Goal: Information Seeking & Learning: Learn about a topic

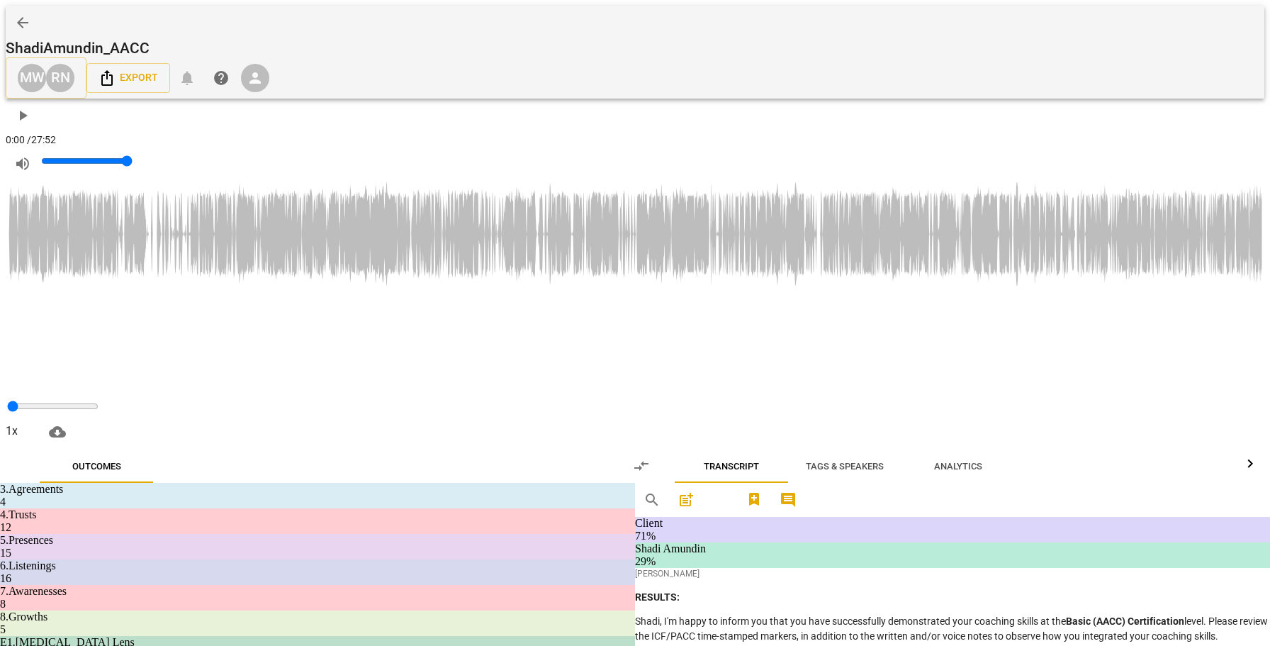
click at [31, 107] on span "play_arrow" at bounding box center [22, 115] width 17 height 17
click at [1098, 237] on div at bounding box center [635, 323] width 1270 height 646
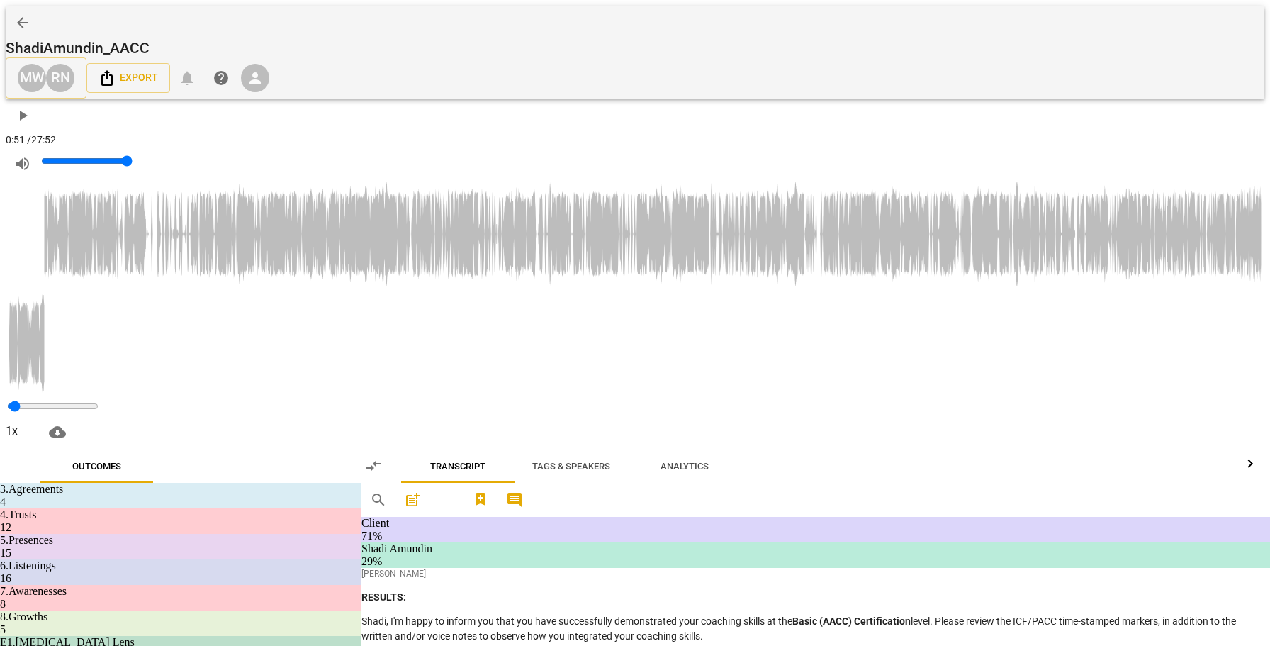
scroll to position [444, 0]
drag, startPoint x: 804, startPoint y: 247, endPoint x: 573, endPoint y: 220, distance: 232.6
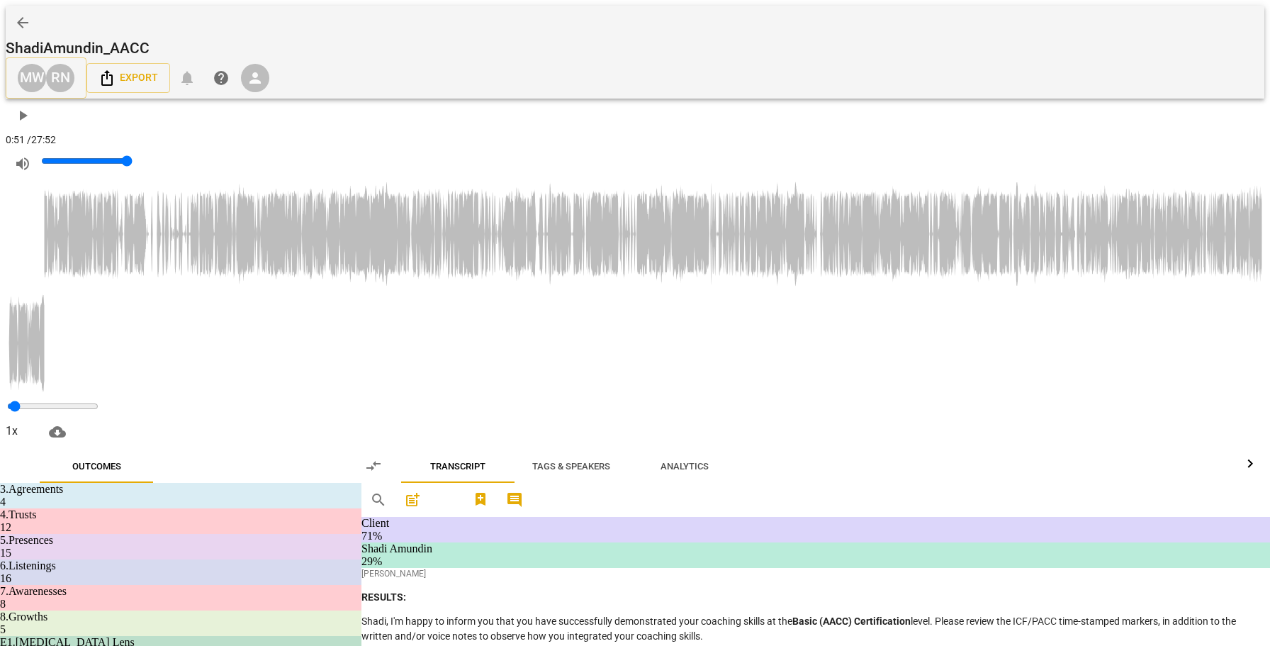
copy p "Good forward movement is always a cause for celebration ."
drag, startPoint x: 628, startPoint y: 388, endPoint x: 543, endPoint y: 367, distance: 87.5
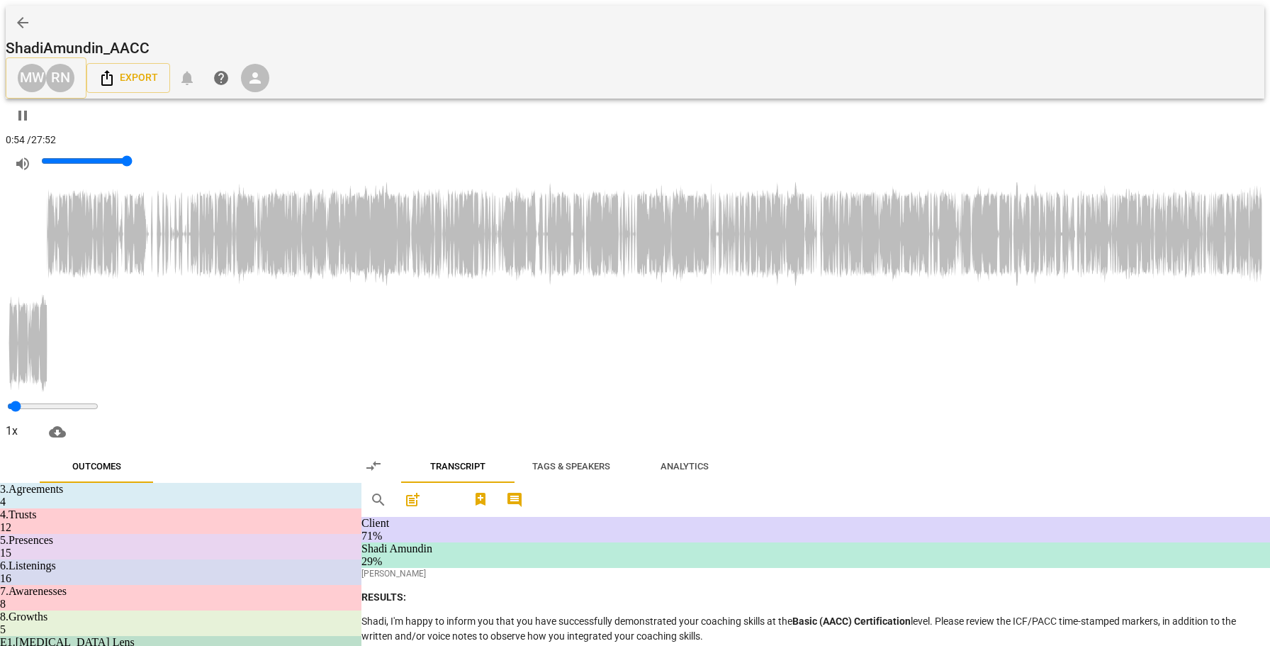
copy p "Wonderful to hear . Good . Um , um , and what would you like to talk about [DAT…"
click at [421, 491] on span "post_add" at bounding box center [412, 499] width 17 height 17
click at [523, 491] on span "comment" at bounding box center [514, 499] width 17 height 17
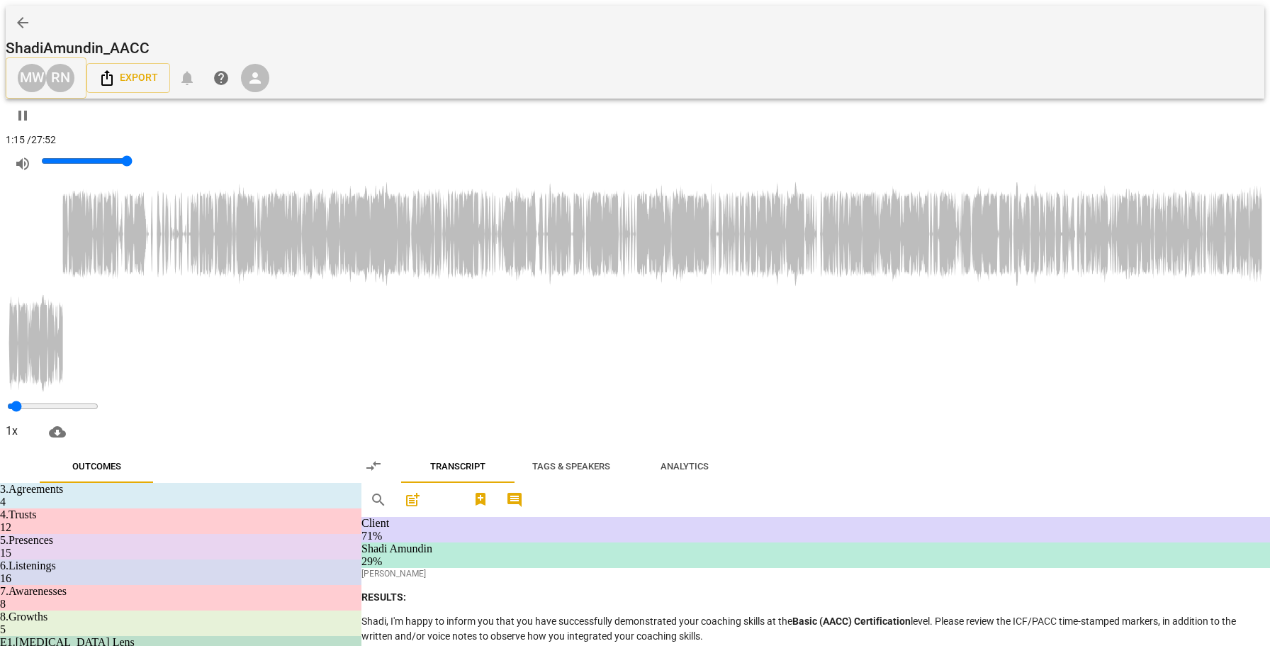
scroll to position [201, 0]
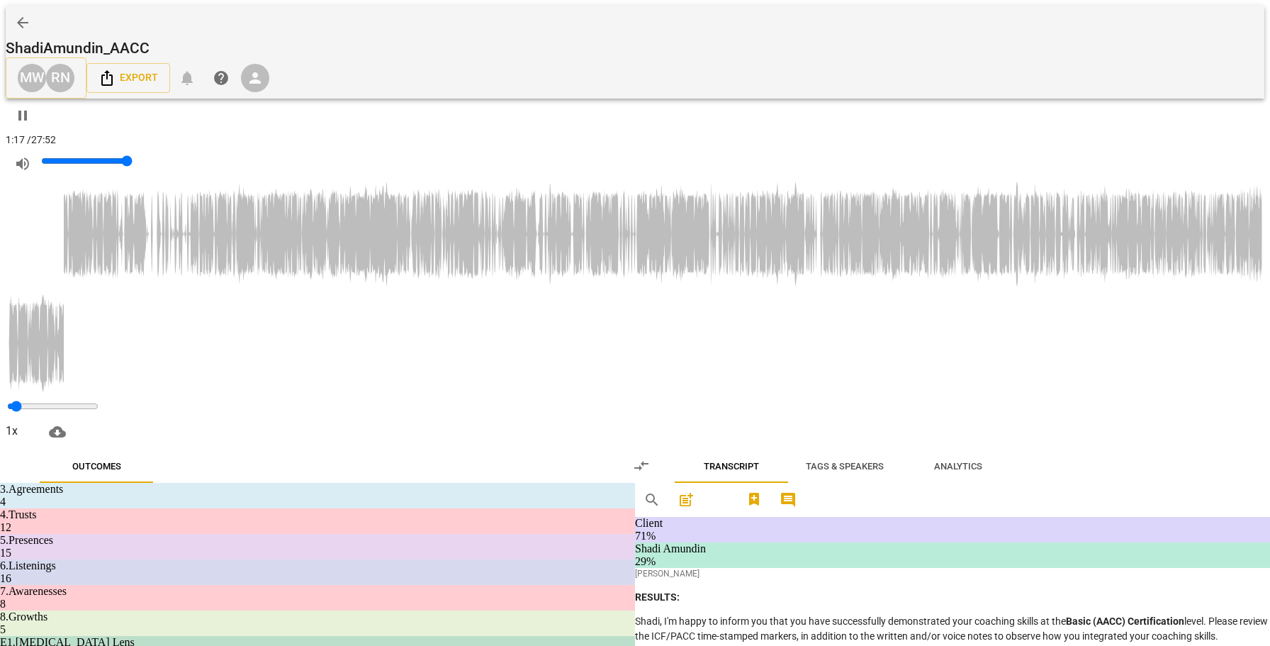
click at [796, 491] on span "comment" at bounding box center [787, 499] width 17 height 17
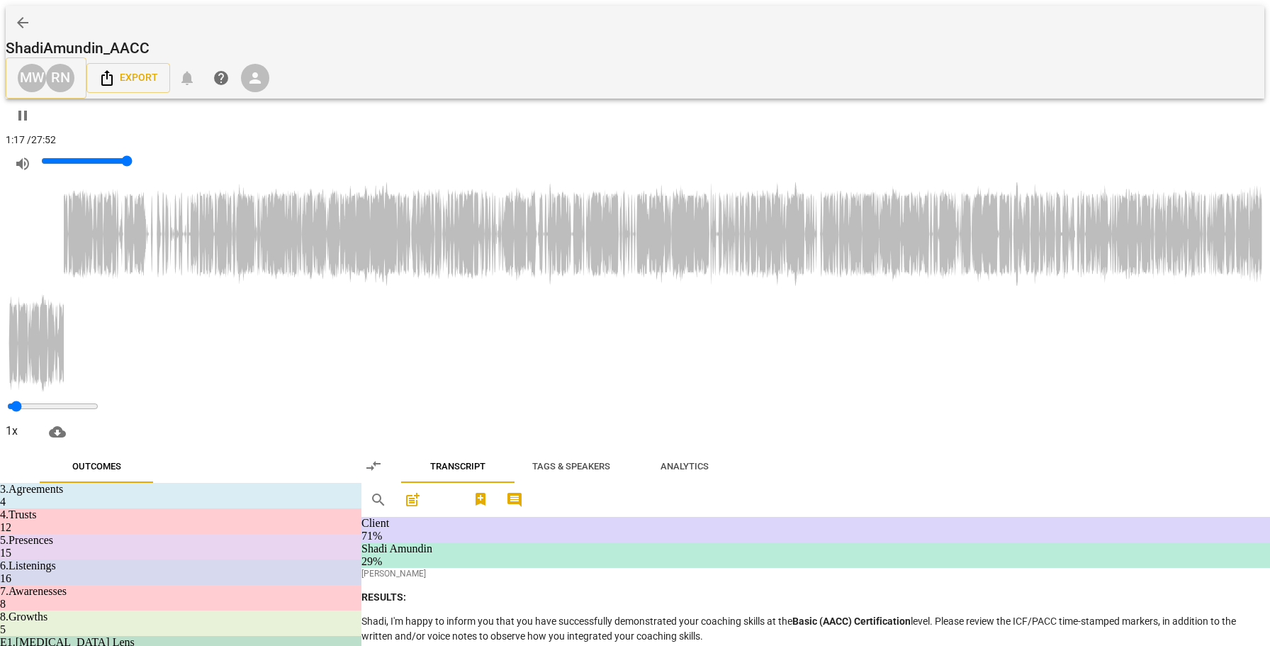
scroll to position [187, 0]
click at [158, 69] on span "Export" at bounding box center [128, 77] width 60 height 17
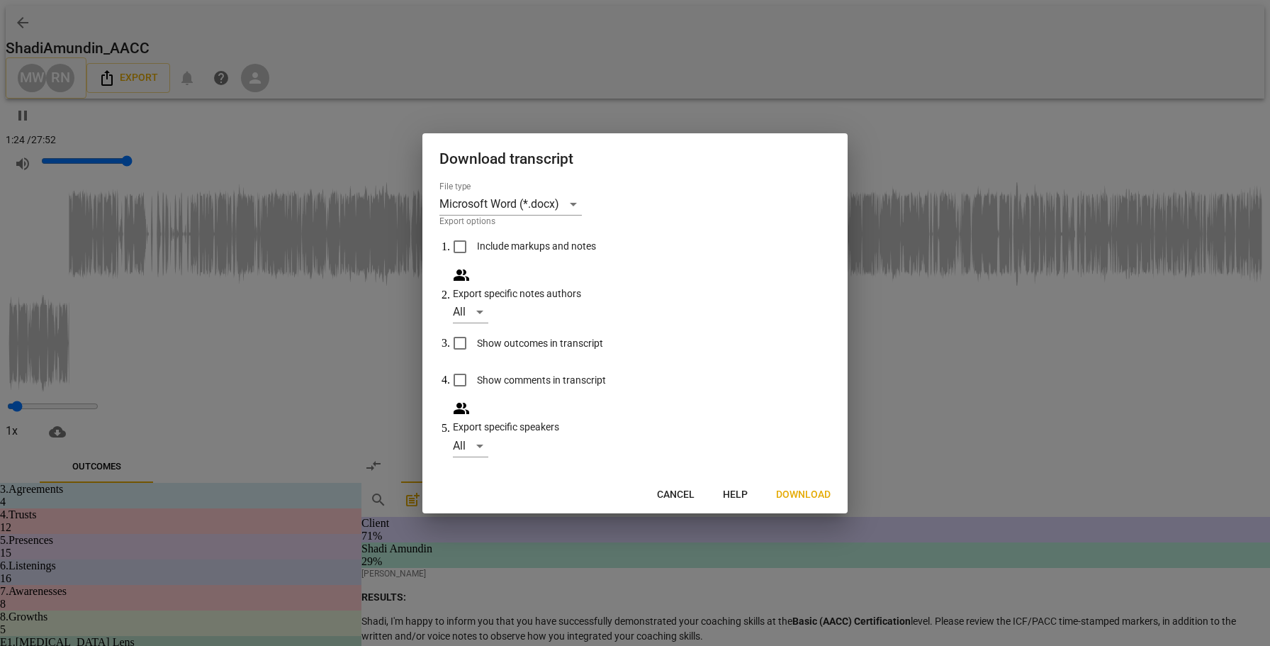
type input "84"
click at [456, 264] on input "Include markups and notes" at bounding box center [460, 247] width 34 height 34
checkbox input "true"
type input "87"
click at [461, 340] on input "Show outcomes in transcript" at bounding box center [460, 343] width 34 height 34
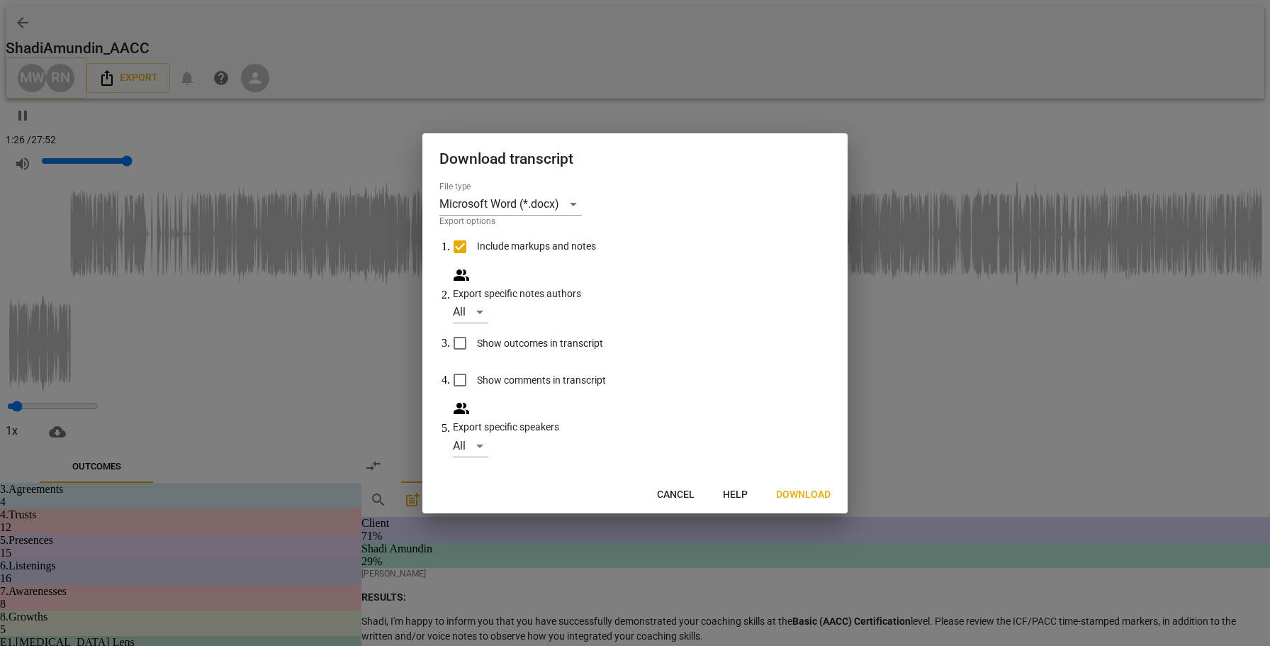
checkbox input "true"
type input "87"
click at [461, 373] on input "Show comments in transcript" at bounding box center [460, 380] width 34 height 34
checkbox input "true"
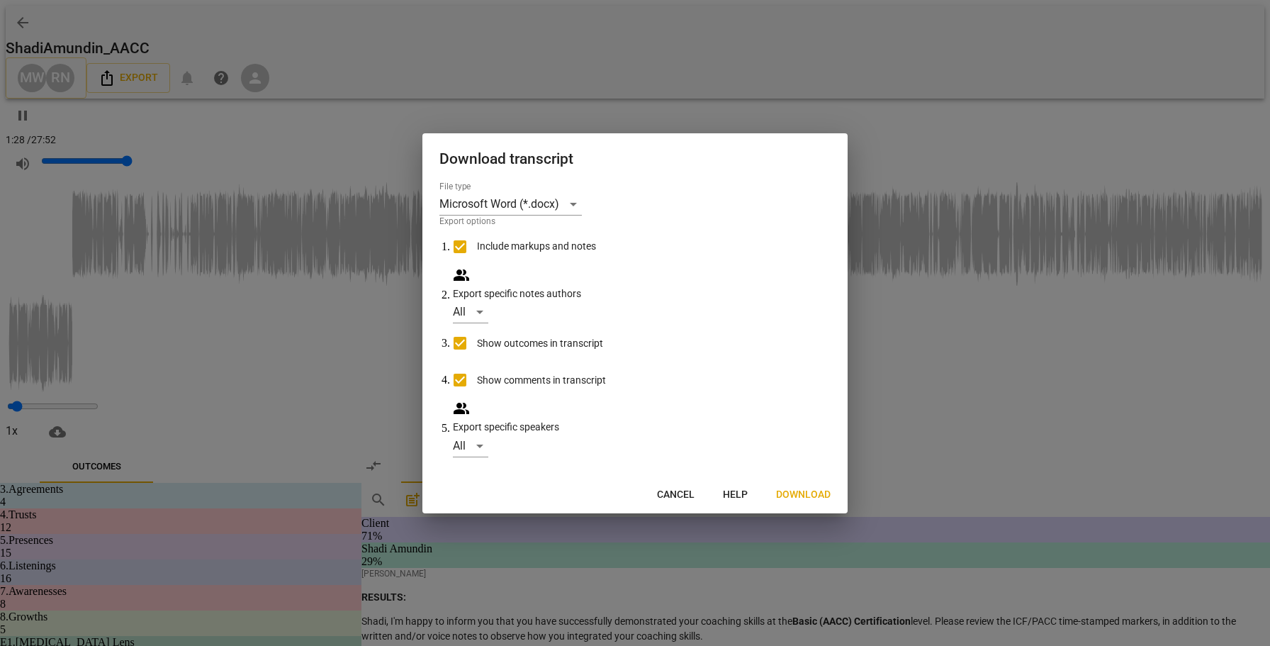
click at [820, 488] on span "Download" at bounding box center [803, 495] width 55 height 14
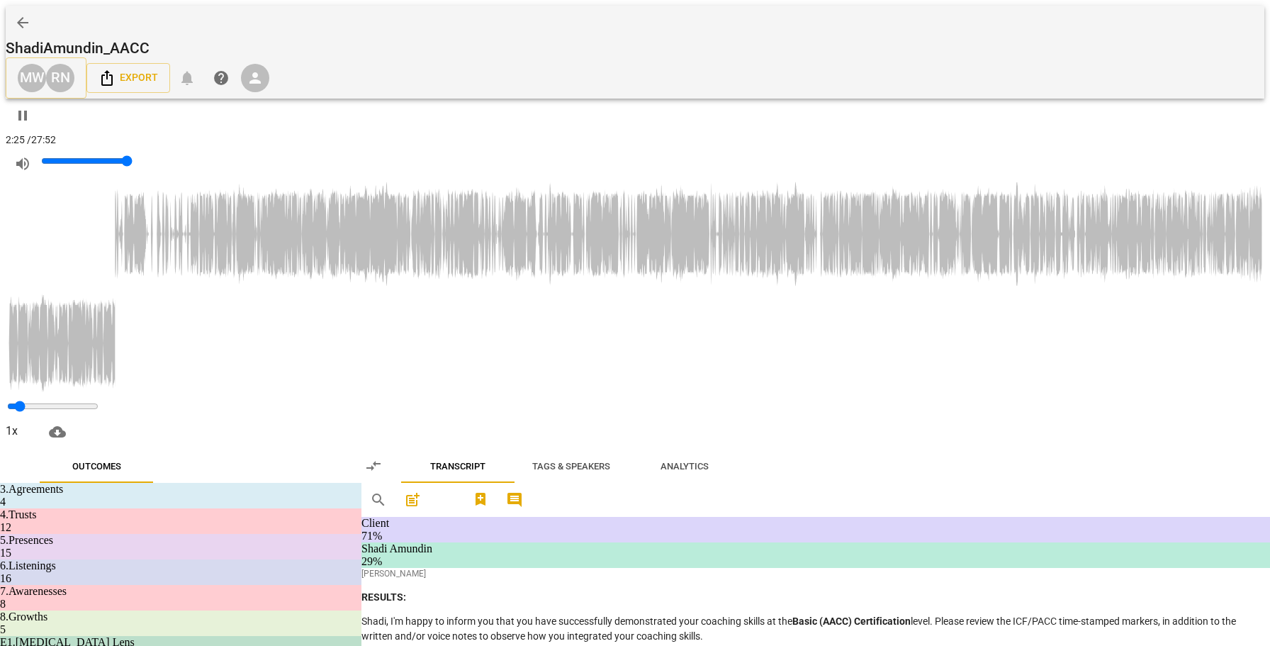
type input "146"
drag, startPoint x: 751, startPoint y: 215, endPoint x: 674, endPoint y: 221, distance: 77.5
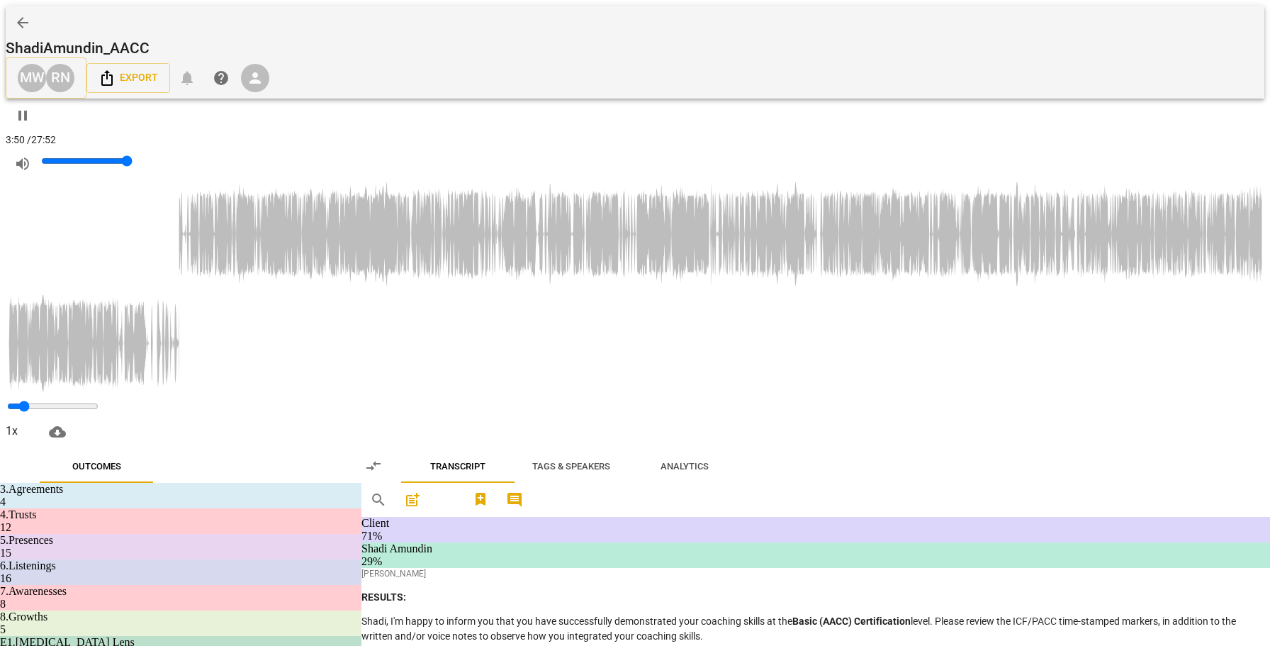
scroll to position [1158, 0]
drag, startPoint x: 781, startPoint y: 213, endPoint x: 548, endPoint y: 201, distance: 232.7
copy p "Mmhmm mhm . And that's important because ."
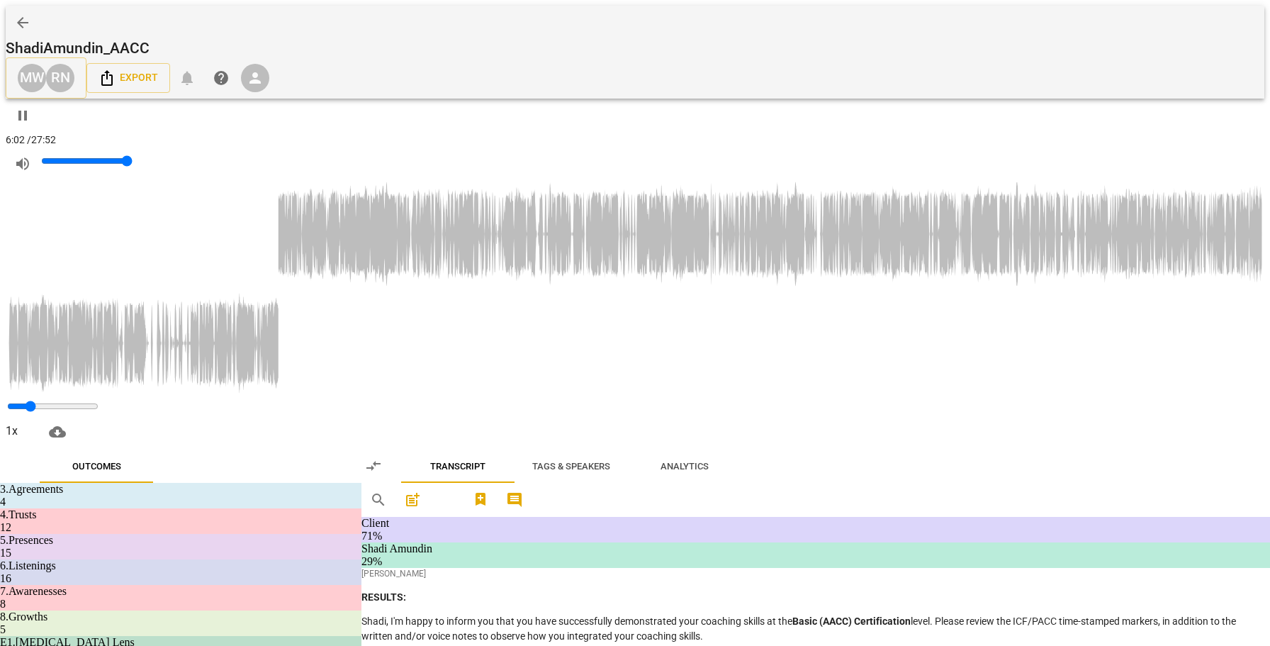
scroll to position [1268, 0]
drag, startPoint x: 704, startPoint y: 435, endPoint x: 543, endPoint y: 331, distance: 192.2
copy p "So if , um , I'm hearing you correctly , your daughter is a bit of a collector …"
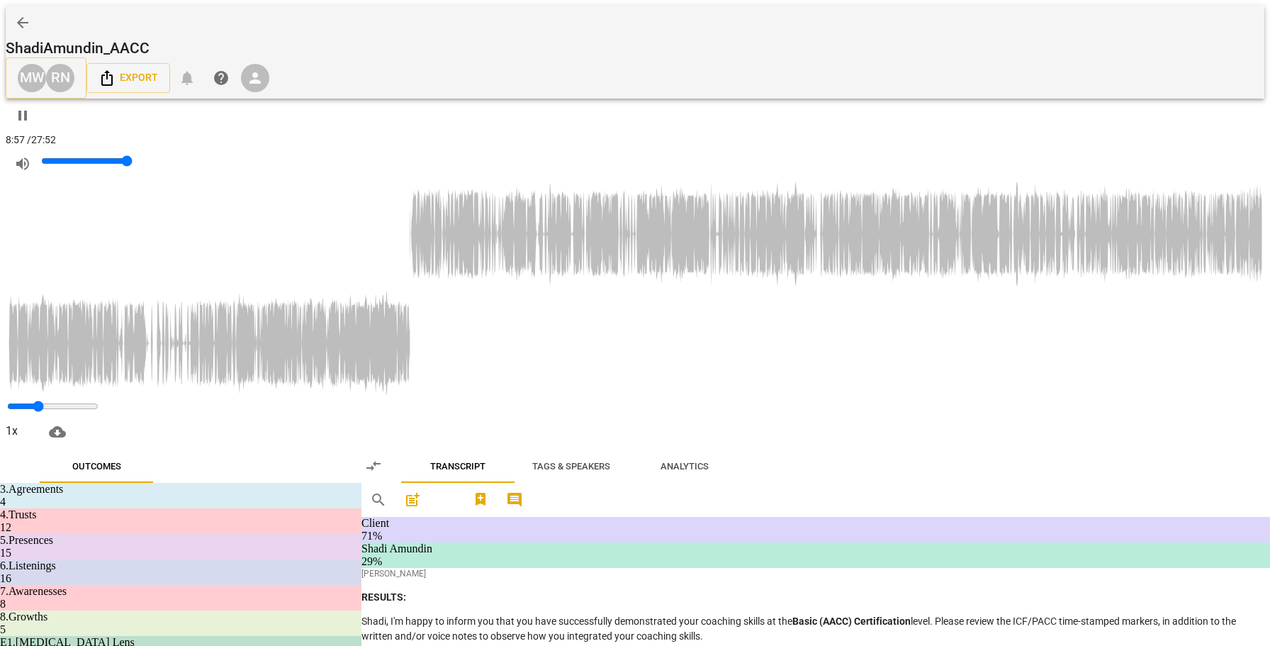
drag, startPoint x: 536, startPoint y: 276, endPoint x: 660, endPoint y: 391, distance: 169.5
copy p "I want to acknowledge something , um , about you as a mother of a child with se…"
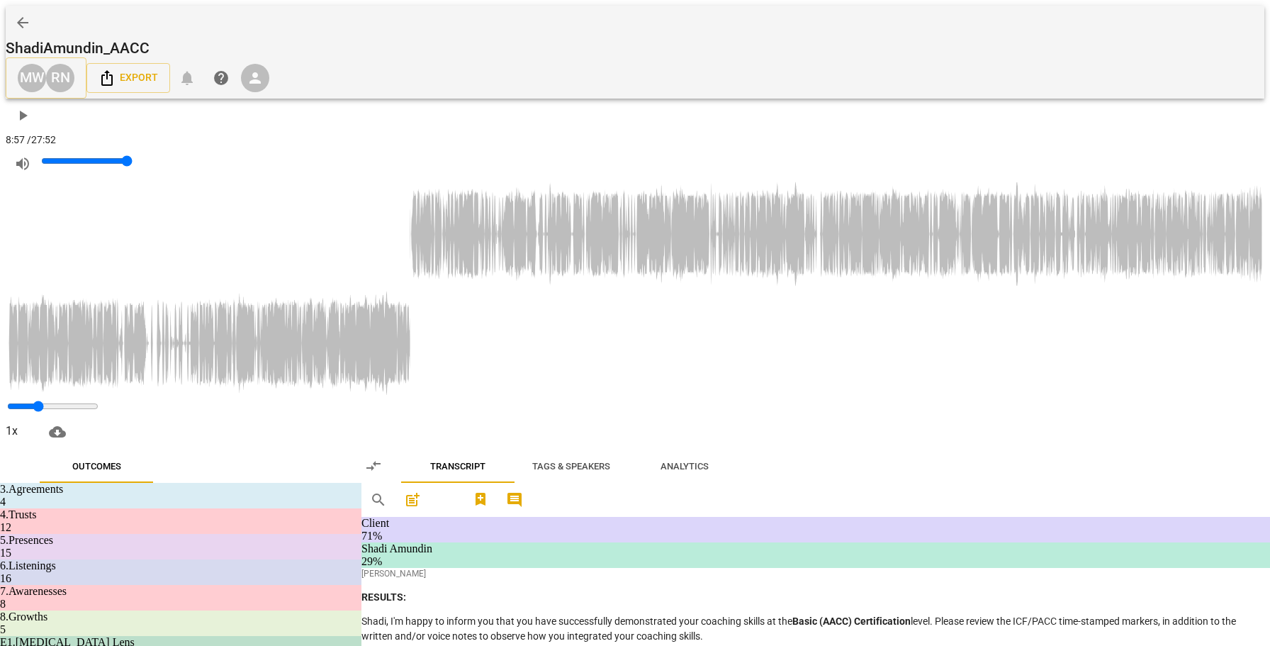
drag, startPoint x: 607, startPoint y: 443, endPoint x: 534, endPoint y: 387, distance: 92.0
copy p "Not easy being neurotypical and living with the [MEDICAL_DATA] . It is . Give y…"
click at [31, 107] on span "play_arrow" at bounding box center [22, 115] width 17 height 17
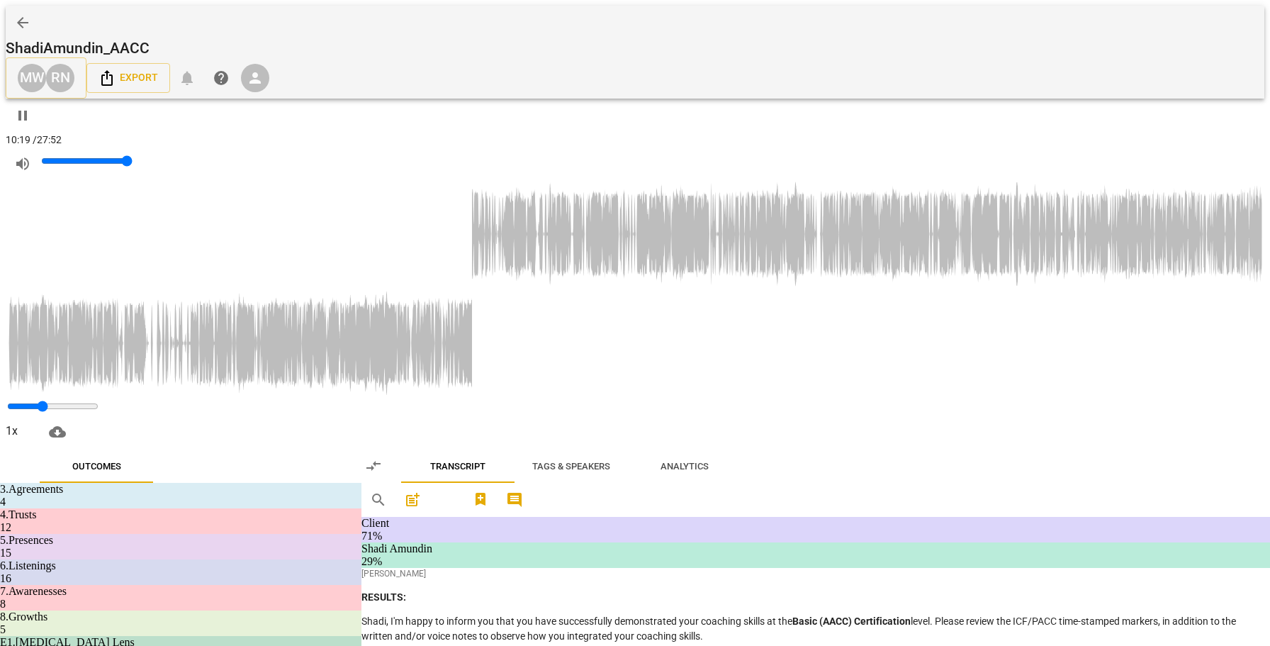
scroll to position [2209, 0]
drag, startPoint x: 874, startPoint y: 424, endPoint x: 539, endPoint y: 396, distance: 336.3
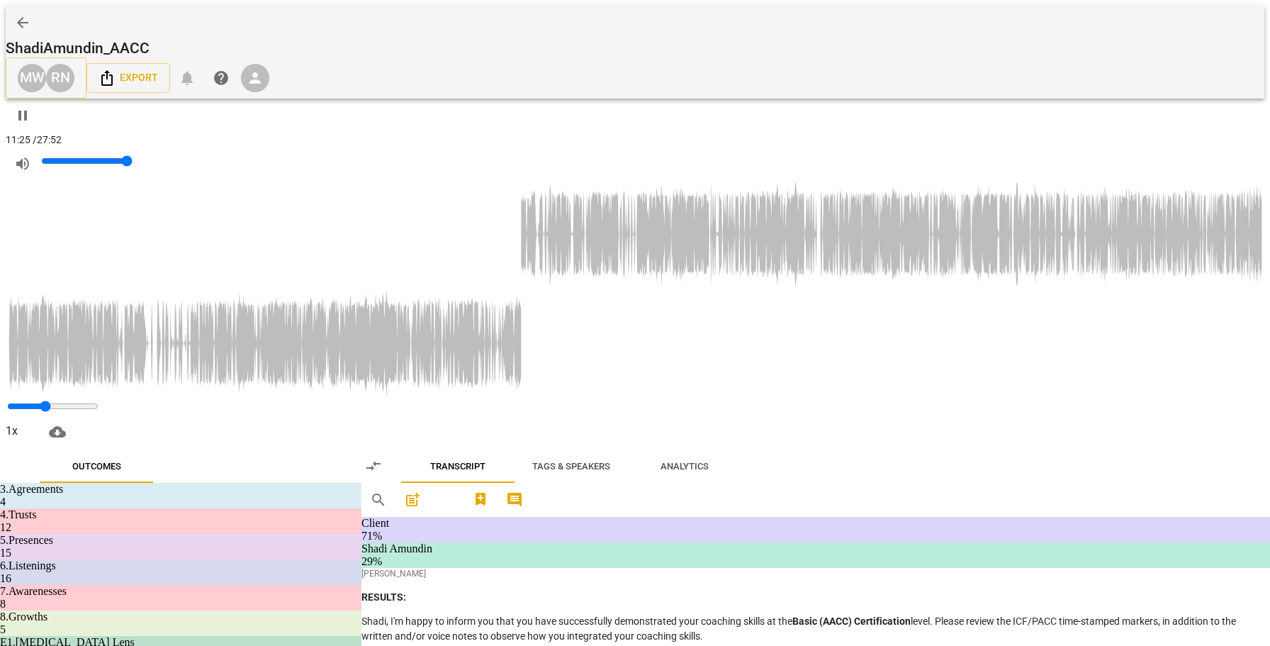
copy p "Mhm , so if , um , I'm hearing you , what you're looking for is to sort of proc…"
drag, startPoint x: 598, startPoint y: 449, endPoint x: 579, endPoint y: 450, distance: 19.1
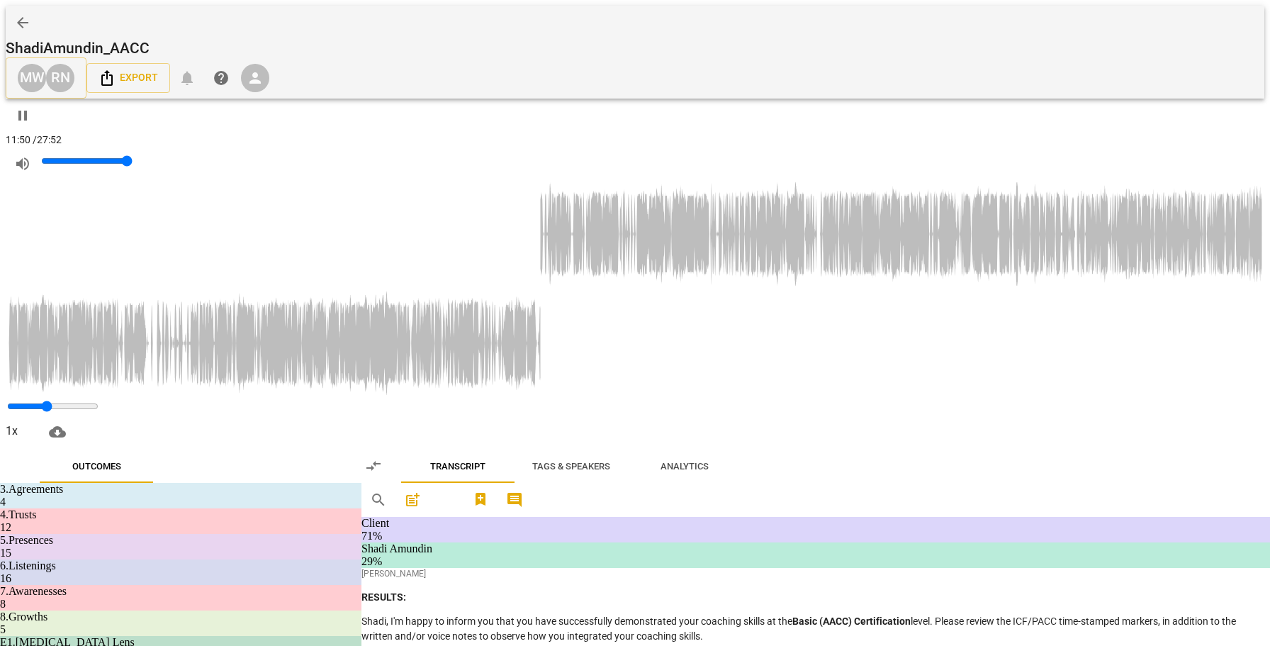
drag, startPoint x: 811, startPoint y: 357, endPoint x: 545, endPoint y: 338, distance: 266.4
copy p "Mhm , okay , and what will make you feel like you've gotten or you've moved for…"
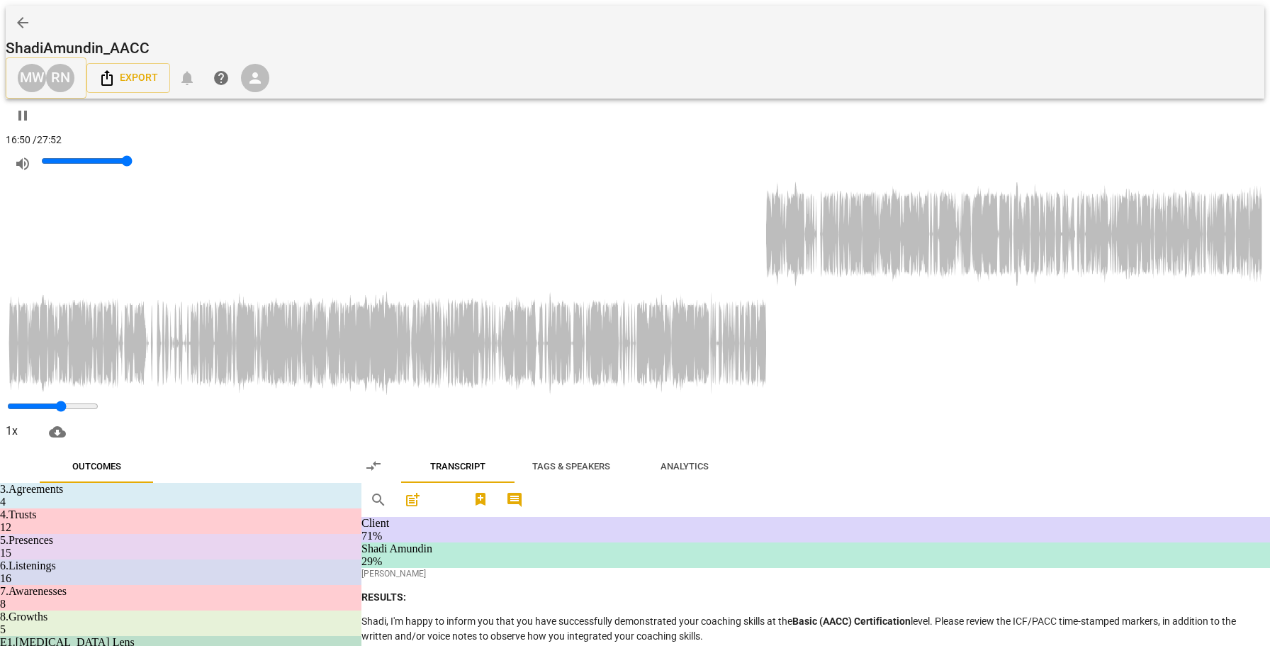
scroll to position [3180, 0]
drag, startPoint x: 539, startPoint y: 235, endPoint x: 814, endPoint y: 369, distance: 306.5
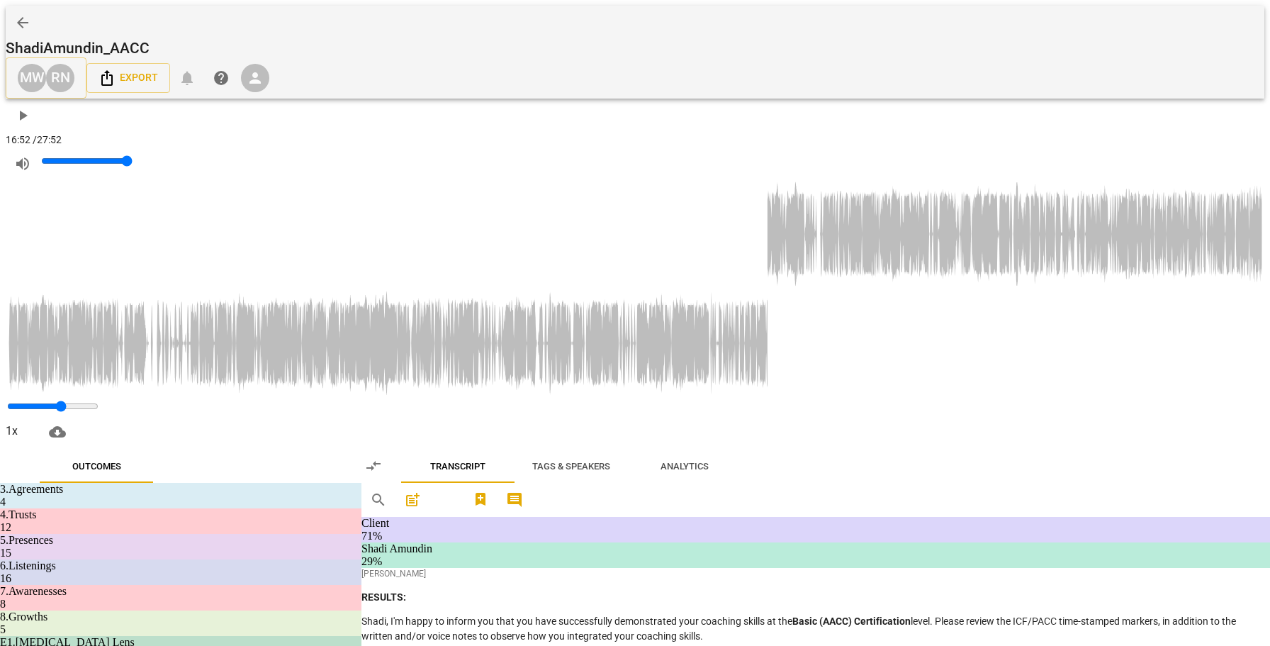
copy p "I'm , uh , looking at your character strengths that you did . And number two is…"
drag, startPoint x: 864, startPoint y: 484, endPoint x: 543, endPoint y: 491, distance: 321.1
copy p "How will you know that you're pushing yourself too much and that ?"
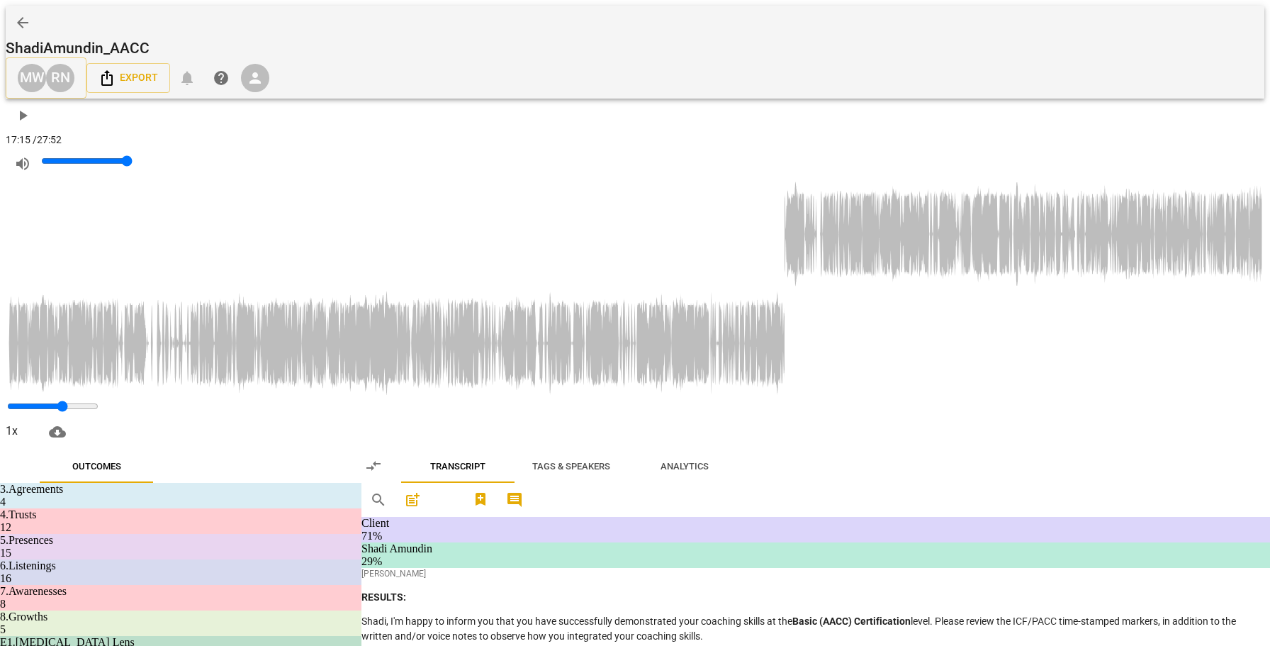
drag, startPoint x: 705, startPoint y: 356, endPoint x: 536, endPoint y: 366, distance: 168.9
drag, startPoint x: 877, startPoint y: 485, endPoint x: 540, endPoint y: 485, distance: 336.6
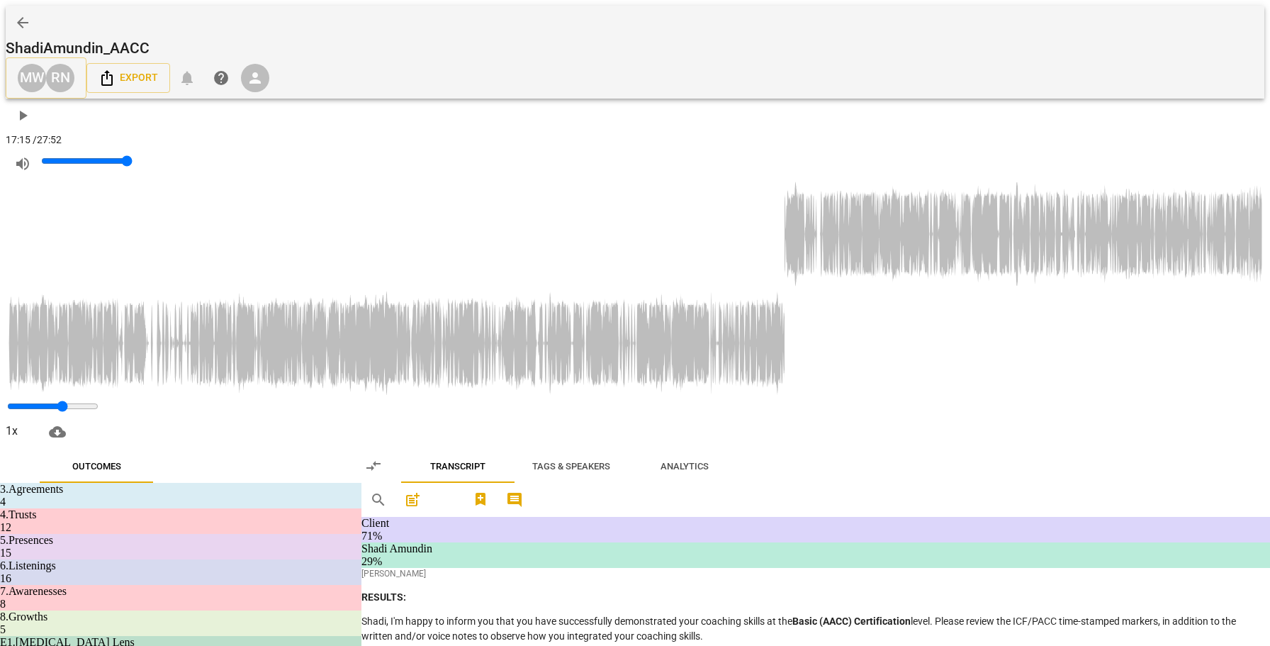
drag, startPoint x: 737, startPoint y: 485, endPoint x: 538, endPoint y: 474, distance: 199.4
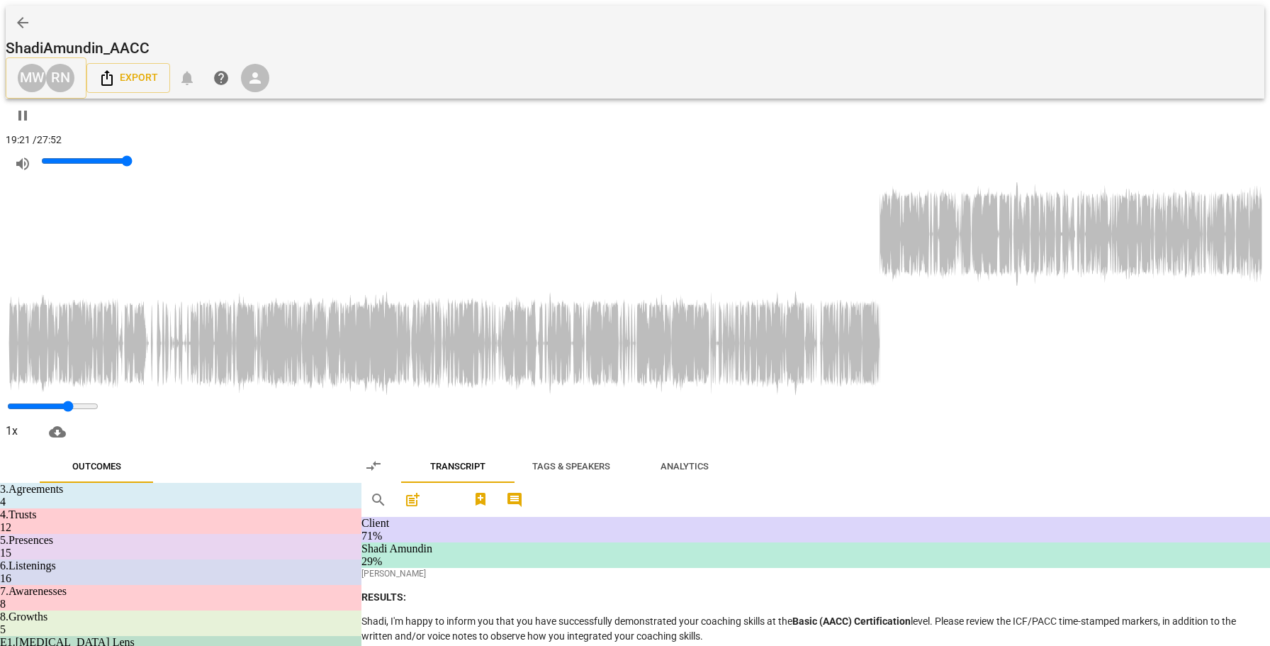
scroll to position [4115, 0]
drag, startPoint x: 843, startPoint y: 421, endPoint x: 498, endPoint y: 416, distance: 345.1
drag, startPoint x: 682, startPoint y: 400, endPoint x: 525, endPoint y: 373, distance: 159.5
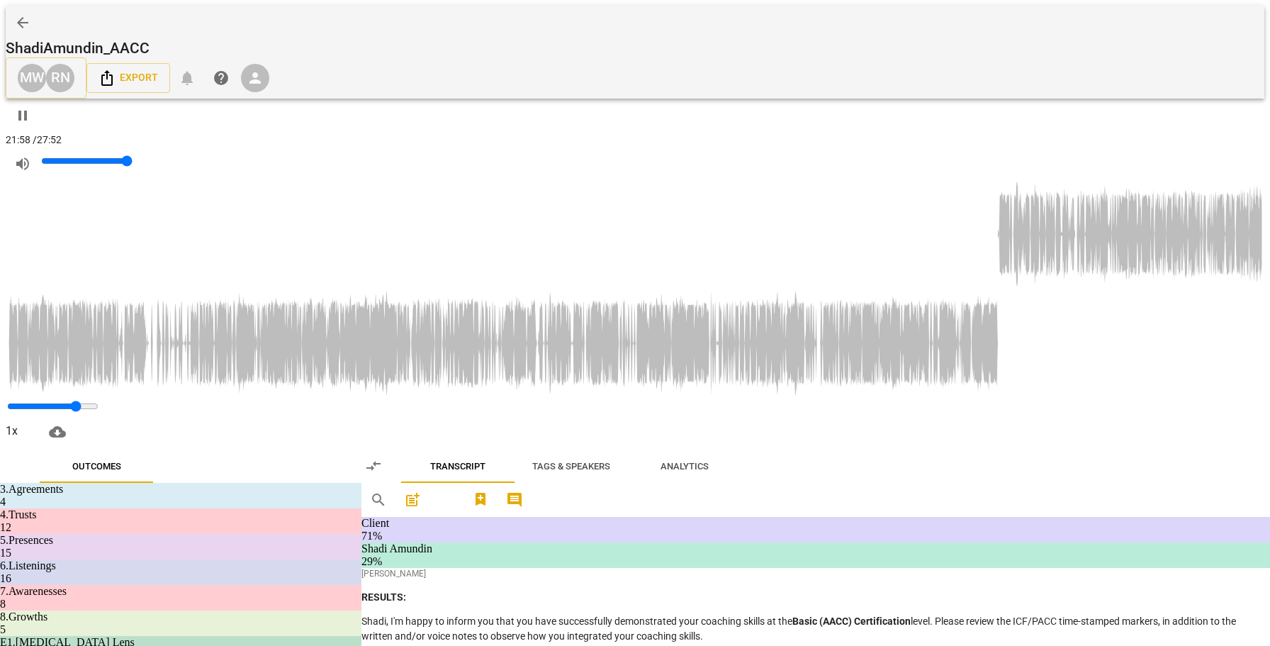
drag, startPoint x: 646, startPoint y: 403, endPoint x: 536, endPoint y: 303, distance: 148.0
drag, startPoint x: 765, startPoint y: 373, endPoint x: 829, endPoint y: 366, distance: 64.9
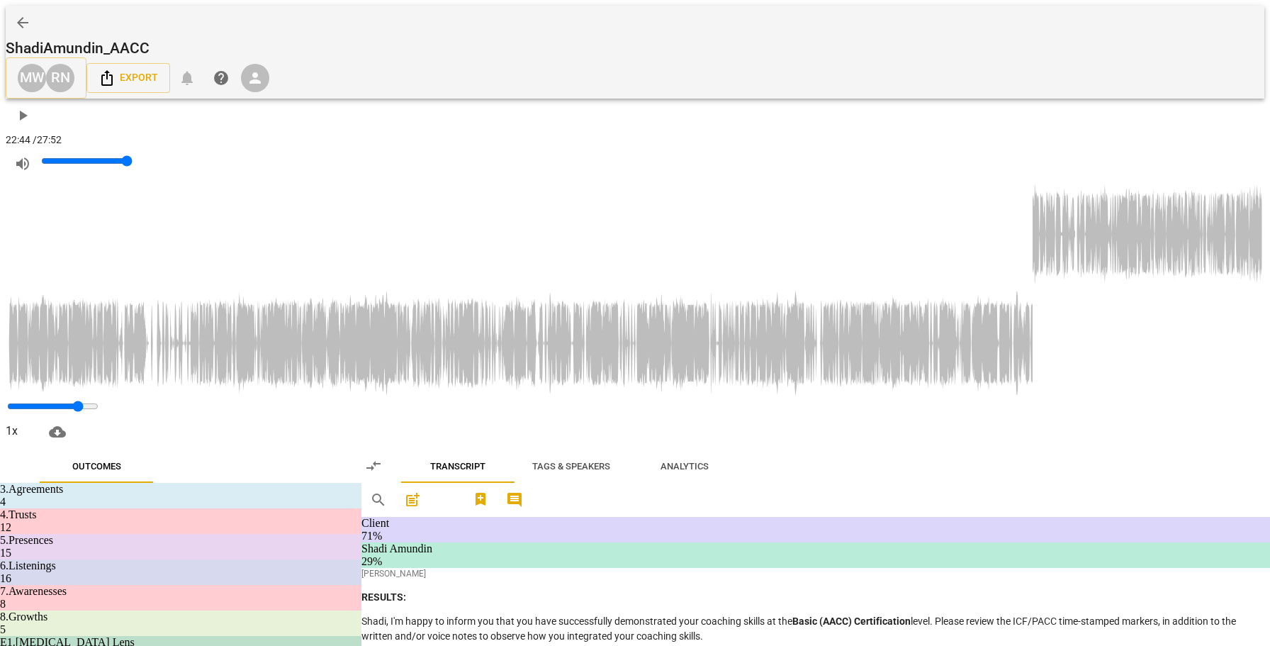
drag, startPoint x: 836, startPoint y: 370, endPoint x: 762, endPoint y: 370, distance: 73.7
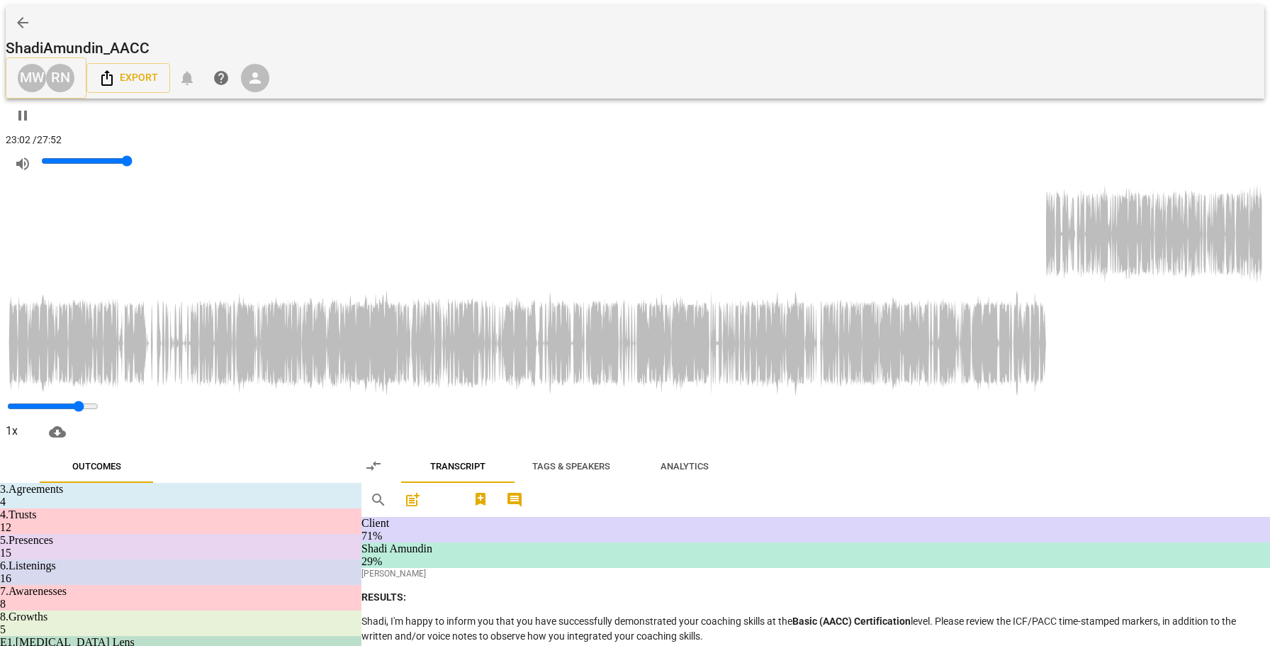
scroll to position [4856, 0]
drag, startPoint x: 638, startPoint y: 388, endPoint x: 539, endPoint y: 372, distance: 99.8
drag, startPoint x: 749, startPoint y: 521, endPoint x: 538, endPoint y: 516, distance: 211.2
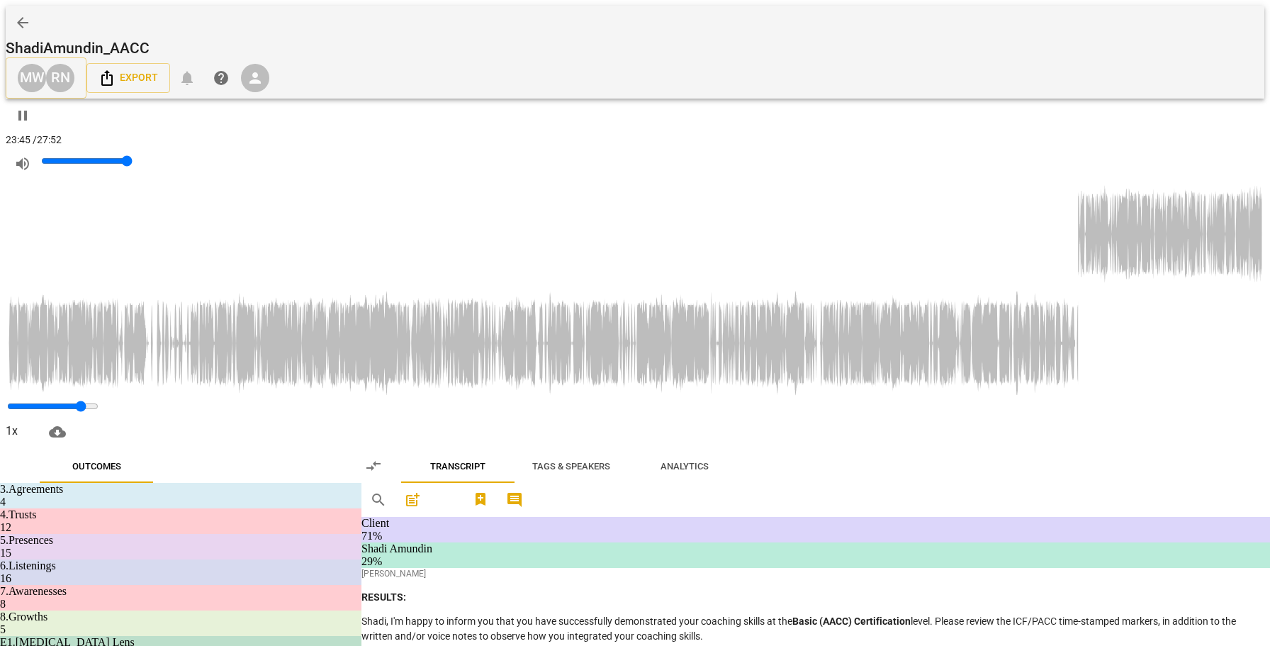
drag, startPoint x: 597, startPoint y: 442, endPoint x: 532, endPoint y: 433, distance: 65.8
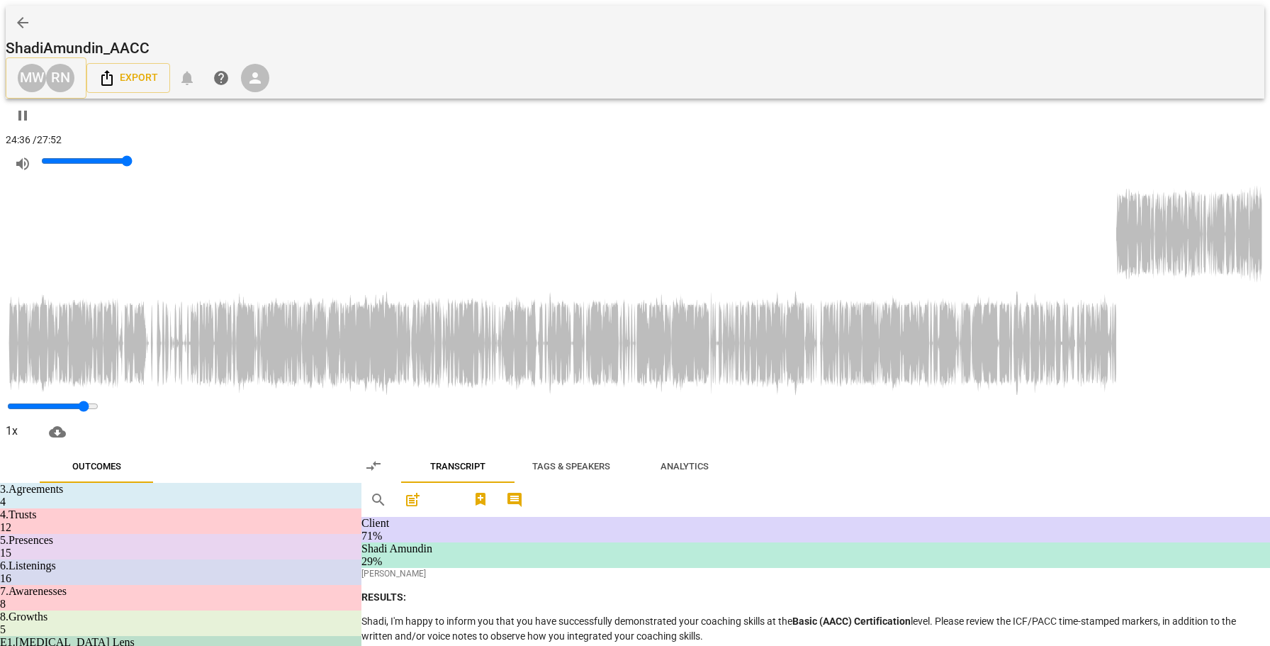
drag, startPoint x: 722, startPoint y: 412, endPoint x: 539, endPoint y: 407, distance: 183.6
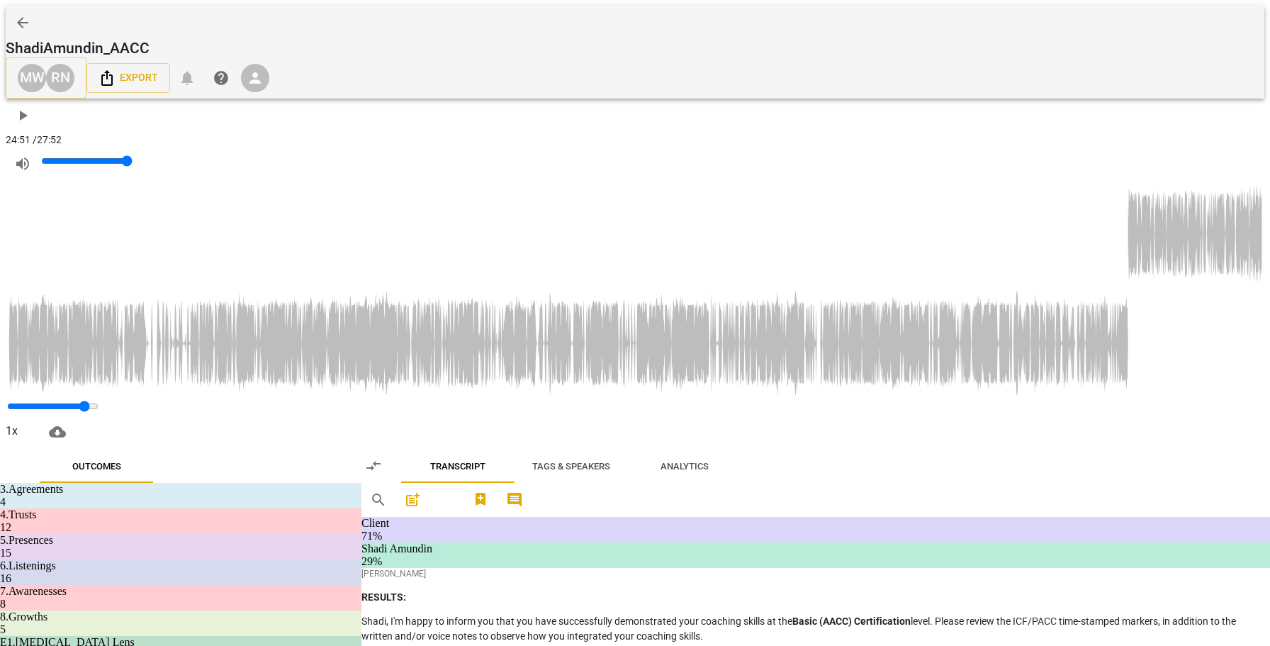
scroll to position [10027, 0]
drag, startPoint x: 599, startPoint y: 305, endPoint x: 828, endPoint y: 317, distance: 228.5
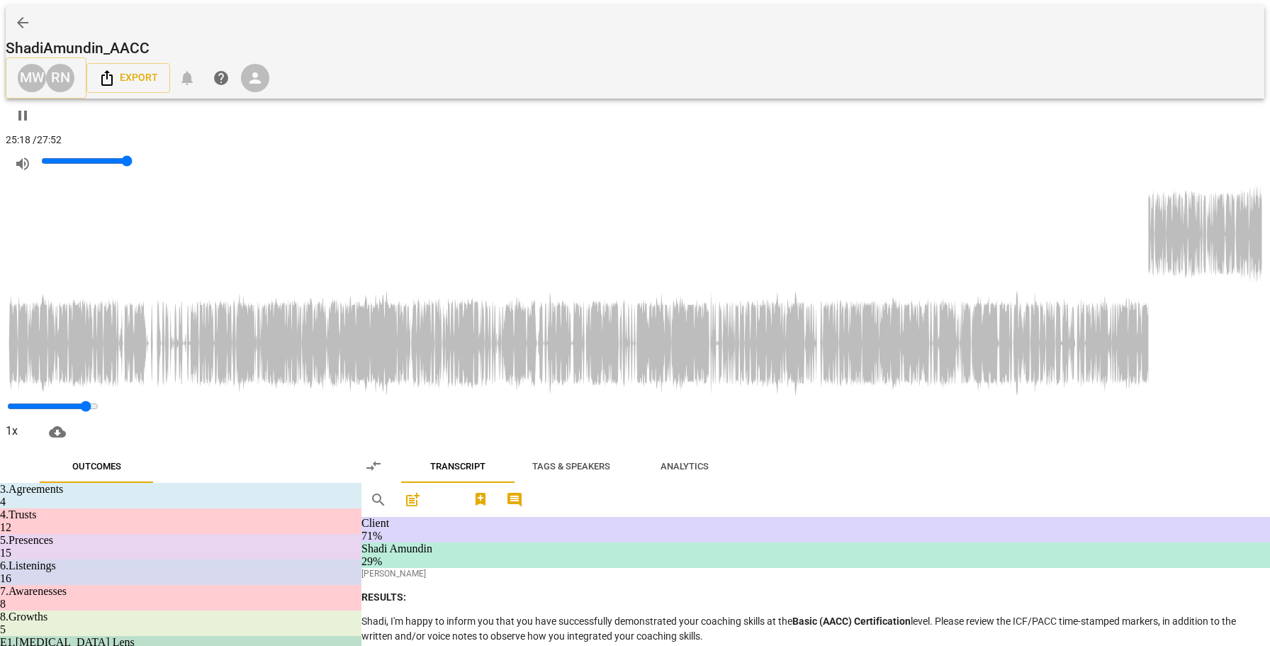
drag, startPoint x: 865, startPoint y: 325, endPoint x: 593, endPoint y: 310, distance: 272.5
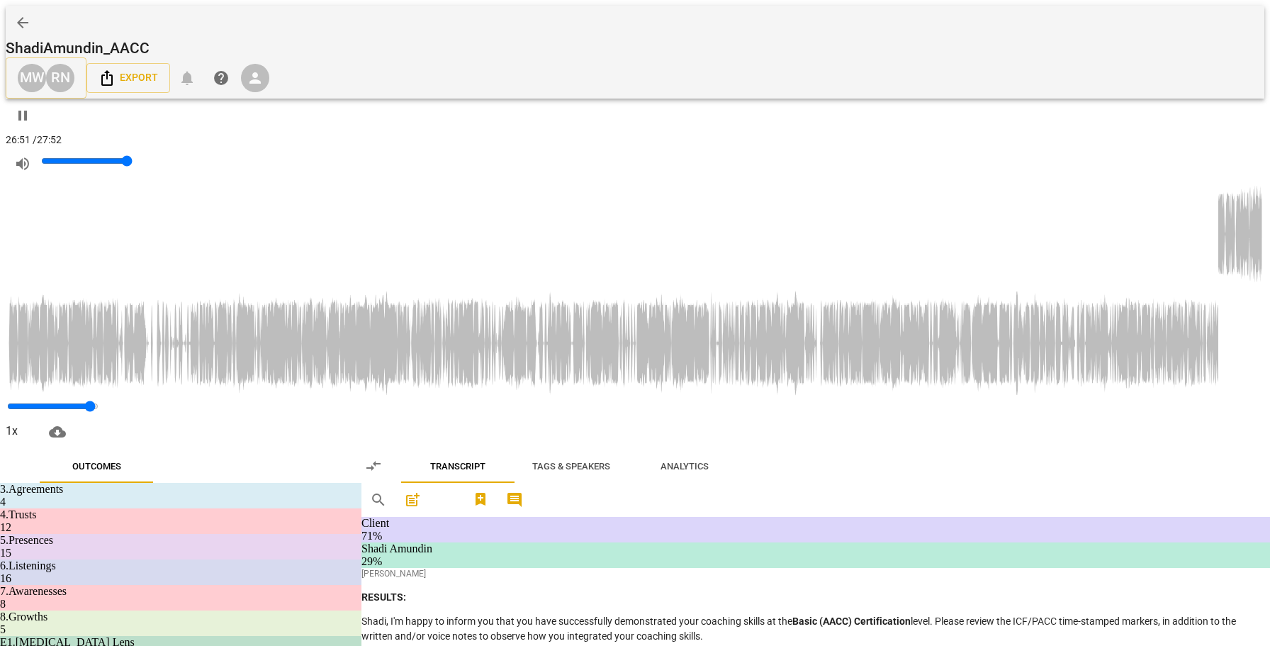
scroll to position [5818, 0]
drag, startPoint x: 768, startPoint y: 326, endPoint x: 526, endPoint y: 337, distance: 242.6
drag, startPoint x: 785, startPoint y: 377, endPoint x: 543, endPoint y: 382, distance: 242.4
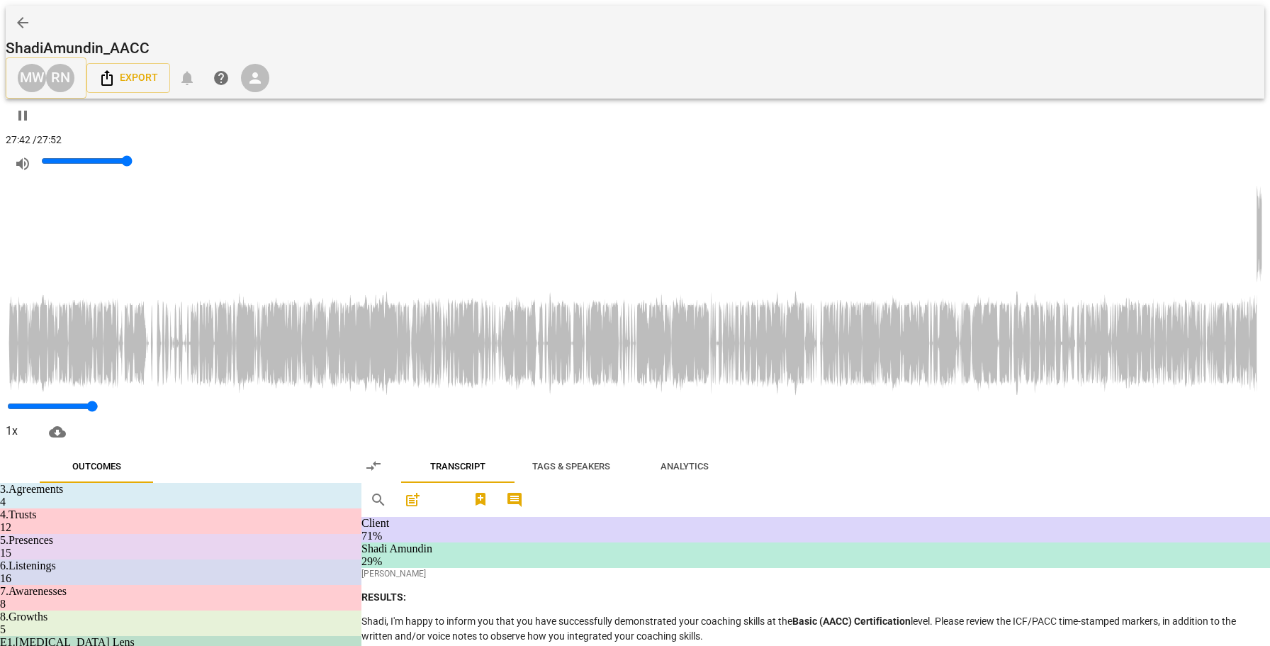
drag, startPoint x: 1048, startPoint y: 575, endPoint x: 1063, endPoint y: 578, distance: 15.3
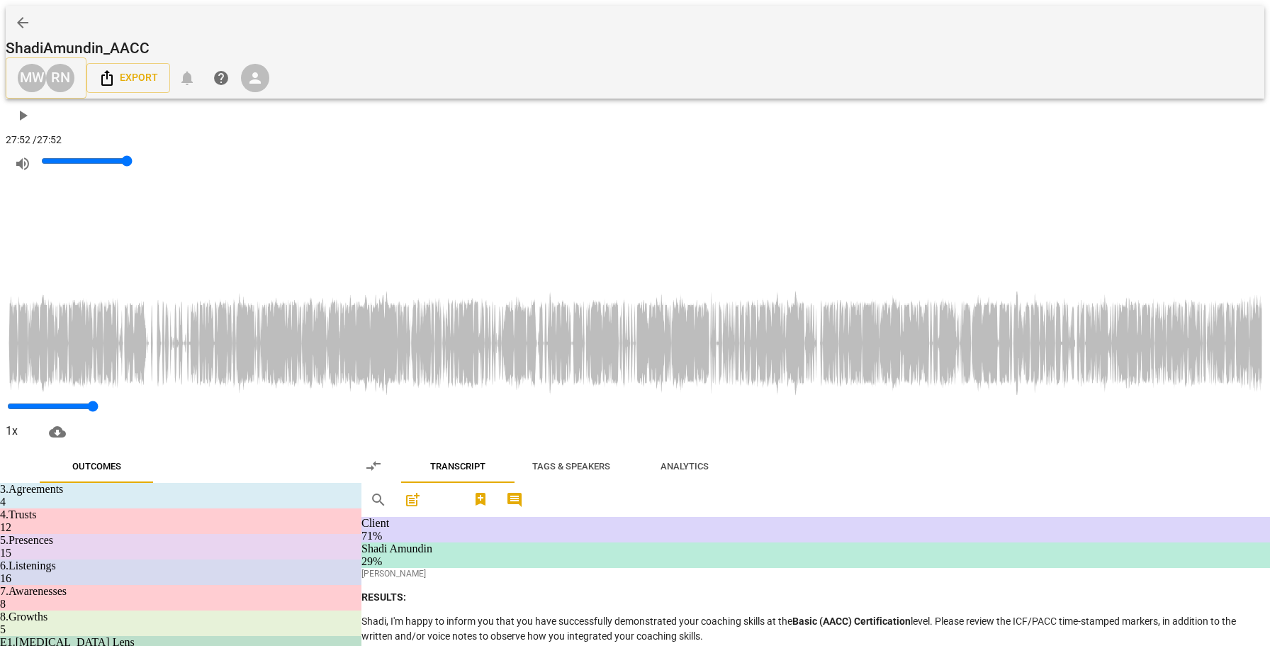
drag, startPoint x: 976, startPoint y: 530, endPoint x: 1061, endPoint y: 592, distance: 104.9
drag, startPoint x: 906, startPoint y: 490, endPoint x: 1059, endPoint y: 495, distance: 153.8
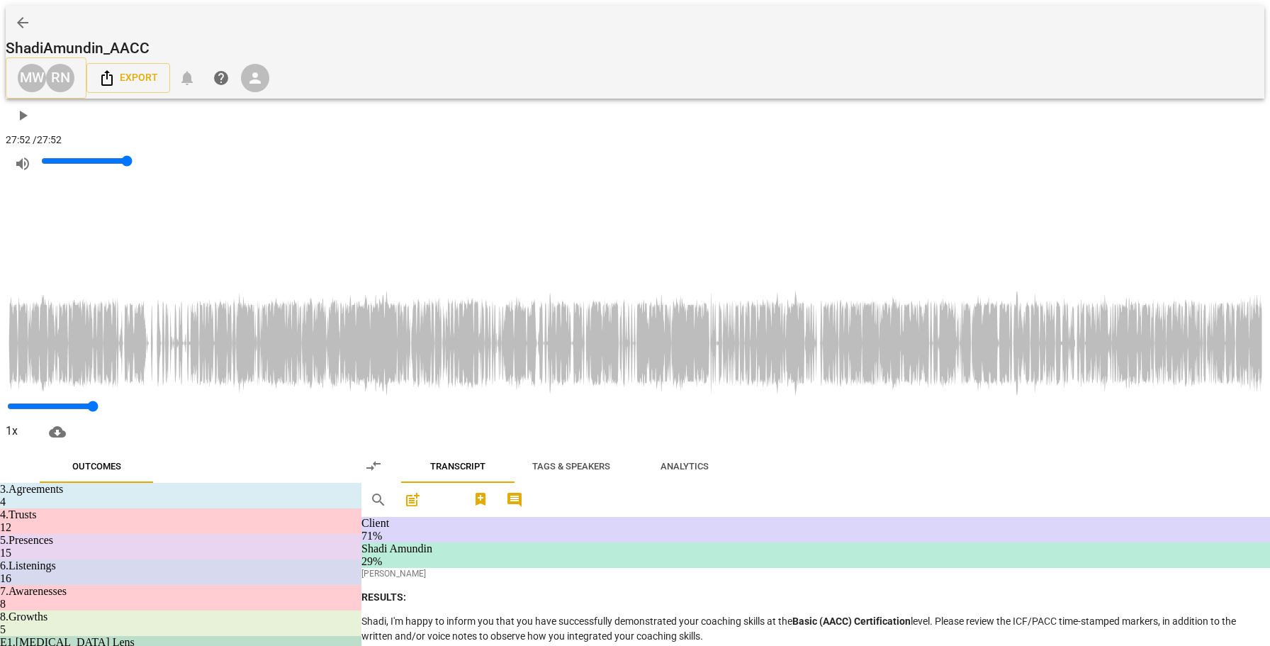
scroll to position [5961, 0]
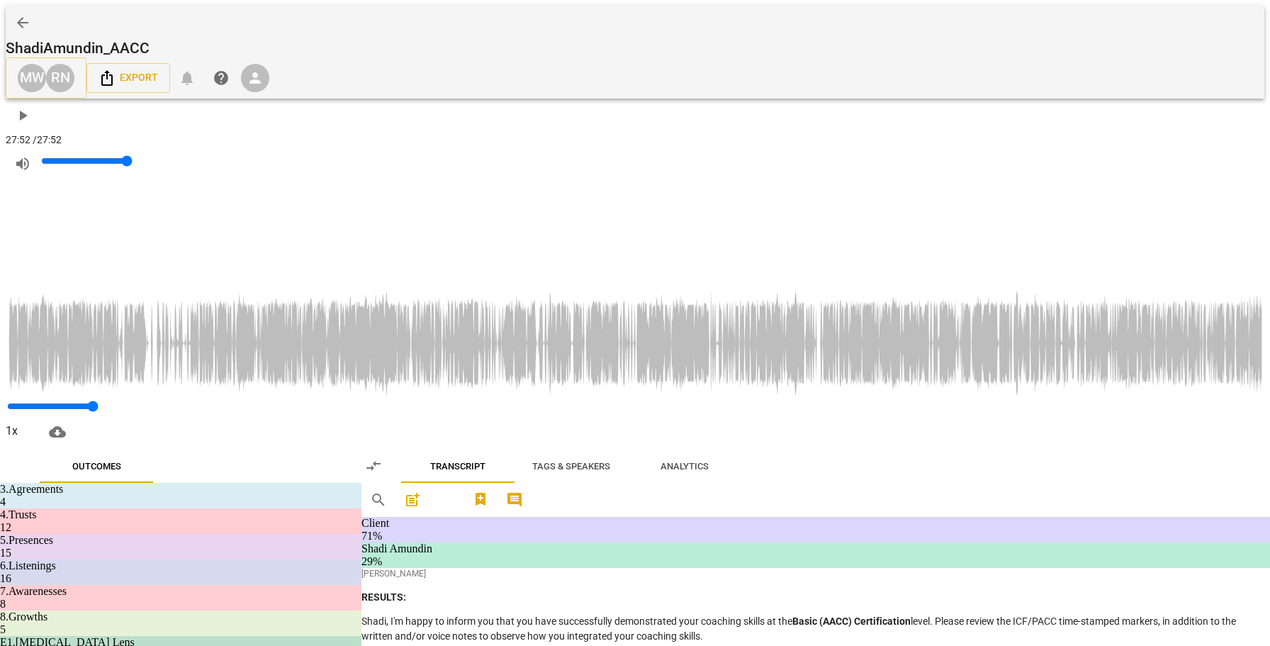
scroll to position [2736, 0]
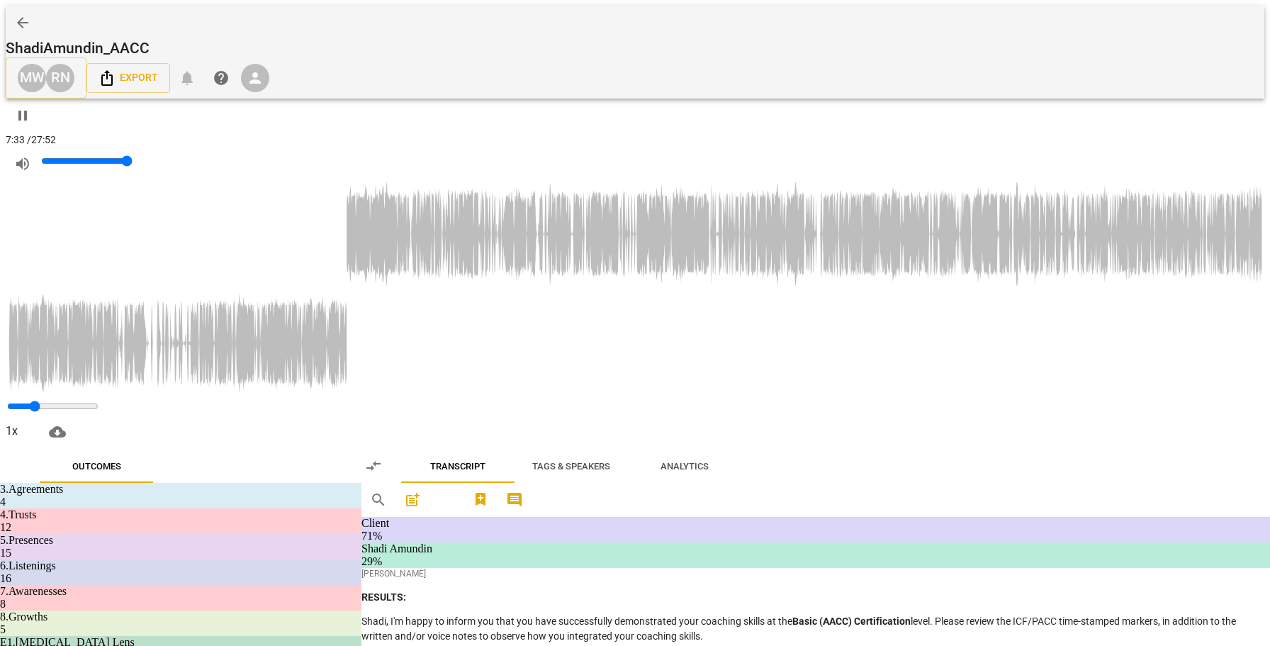
type input "454"
click at [31, 14] on span "arrow_back" at bounding box center [22, 22] width 17 height 17
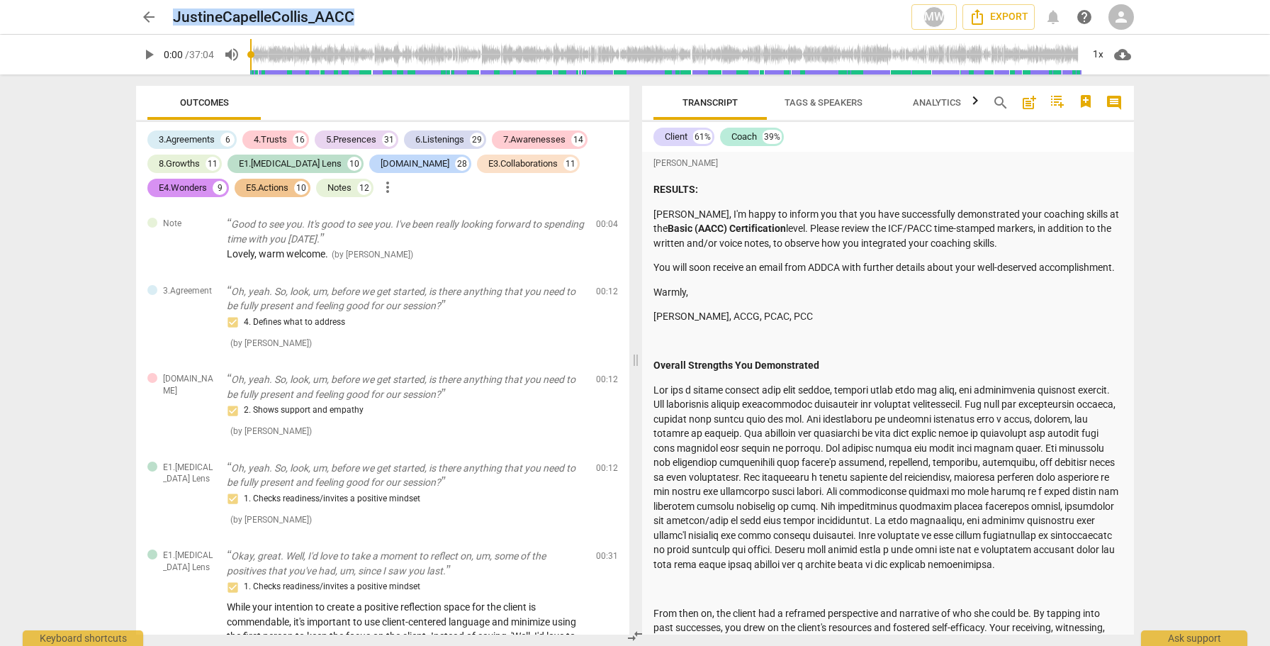
drag, startPoint x: 220, startPoint y: 28, endPoint x: 176, endPoint y: 16, distance: 45.6
click at [176, 16] on div "JustineCapelleCollis_AACC" at bounding box center [536, 18] width 727 height 18
copy h2 "JustineCapelleCollis_AACC"
click at [149, 54] on span "play_arrow" at bounding box center [148, 54] width 17 height 17
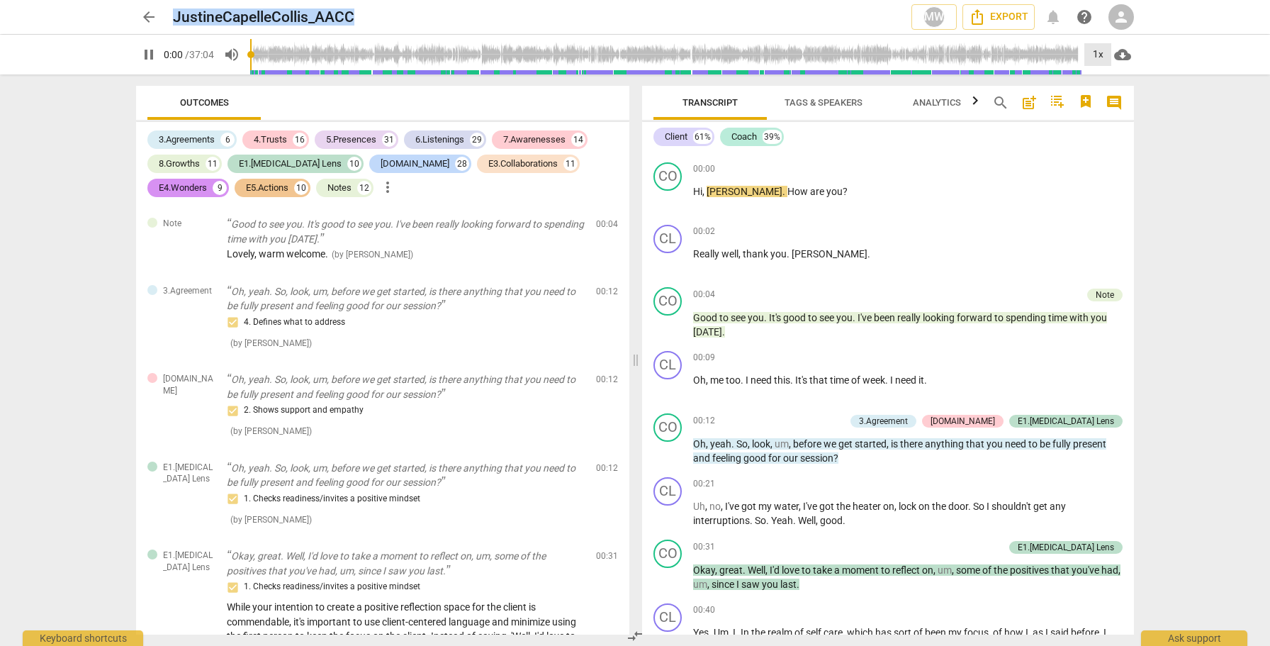
click at [1096, 55] on div "1x" at bounding box center [1097, 54] width 27 height 23
click at [1108, 108] on li "1.25x" at bounding box center [1107, 110] width 47 height 27
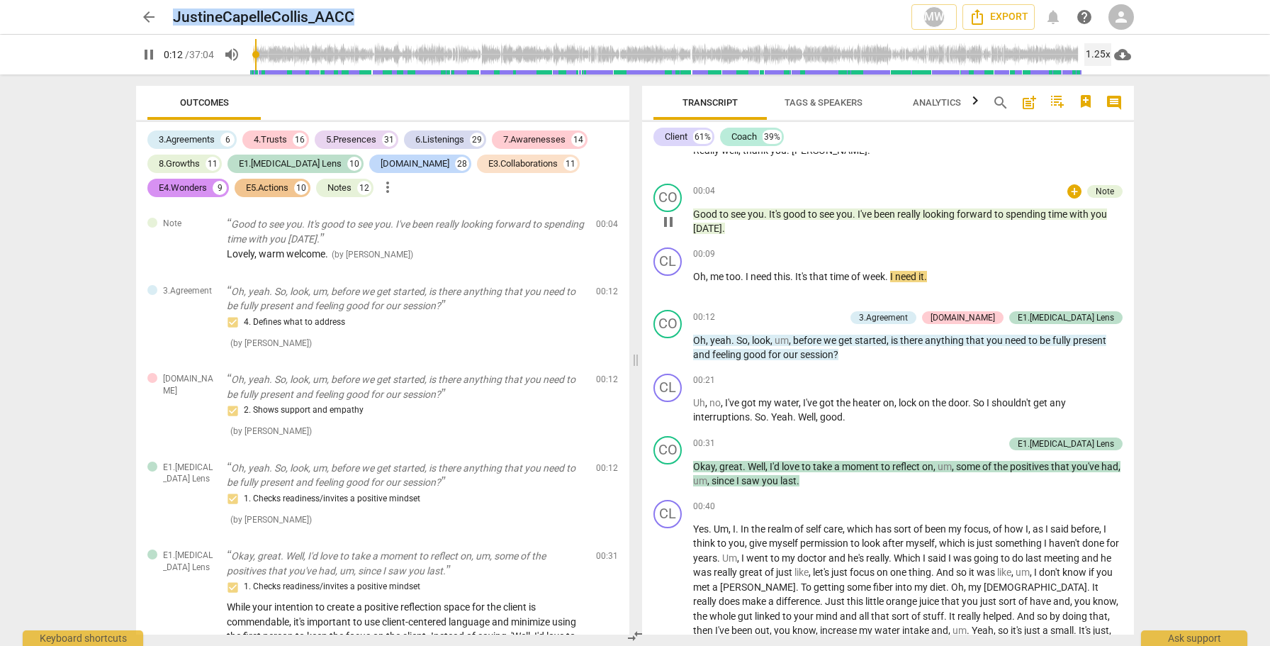
scroll to position [1030, 0]
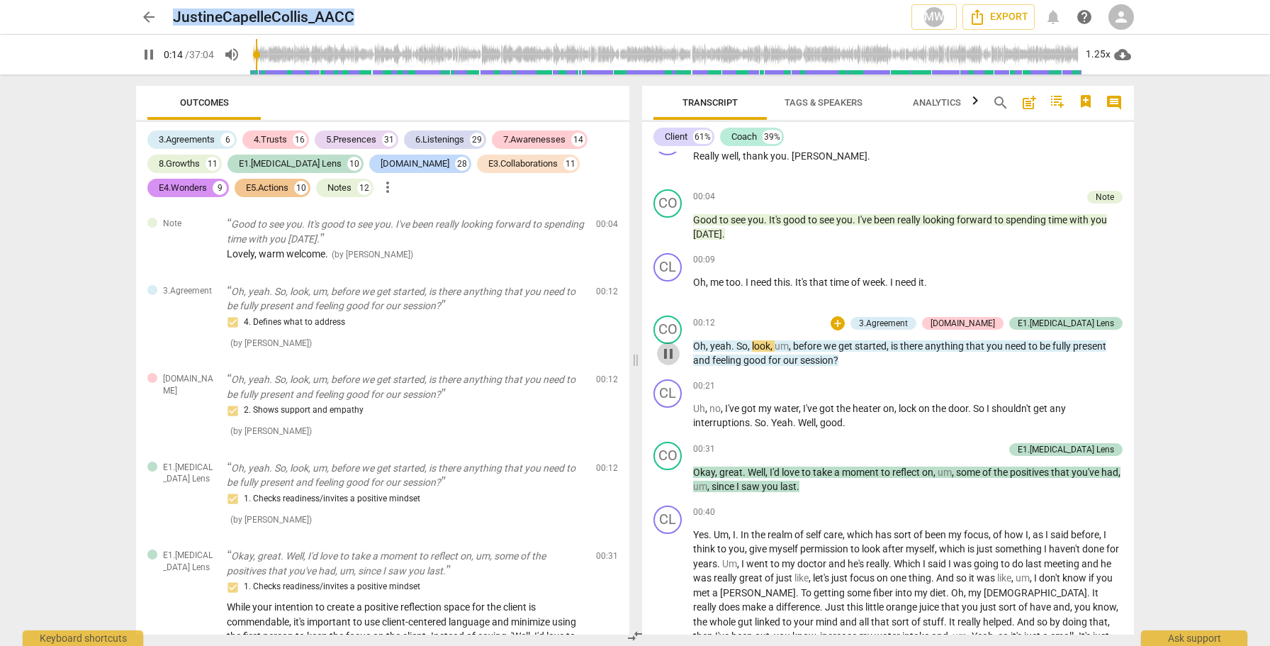
click at [670, 362] on span "pause" at bounding box center [668, 353] width 17 height 17
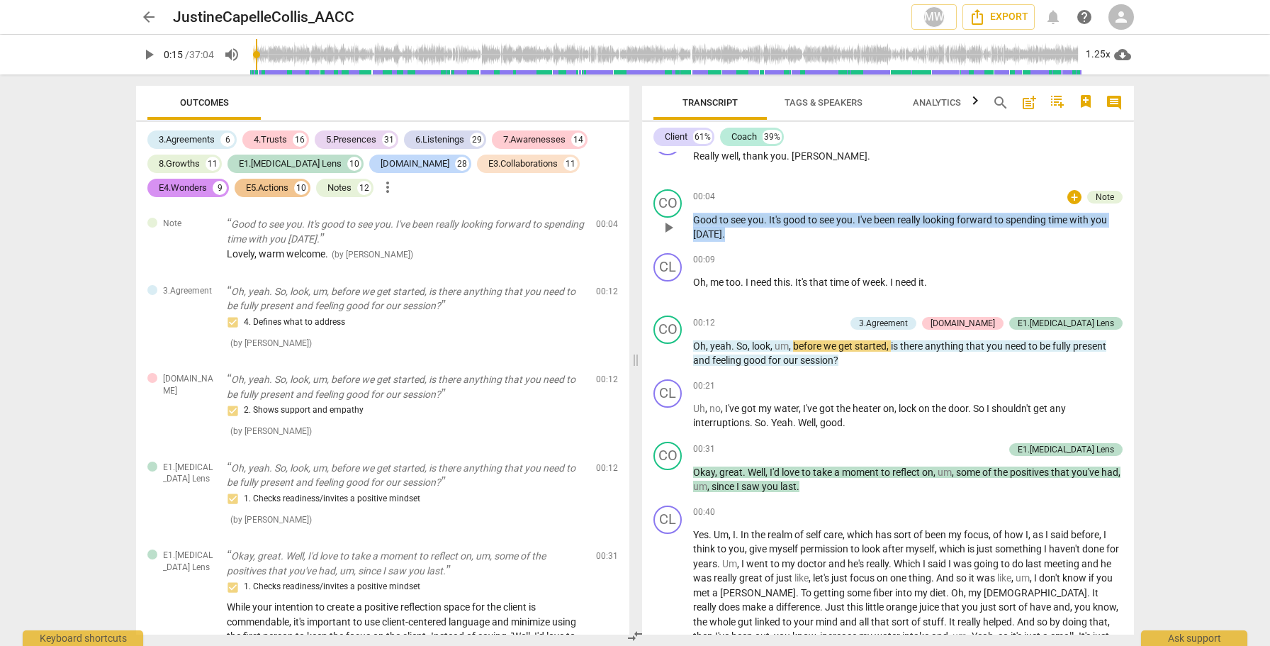
drag, startPoint x: 731, startPoint y: 260, endPoint x: 683, endPoint y: 249, distance: 48.7
click at [683, 247] on div "CO play_arrow pause 00:04 + Note keyboard_arrow_right Good to see you . It's go…" at bounding box center [888, 216] width 492 height 64
copy p "Good to see you . It's good to see you . I've been really looking forward to sp…"
click at [667, 299] on span "play_arrow" at bounding box center [668, 290] width 17 height 17
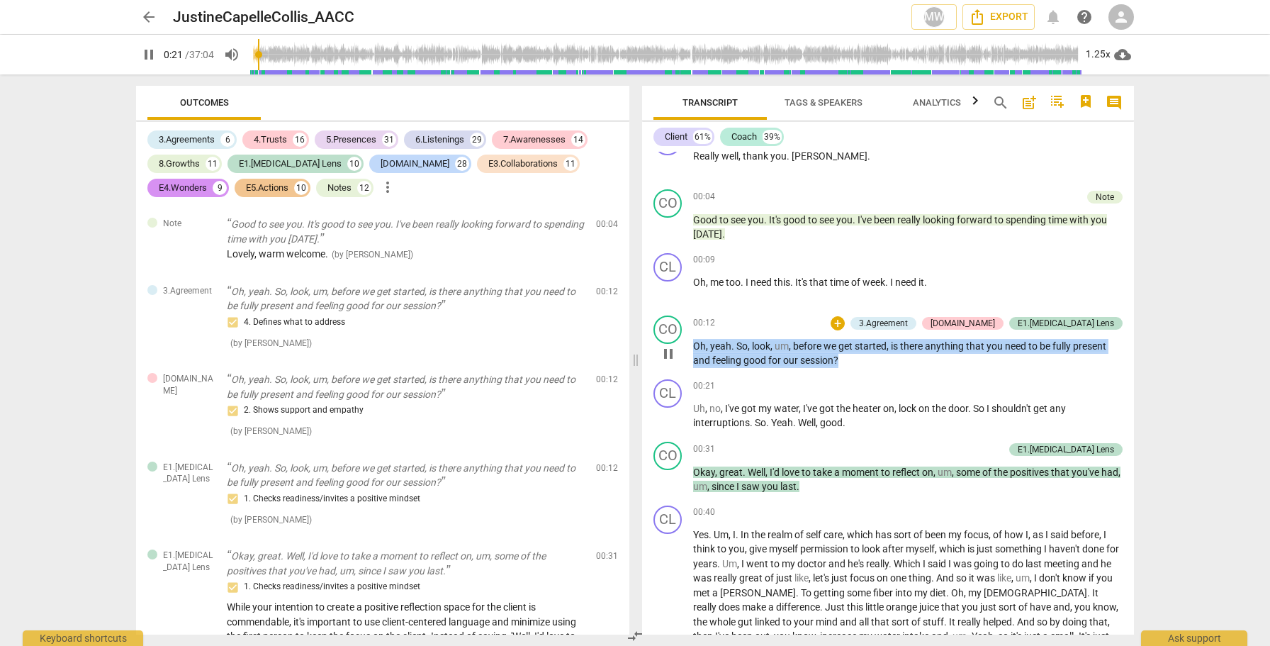
drag, startPoint x: 864, startPoint y: 390, endPoint x: 692, endPoint y: 371, distance: 174.0
click at [680, 368] on div "CO play_arrow pause 00:12 + 3.Agreement 4.Trust E1.ADHD Lens keyboard_arrow_rig…" at bounding box center [888, 342] width 492 height 64
copy p "Oh , yeah . So , look , um , before we get started , is there anything that you…"
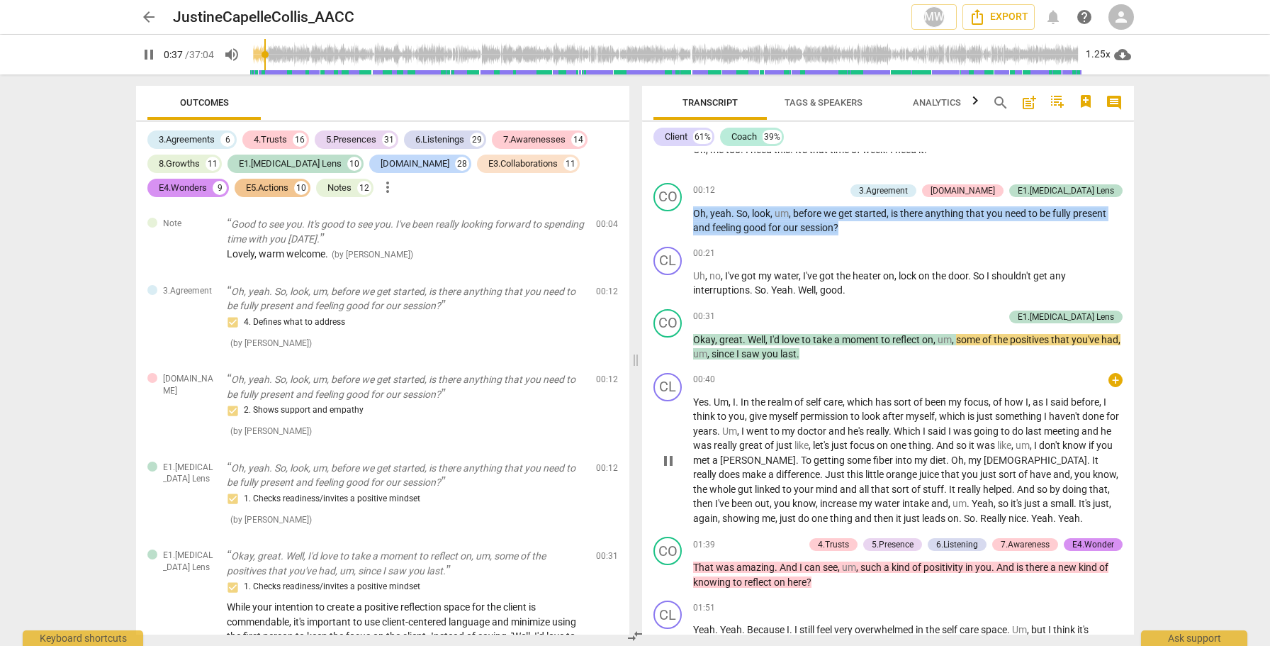
scroll to position [1171, 0]
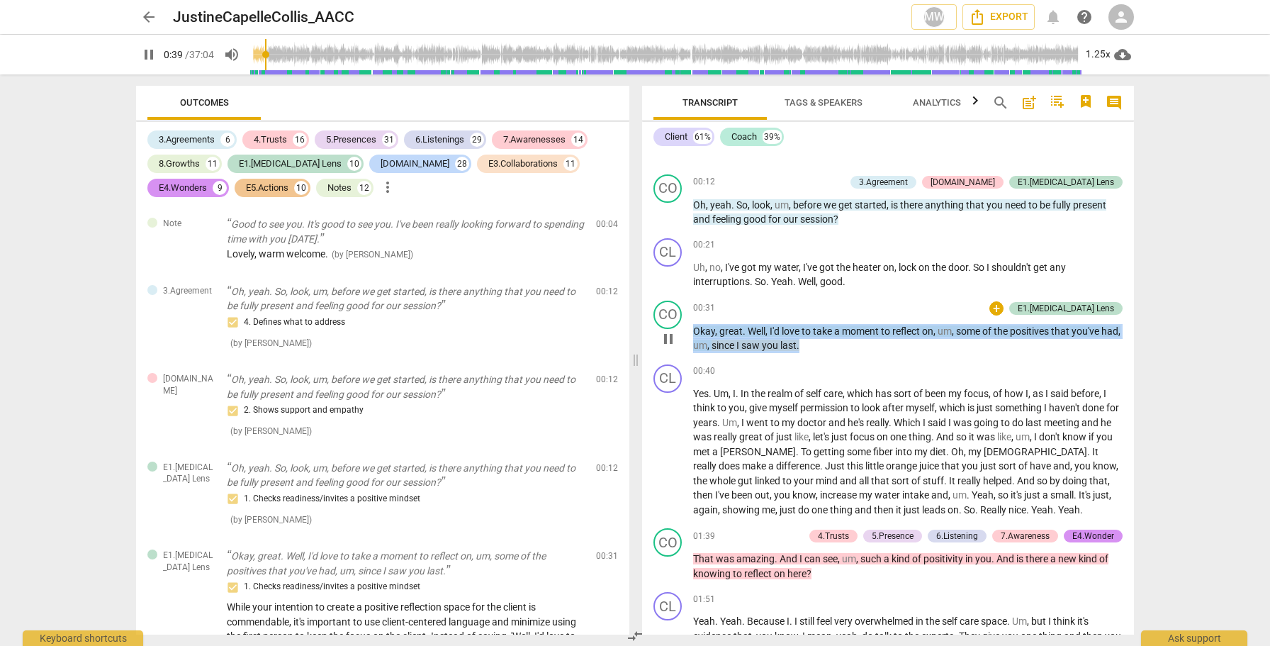
drag, startPoint x: 840, startPoint y: 378, endPoint x: 688, endPoint y: 359, distance: 153.5
click at [688, 359] on div "CO play_arrow pause 00:31 + E1.ADHD Lens keyboard_arrow_right Okay , great . We…" at bounding box center [888, 327] width 492 height 64
copy p "Okay , great . Well , I'd love to take a moment to reflect on , um , some of th…"
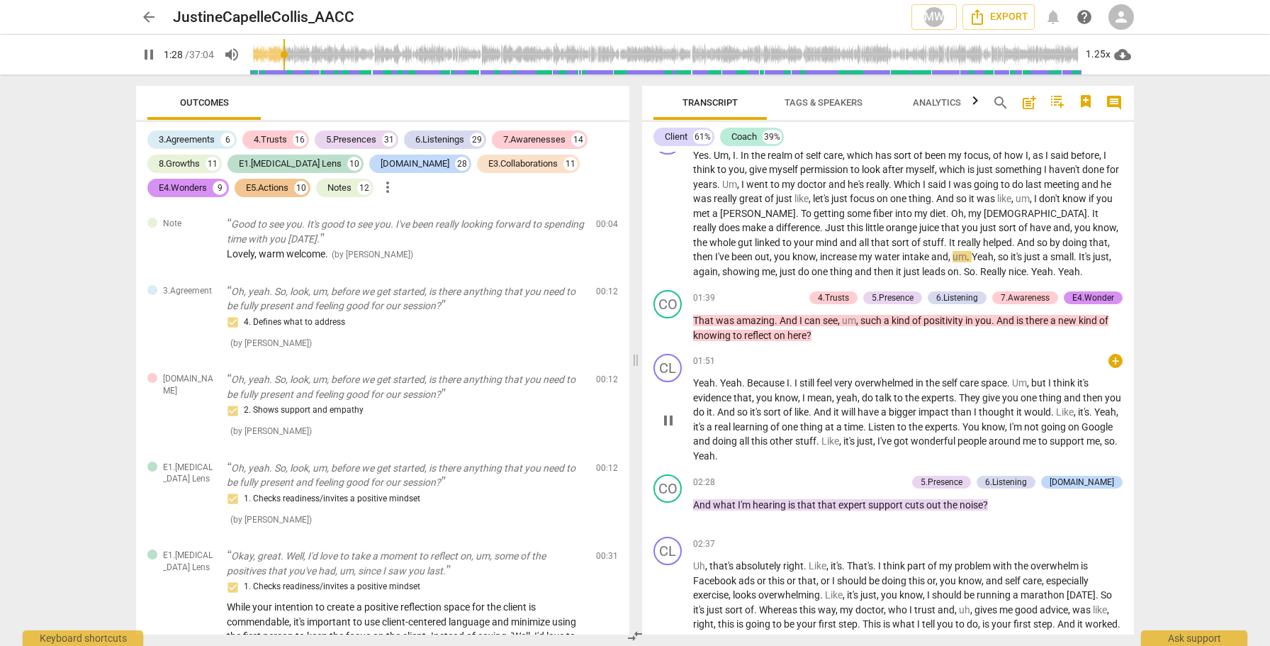
scroll to position [1412, 0]
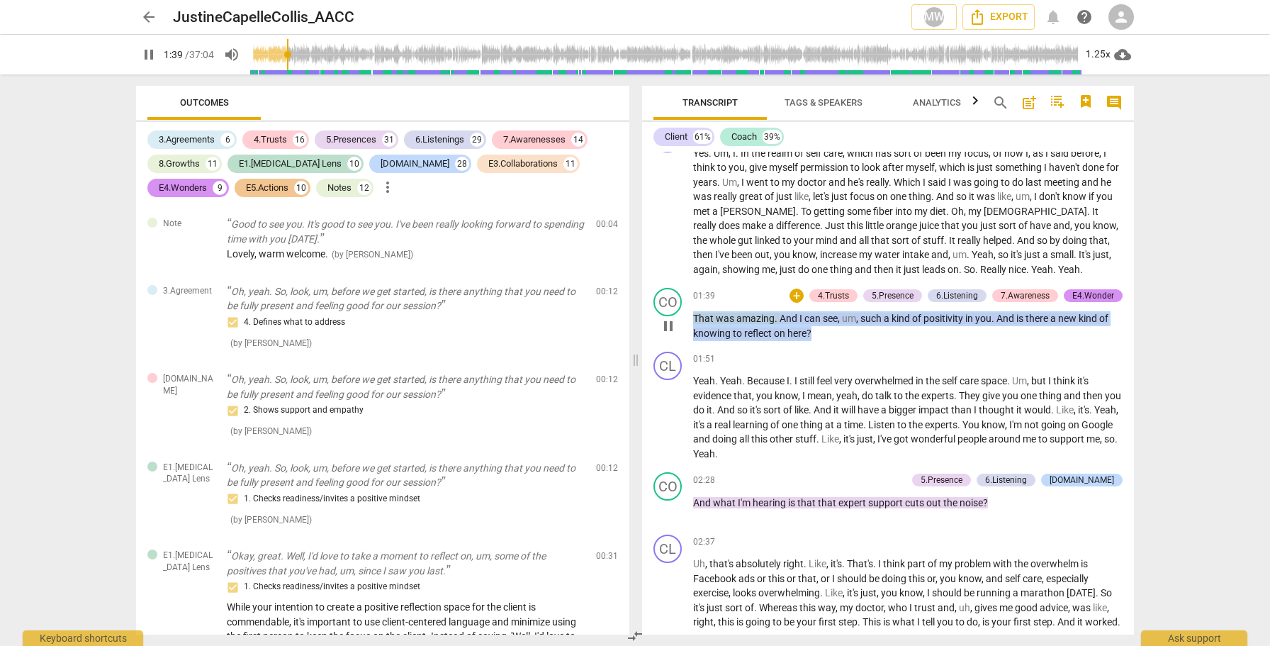
drag, startPoint x: 828, startPoint y: 364, endPoint x: 686, endPoint y: 347, distance: 143.4
click at [686, 346] on div "CO play_arrow pause 01:39 + 4.Trusts 5.Presence 6.Listening 7.Awareness E4.Wond…" at bounding box center [888, 314] width 492 height 64
copy p "That was amazing . And I can see , um , such a kind of positivity in you . And …"
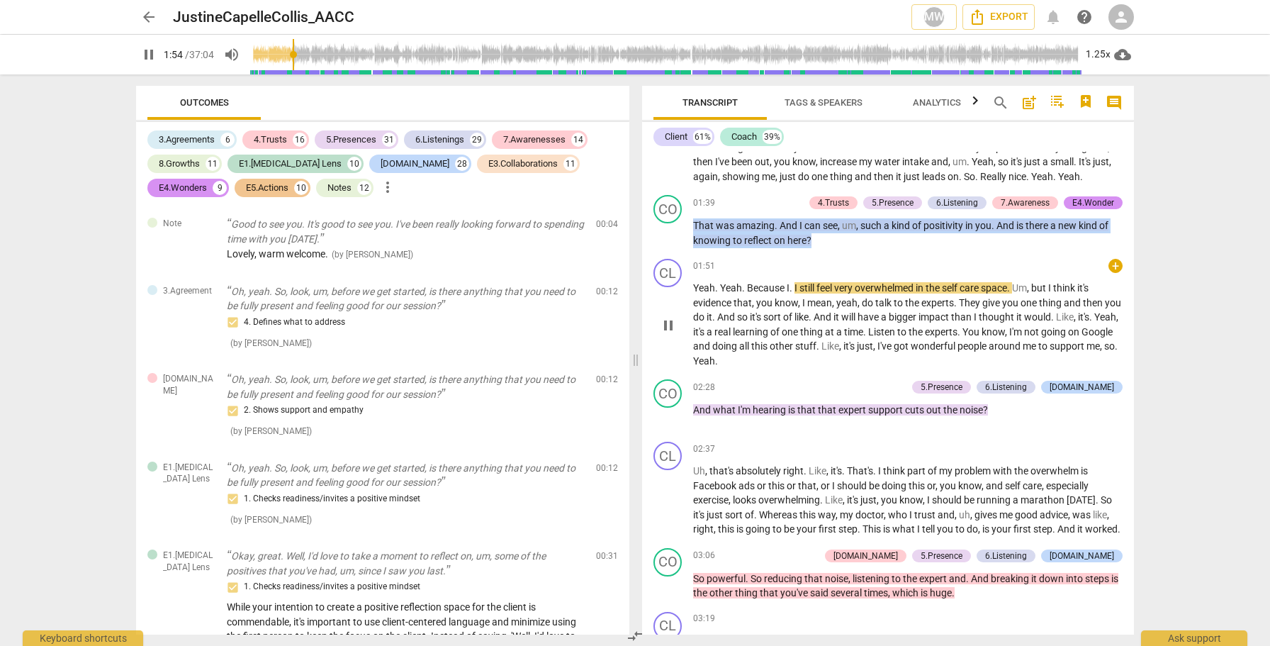
scroll to position [1504, 0]
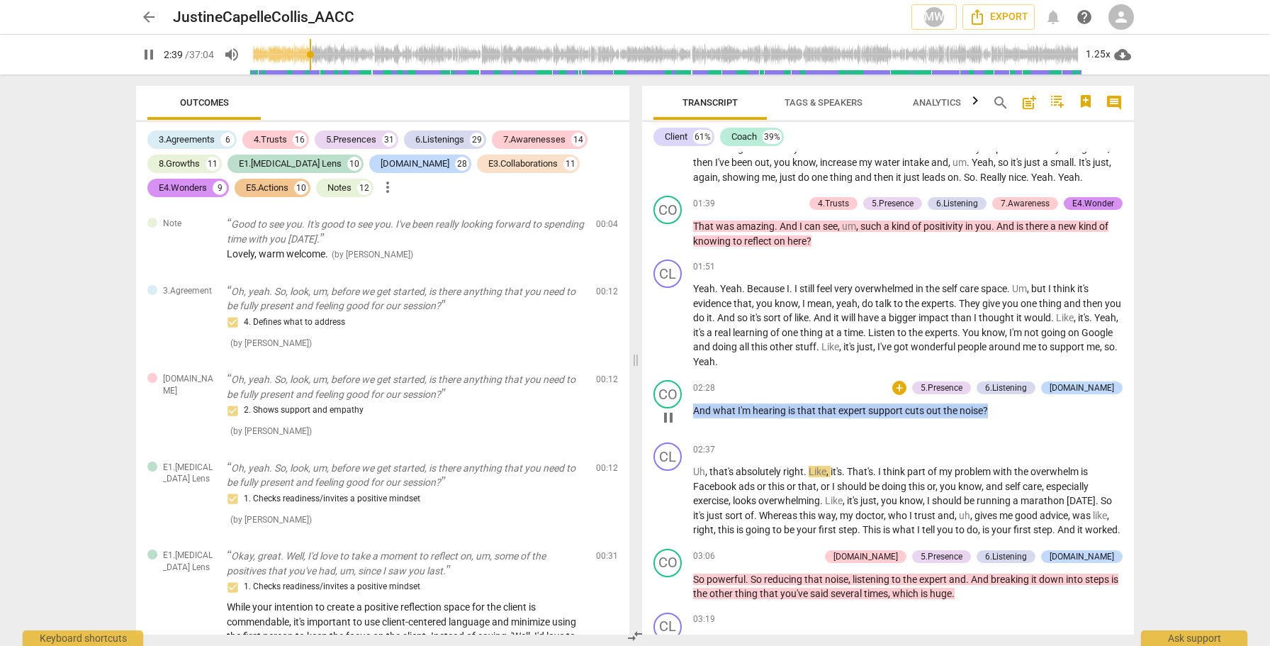
drag, startPoint x: 995, startPoint y: 440, endPoint x: 691, endPoint y: 441, distance: 304.0
click at [691, 436] on div "CO play_arrow pause 02:28 + 5.Presence 6.Listening E2.Safety keyboard_arrow_rig…" at bounding box center [888, 405] width 492 height 62
copy p "And what I'm hearing is that that expert support cuts out the noise ?"
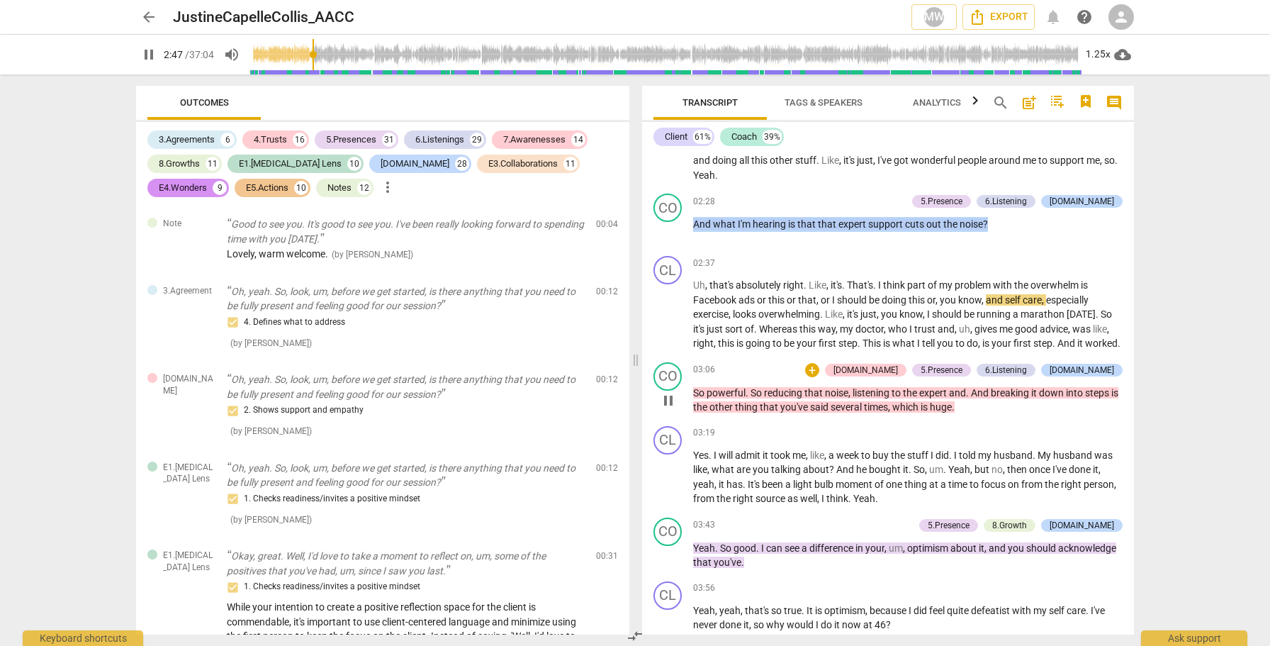
scroll to position [1692, 0]
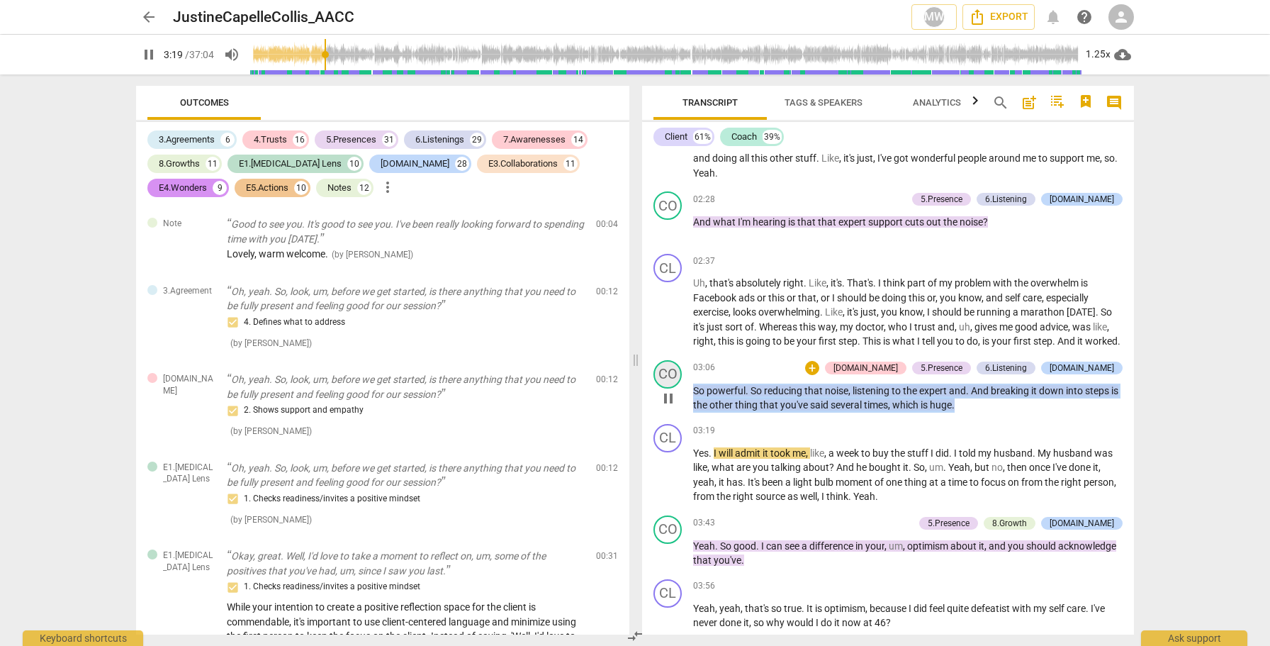
drag, startPoint x: 1001, startPoint y: 451, endPoint x: 675, endPoint y: 429, distance: 326.7
click at [675, 418] on div "CO play_arrow pause 03:06 + 4.Trust 5.Presence 6.Listening E2.Safety keyboard_a…" at bounding box center [888, 386] width 492 height 64
copy p "So powerful . So reducing that noise , listening to the expert and . And breaki…"
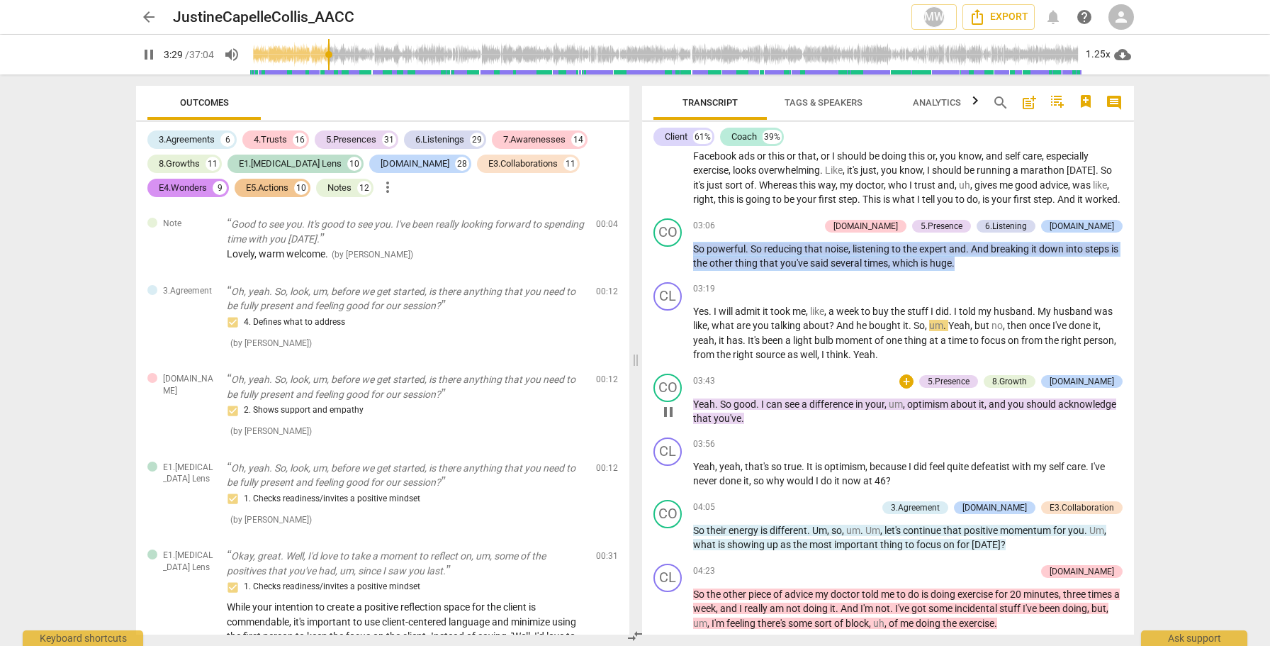
scroll to position [1876, 0]
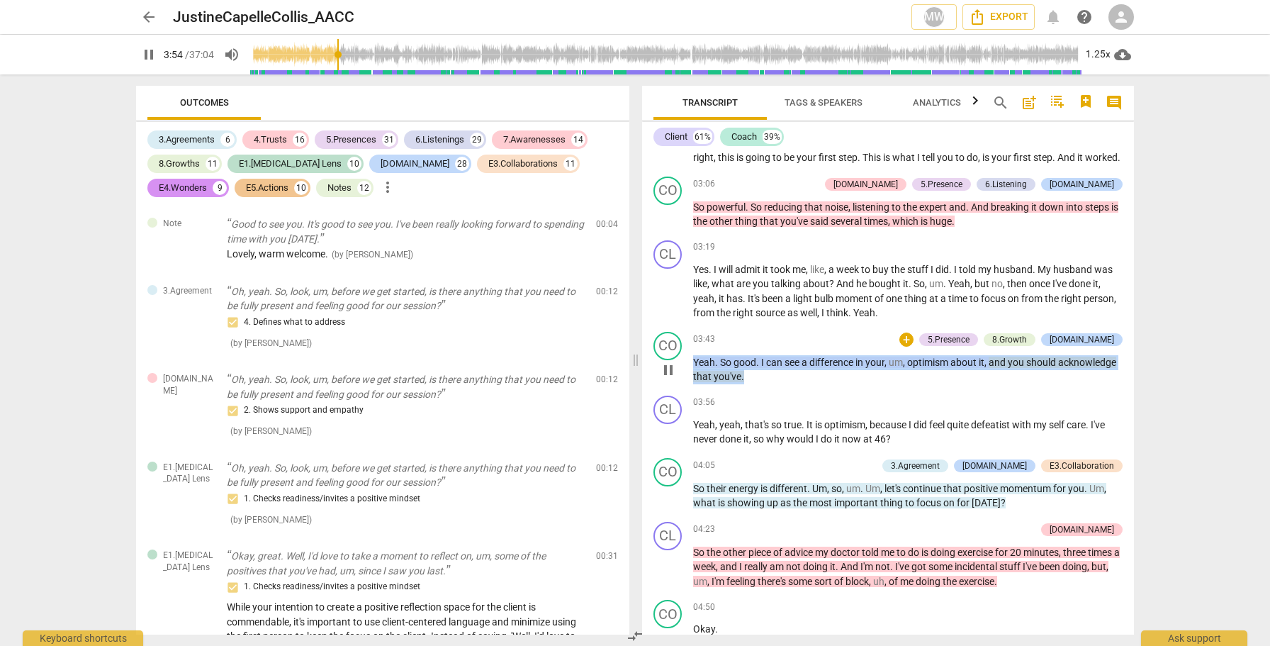
drag, startPoint x: 808, startPoint y: 419, endPoint x: 683, endPoint y: 410, distance: 125.1
click at [677, 390] on div "CO play_arrow pause 03:43 + 5.Presence 8.Growth E2.Safety keyboard_arrow_right …" at bounding box center [888, 358] width 492 height 64
copy p "Yeah . So good . I can see a difference in your , um , optimism about it , and …"
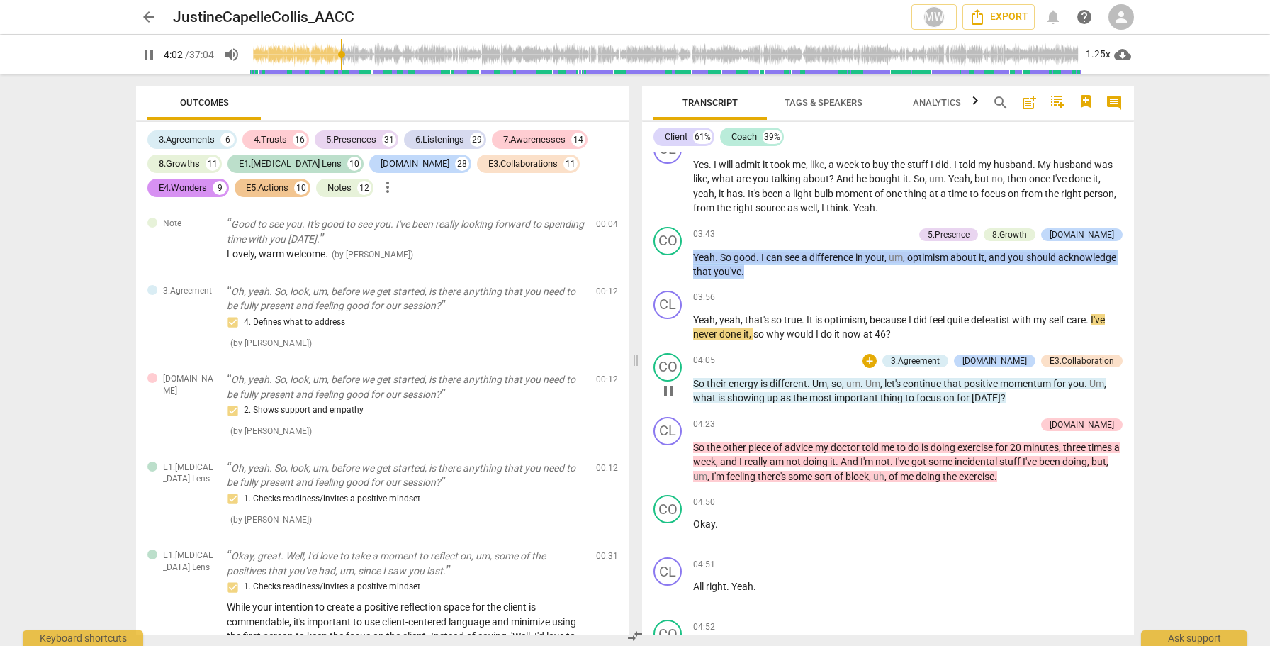
scroll to position [1981, 0]
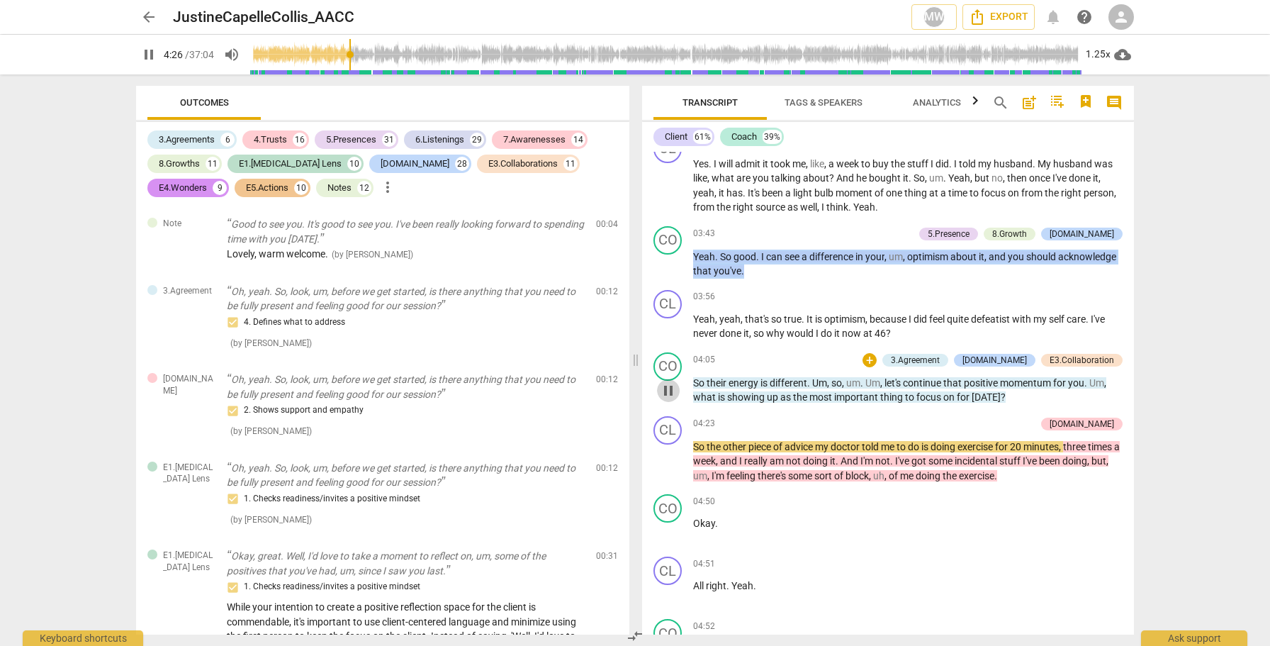
click at [665, 399] on span "pause" at bounding box center [668, 390] width 17 height 17
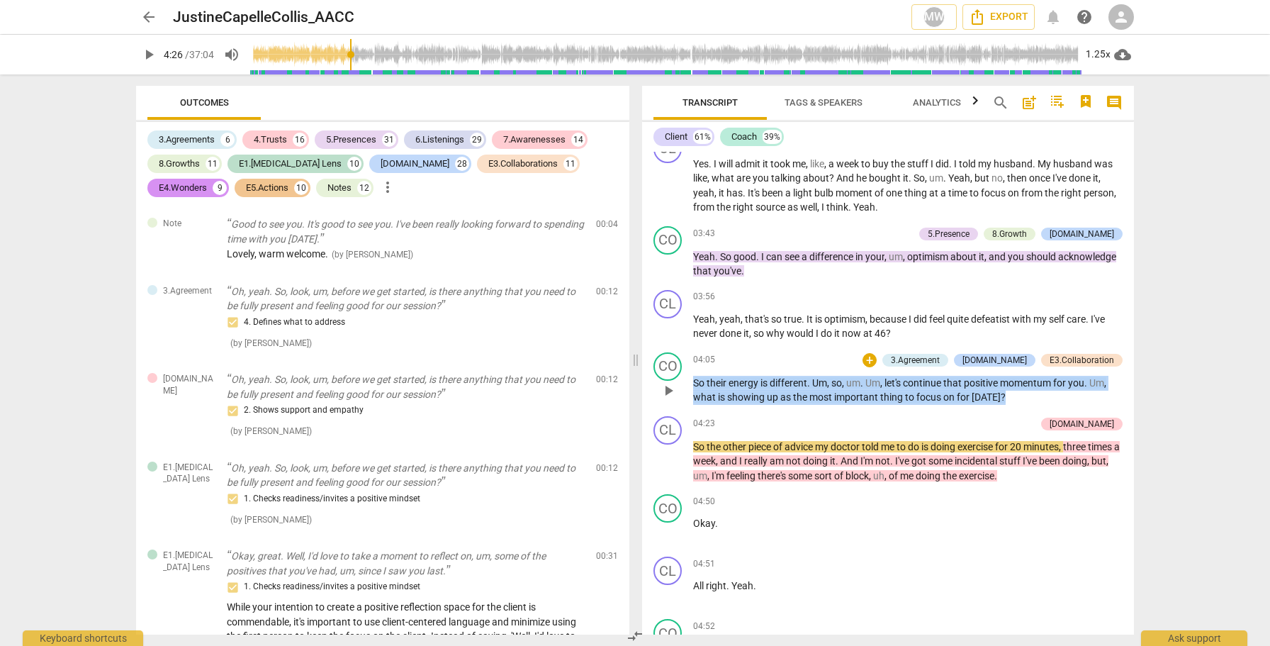
drag, startPoint x: 1022, startPoint y: 444, endPoint x: 694, endPoint y: 428, distance: 327.7
click at [694, 405] on p "So their energy is different . Um , so , um . Um , let's continue that positive…" at bounding box center [907, 390] width 429 height 29
copy p "So their energy is different . Um , so , um . Um , let's continue that positive…"
click at [667, 470] on span "play_arrow" at bounding box center [668, 461] width 17 height 17
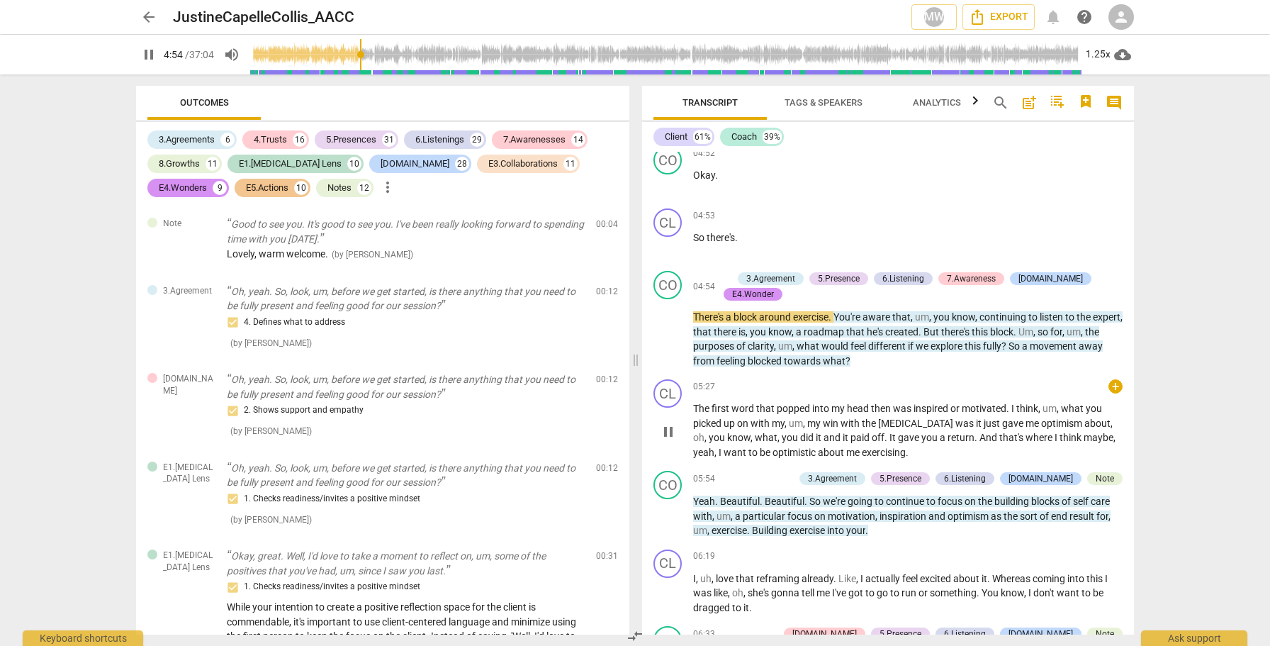
scroll to position [2460, 0]
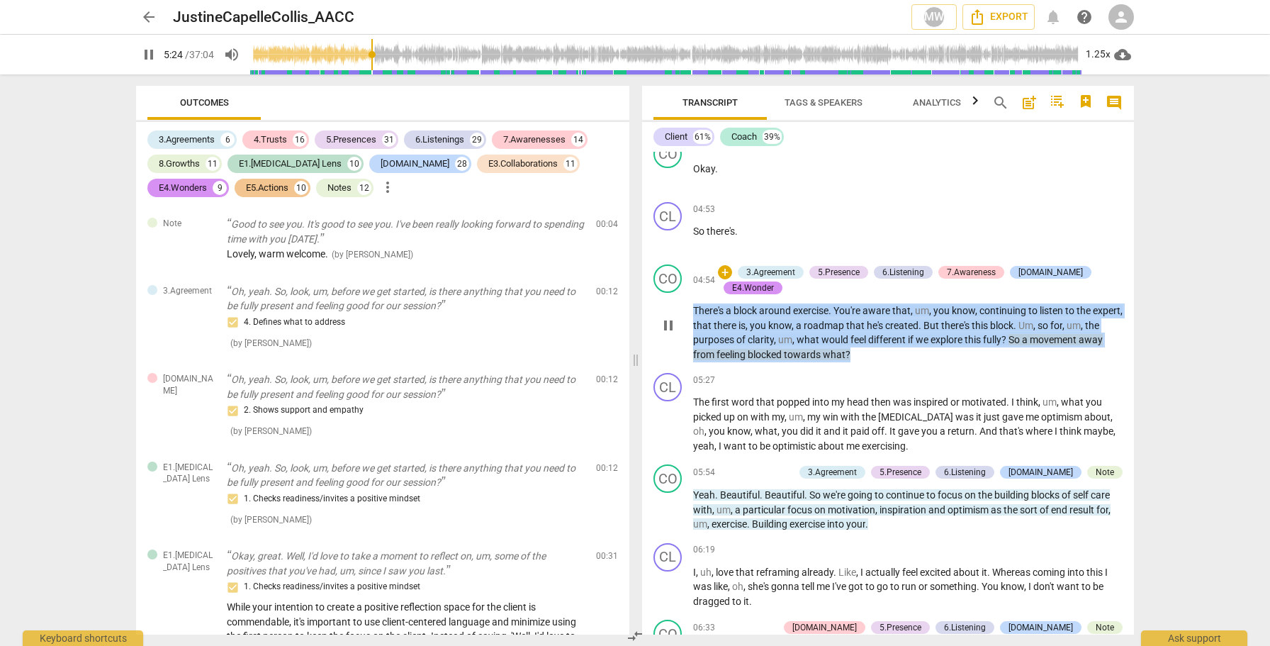
drag, startPoint x: 874, startPoint y: 394, endPoint x: 687, endPoint y: 351, distance: 191.8
click at [687, 351] on div "CO play_arrow pause 04:54 + 3.Agreement 5.Presence 6.Listening 7.Awareness E2.S…" at bounding box center [888, 313] width 492 height 108
copy p "There's a block around exercise . You're aware that , um , you know , continuin…"
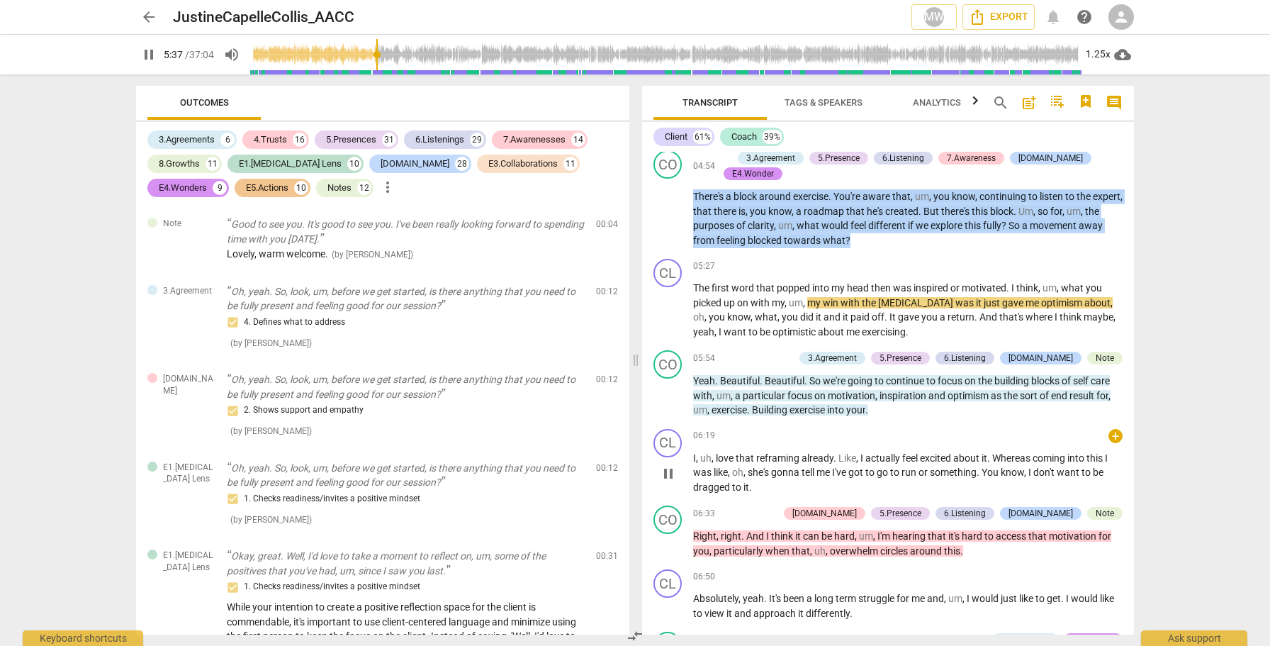
scroll to position [2572, 0]
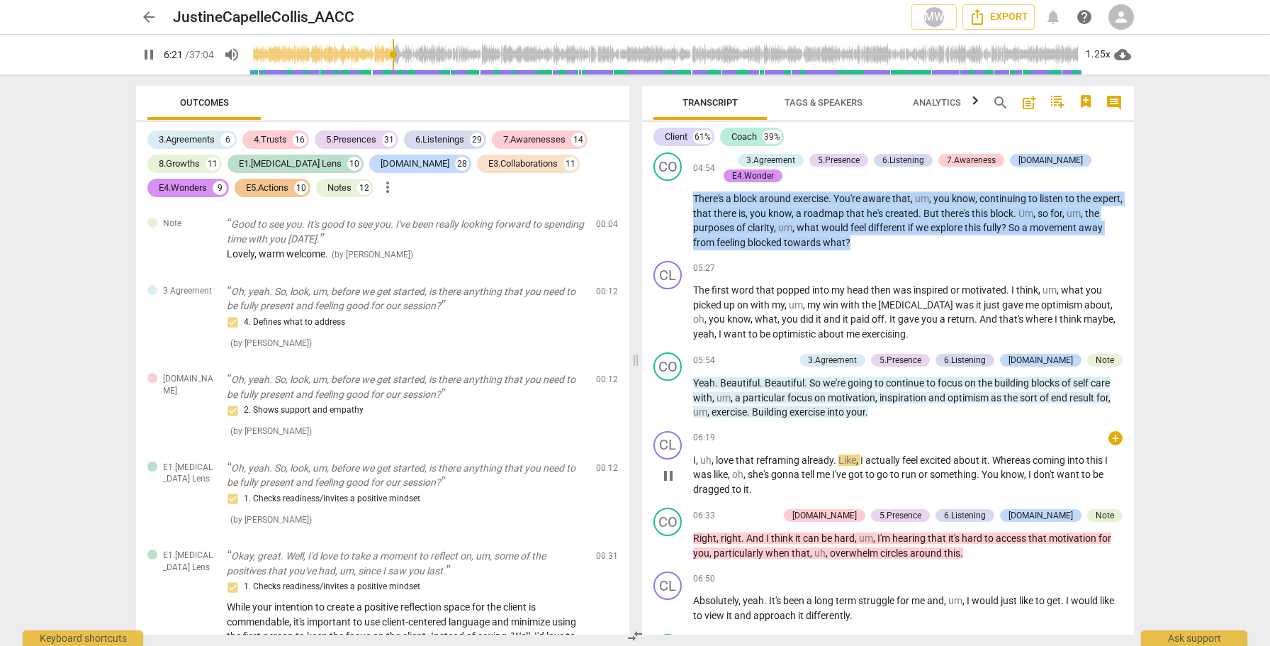
click at [665, 484] on span "pause" at bounding box center [668, 475] width 17 height 17
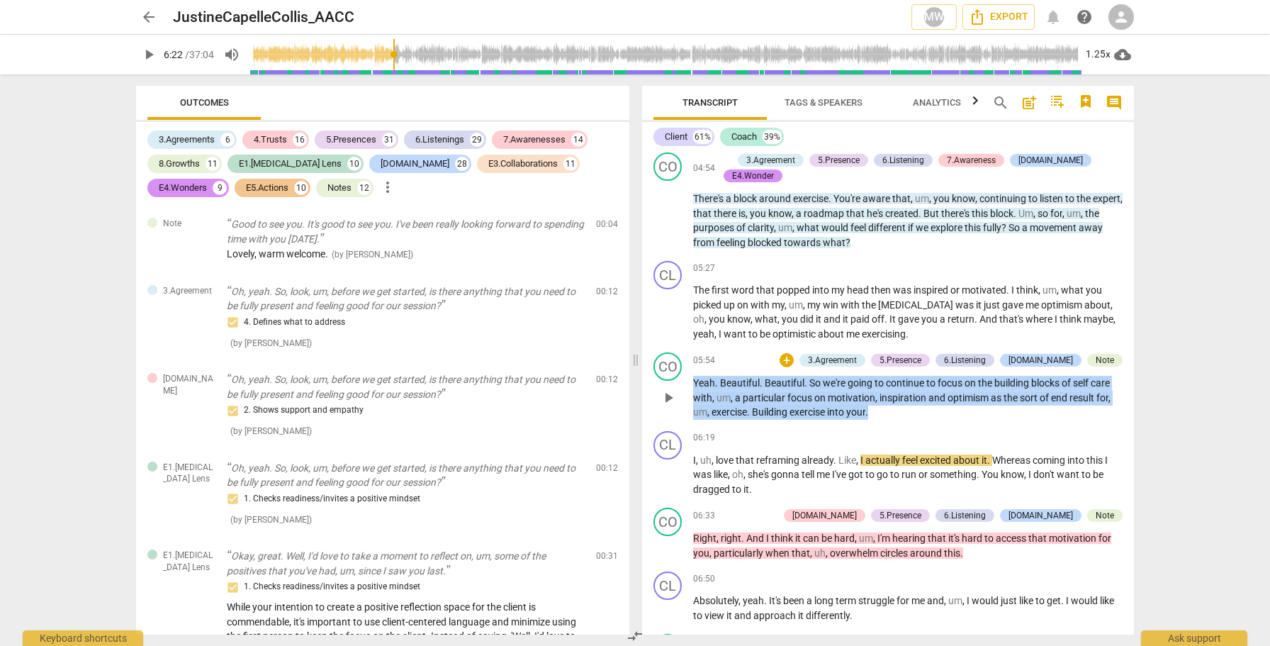
drag, startPoint x: 887, startPoint y: 454, endPoint x: 688, endPoint y: 432, distance: 200.2
click at [688, 425] on div "CO play_arrow pause 05:54 + 3.Agreement 5.Presence 6.Listening E2.Safety Note k…" at bounding box center [888, 386] width 492 height 79
click at [1099, 366] on div "Note" at bounding box center [1104, 360] width 18 height 13
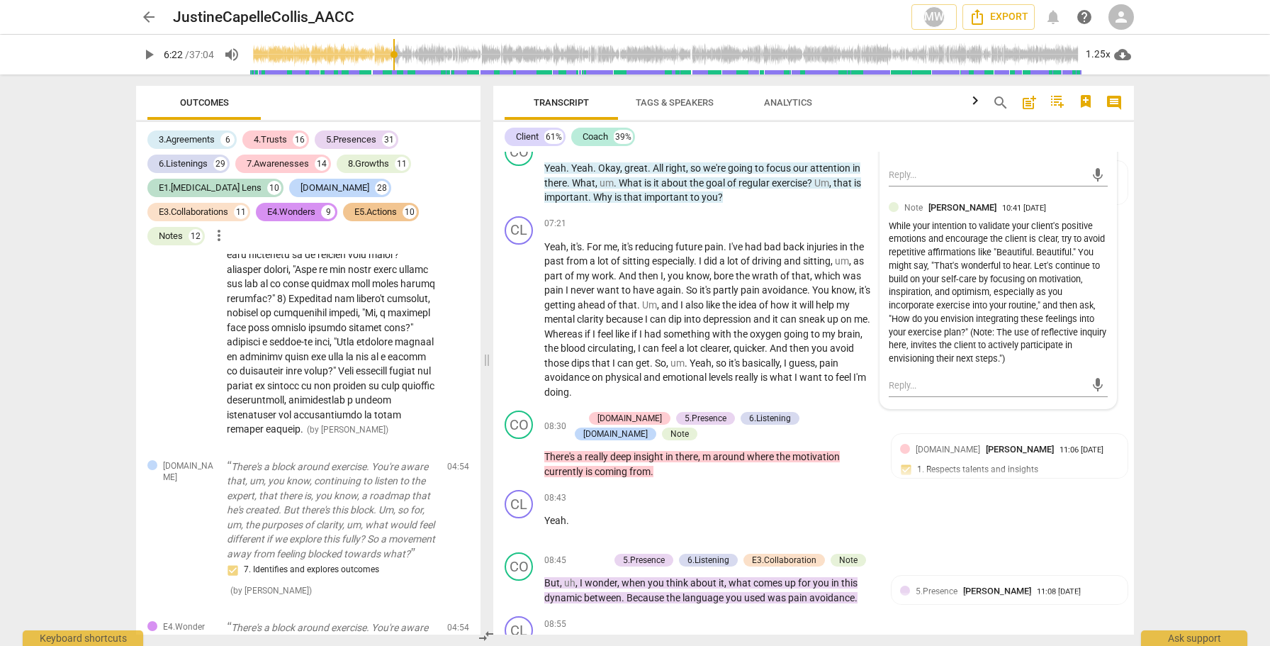
scroll to position [3194, 0]
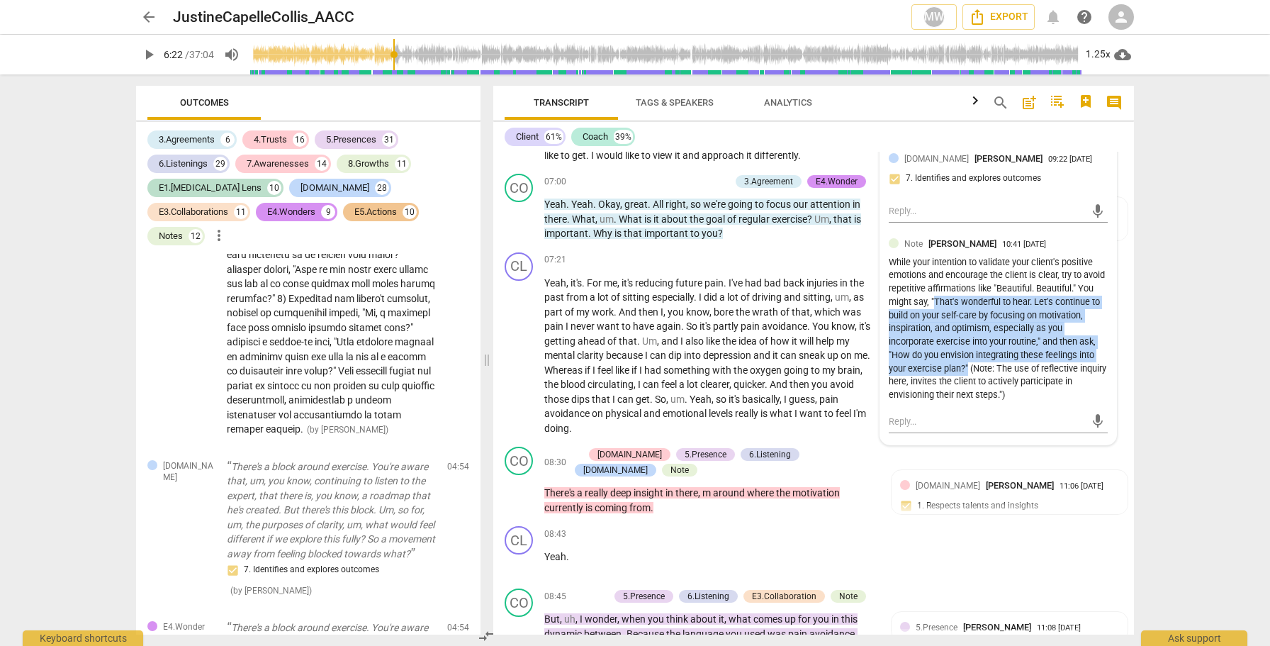
drag, startPoint x: 950, startPoint y: 286, endPoint x: 983, endPoint y: 355, distance: 76.4
click at [983, 355] on div "While your intention to validate your client's positive emotions and encourage …" at bounding box center [998, 329] width 219 height 146
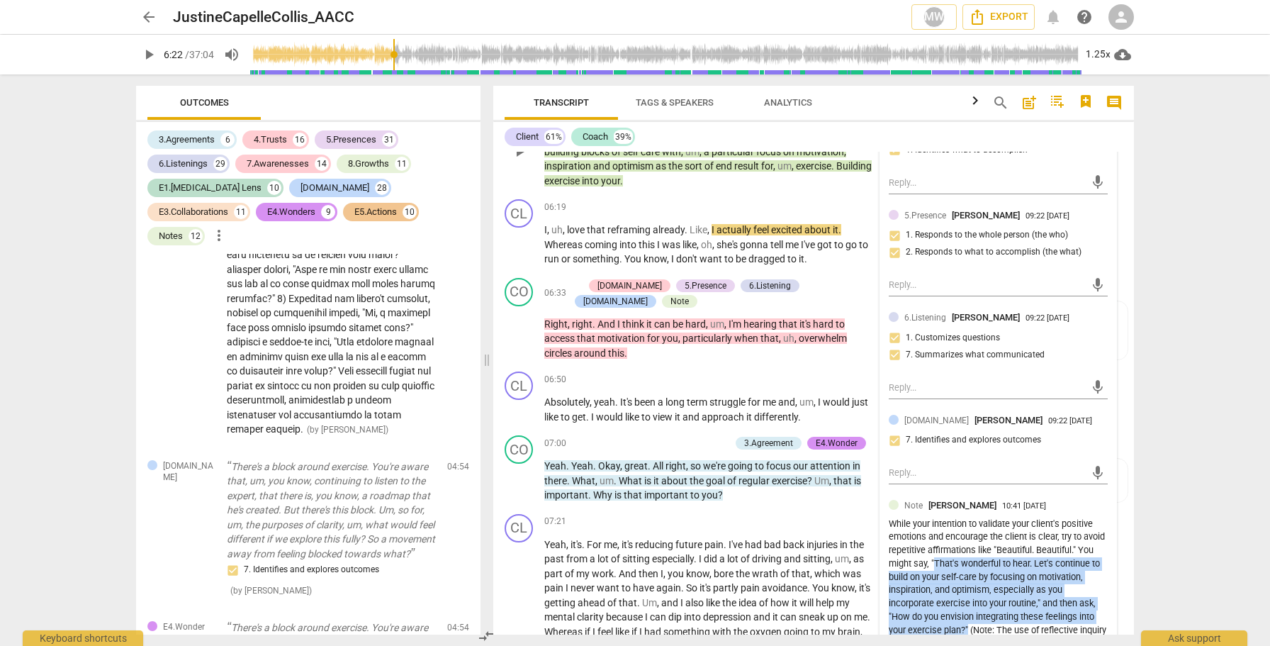
scroll to position [2930, 0]
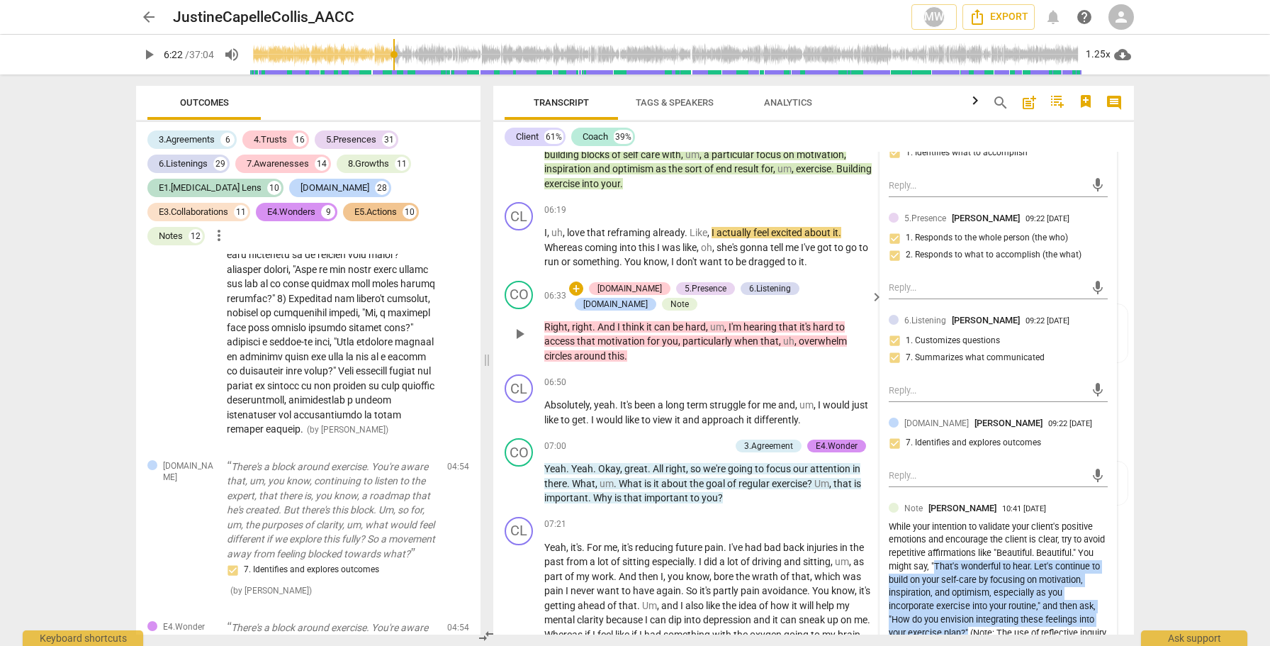
click at [857, 281] on div "+ 4.Trust 5.Presence 6.Listening E2.Safety Note" at bounding box center [717, 296] width 297 height 31
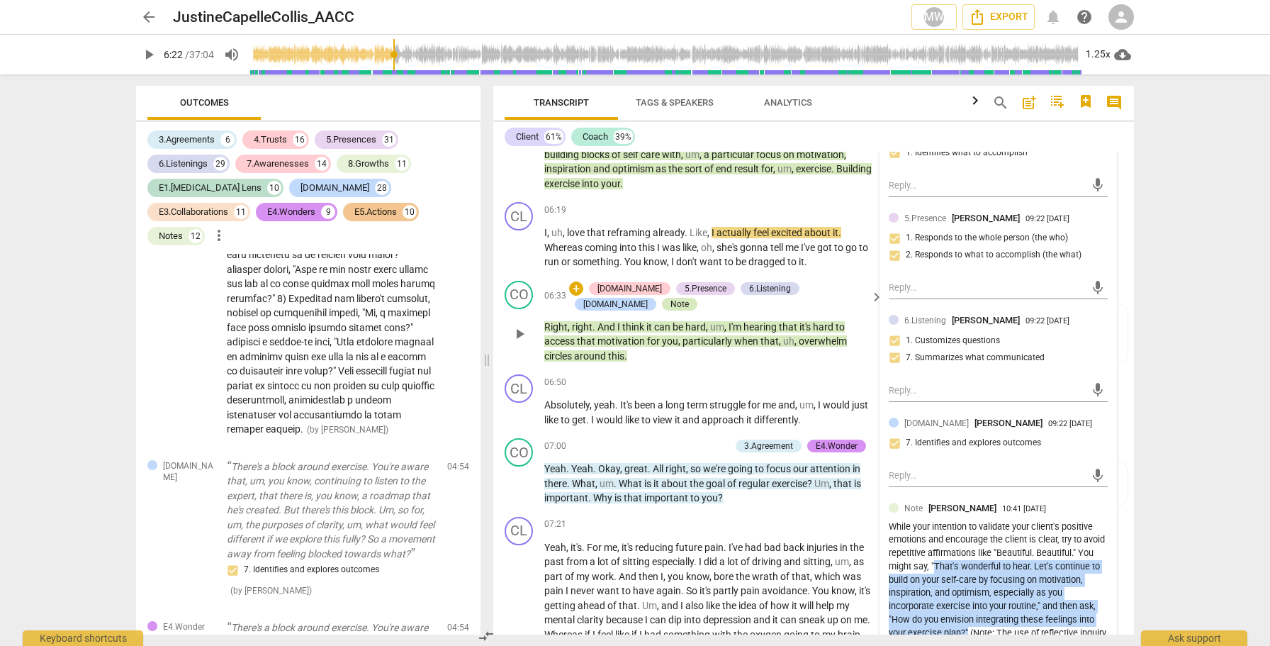
click at [689, 298] on div "Note" at bounding box center [679, 304] width 18 height 13
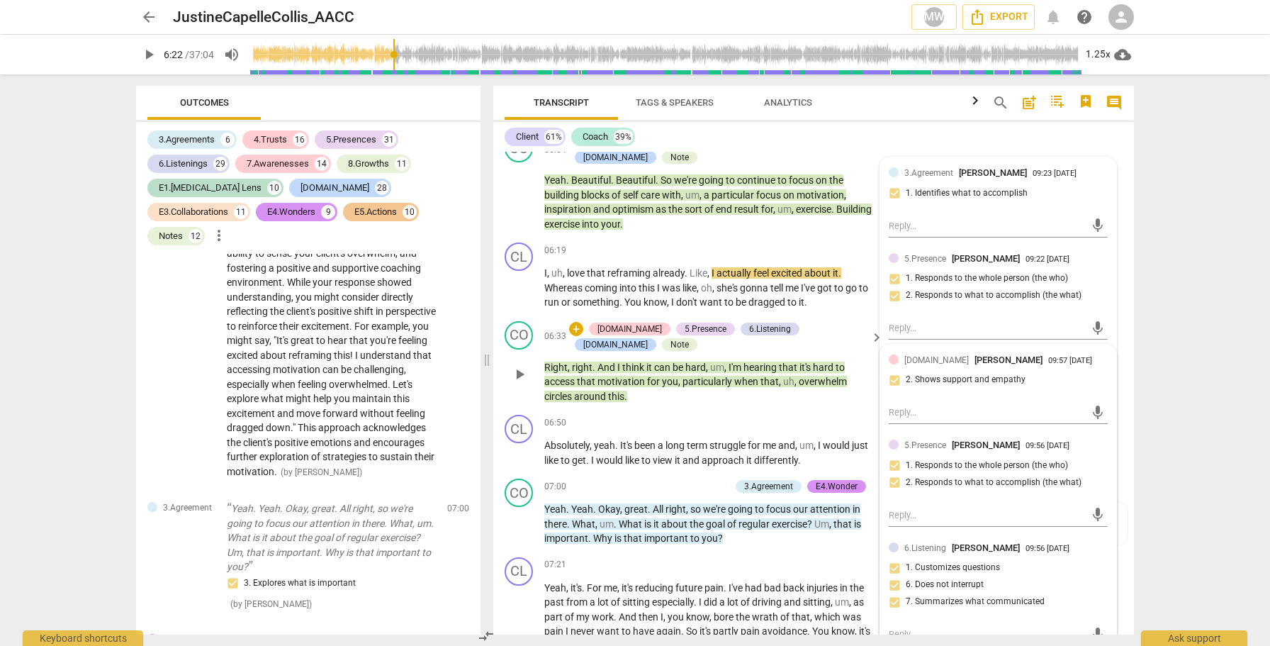
scroll to position [2895, 0]
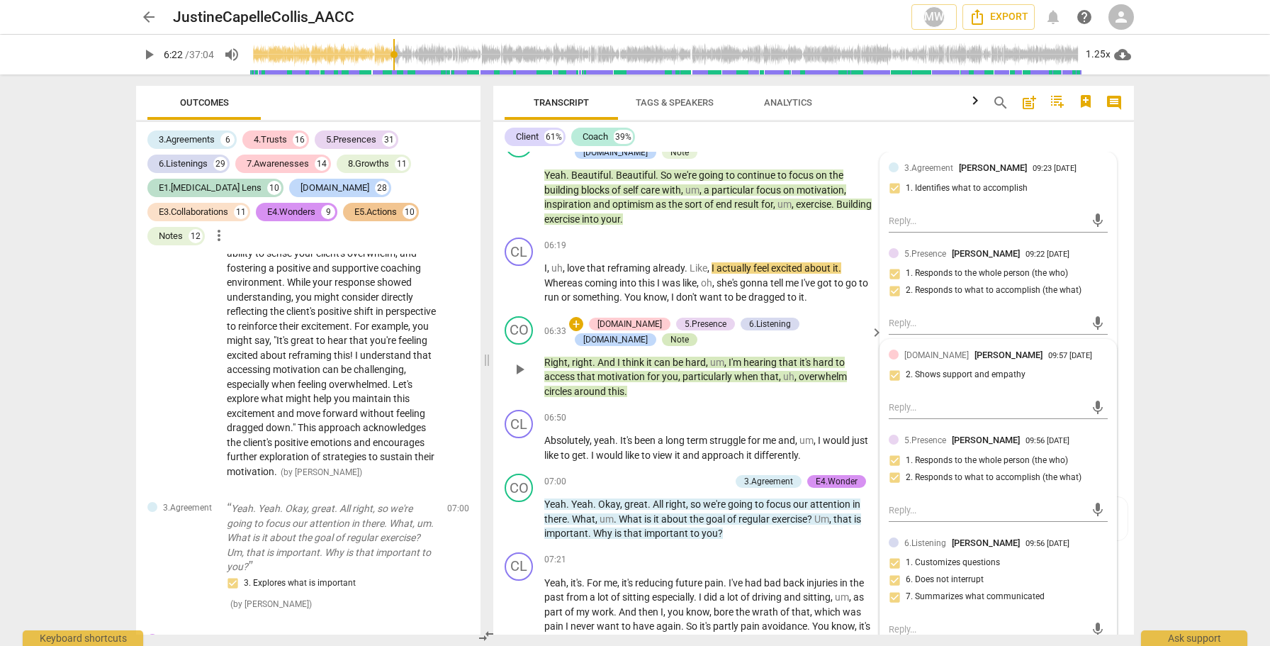
click at [689, 333] on div "Note" at bounding box center [679, 339] width 18 height 13
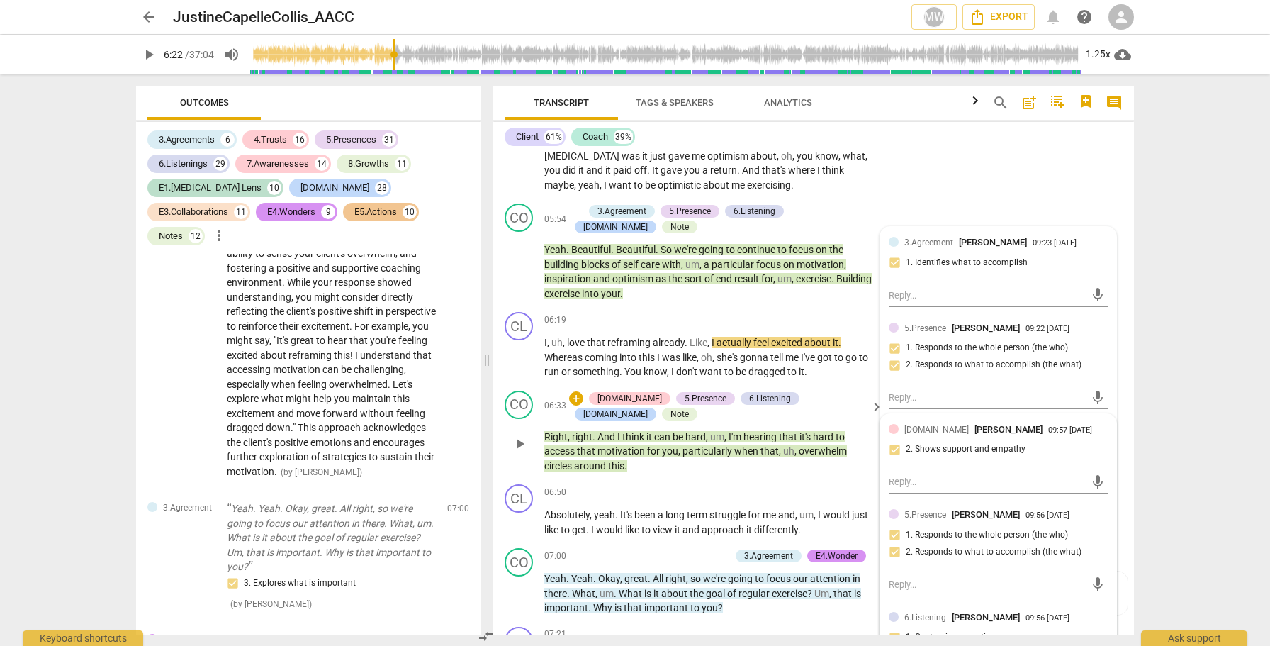
scroll to position [2830, 0]
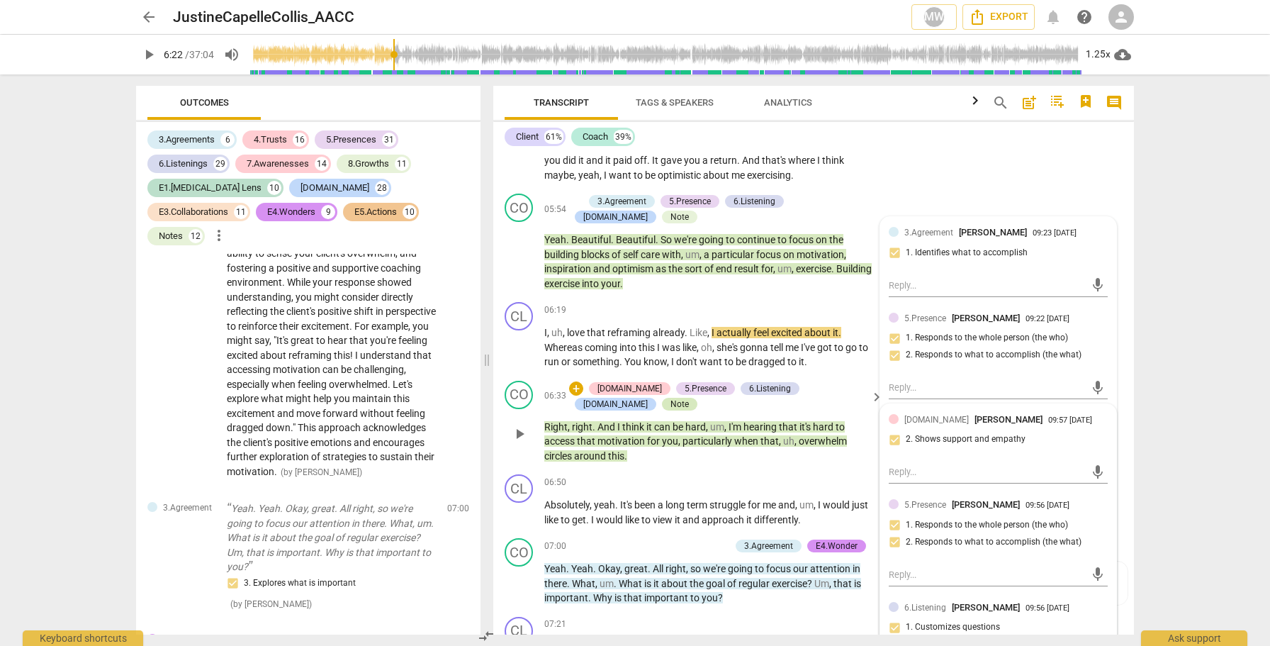
click at [689, 398] on div "Note" at bounding box center [679, 404] width 18 height 13
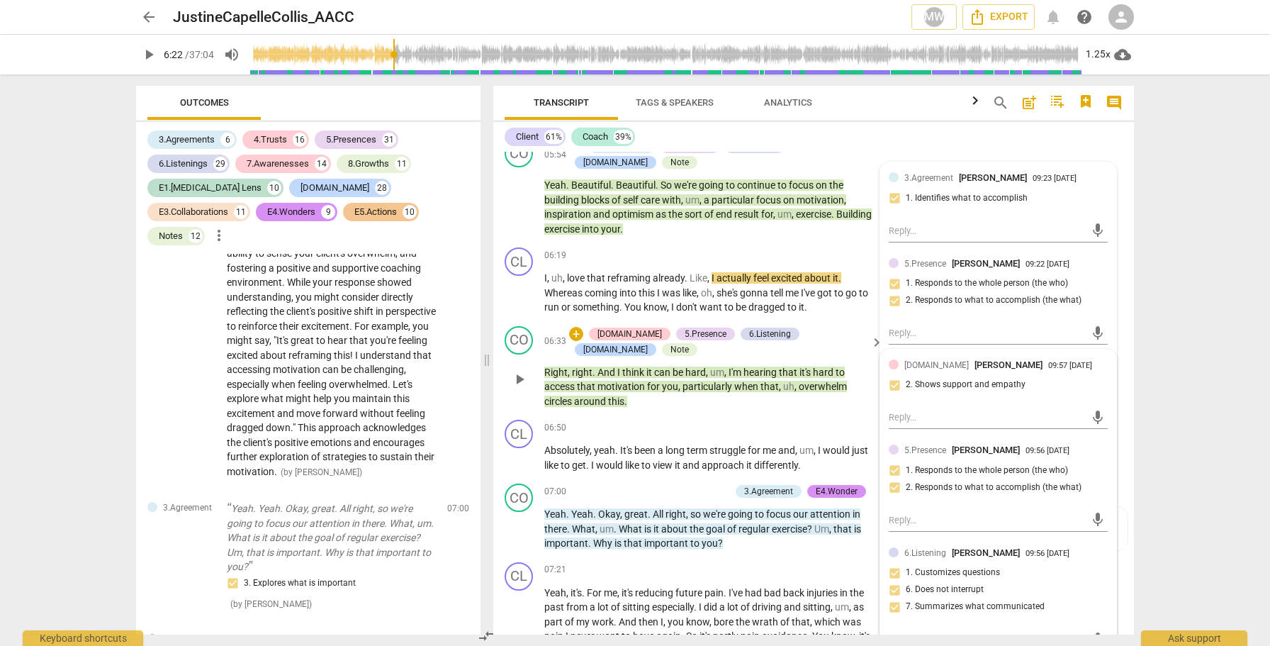
scroll to position [2883, 0]
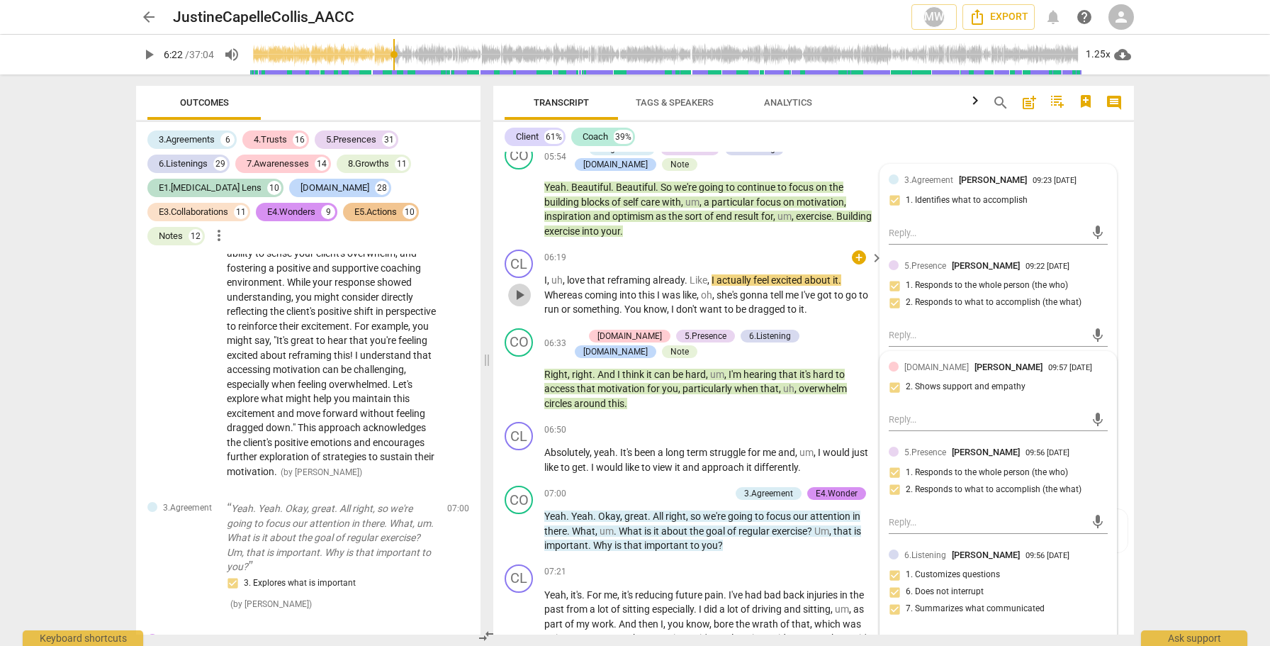
click at [524, 286] on span "play_arrow" at bounding box center [519, 294] width 17 height 17
click at [520, 373] on span "pause" at bounding box center [519, 381] width 17 height 17
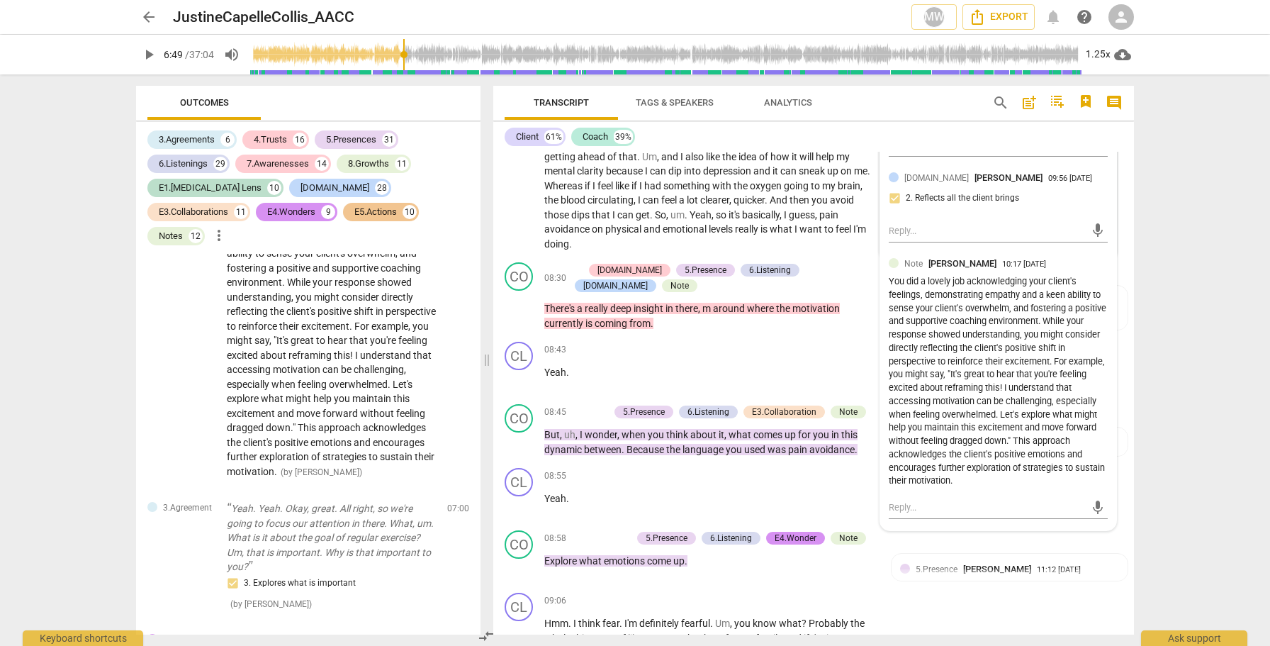
scroll to position [3374, 0]
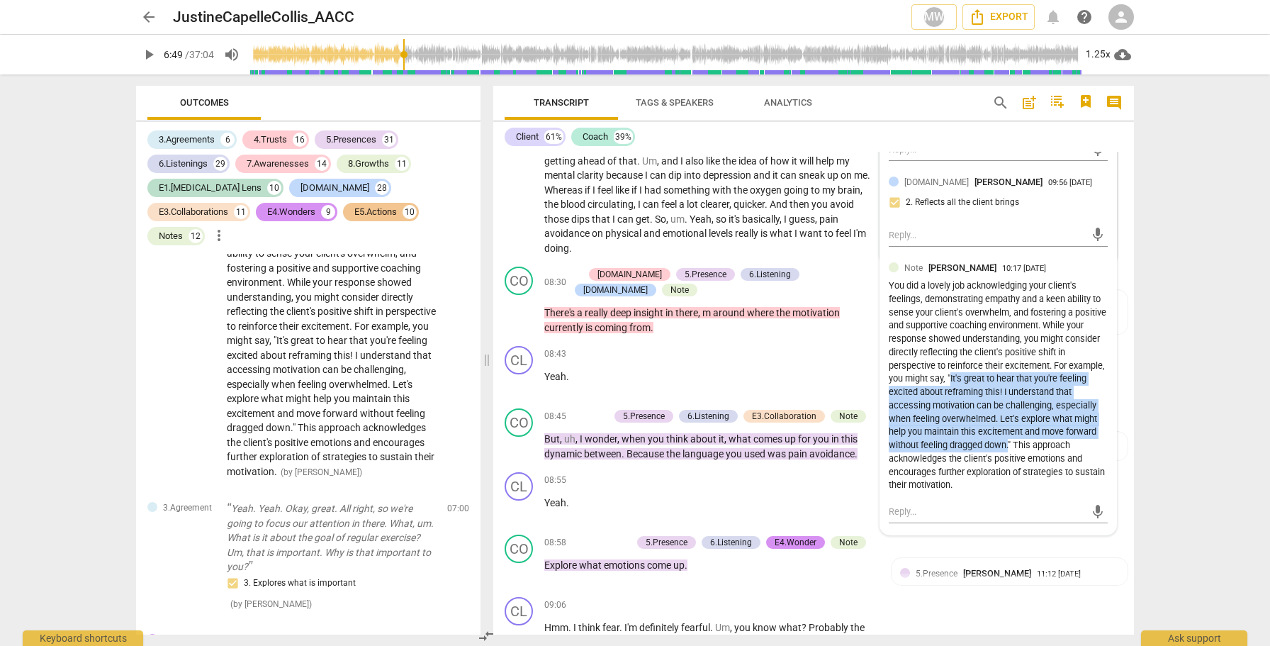
drag, startPoint x: 991, startPoint y: 364, endPoint x: 1008, endPoint y: 431, distance: 69.3
click at [1008, 431] on div "You did a lovely job acknowledging your client's feelings, demonstrating empath…" at bounding box center [998, 385] width 219 height 213
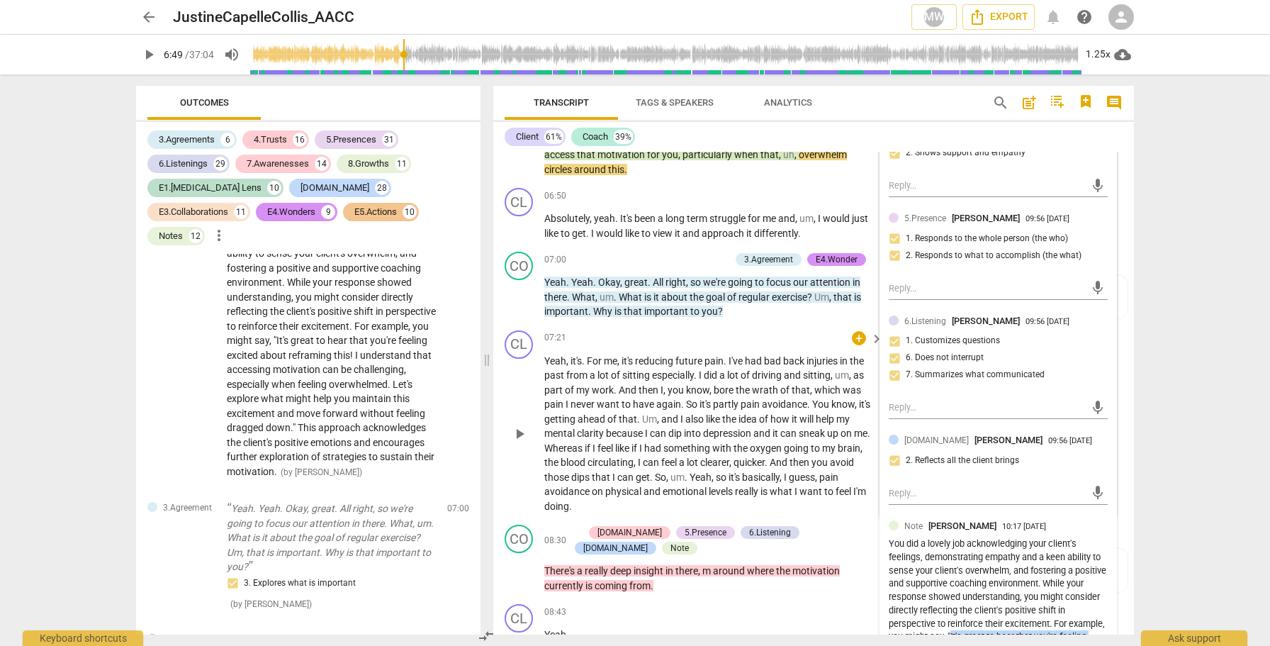
scroll to position [3116, 0]
drag, startPoint x: 526, startPoint y: 262, endPoint x: 534, endPoint y: 265, distance: 9.0
click at [526, 289] on span "play_arrow" at bounding box center [519, 297] width 17 height 17
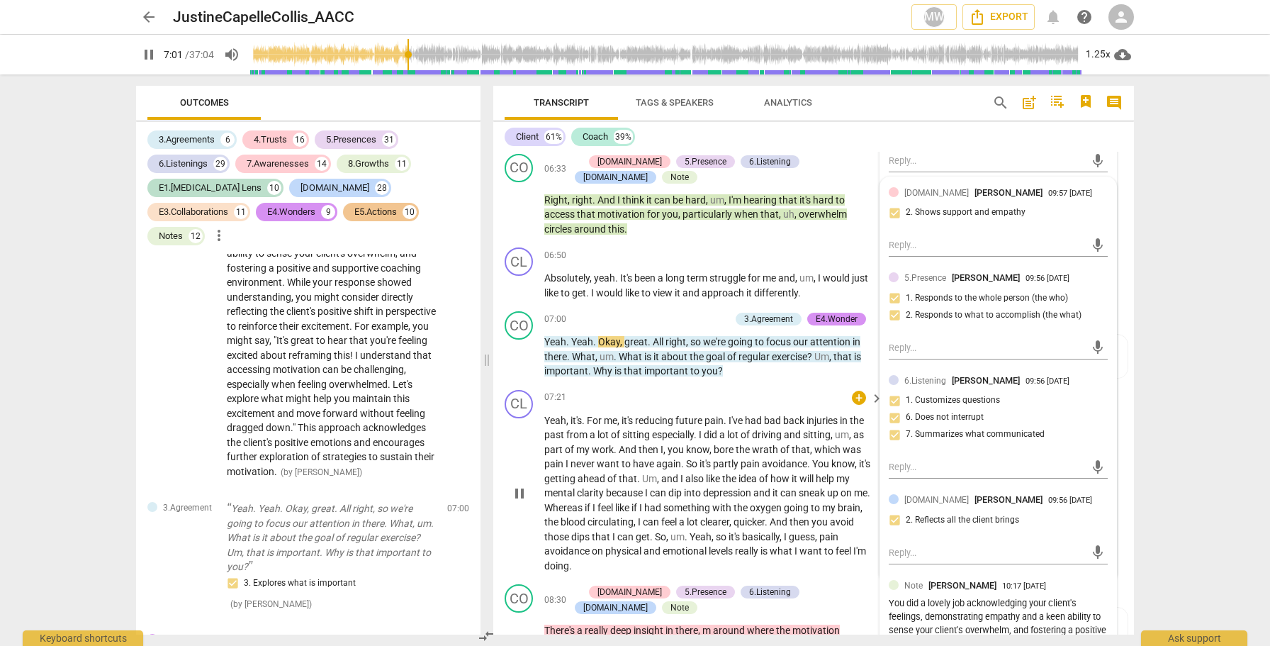
scroll to position [3055, 0]
click at [517, 349] on span "pause" at bounding box center [519, 357] width 17 height 17
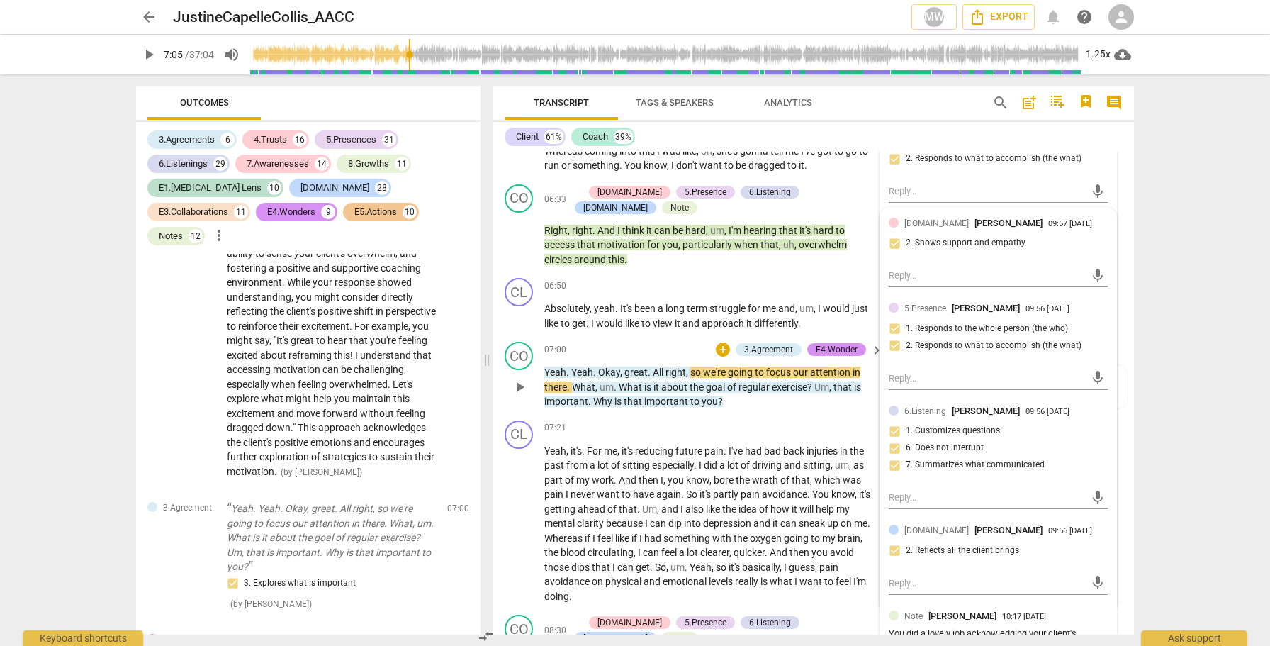
scroll to position [3025, 0]
click at [517, 309] on span "play_arrow" at bounding box center [519, 317] width 17 height 17
click at [519, 380] on span "pause" at bounding box center [519, 388] width 17 height 17
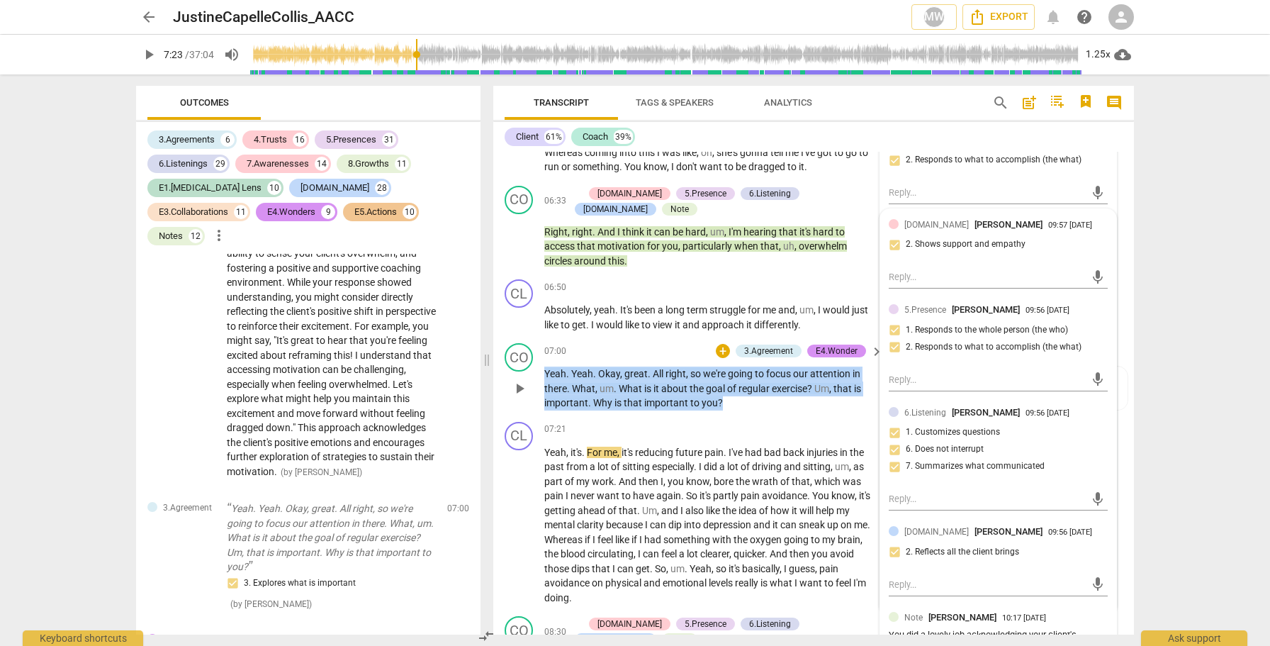
drag, startPoint x: 744, startPoint y: 373, endPoint x: 541, endPoint y: 341, distance: 205.2
click at [541, 341] on div "CO play_arrow pause 07:00 + 3.Agreement E4.Wonder keyboard_arrow_right Yeah . Y…" at bounding box center [813, 376] width 641 height 79
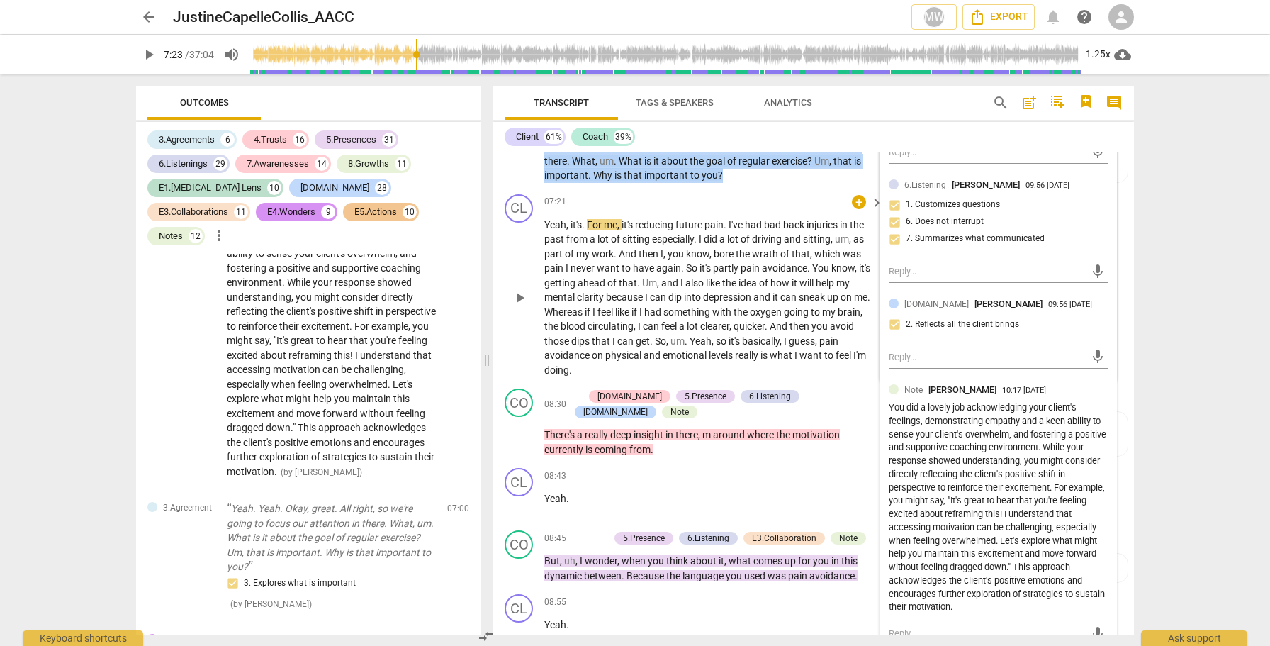
scroll to position [3277, 0]
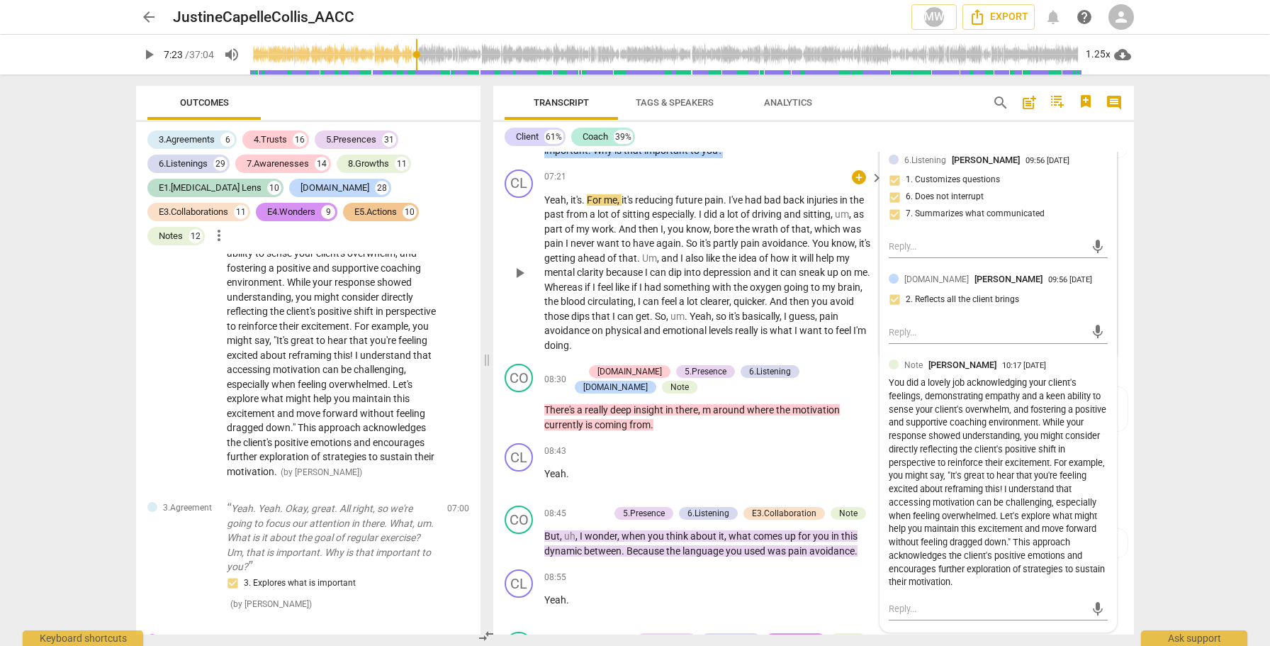
drag, startPoint x: 516, startPoint y: 241, endPoint x: 570, endPoint y: 248, distance: 55.0
click at [516, 264] on span "play_arrow" at bounding box center [519, 272] width 17 height 17
click at [519, 535] on span "pause" at bounding box center [519, 543] width 17 height 17
click at [516, 535] on span "pause" at bounding box center [519, 543] width 17 height 17
click at [516, 535] on span "play_arrow" at bounding box center [519, 543] width 17 height 17
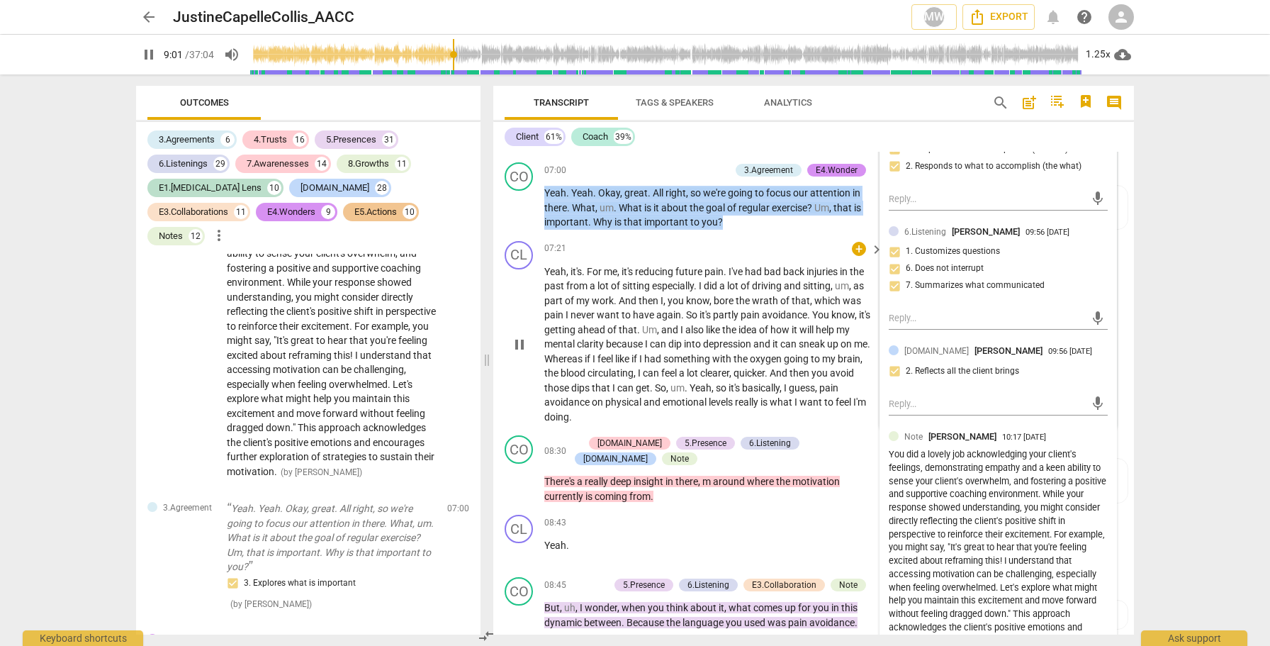
scroll to position [3170, 0]
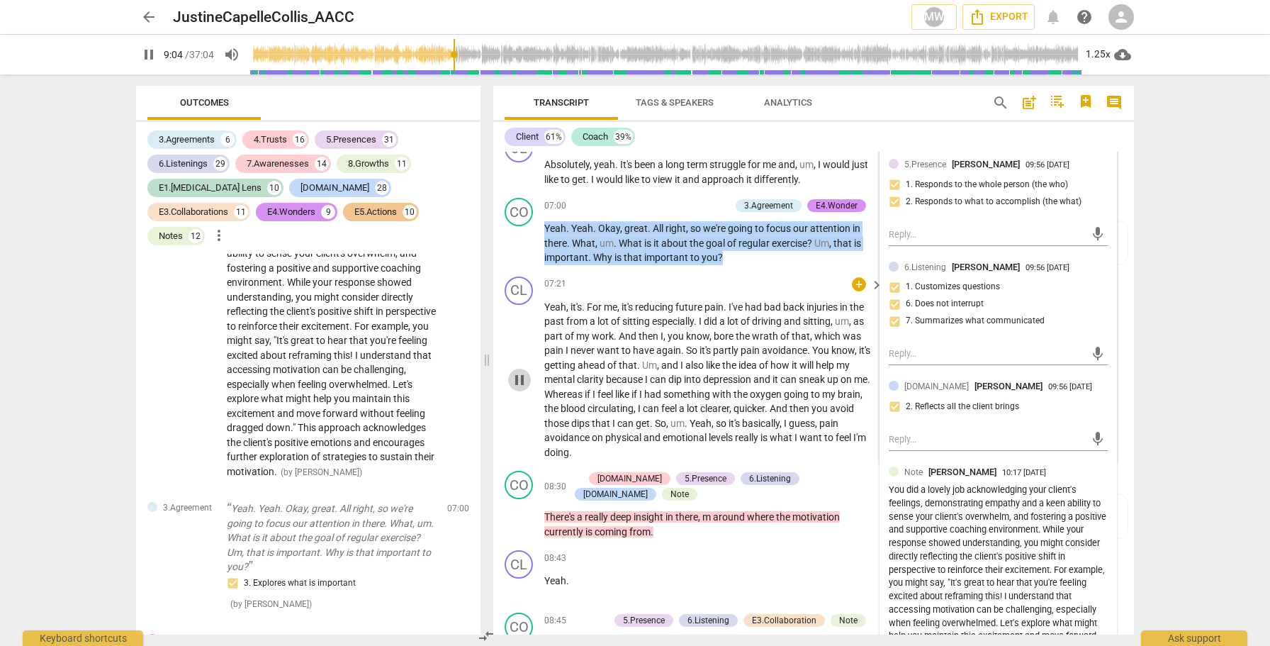
click at [522, 371] on span "pause" at bounding box center [519, 379] width 17 height 17
click at [522, 371] on span "play_arrow" at bounding box center [519, 379] width 17 height 17
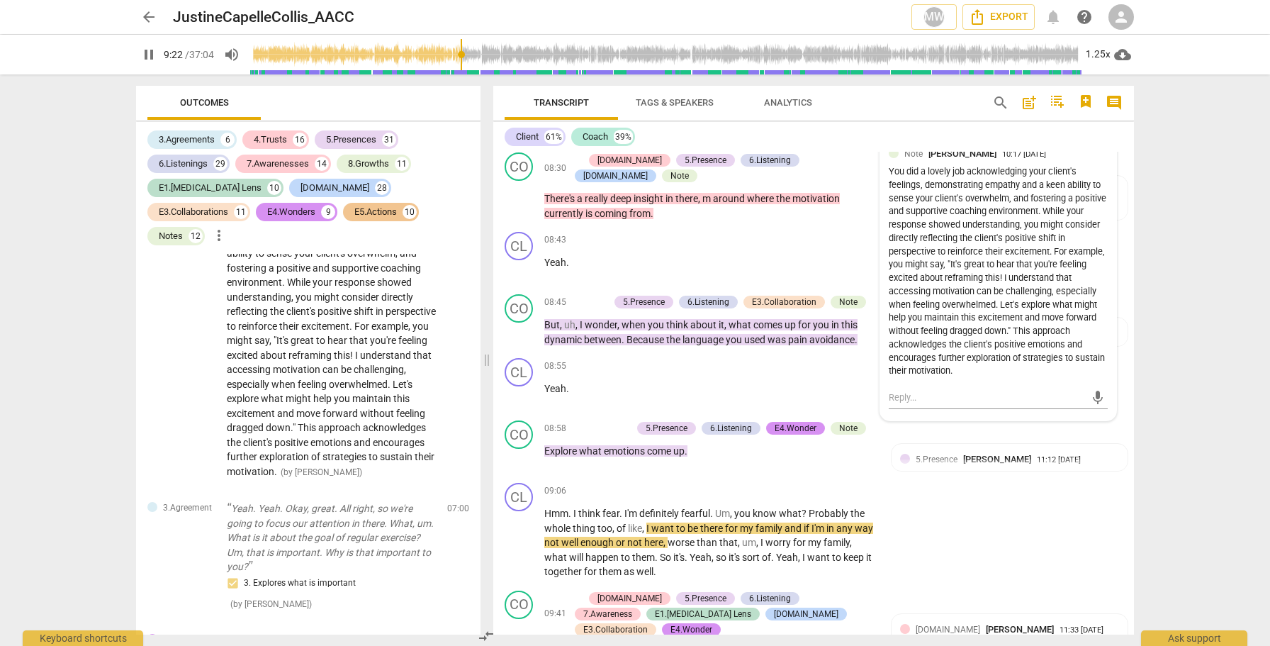
scroll to position [3488, 0]
click at [520, 535] on span "pause" at bounding box center [519, 543] width 17 height 17
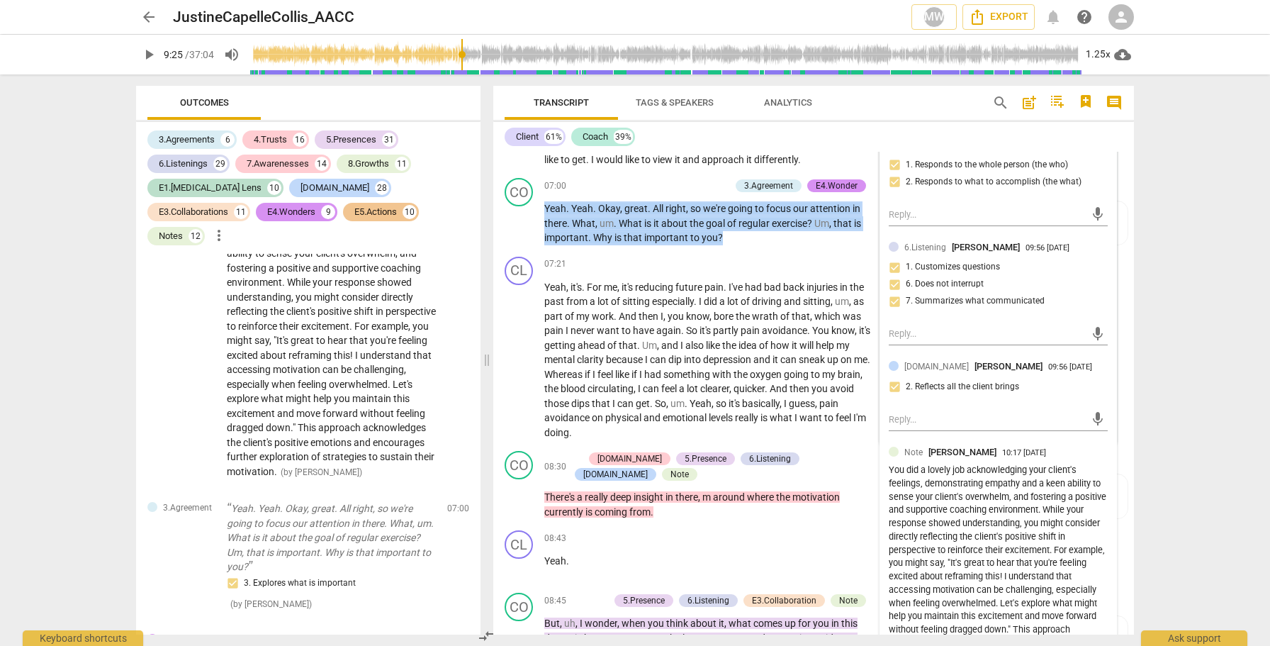
scroll to position [3188, 0]
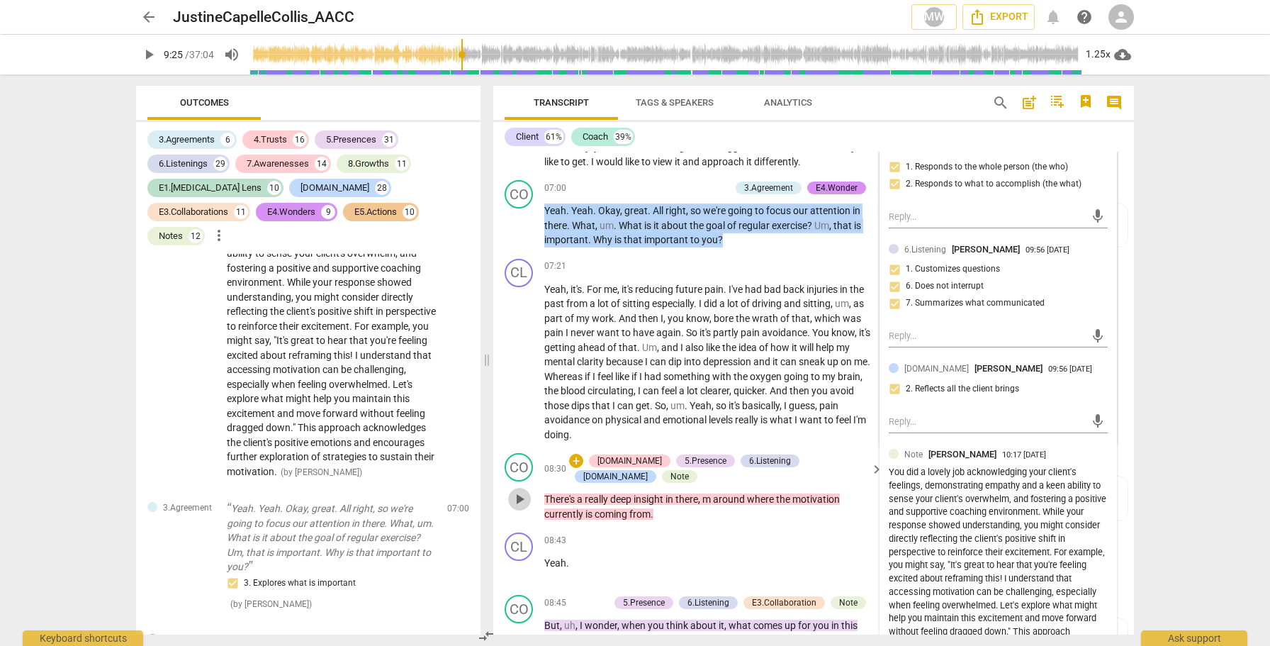
click at [512, 490] on span "play_arrow" at bounding box center [519, 498] width 17 height 17
click at [517, 490] on span "pause" at bounding box center [519, 498] width 17 height 17
click at [689, 470] on div "Note" at bounding box center [679, 476] width 18 height 13
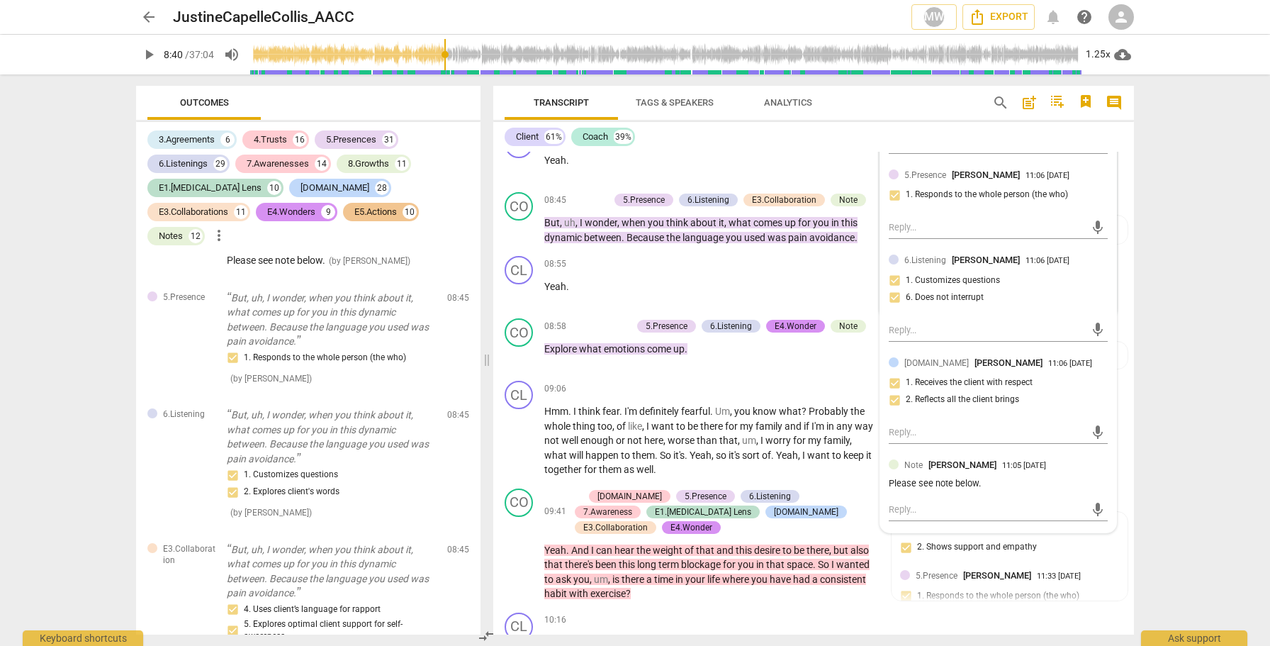
scroll to position [3600, 0]
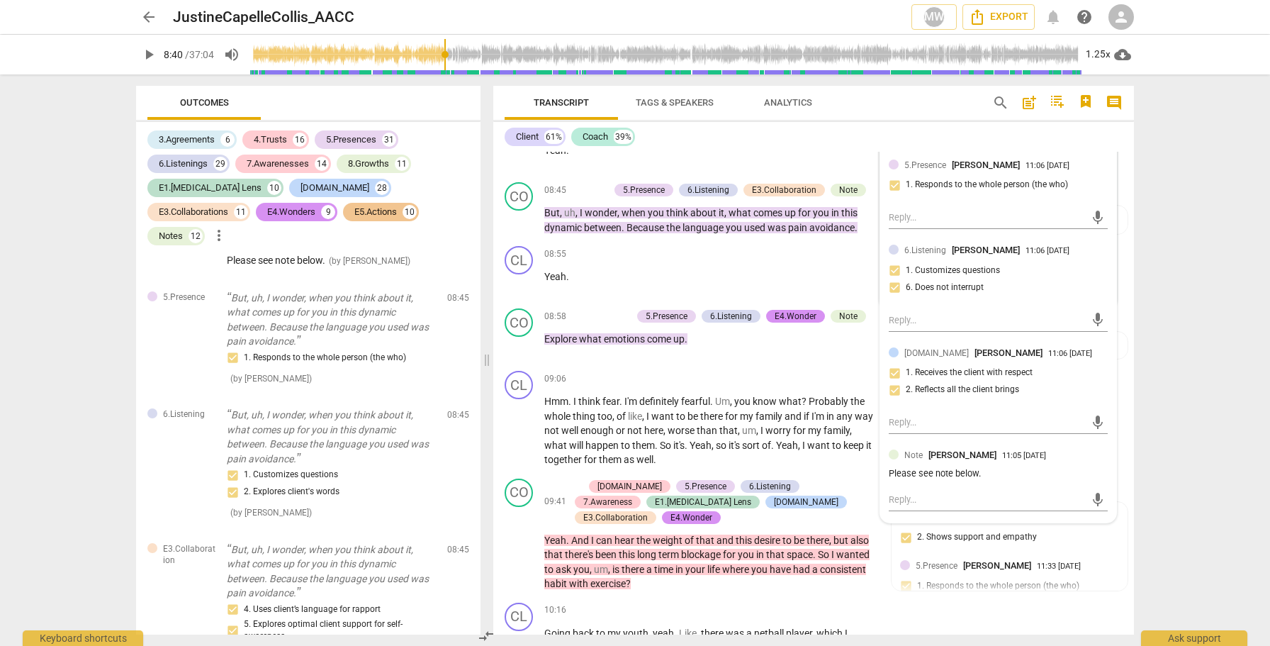
click at [945, 467] on div "Please see note below." at bounding box center [998, 473] width 219 height 13
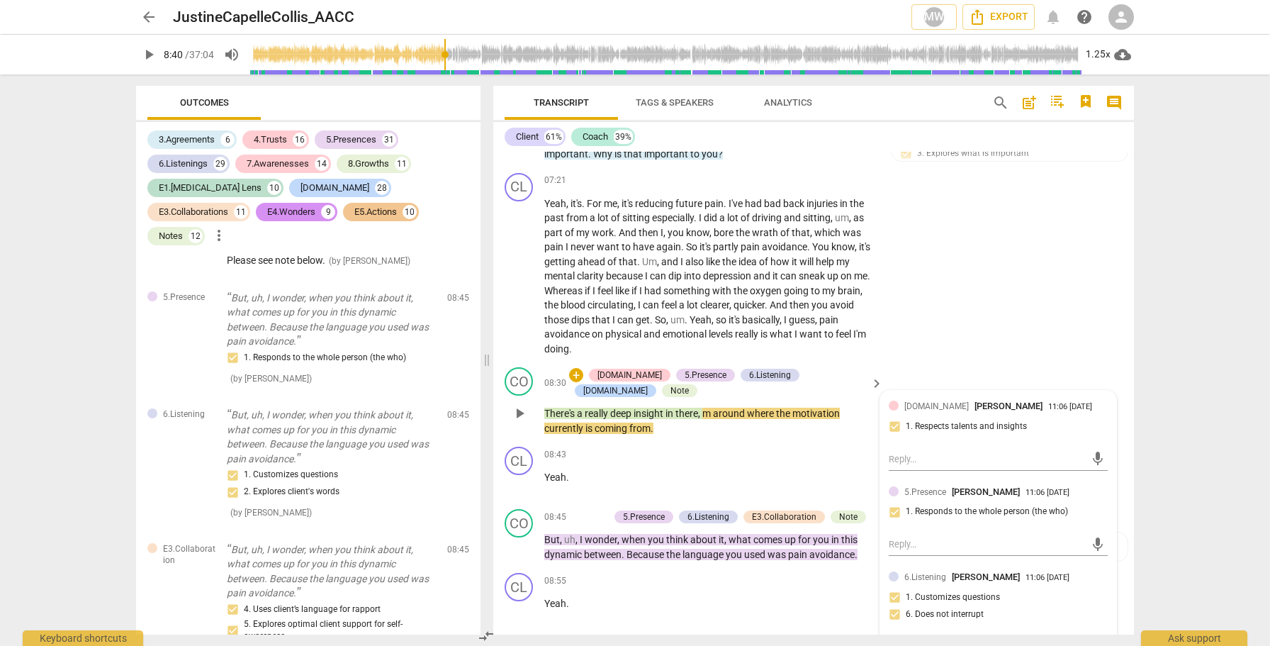
scroll to position [3283, 0]
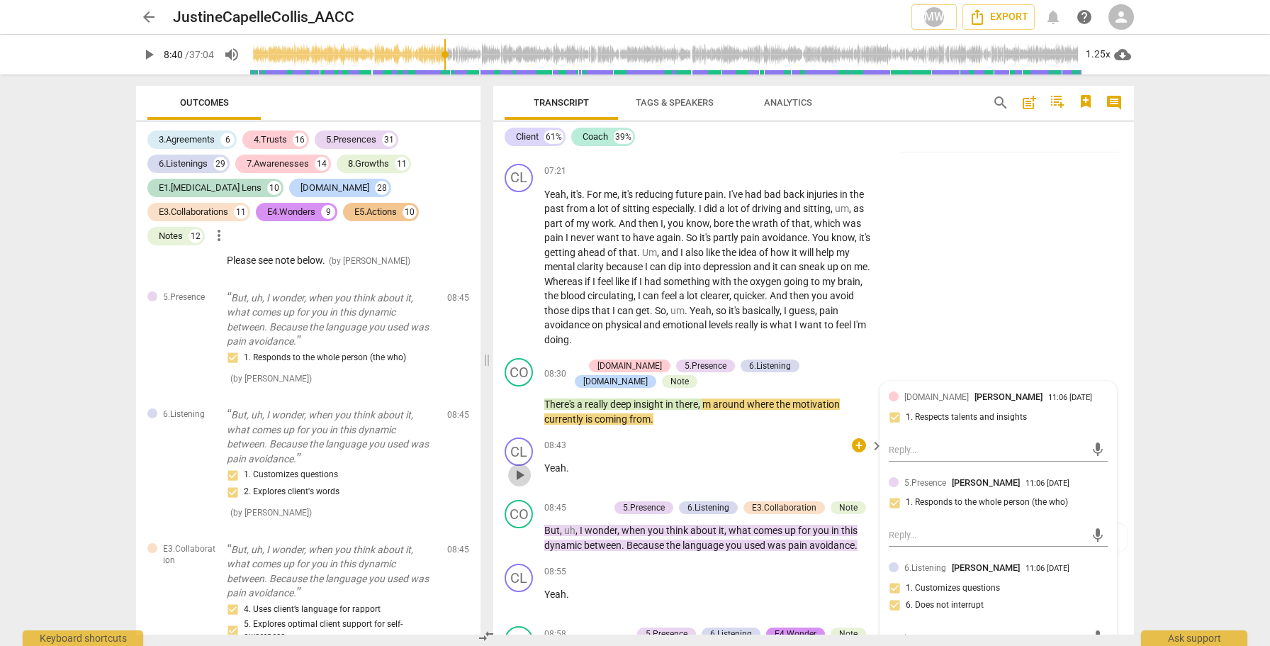
click at [522, 466] on span "play_arrow" at bounding box center [519, 474] width 17 height 17
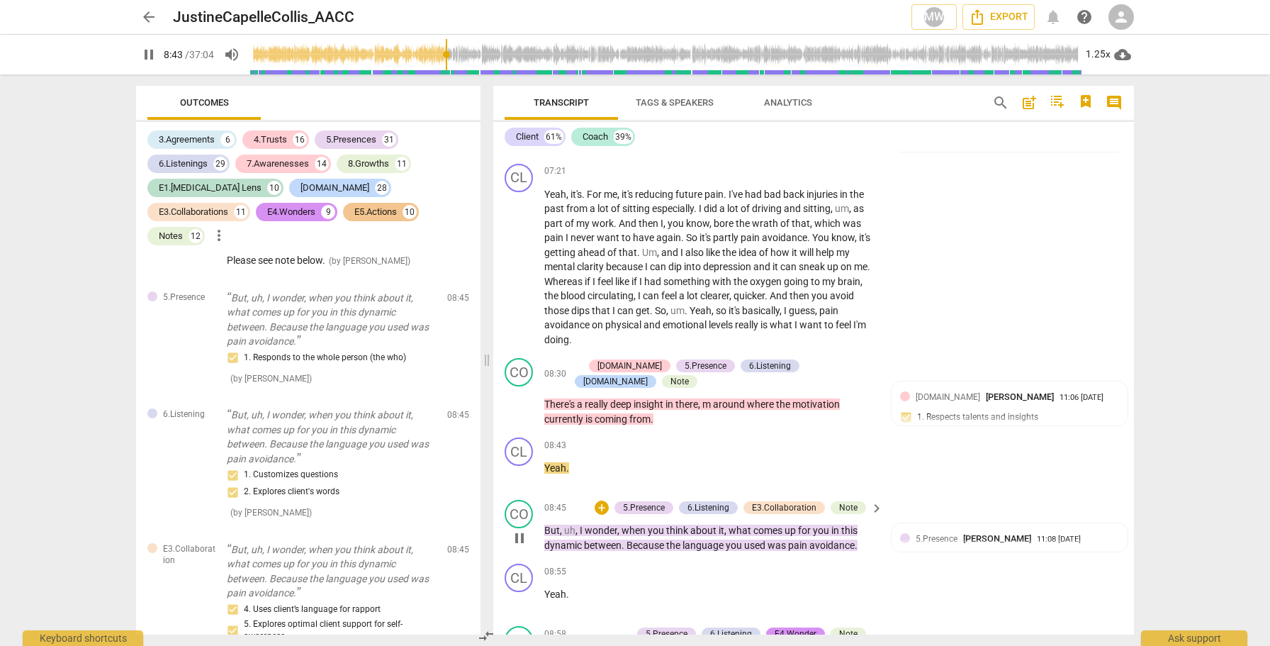
click at [520, 529] on span "pause" at bounding box center [519, 537] width 17 height 17
click at [520, 529] on span "play_arrow" at bounding box center [519, 537] width 17 height 17
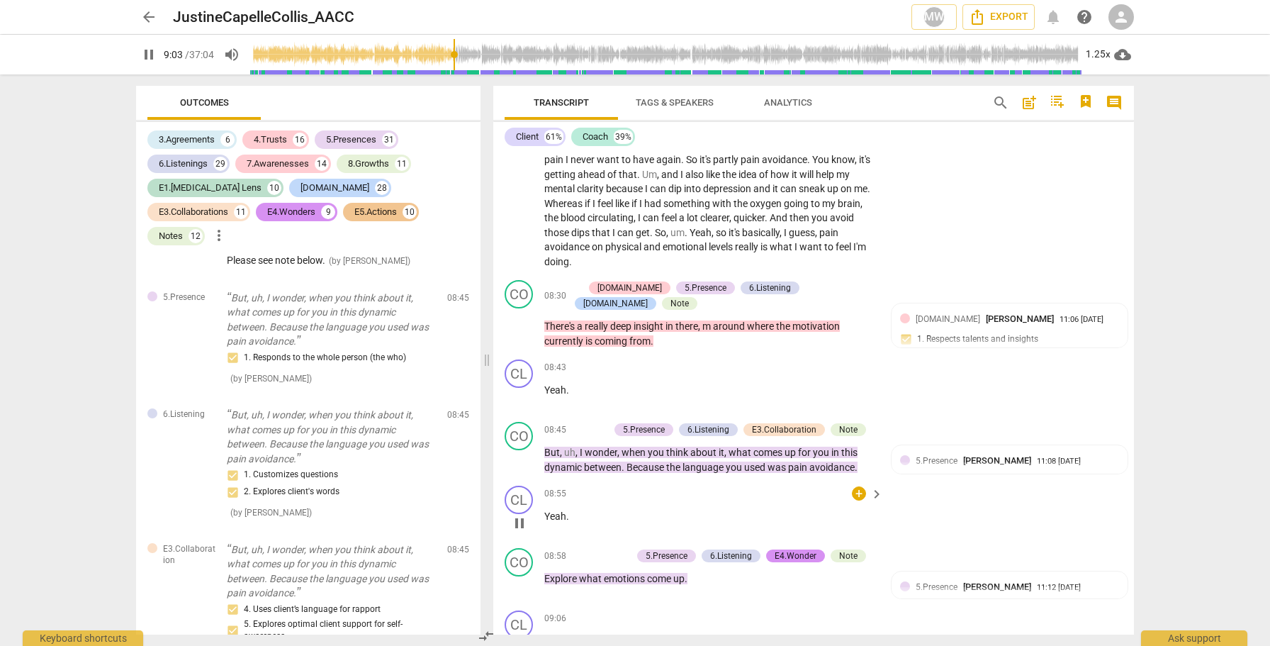
scroll to position [3364, 0]
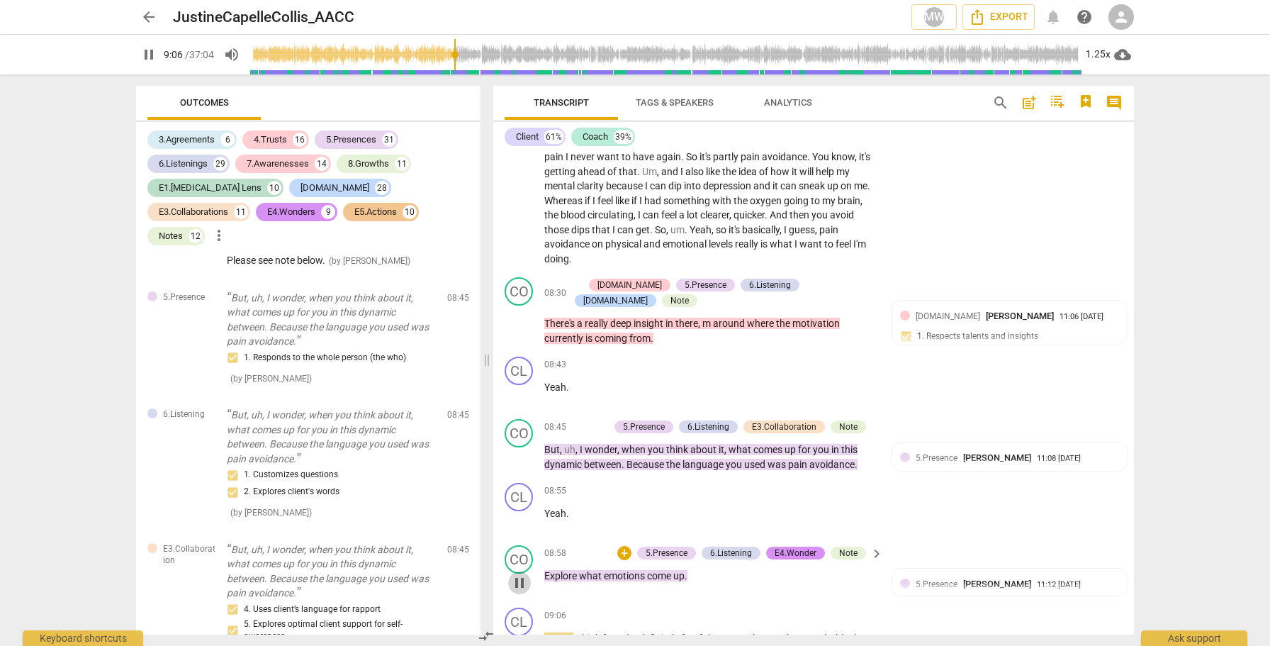
click at [516, 574] on span "pause" at bounding box center [519, 582] width 17 height 17
click at [850, 546] on div "Note" at bounding box center [848, 552] width 18 height 13
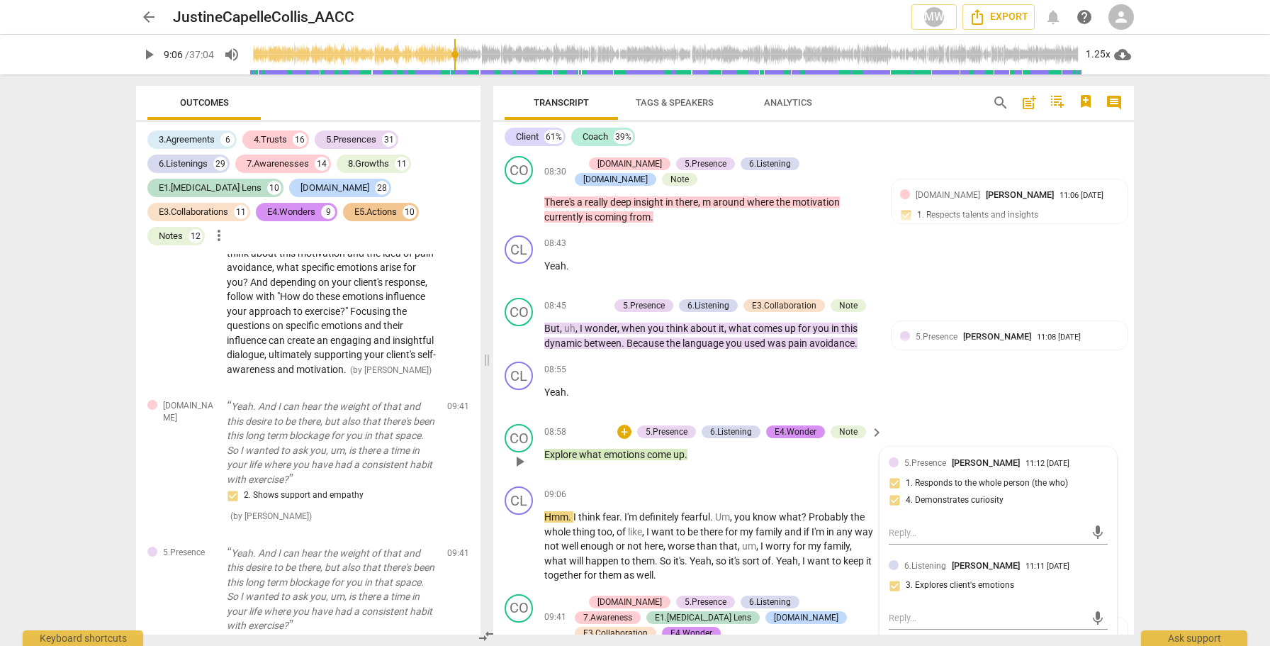
scroll to position [3478, 0]
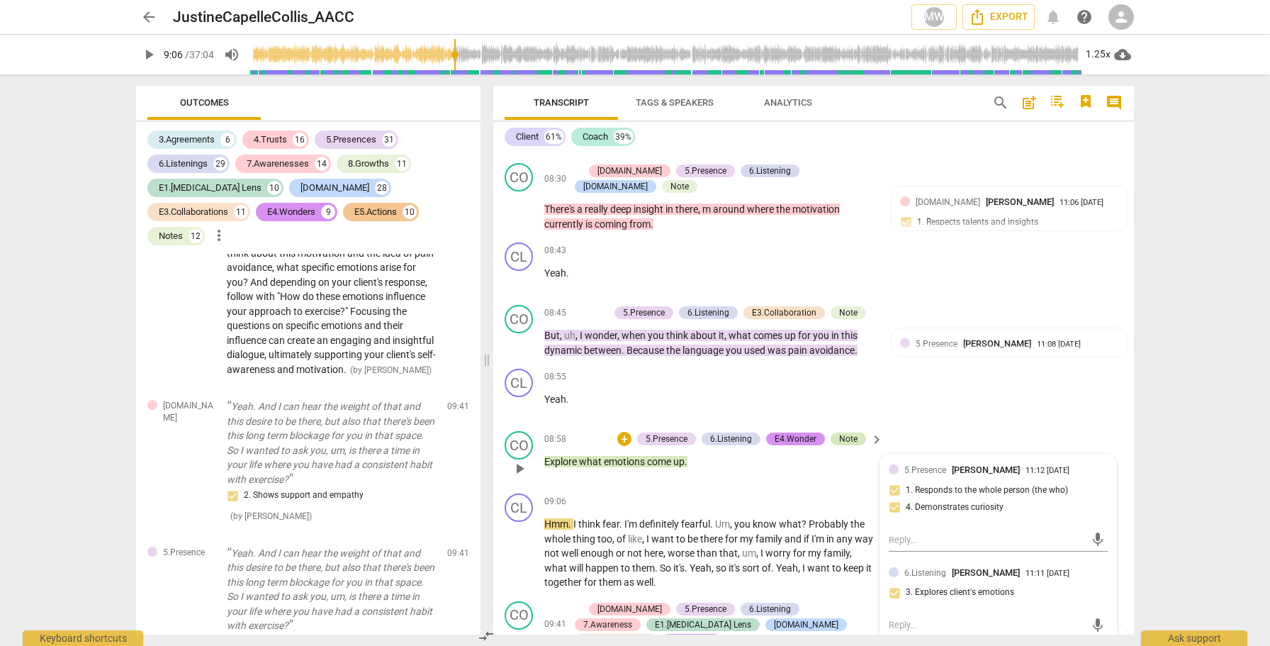
click at [852, 432] on div "Note" at bounding box center [848, 438] width 18 height 13
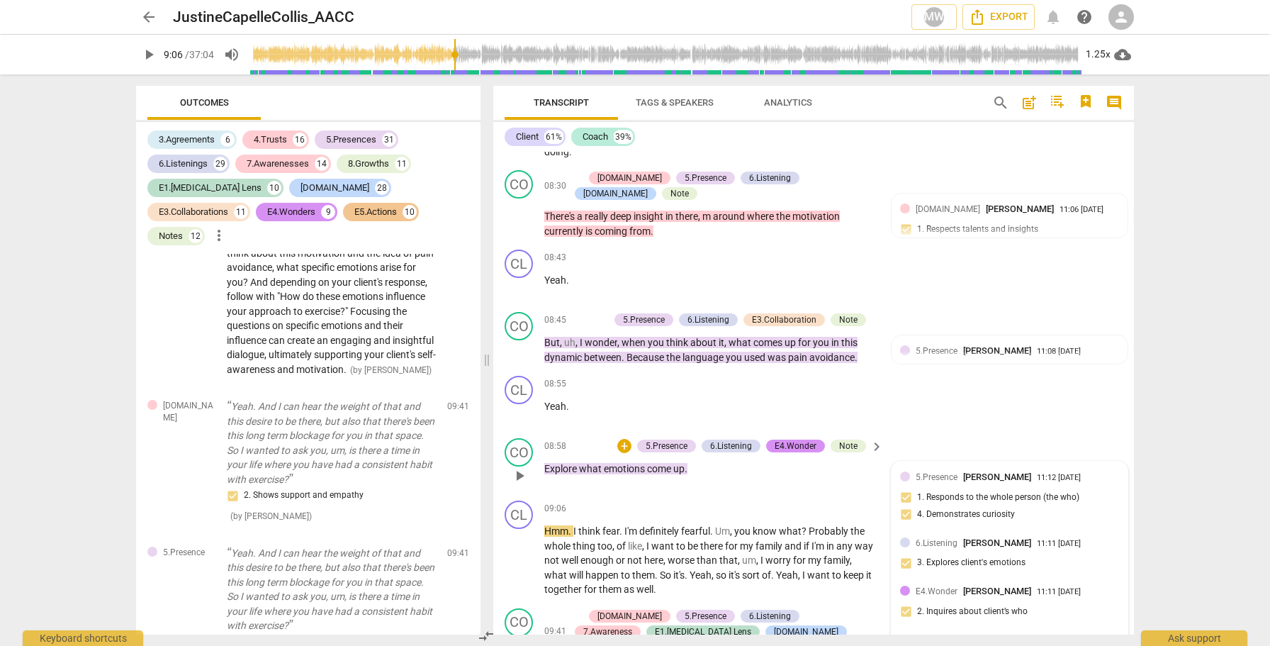
scroll to position [3454, 0]
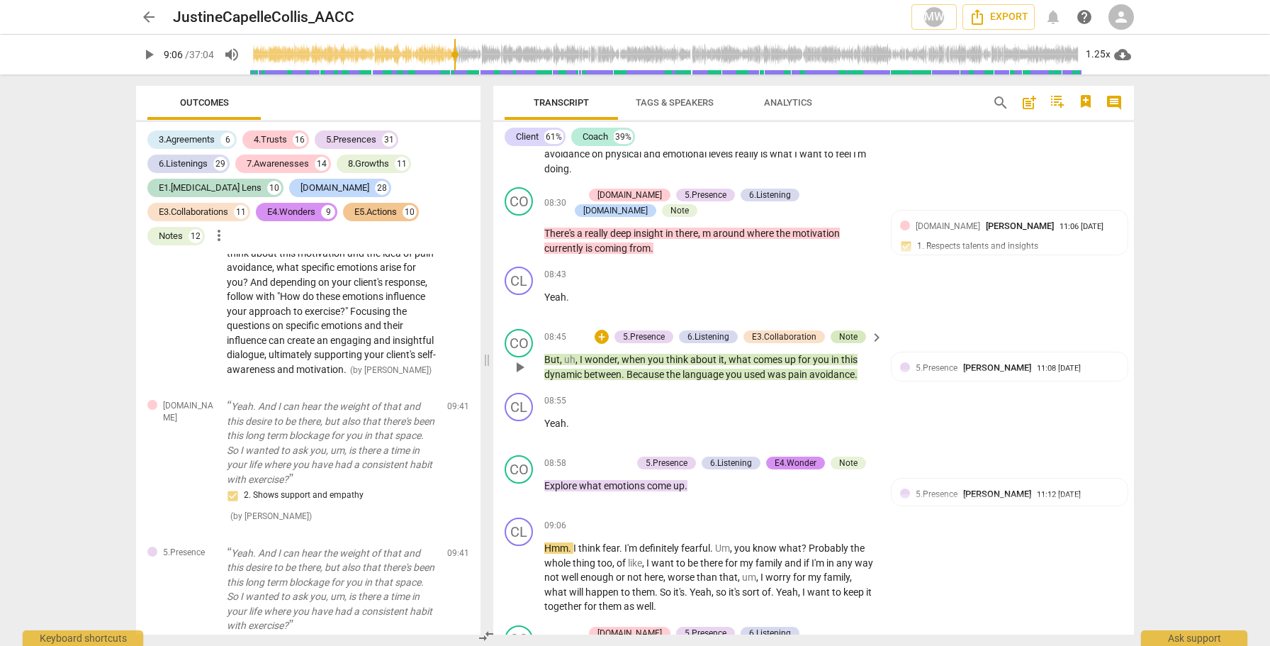
click at [859, 330] on div "Note" at bounding box center [847, 336] width 35 height 13
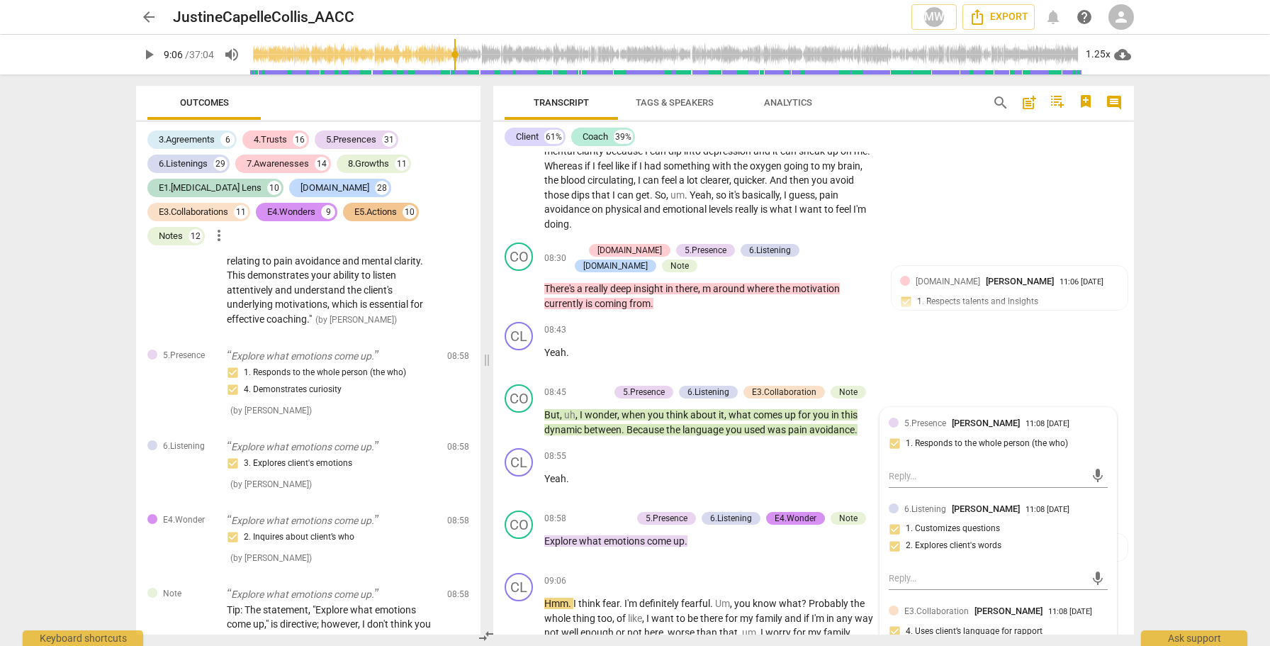
scroll to position [3390, 0]
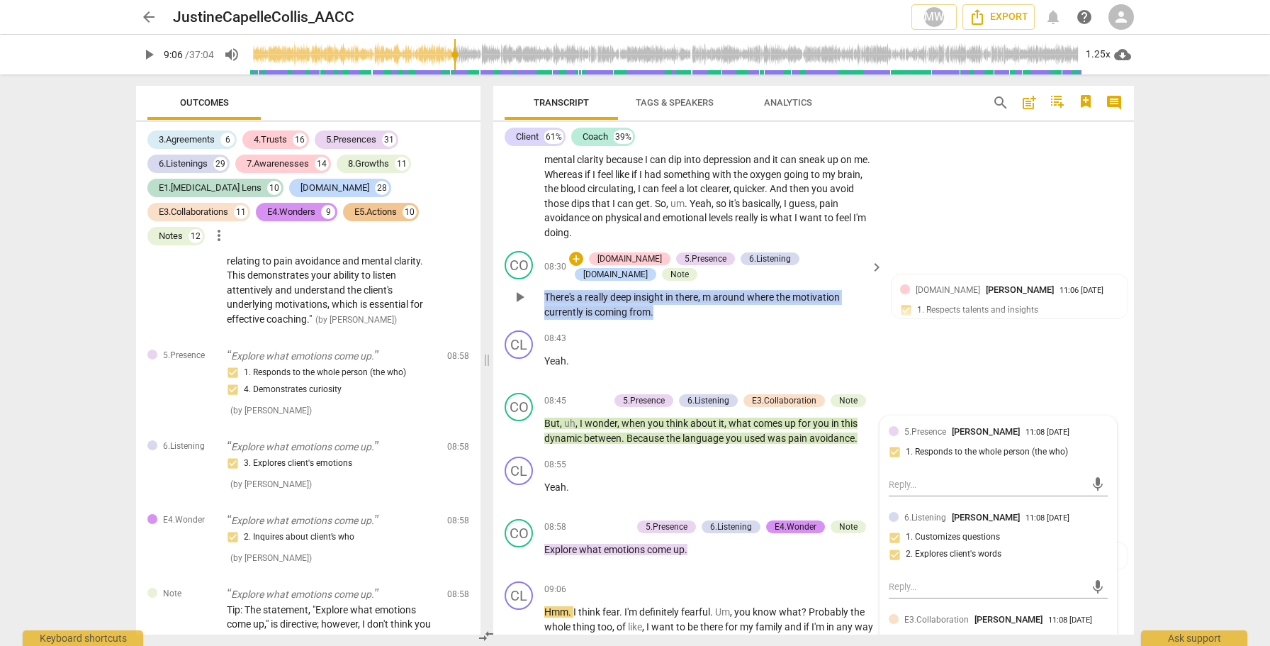
drag, startPoint x: 684, startPoint y: 268, endPoint x: 537, endPoint y: 250, distance: 147.7
click at [537, 250] on div "CO play_arrow pause 08:30 + 4.Trust 5.Presence 6.Listening E2.Safety Note keybo…" at bounding box center [813, 284] width 641 height 79
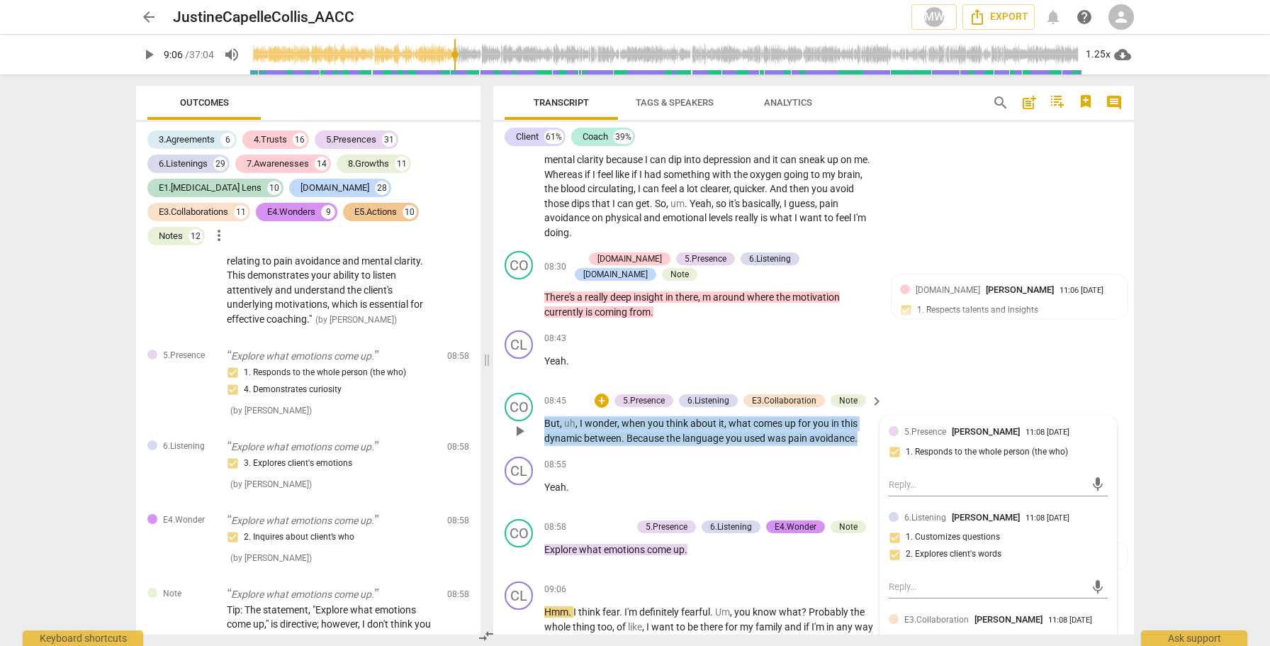
drag, startPoint x: 864, startPoint y: 396, endPoint x: 544, endPoint y: 379, distance: 320.7
click at [544, 416] on p "But , uh , I wonder , when you think about it , what comes up for you in this d…" at bounding box center [710, 430] width 332 height 29
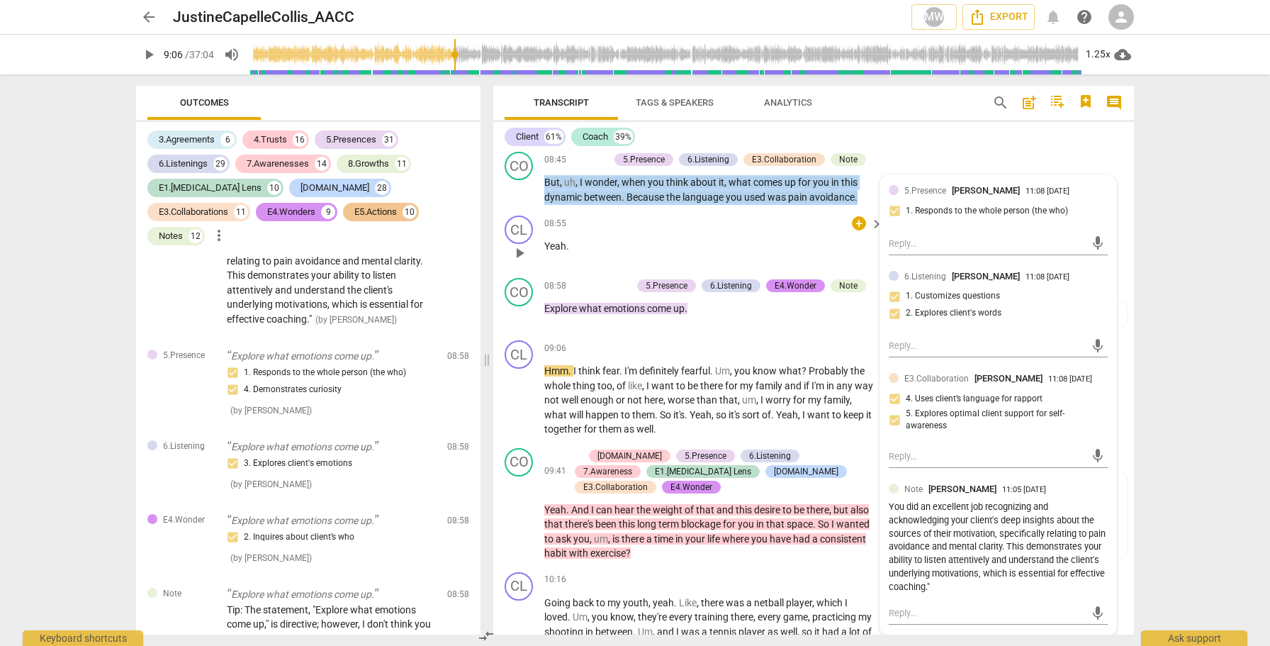
scroll to position [3651, 0]
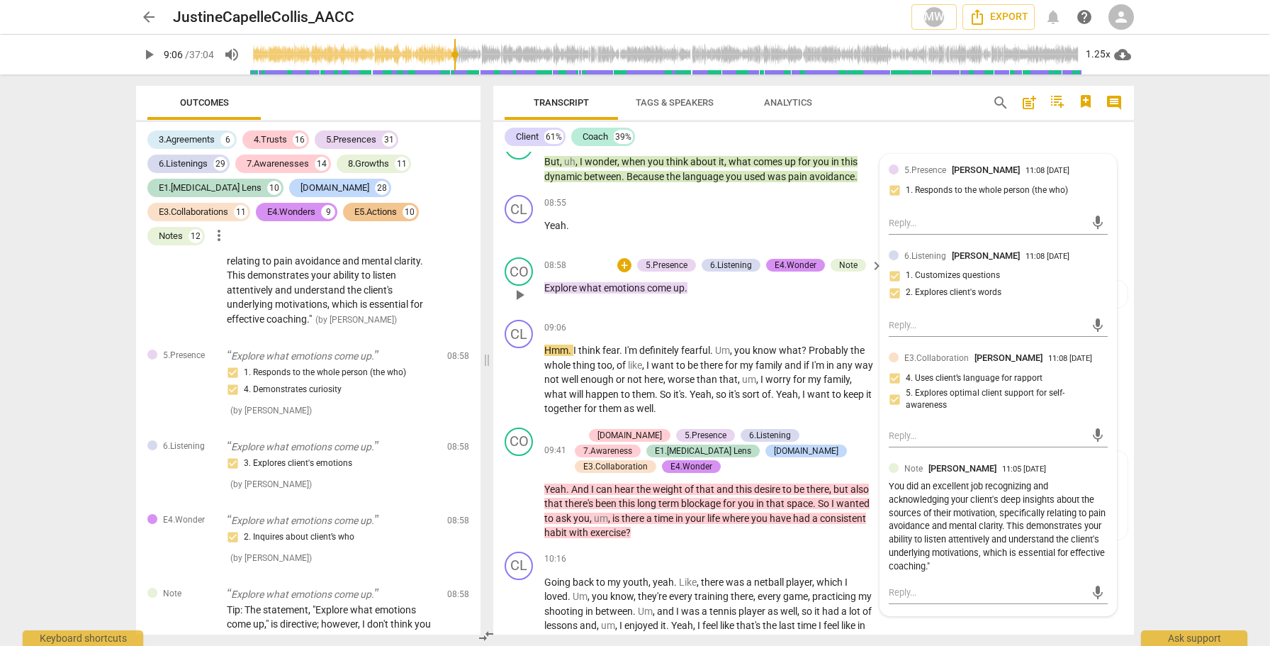
click at [666, 257] on div "08:58 + 5.Presence 6.Listening E4.Wonder Note keyboard_arrow_right Explore what…" at bounding box center [714, 282] width 340 height 51
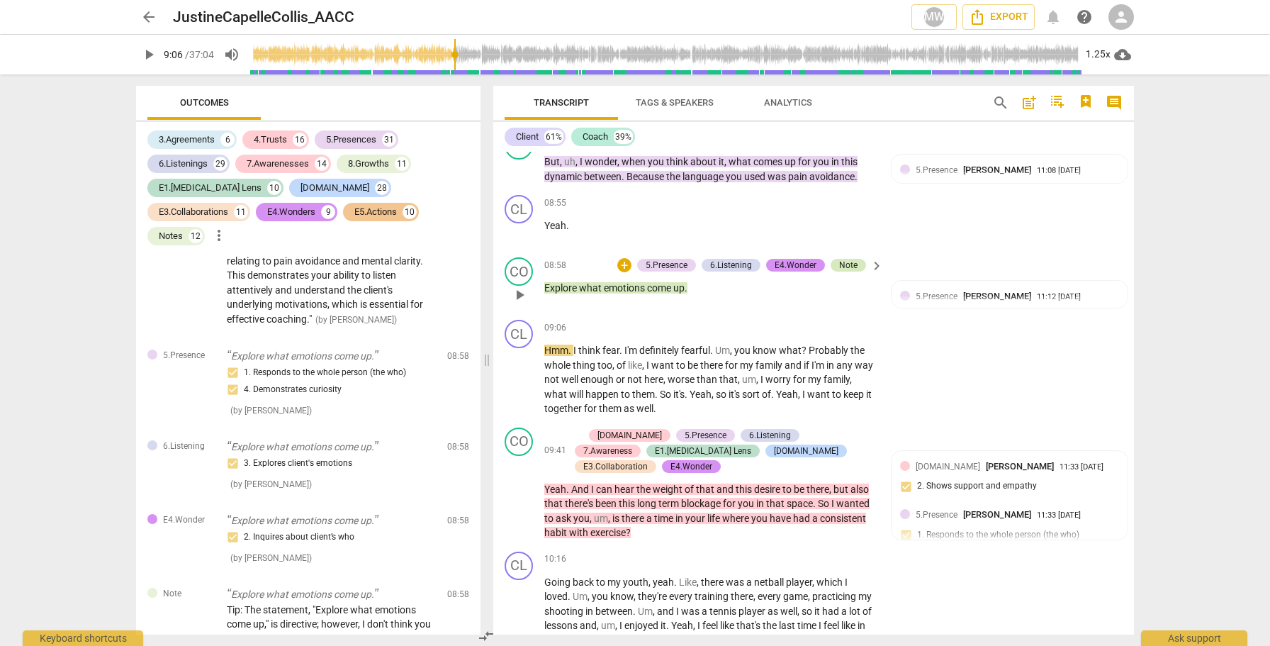
click at [844, 259] on div "Note" at bounding box center [848, 265] width 18 height 13
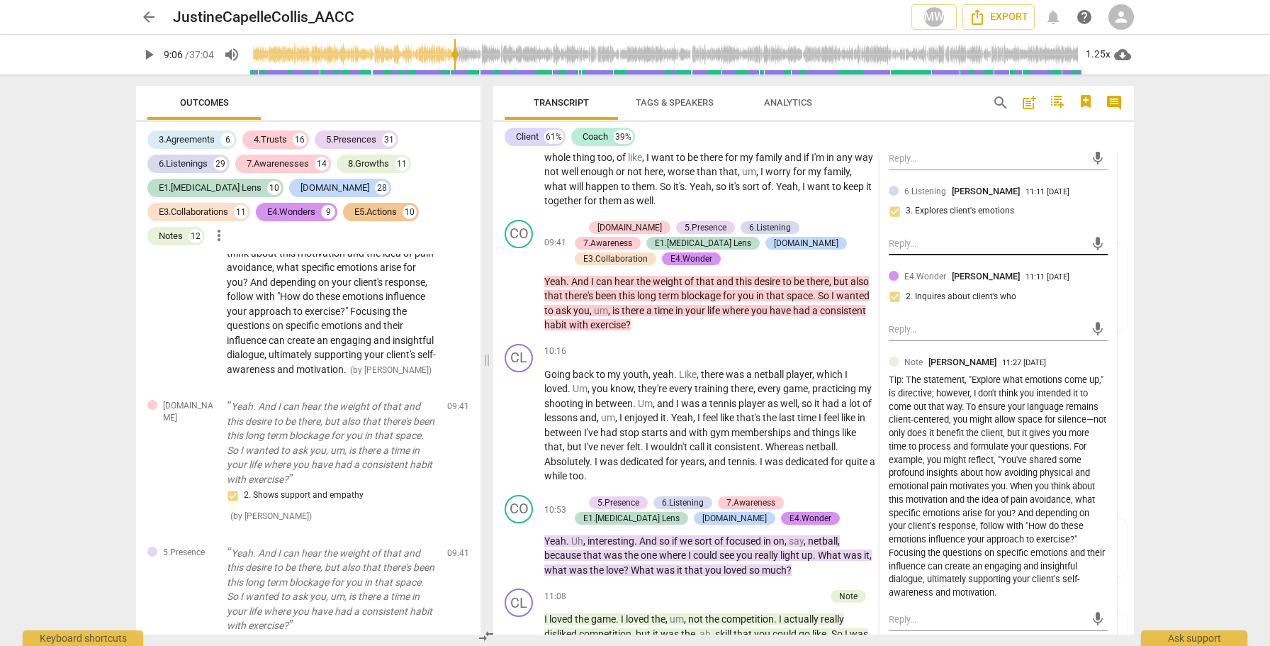
scroll to position [3863, 0]
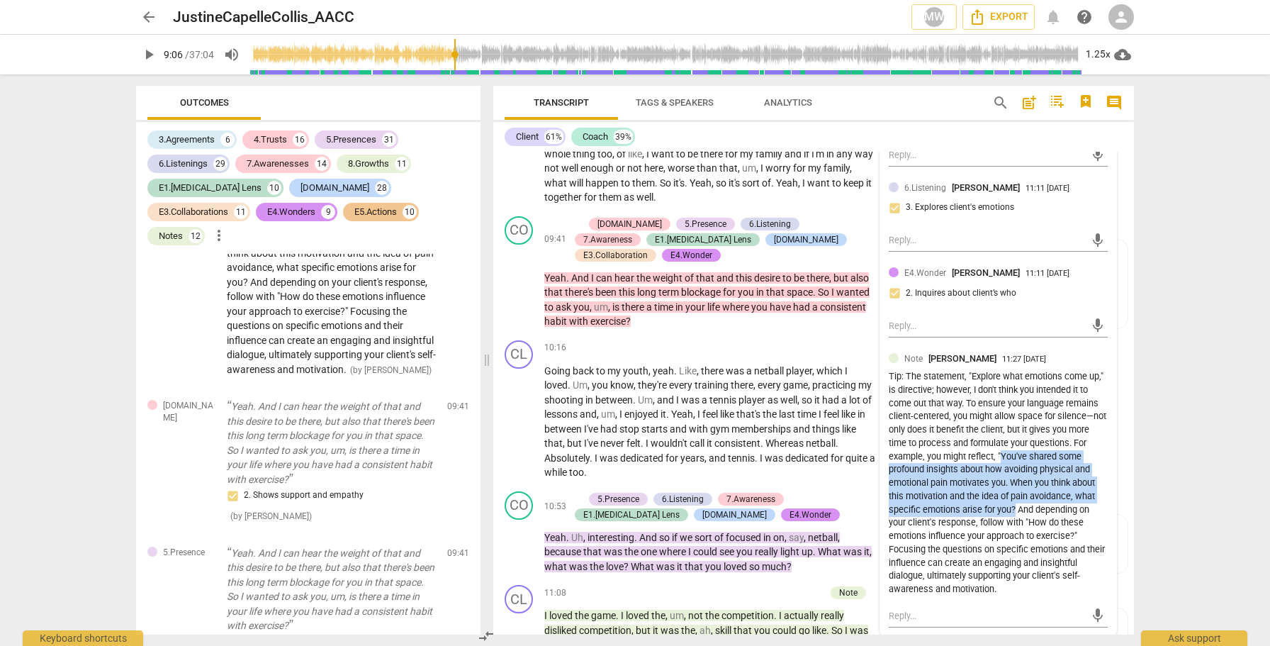
drag, startPoint x: 1016, startPoint y: 410, endPoint x: 1015, endPoint y: 467, distance: 57.4
click at [1015, 467] on div "Tip: The statement, "Explore what emotions come up," is directive; however, I d…" at bounding box center [998, 483] width 219 height 226
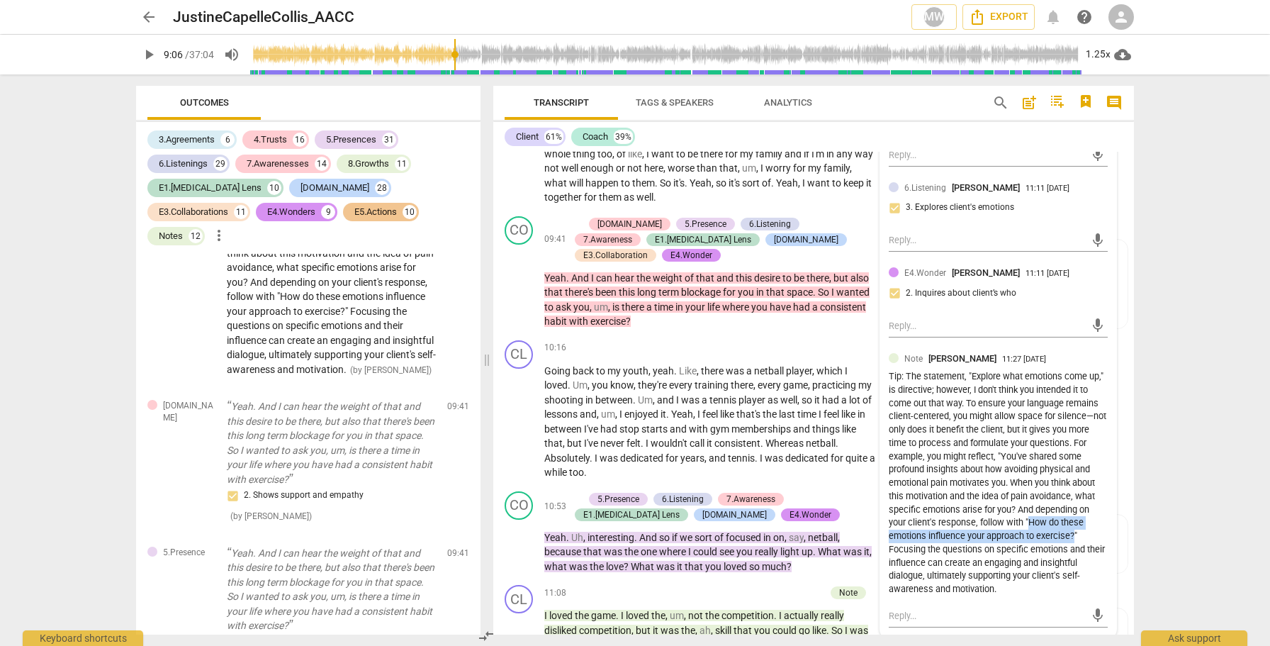
drag, startPoint x: 1027, startPoint y: 475, endPoint x: 1073, endPoint y: 489, distance: 48.0
click at [1073, 489] on div "Tip: The statement, "Explore what emotions come up," is directive; however, I d…" at bounding box center [998, 483] width 219 height 226
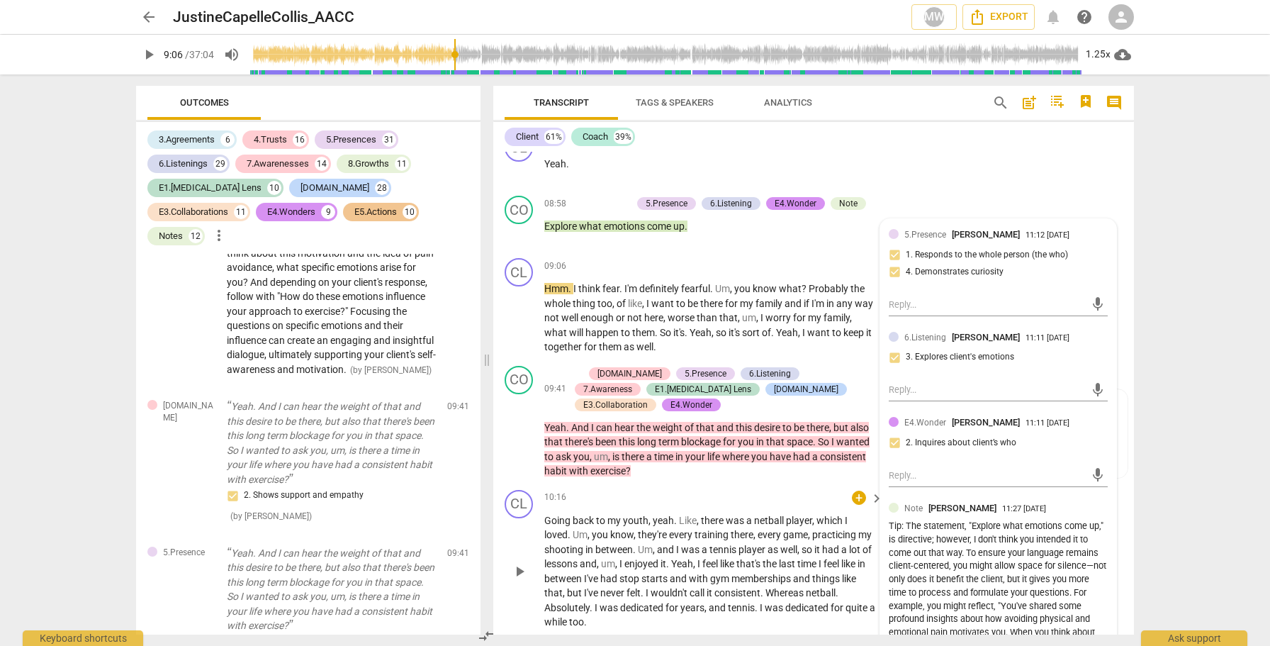
scroll to position [3710, 0]
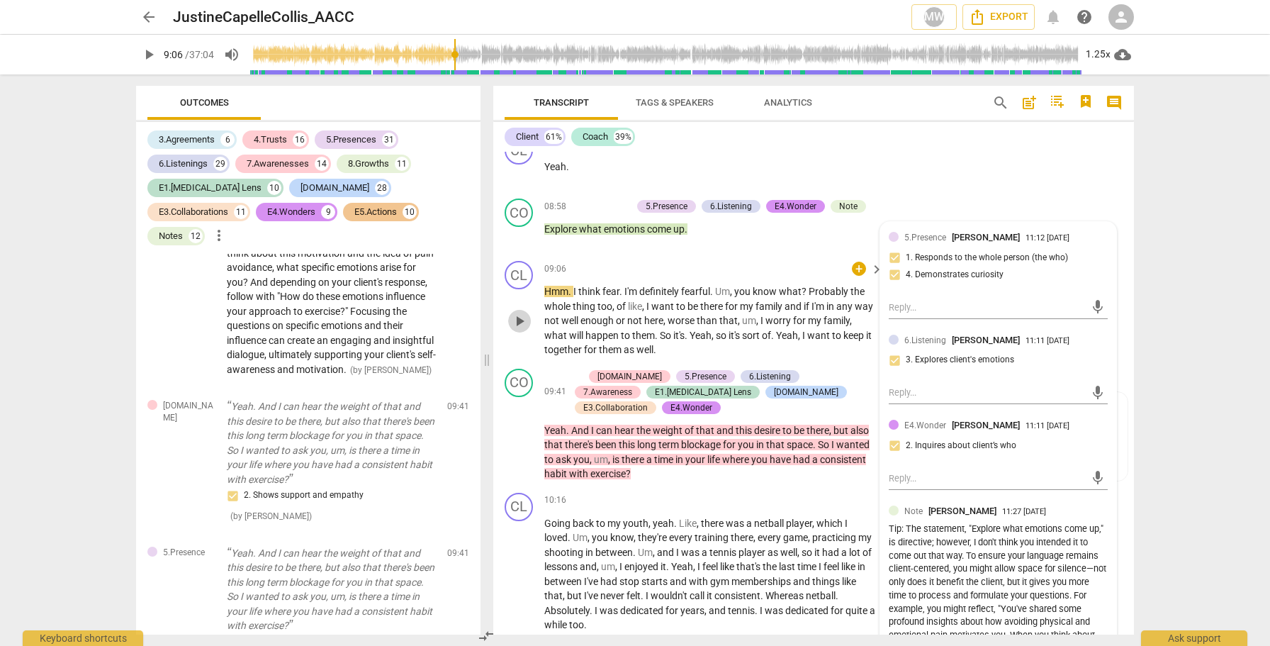
click at [519, 312] on span "play_arrow" at bounding box center [519, 320] width 17 height 17
click at [519, 312] on span "pause" at bounding box center [519, 320] width 17 height 17
click at [525, 428] on span "play_arrow" at bounding box center [519, 436] width 17 height 17
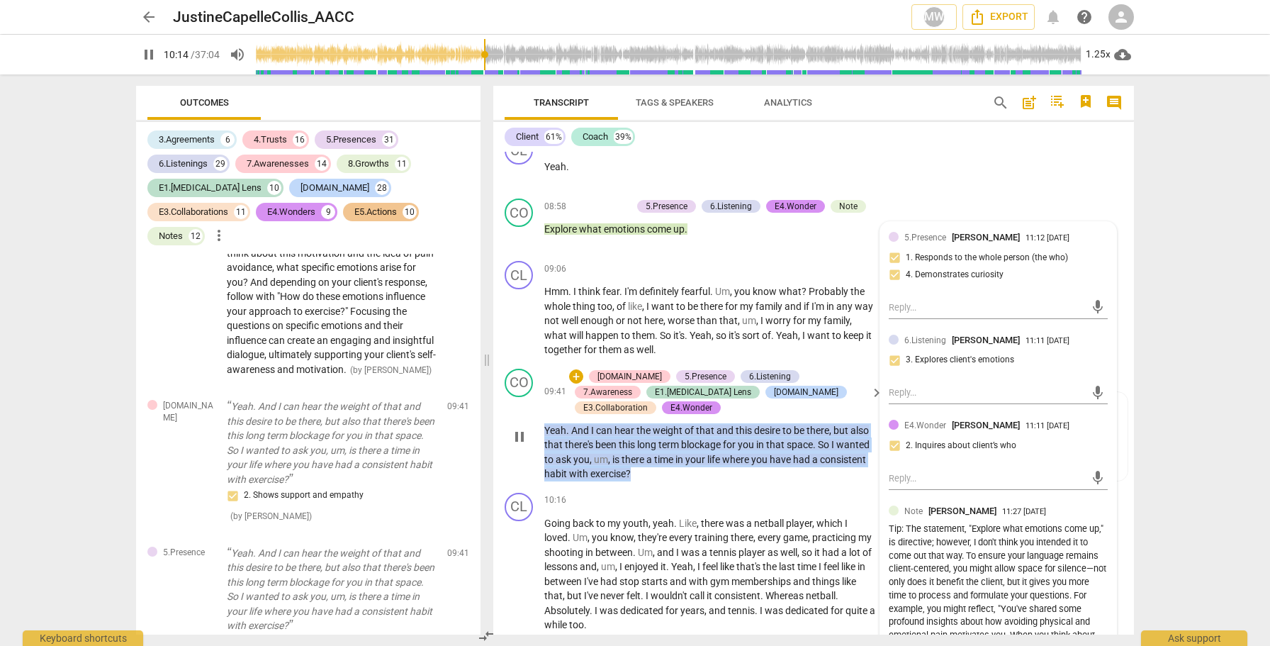
drag, startPoint x: 653, startPoint y: 413, endPoint x: 542, endPoint y: 371, distance: 119.1
click at [542, 371] on div "CO play_arrow pause 09:41 + 4.Trust 5.Presence 6.Listening 7.Awareness E1.ADHD …" at bounding box center [813, 425] width 641 height 124
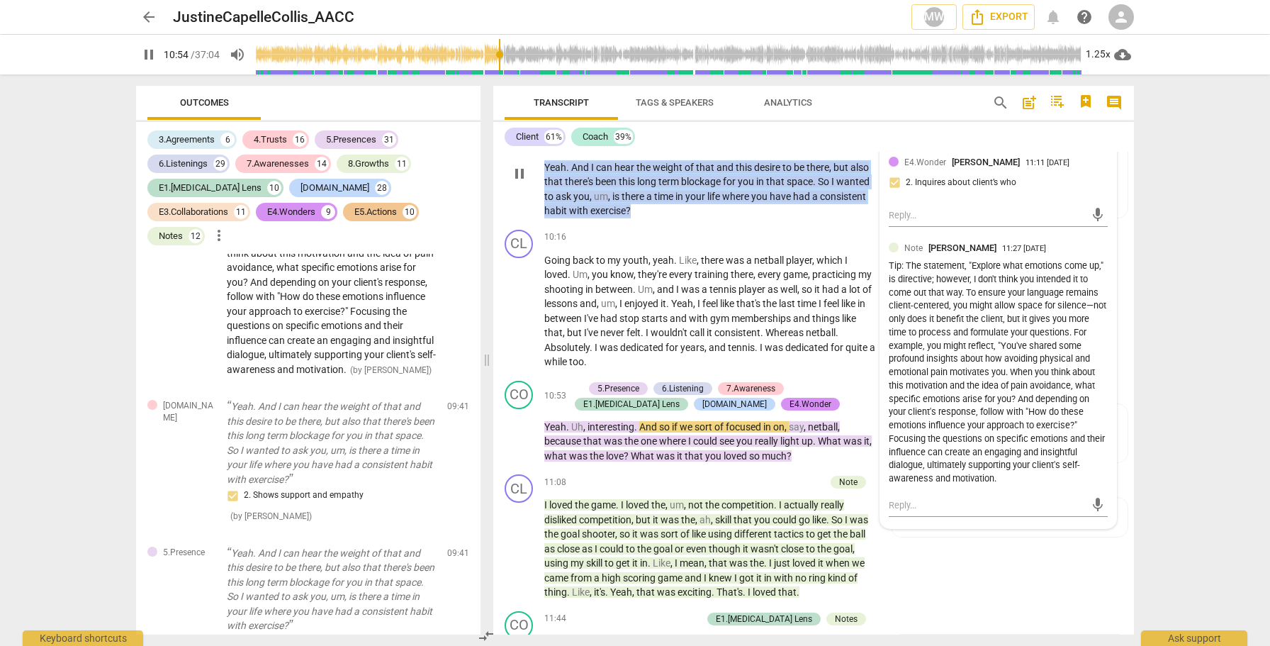
scroll to position [3977, 0]
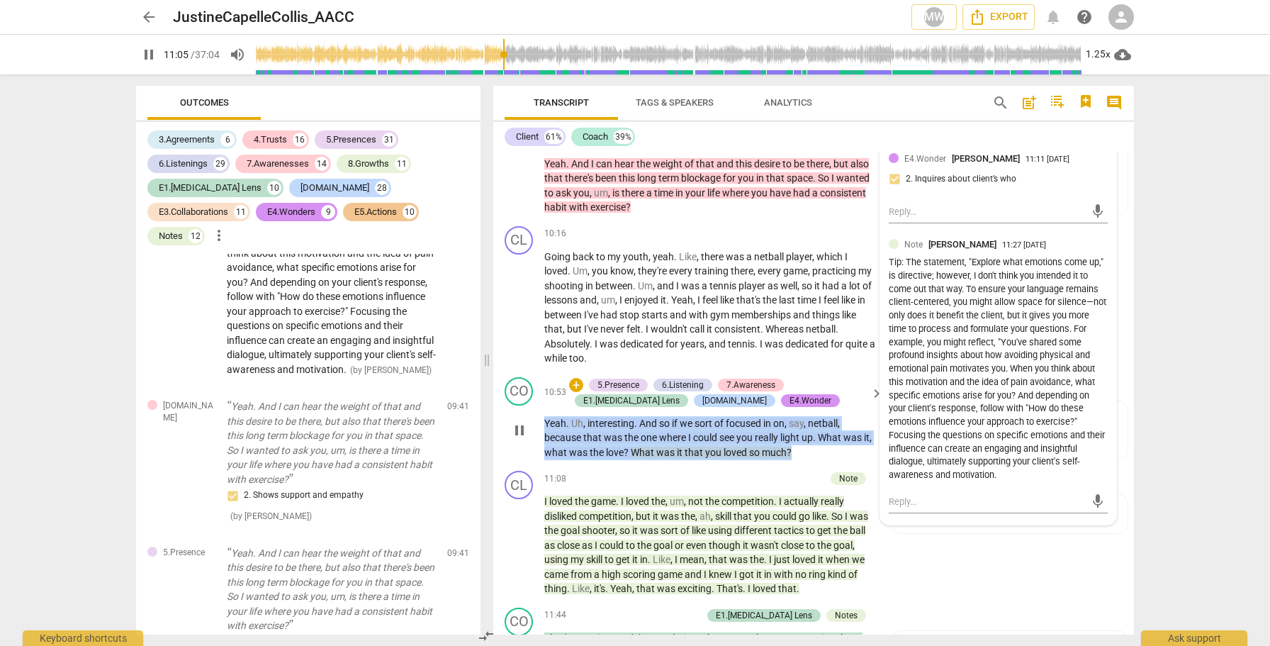
drag, startPoint x: 829, startPoint y: 388, endPoint x: 536, endPoint y: 371, distance: 293.9
click at [536, 371] on div "CO play_arrow pause 10:53 + 5.Presence 6.Listening 7.Awareness E1.ADHD Lens E2.…" at bounding box center [813, 418] width 641 height 94
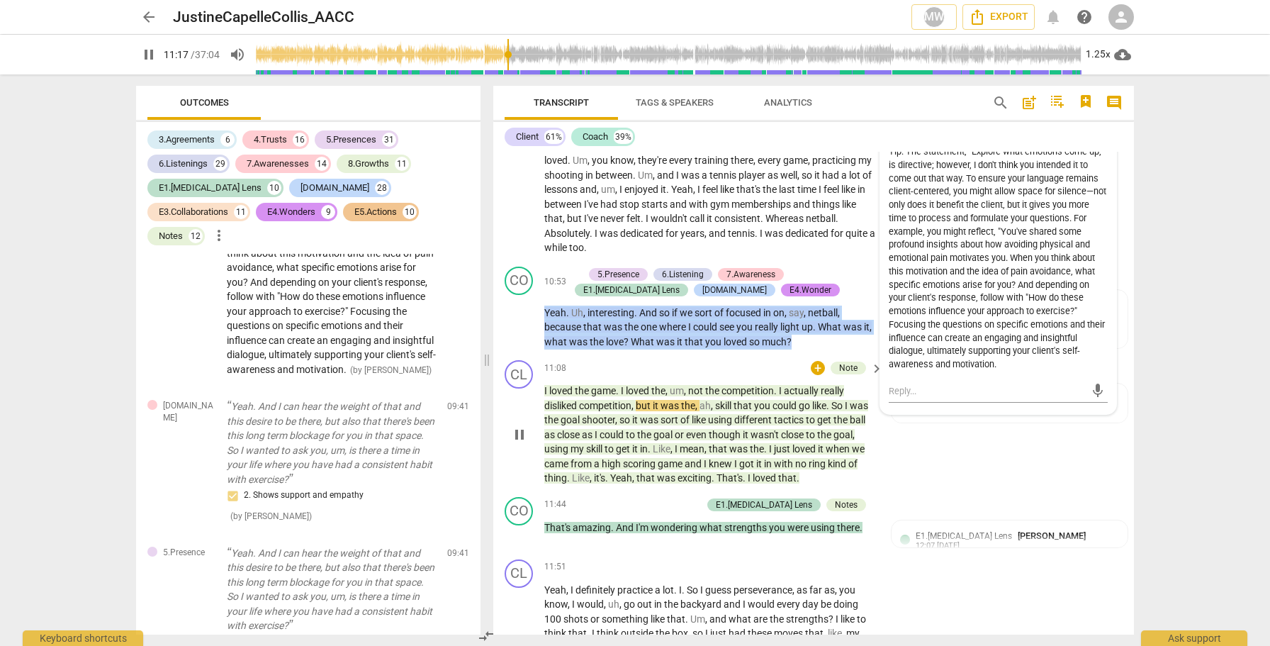
scroll to position [4093, 0]
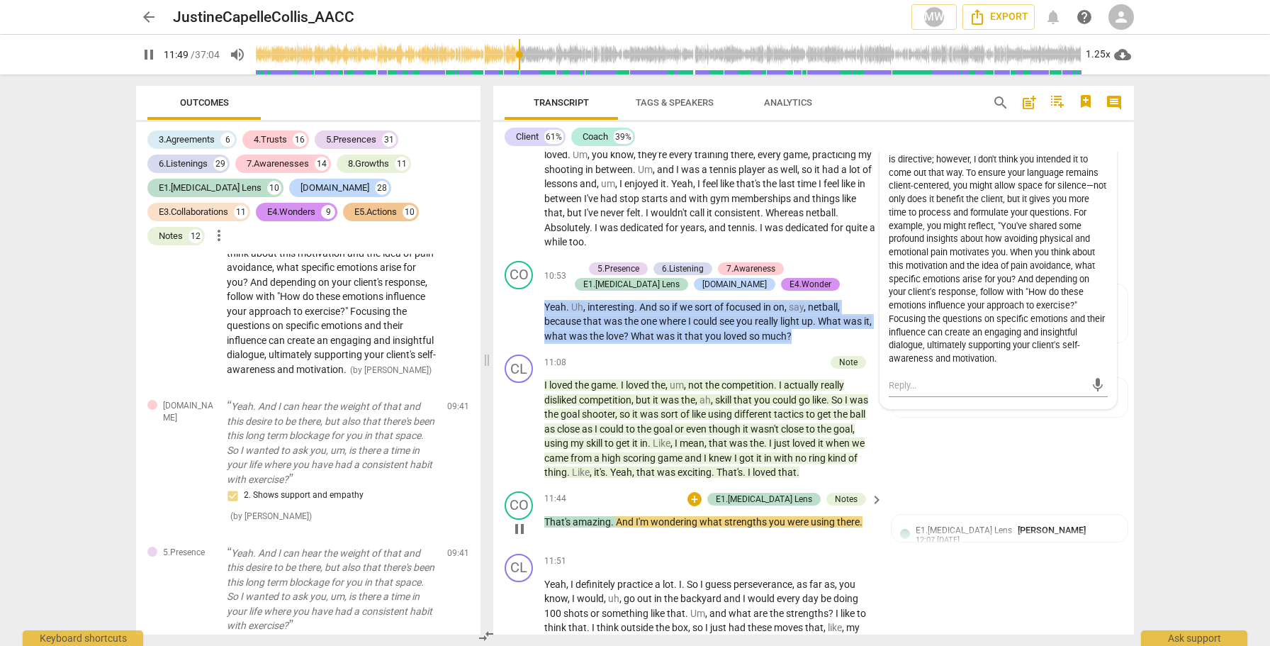
click at [519, 520] on span "pause" at bounding box center [519, 528] width 17 height 17
click at [851, 492] on div "Notes" at bounding box center [846, 498] width 23 height 13
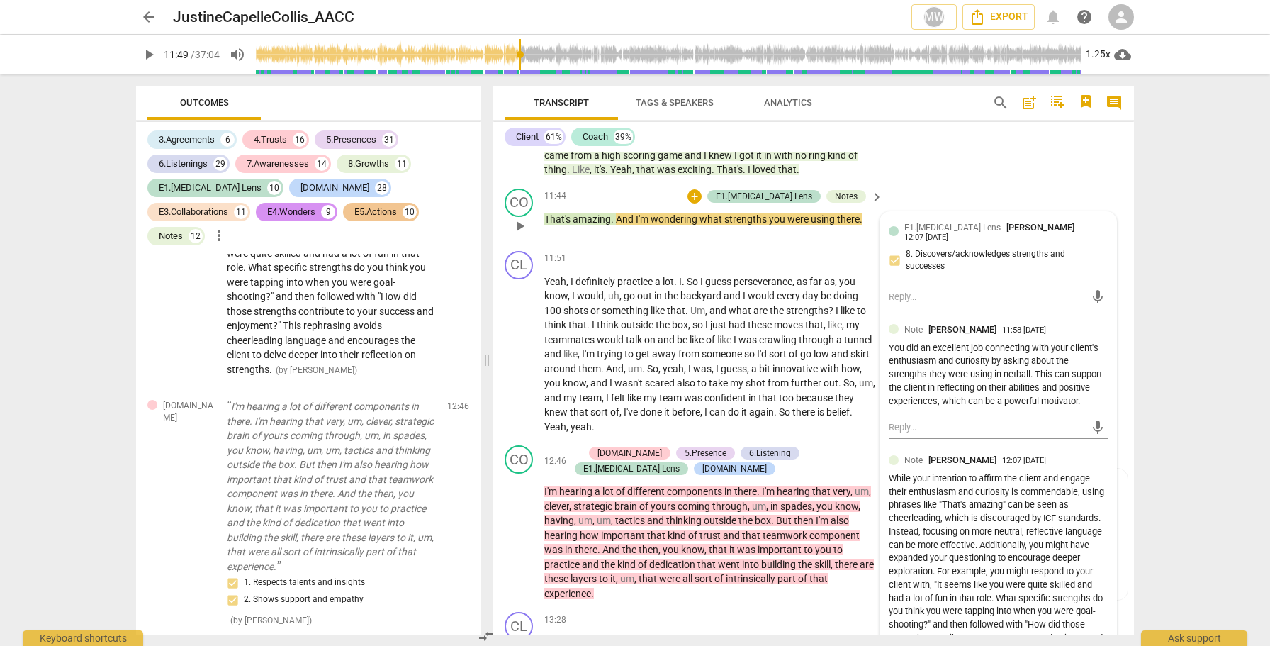
scroll to position [4409, 0]
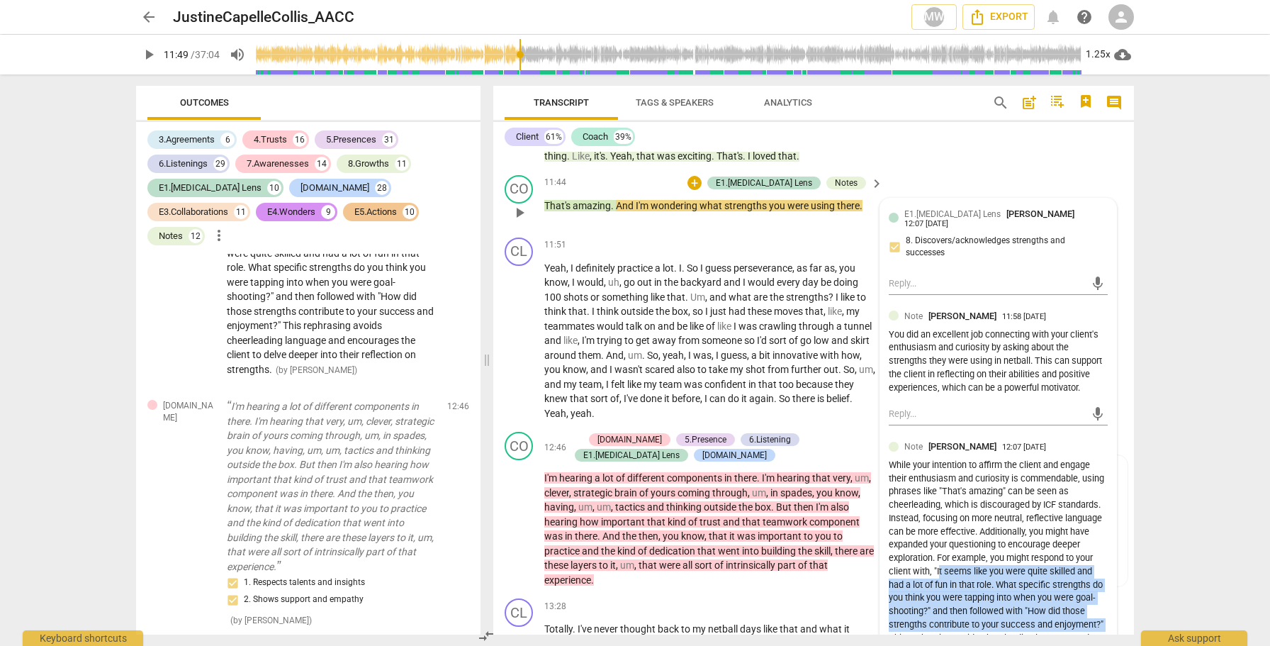
drag, startPoint x: 935, startPoint y: 498, endPoint x: 937, endPoint y: 568, distance: 70.2
click at [937, 568] on div "While your intention to affirm the client and engage their enthusiasm and curio…" at bounding box center [998, 564] width 219 height 213
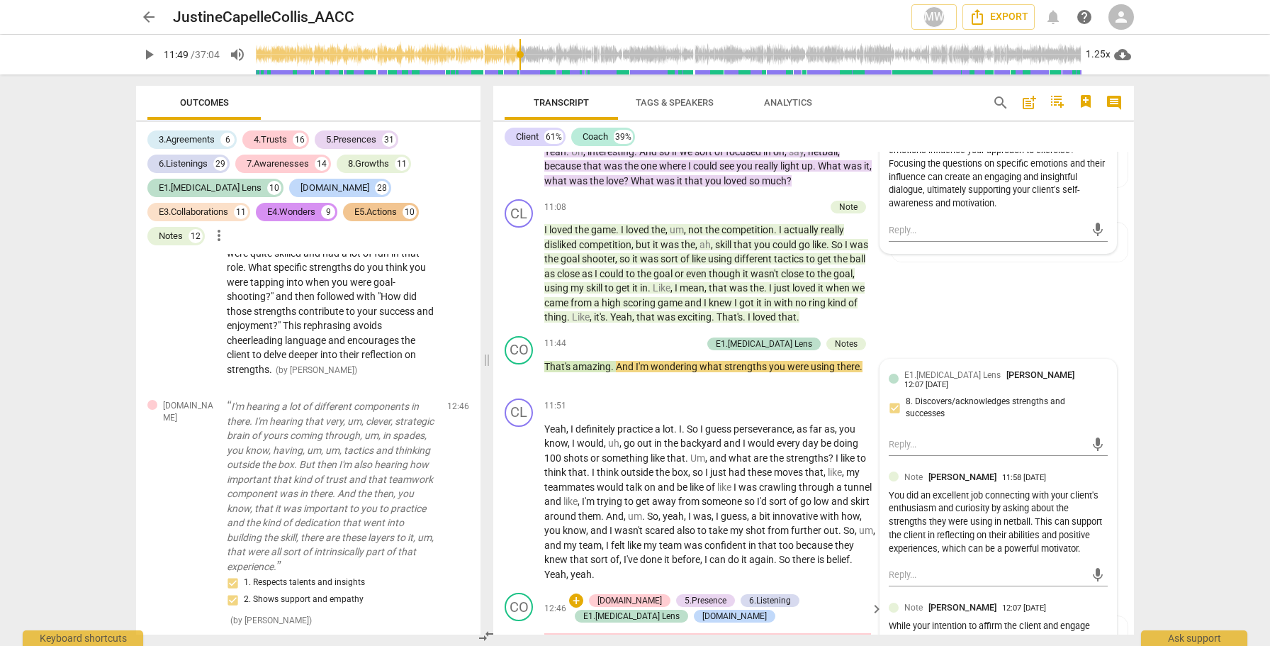
scroll to position [4238, 0]
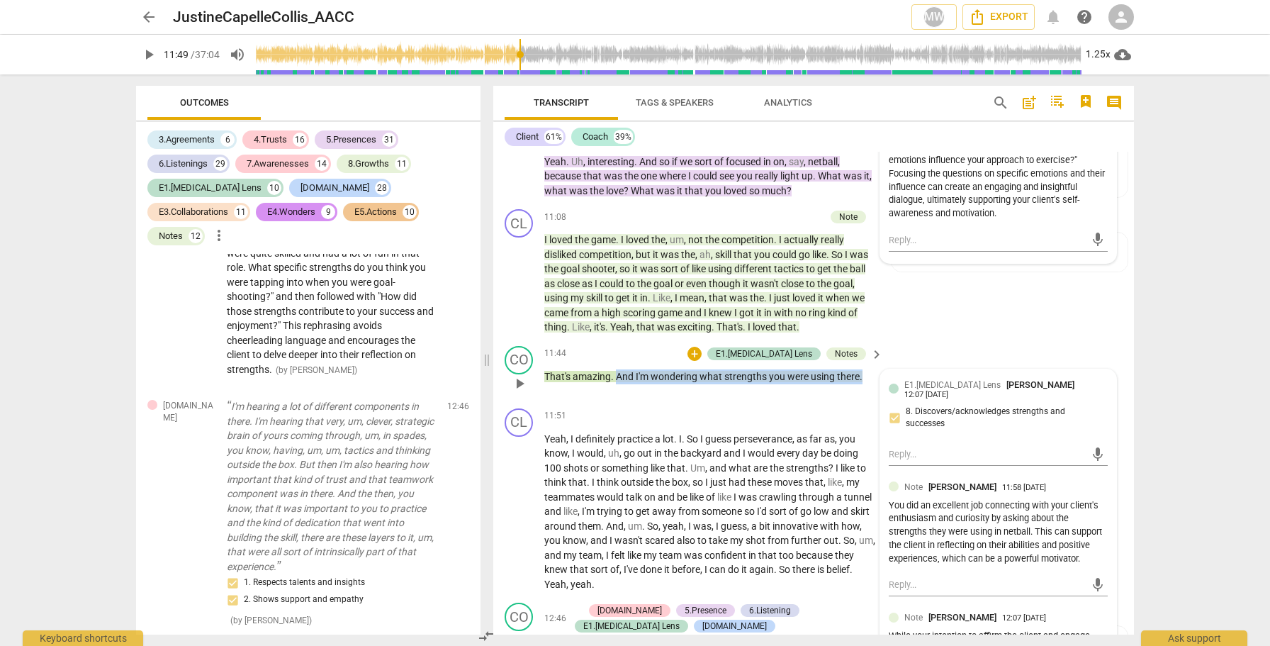
drag, startPoint x: 863, startPoint y: 317, endPoint x: 619, endPoint y: 315, distance: 243.8
click at [619, 369] on p "That's amazing . And I'm wondering what strengths you were using there ." at bounding box center [710, 376] width 332 height 15
click at [520, 503] on span "play_arrow" at bounding box center [519, 511] width 17 height 17
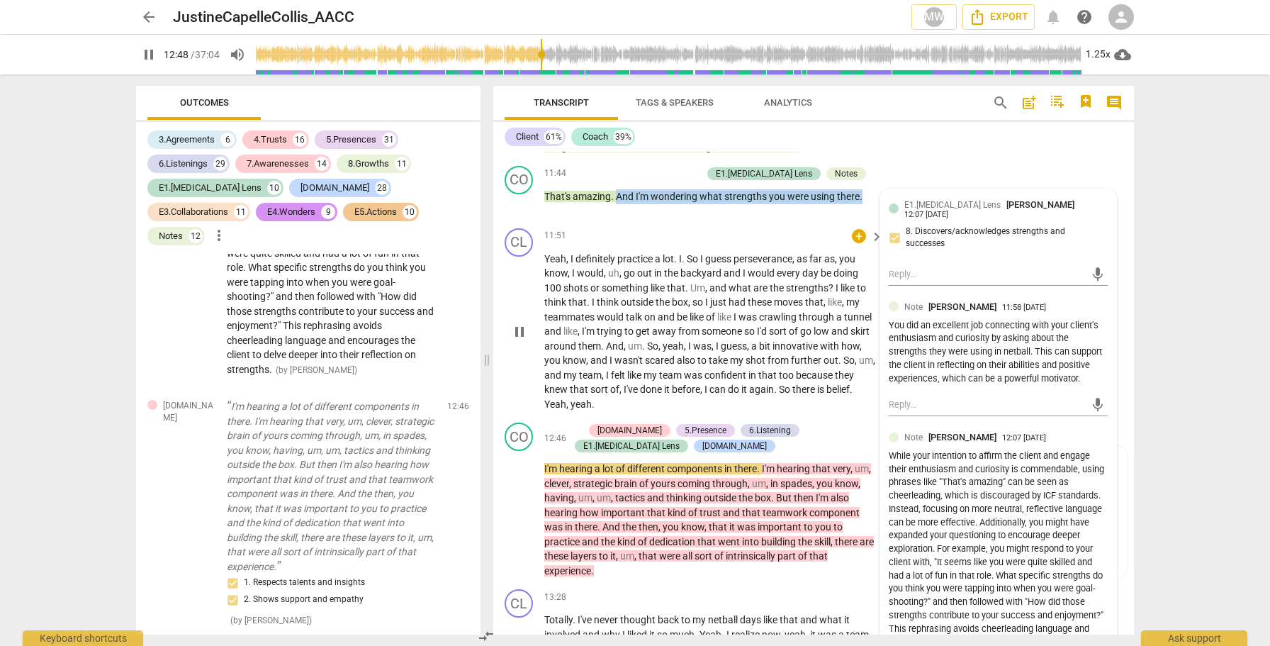
scroll to position [4430, 0]
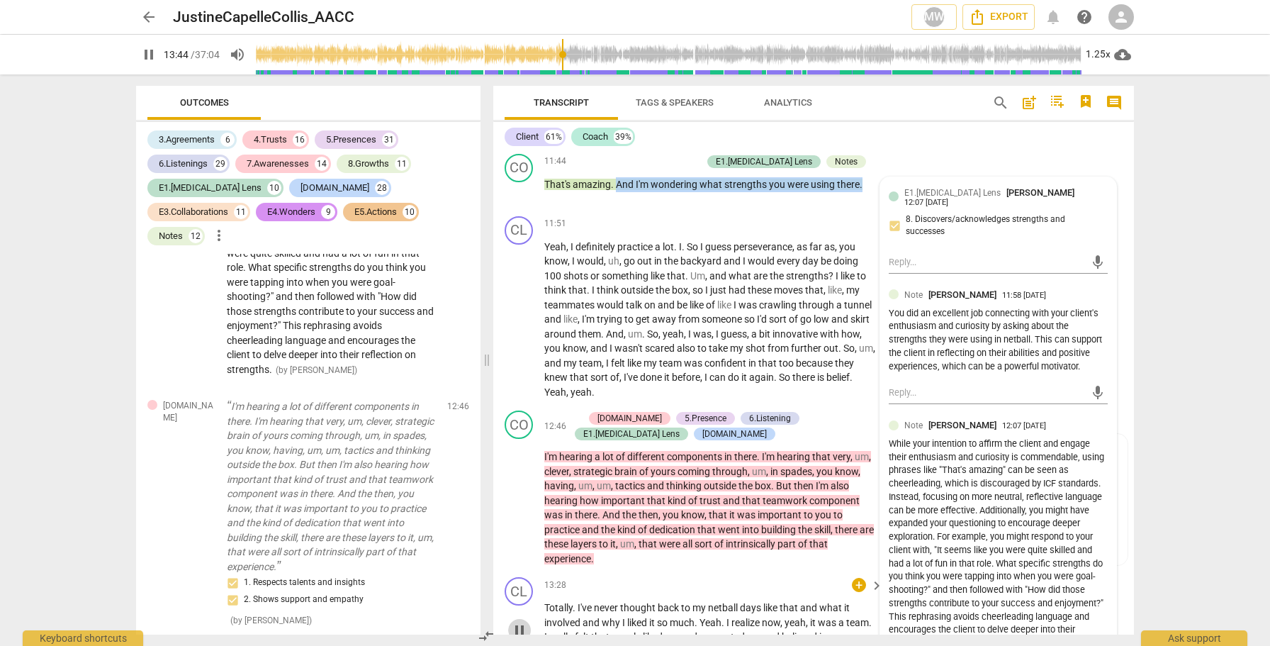
click at [522, 621] on span "pause" at bounding box center [519, 629] width 17 height 17
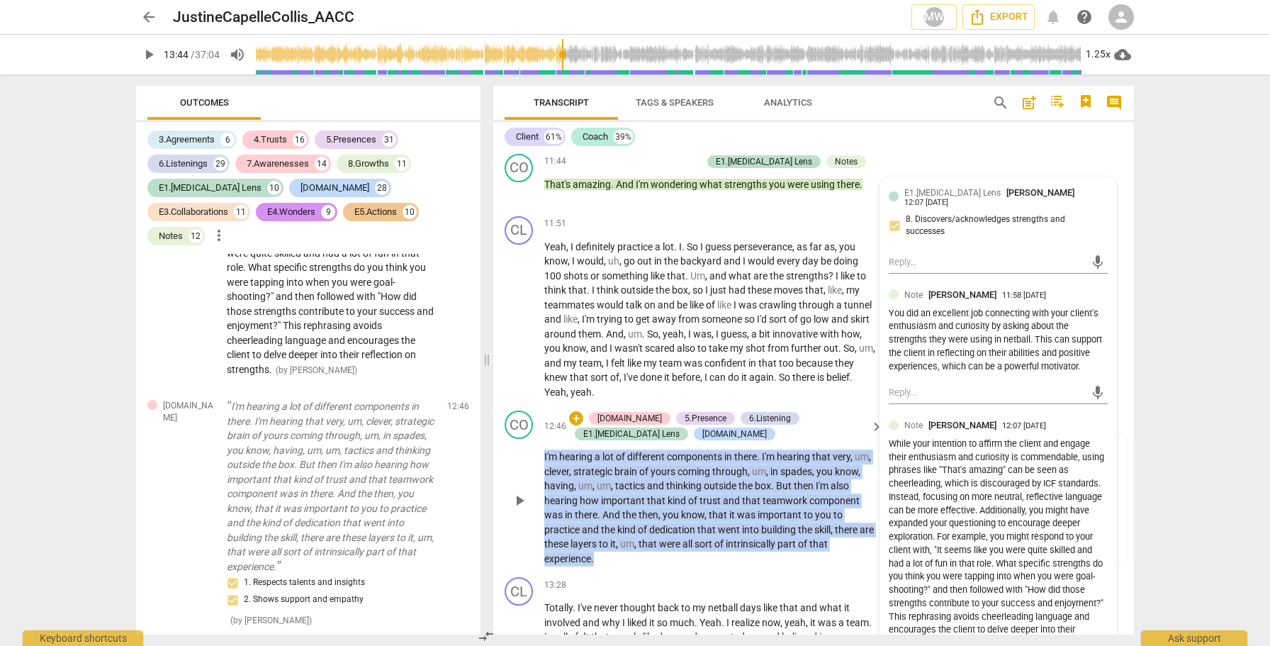
drag, startPoint x: 611, startPoint y: 499, endPoint x: 539, endPoint y: 395, distance: 125.8
click at [539, 405] on div "CO play_arrow pause 12:46 + 4.Trust 5.Presence 6.Listening E1.ADHD Lens E2.Safe…" at bounding box center [813, 488] width 641 height 167
click at [508, 621] on span "play_arrow" at bounding box center [519, 629] width 23 height 17
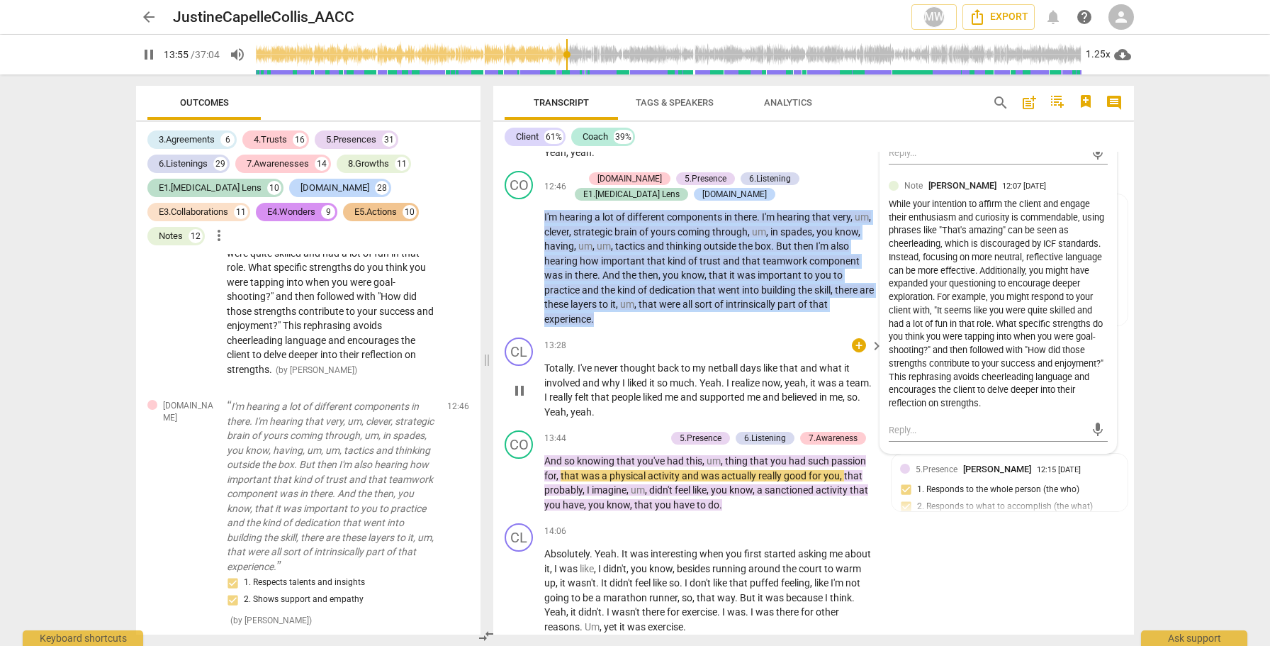
scroll to position [4670, 0]
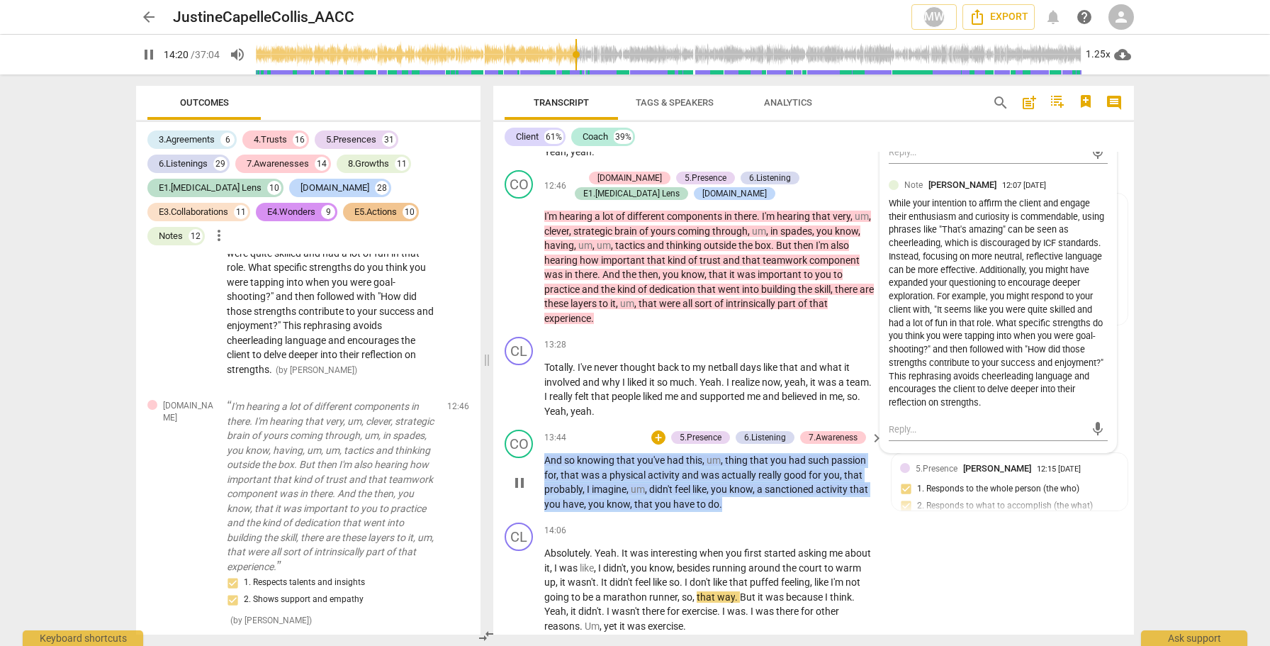
drag, startPoint x: 731, startPoint y: 446, endPoint x: 515, endPoint y: 417, distance: 218.2
click at [515, 424] on div "CO play_arrow pause 13:44 + 5.Presence 6.Listening 7.Awareness keyboard_arrow_r…" at bounding box center [813, 470] width 641 height 93
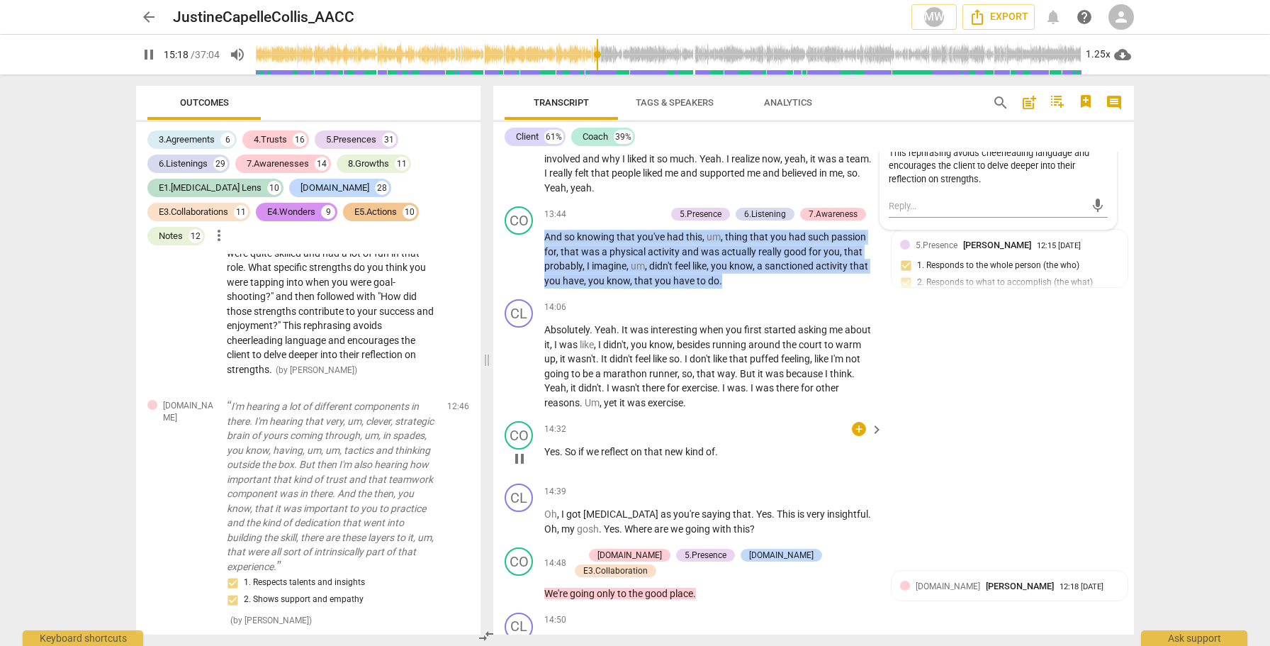
scroll to position [4941, 0]
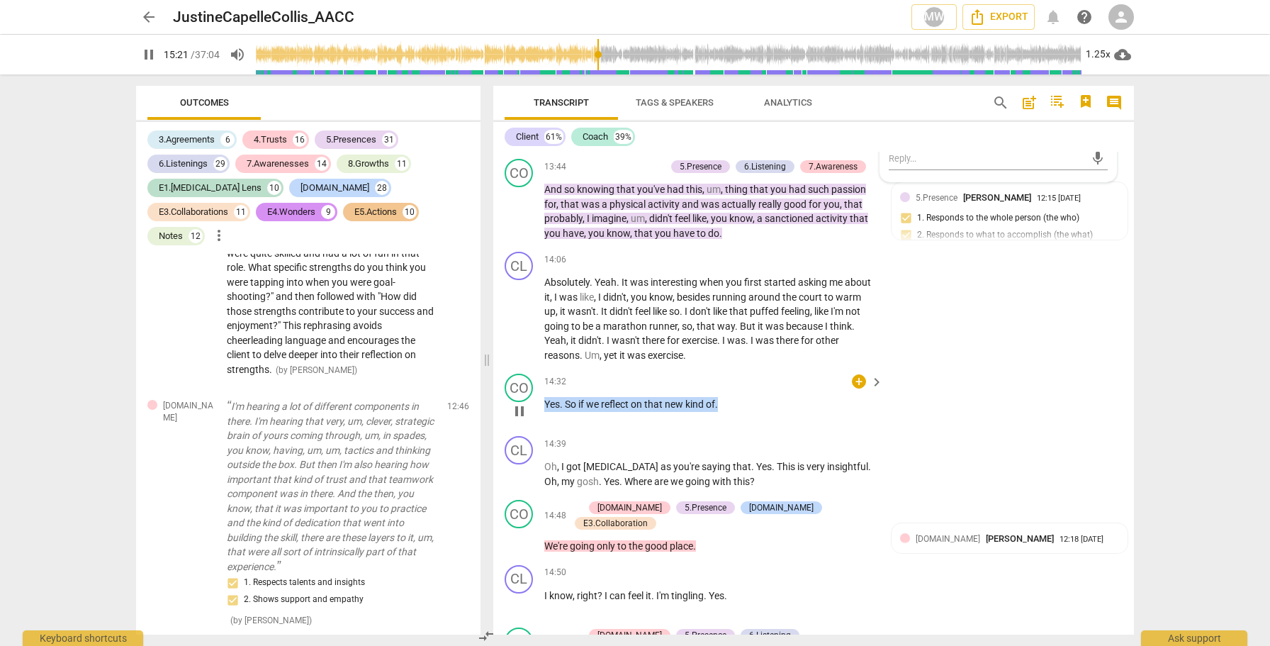
drag, startPoint x: 740, startPoint y: 339, endPoint x: 536, endPoint y: 337, distance: 203.4
click at [536, 368] on div "CO play_arrow pause 14:32 + keyboard_arrow_right Yes . So if we reflect on that…" at bounding box center [813, 399] width 641 height 62
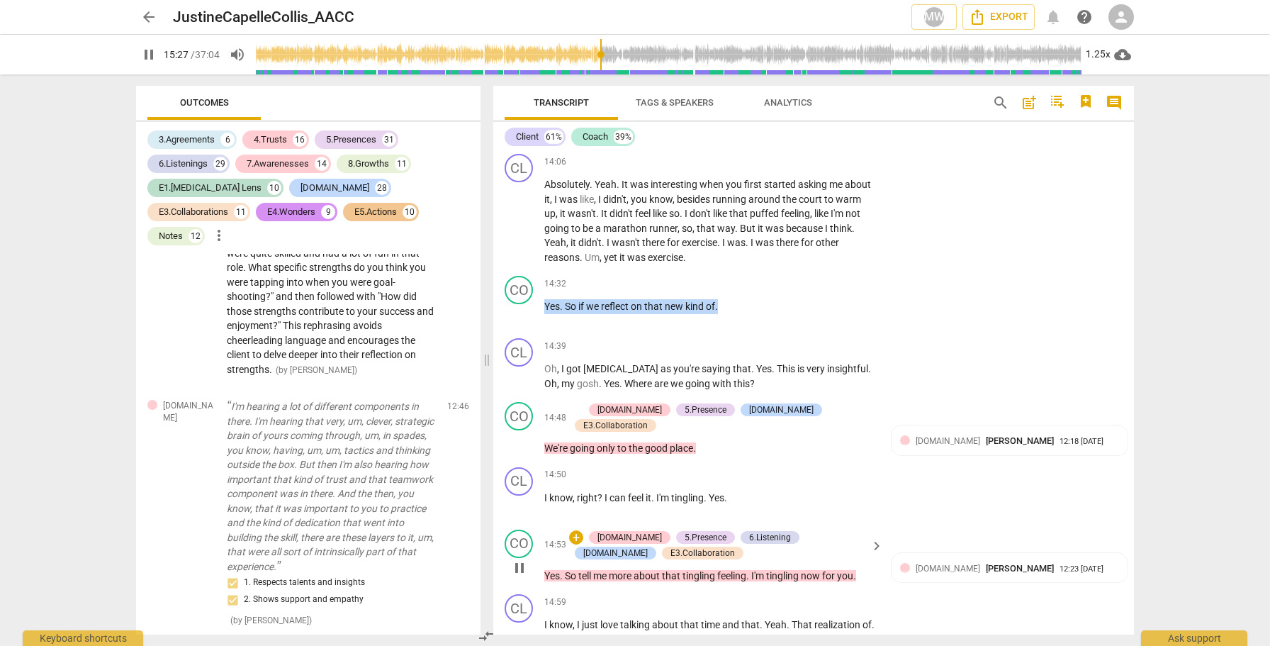
scroll to position [5059, 0]
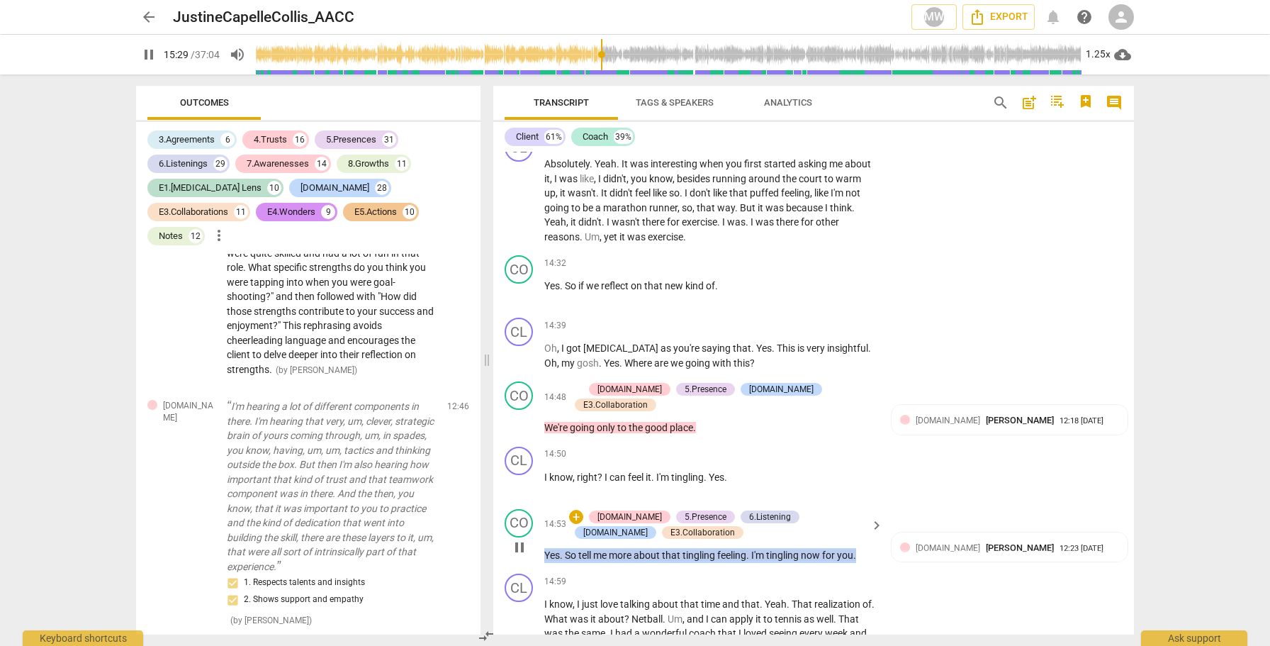
drag, startPoint x: 867, startPoint y: 492, endPoint x: 542, endPoint y: 489, distance: 324.6
click at [542, 503] on div "CO play_arrow pause 14:53 + 4.Trust 5.Presence 6.Listening E2.Safety E3.Collabo…" at bounding box center [813, 535] width 641 height 65
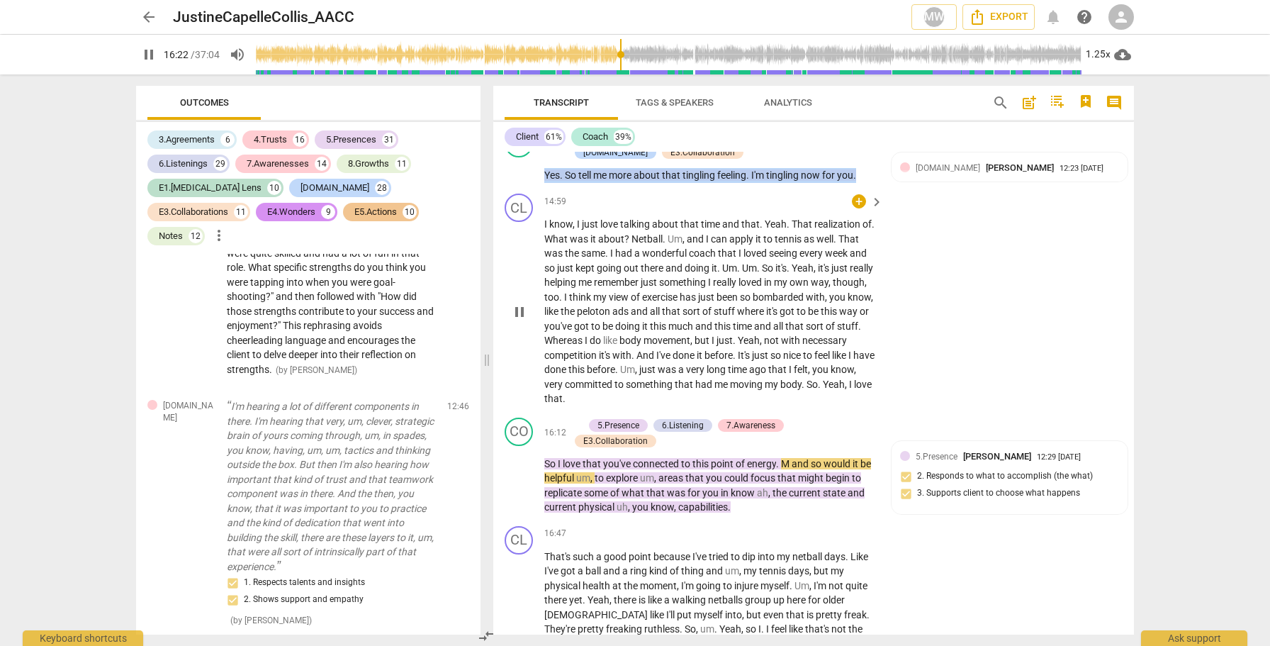
scroll to position [5441, 0]
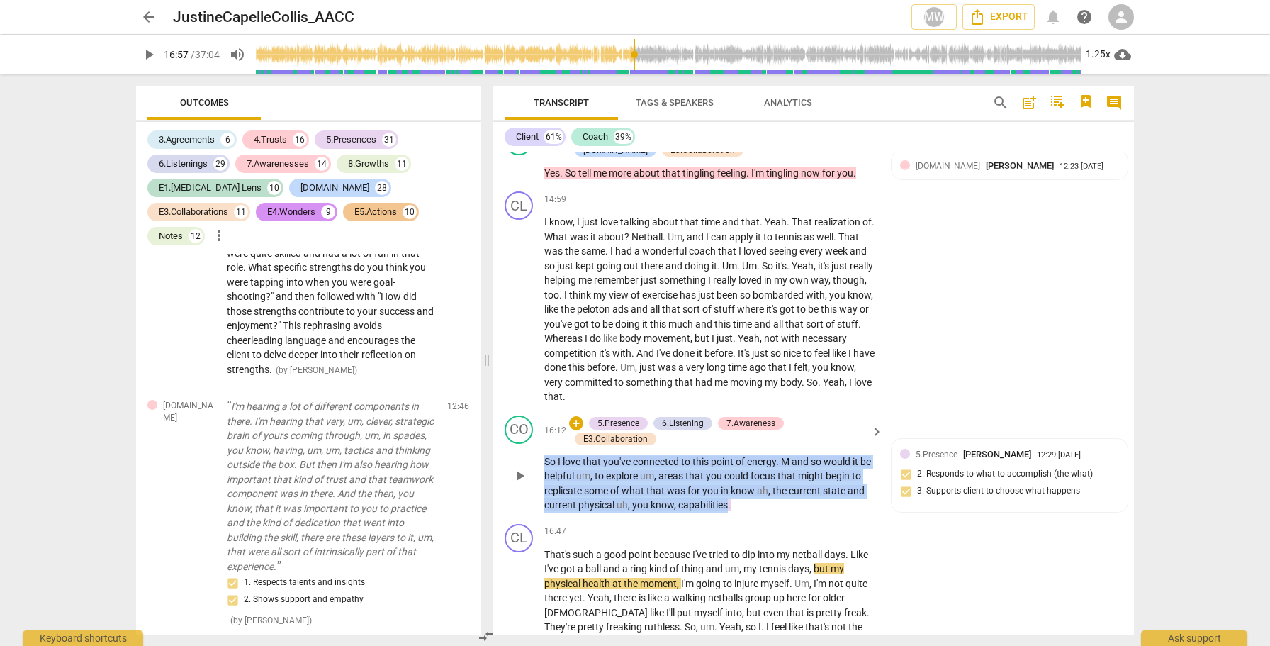
drag, startPoint x: 536, startPoint y: 391, endPoint x: 745, endPoint y: 434, distance: 213.5
click at [745, 434] on div "CO play_arrow pause 16:12 + 5.Presence 6.Listening 7.Awareness E3.Collaboration…" at bounding box center [813, 464] width 641 height 108
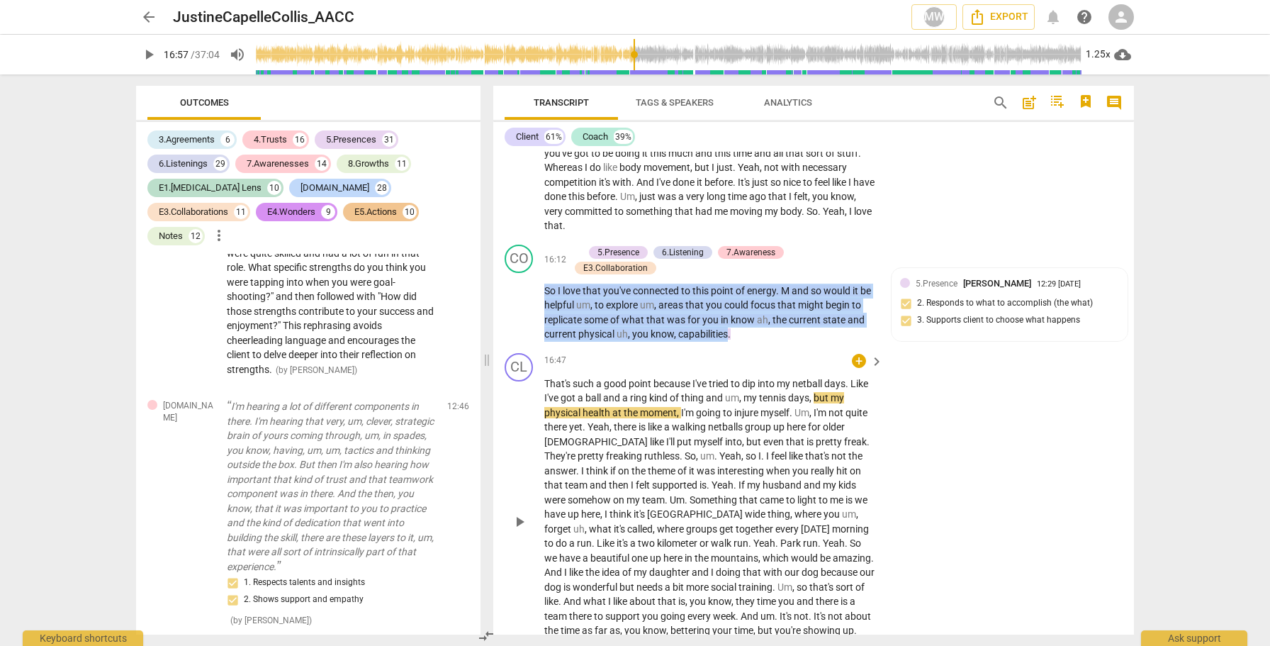
scroll to position [5616, 0]
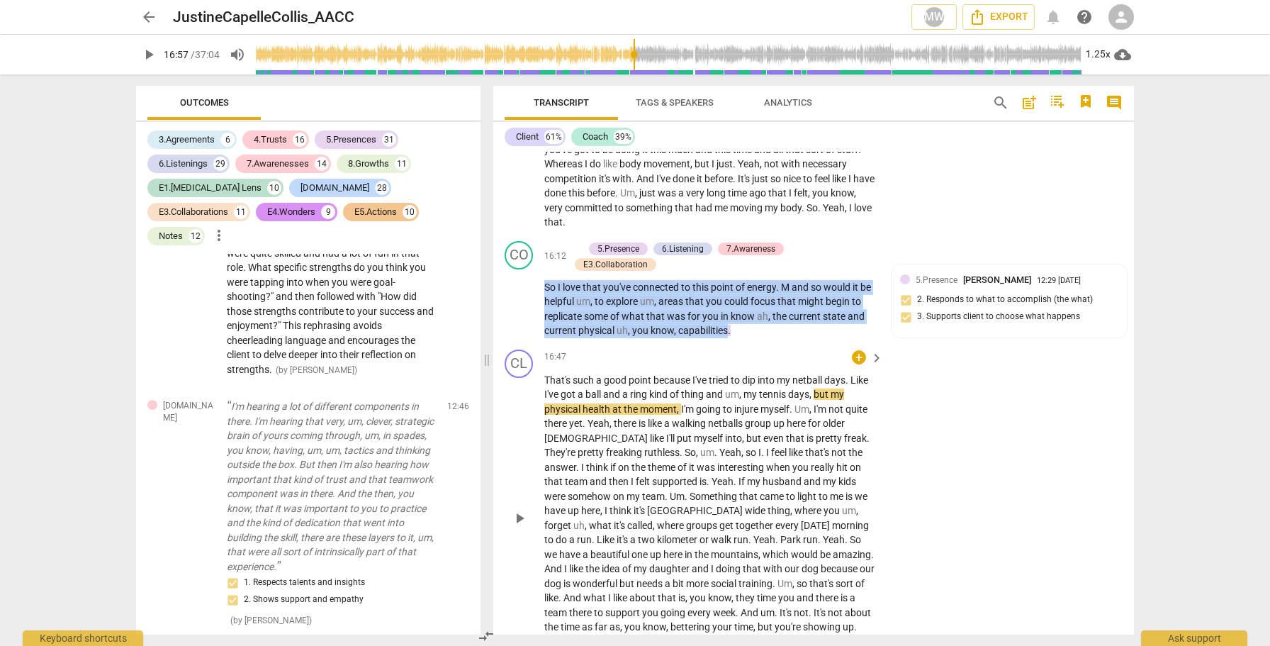
click at [517, 509] on span "play_arrow" at bounding box center [519, 517] width 17 height 17
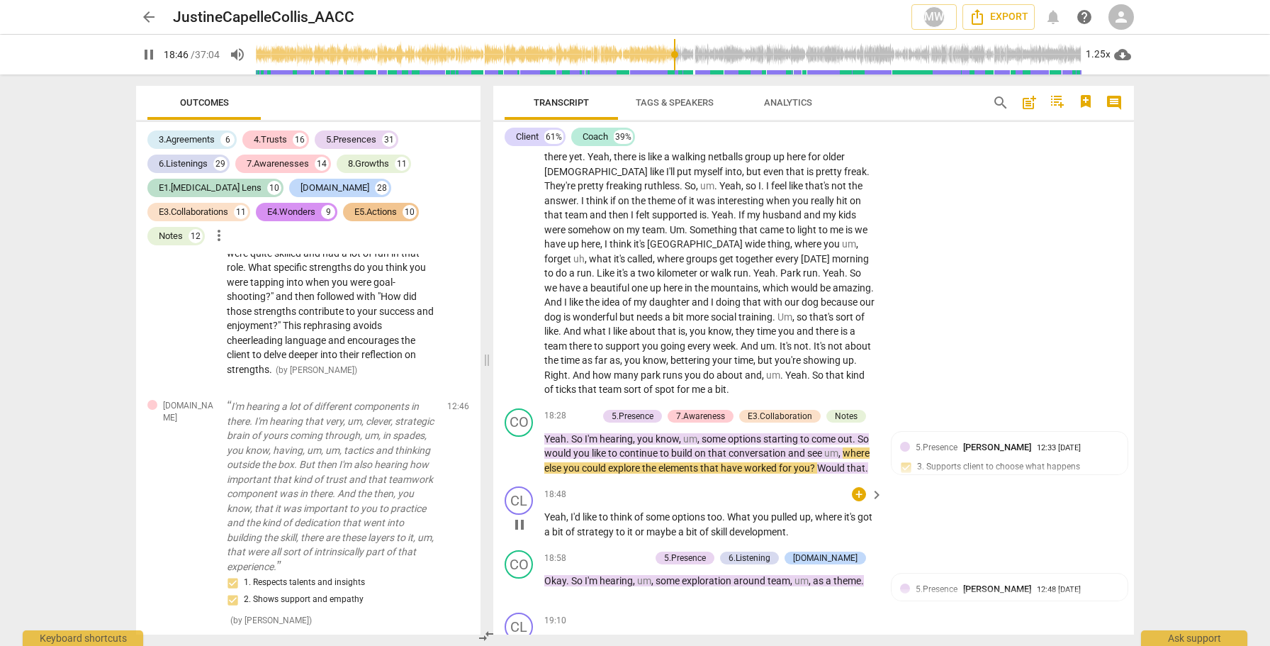
scroll to position [5885, 0]
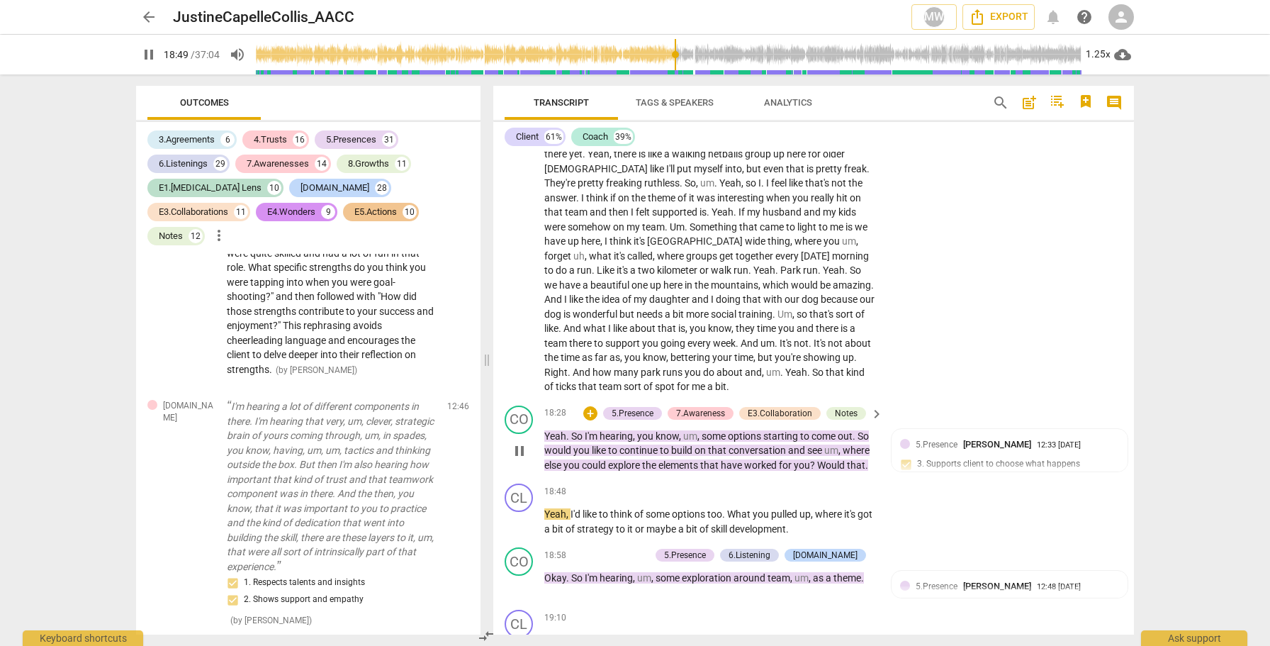
click at [516, 442] on span "pause" at bounding box center [519, 450] width 17 height 17
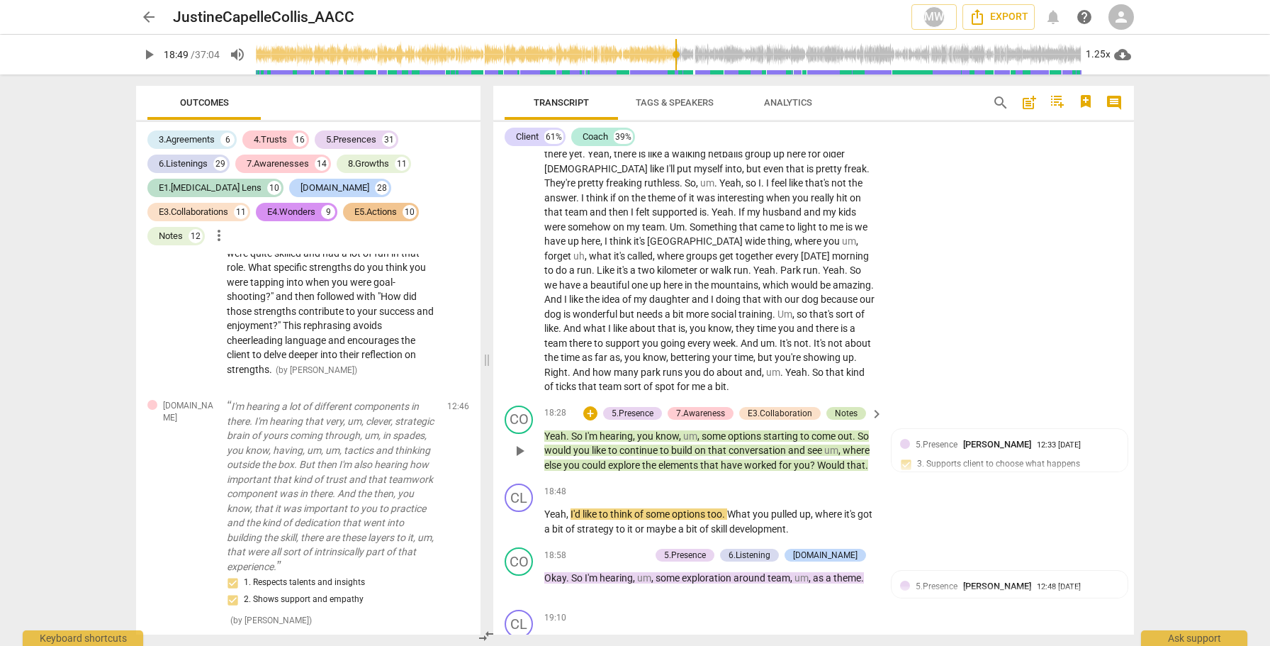
click at [835, 407] on div "Notes" at bounding box center [846, 413] width 23 height 13
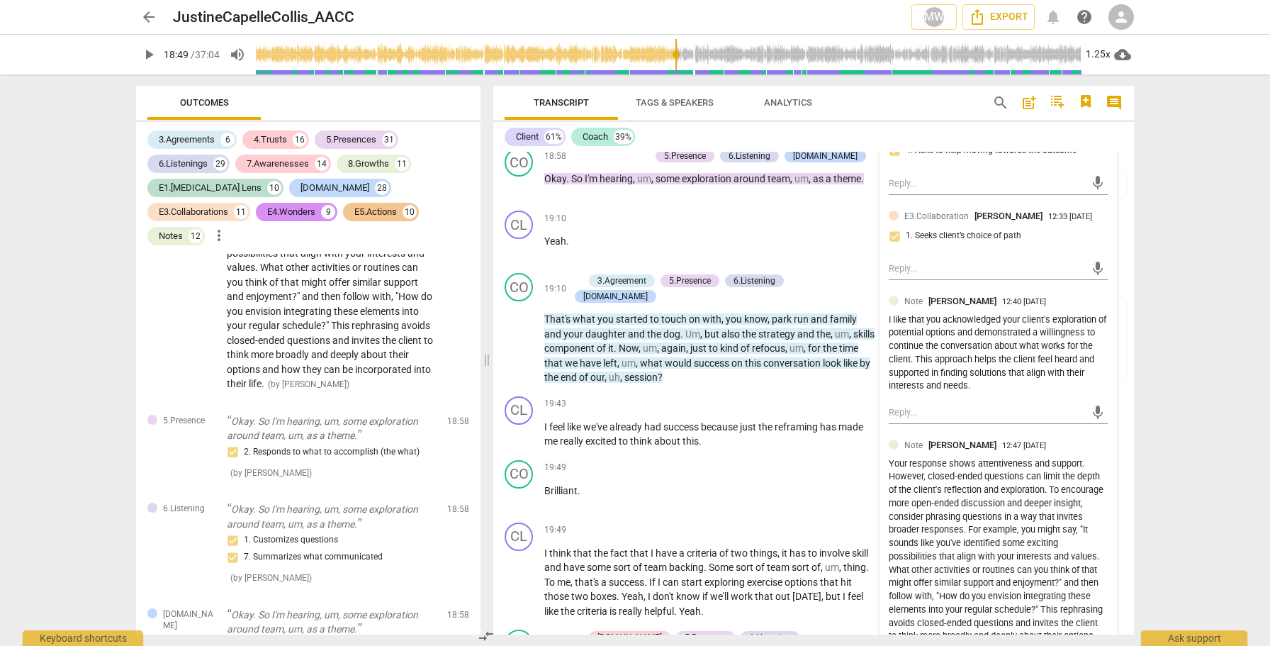
scroll to position [6319, 0]
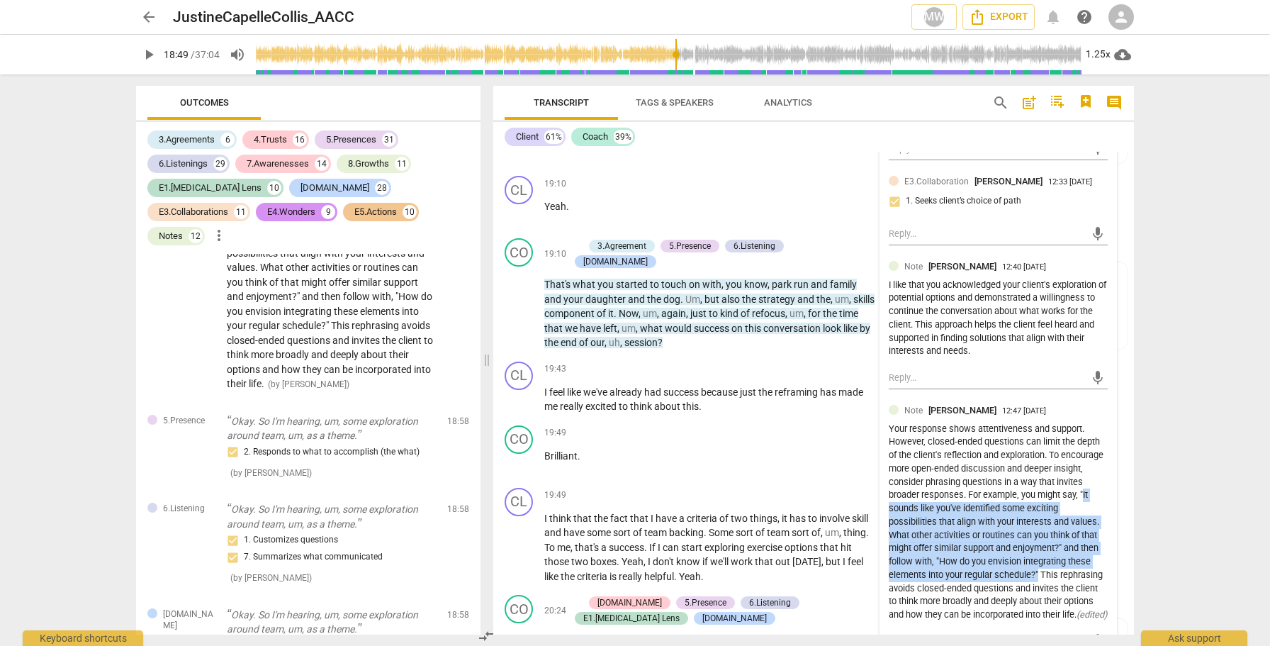
drag, startPoint x: 907, startPoint y: 442, endPoint x: 1037, endPoint y: 510, distance: 147.1
click at [1037, 510] on div "Your response shows attentiveness and support. However, closed-ended questions …" at bounding box center [998, 521] width 219 height 199
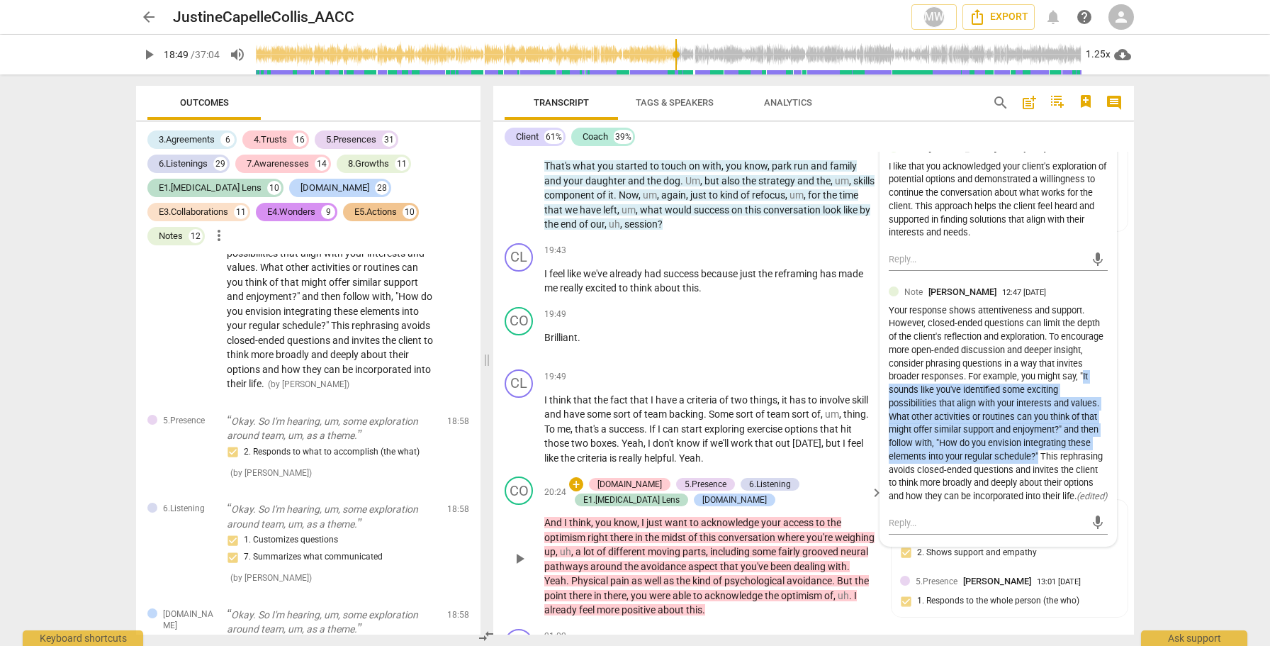
scroll to position [6438, 0]
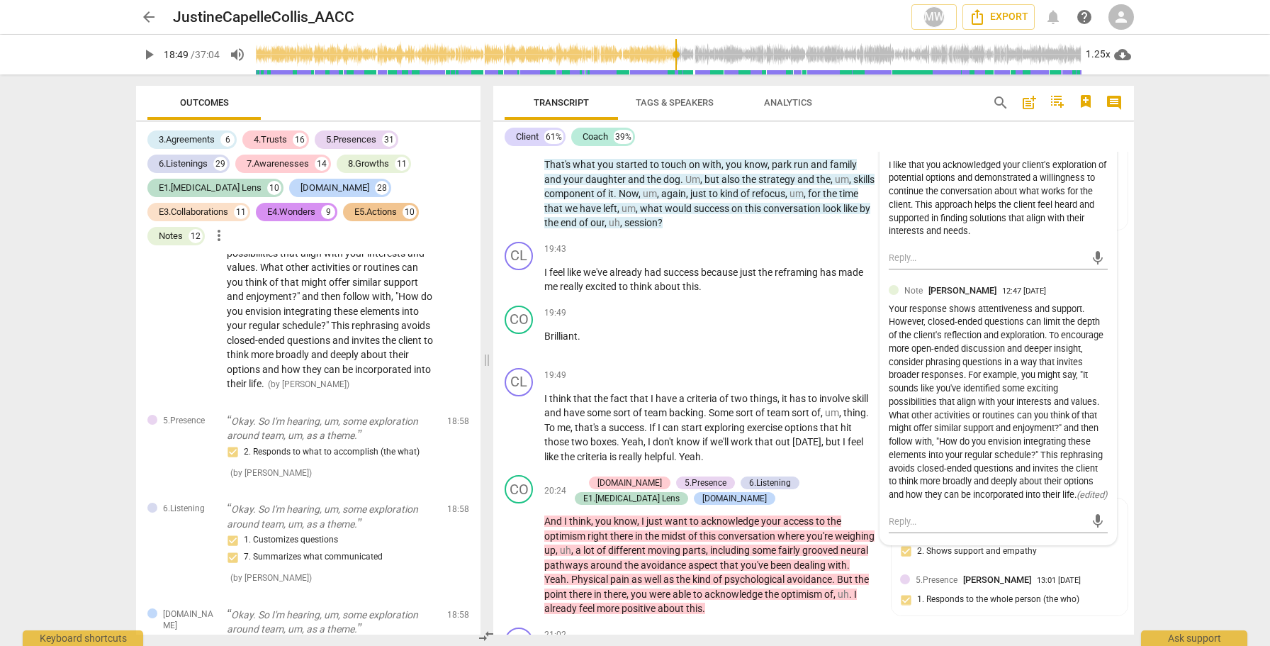
click at [895, 303] on div "Your response shows attentiveness and support. However, closed-ended questions …" at bounding box center [998, 402] width 219 height 199
click at [522, 548] on span "play_arrow" at bounding box center [519, 556] width 17 height 17
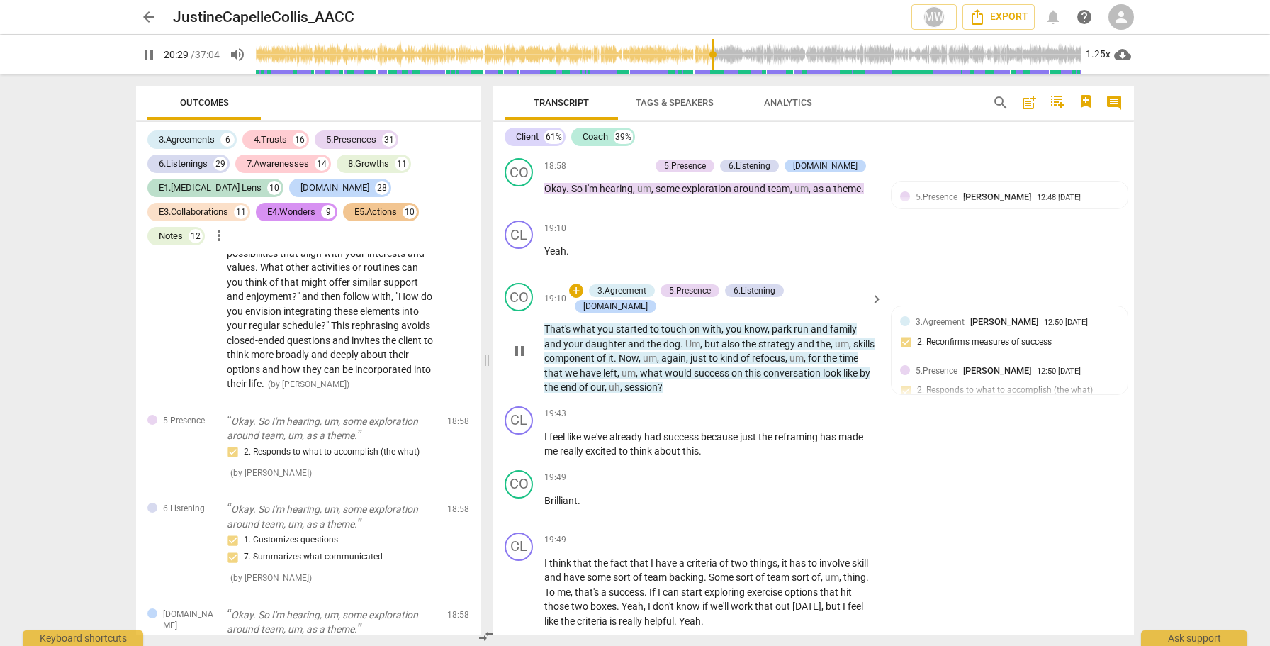
scroll to position [6268, 0]
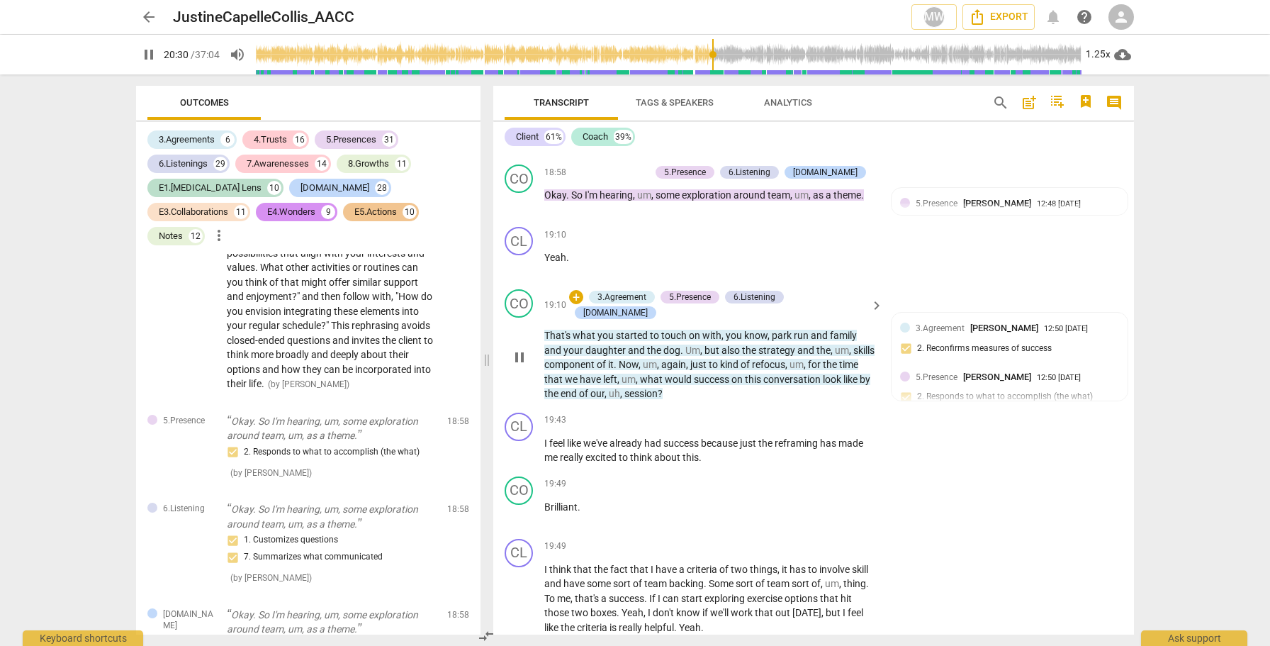
click at [524, 346] on button "pause" at bounding box center [519, 357] width 23 height 23
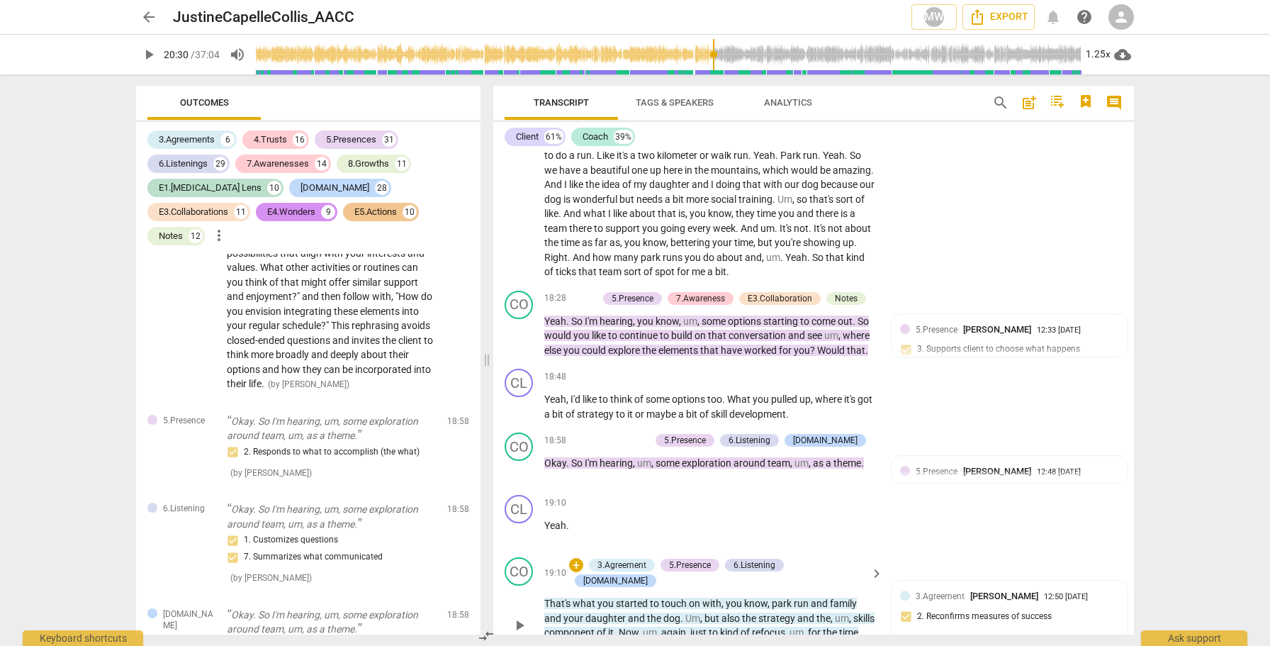
scroll to position [5998, 0]
click at [515, 400] on span "play_arrow" at bounding box center [519, 408] width 17 height 17
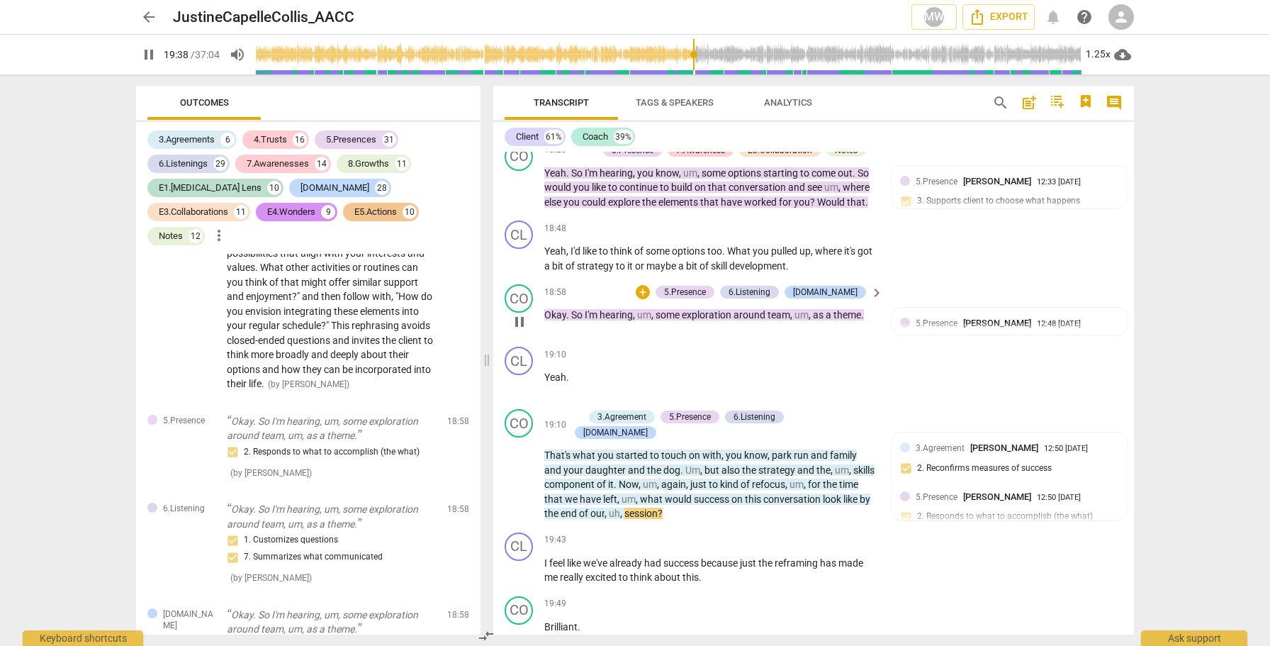
scroll to position [6190, 0]
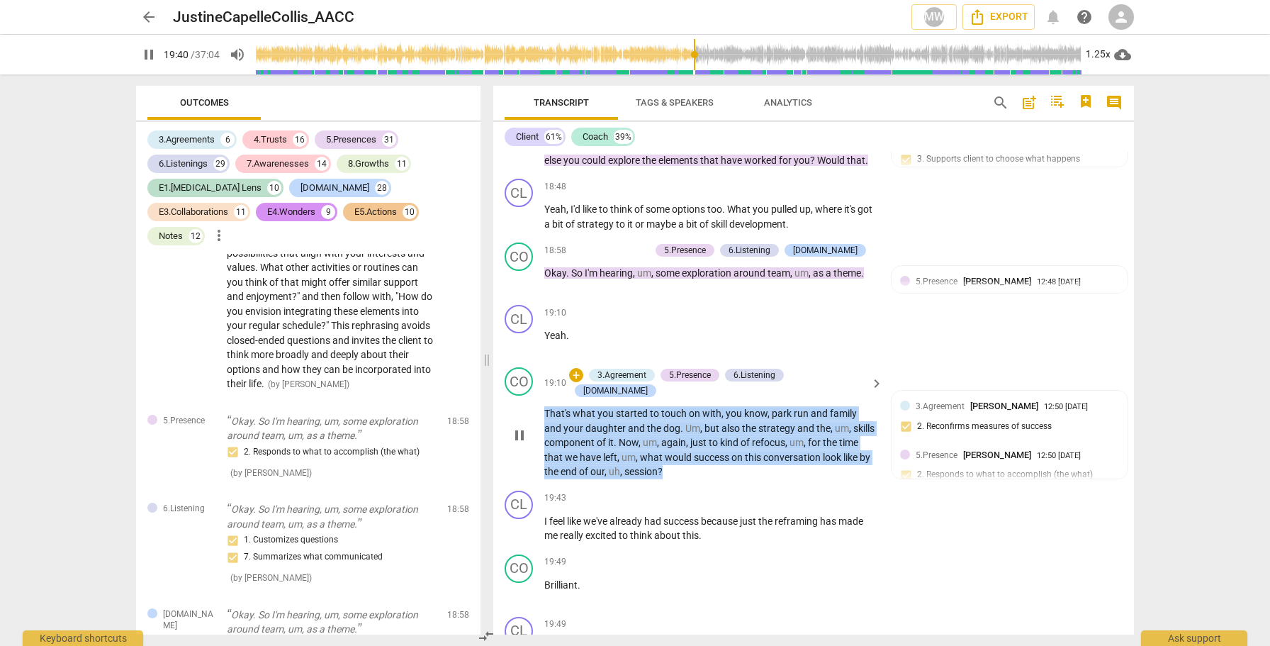
drag, startPoint x: 711, startPoint y: 393, endPoint x: 542, endPoint y: 332, distance: 179.7
click at [542, 361] on div "CO play_arrow pause 19:10 + 3.Agreement 5.Presence 6.Listening E2.Safety keyboa…" at bounding box center [813, 422] width 641 height 123
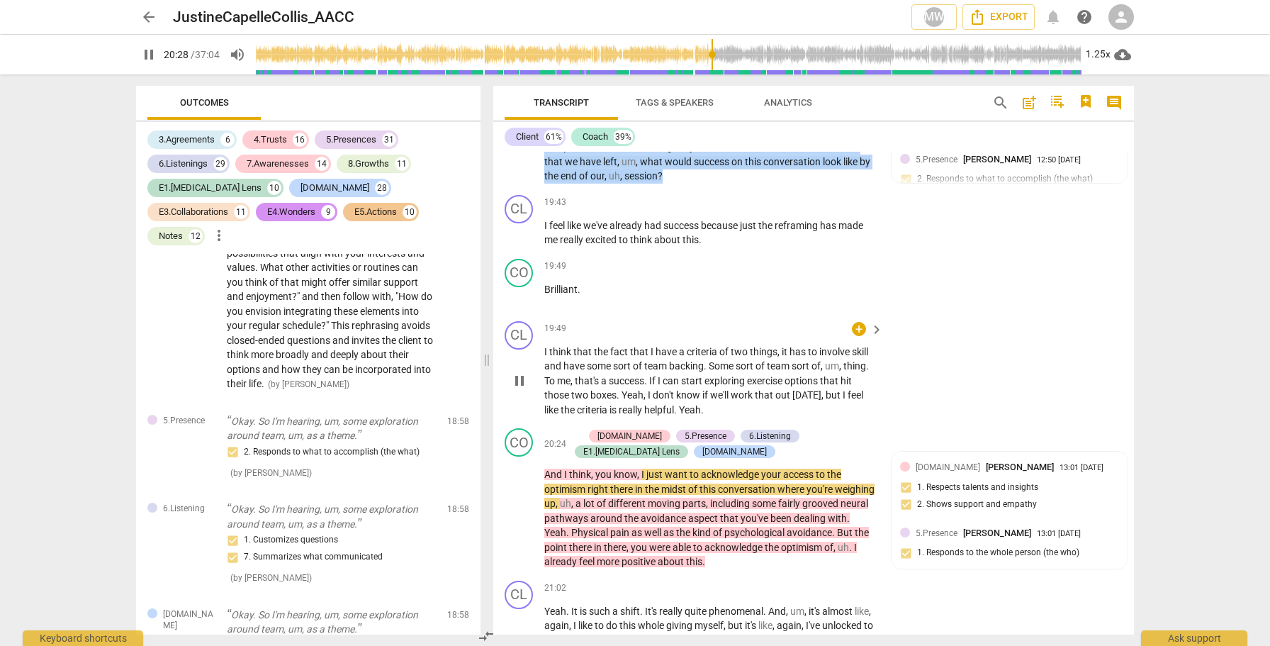
scroll to position [6491, 0]
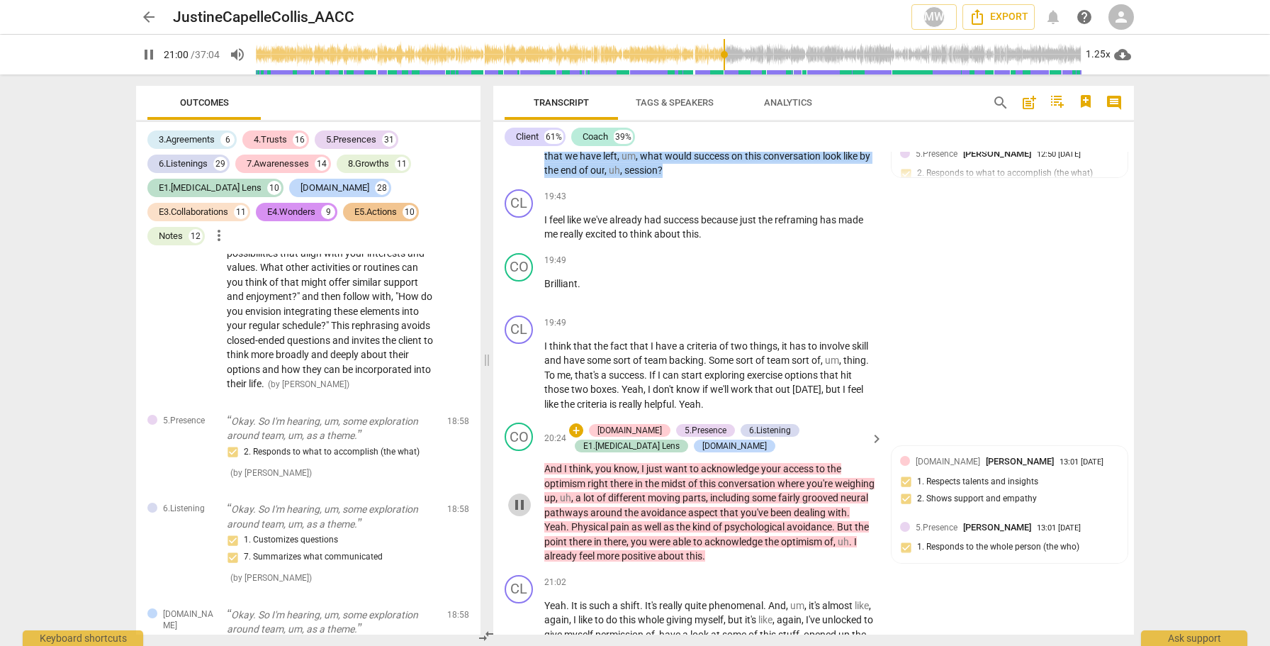
click at [508, 496] on span "pause" at bounding box center [519, 504] width 23 height 17
click at [514, 496] on span "play_arrow" at bounding box center [519, 504] width 17 height 17
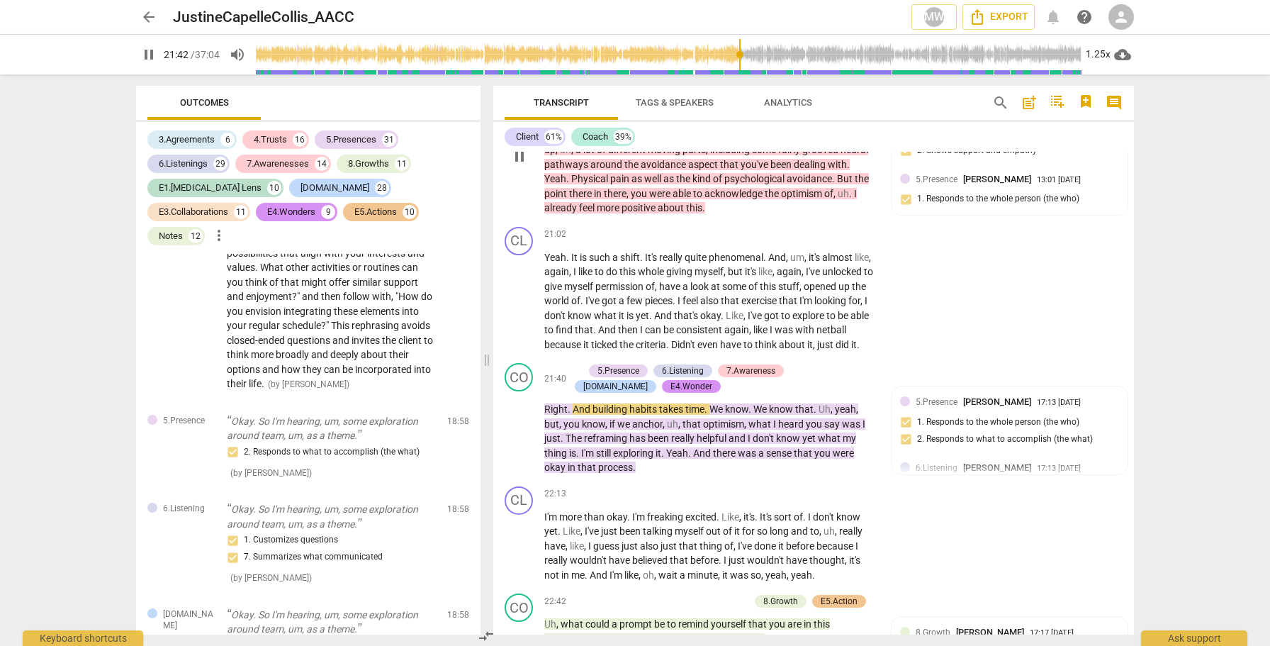
scroll to position [6877, 0]
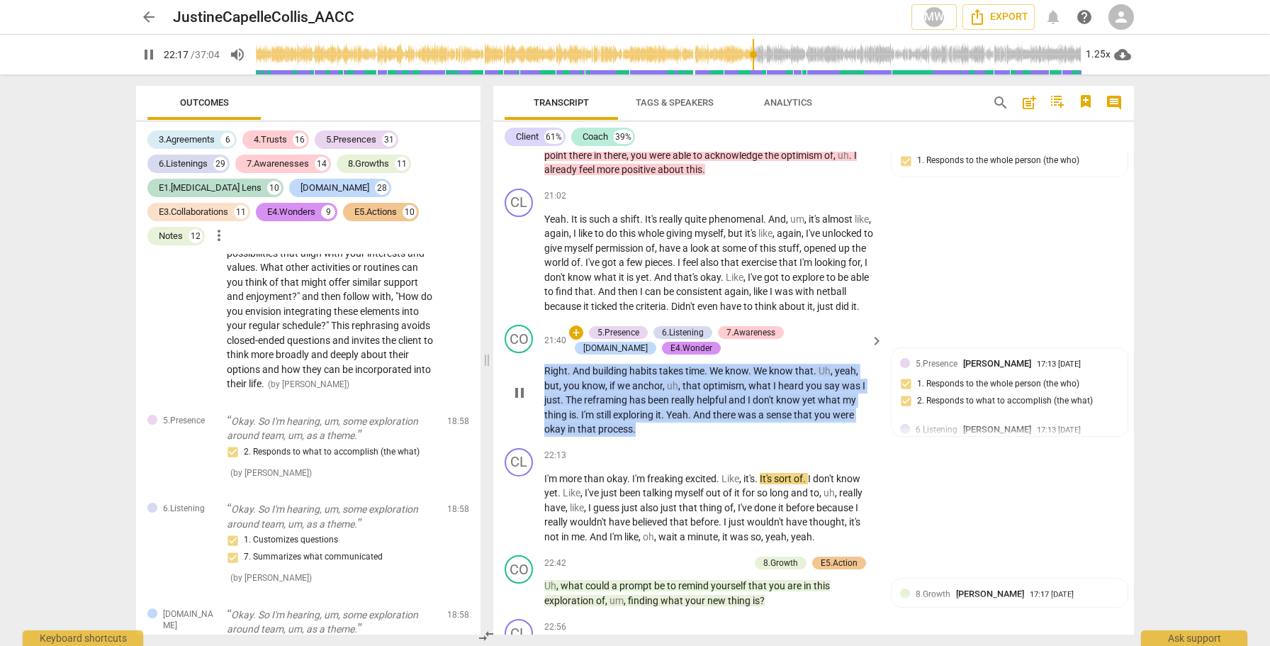
drag, startPoint x: 672, startPoint y: 371, endPoint x: 529, endPoint y: 302, distance: 158.1
click at [529, 319] on div "CO play_arrow pause 21:40 + 5.Presence 6.Listening 7.Awareness E2.Safety E4.Won…" at bounding box center [813, 380] width 641 height 123
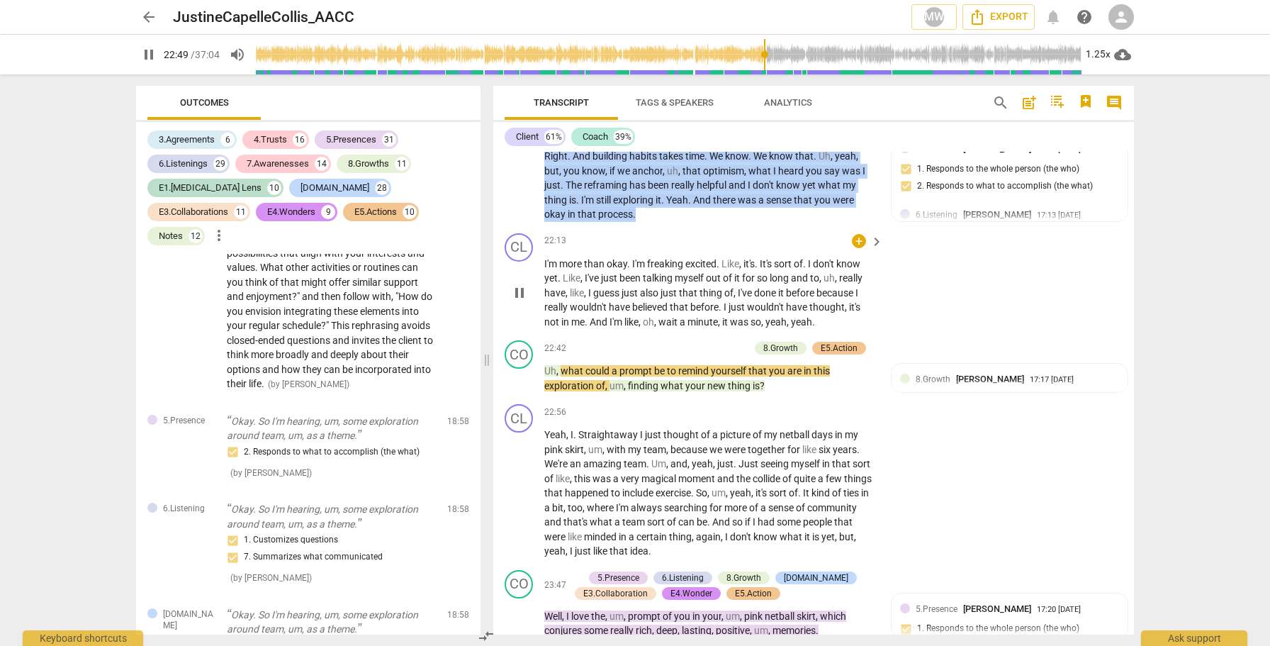
scroll to position [7095, 0]
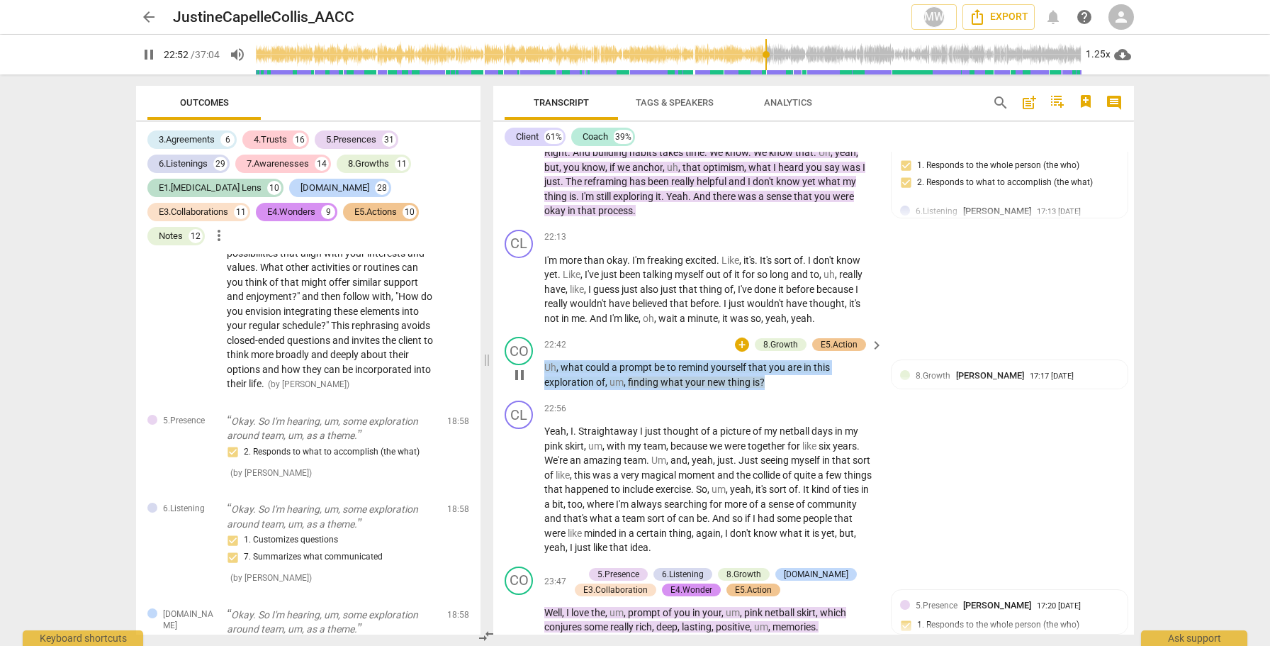
drag, startPoint x: 781, startPoint y: 320, endPoint x: 534, endPoint y: 311, distance: 246.8
click at [534, 331] on div "CO play_arrow pause 22:42 + 8.Growth E5.Action keyboard_arrow_right Uh , what c…" at bounding box center [813, 363] width 641 height 64
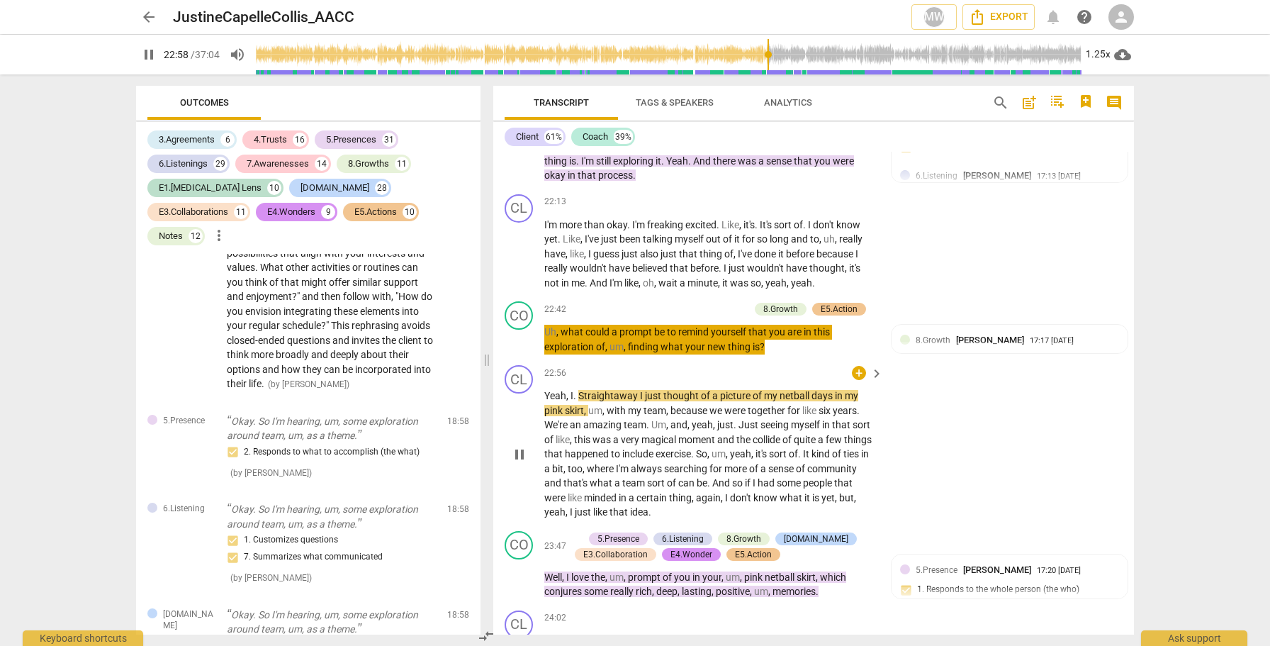
scroll to position [7136, 0]
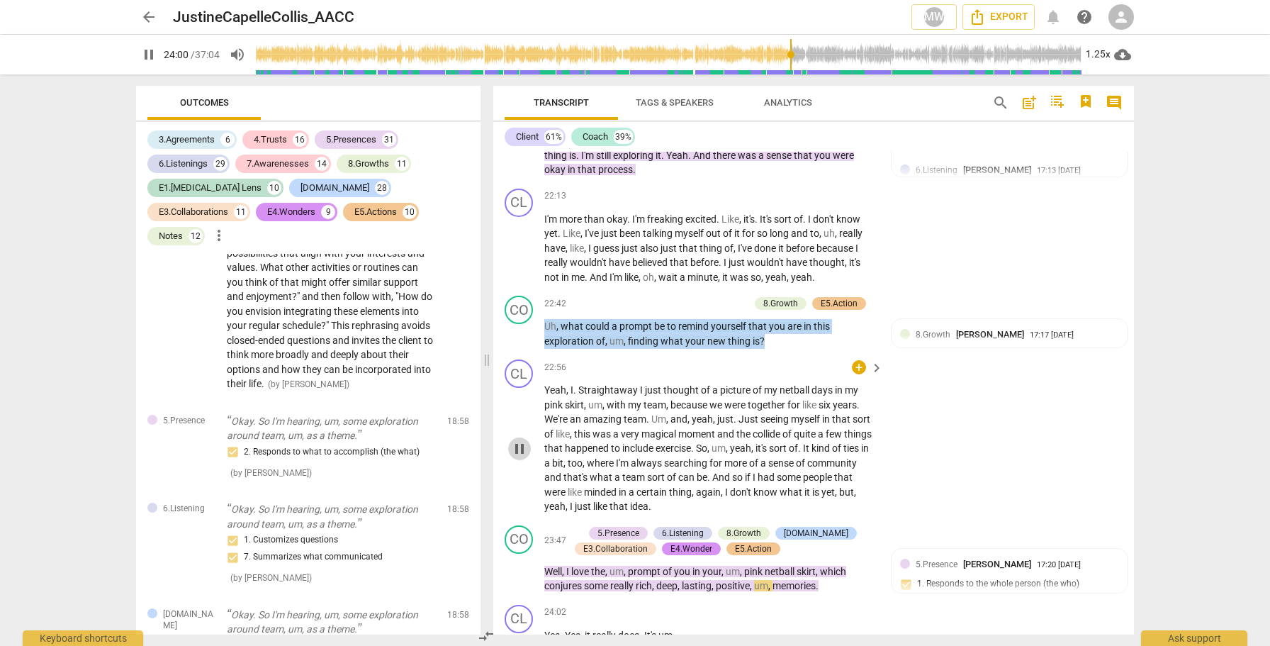
click at [518, 440] on span "pause" at bounding box center [519, 448] width 17 height 17
click at [513, 563] on span "play_arrow" at bounding box center [519, 571] width 17 height 17
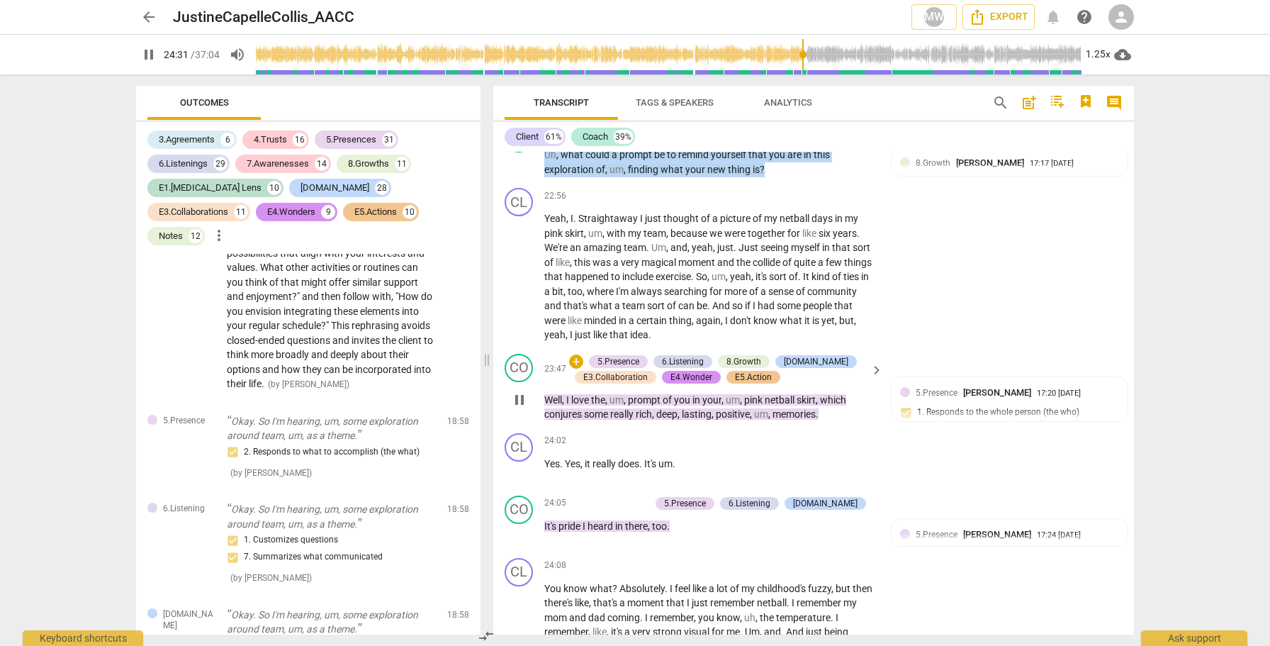
scroll to position [7795, 0]
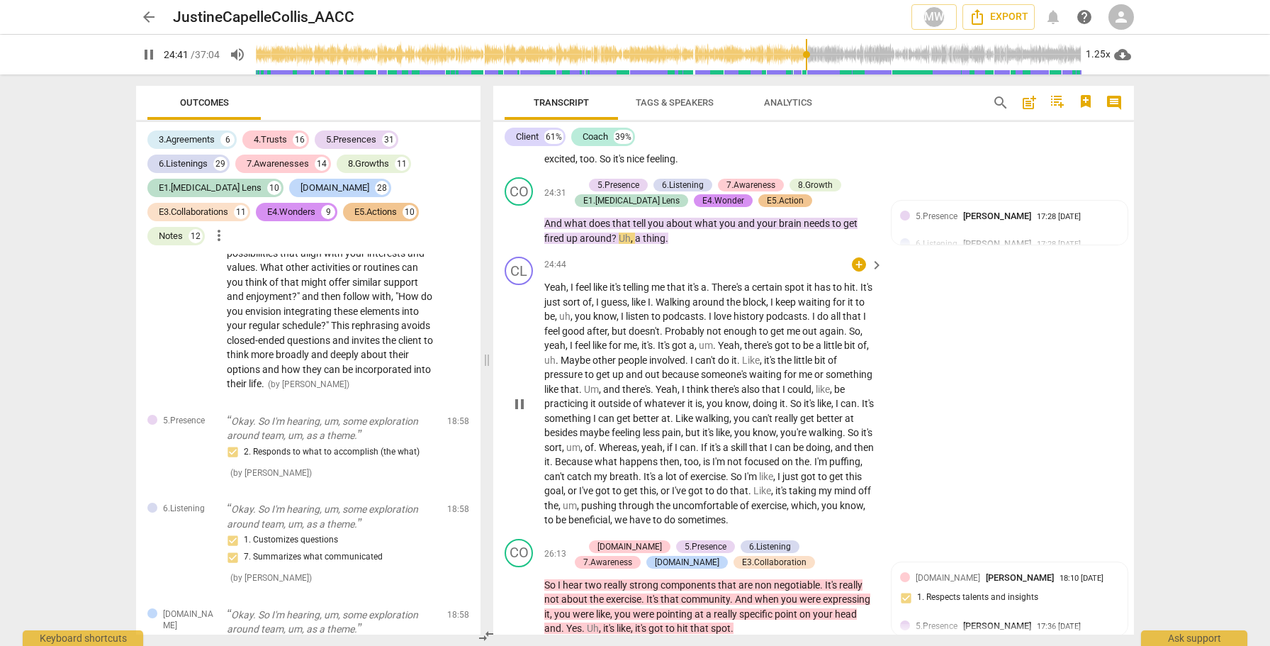
click at [513, 395] on span "pause" at bounding box center [519, 403] width 17 height 17
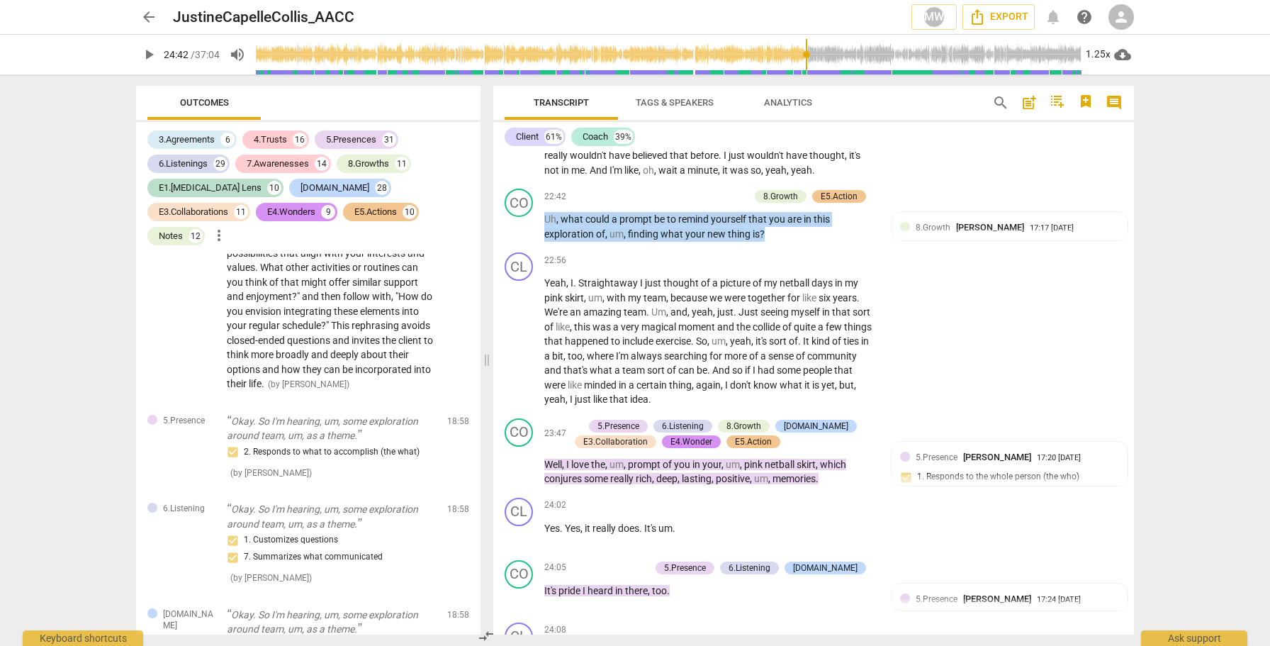
scroll to position [7243, 0]
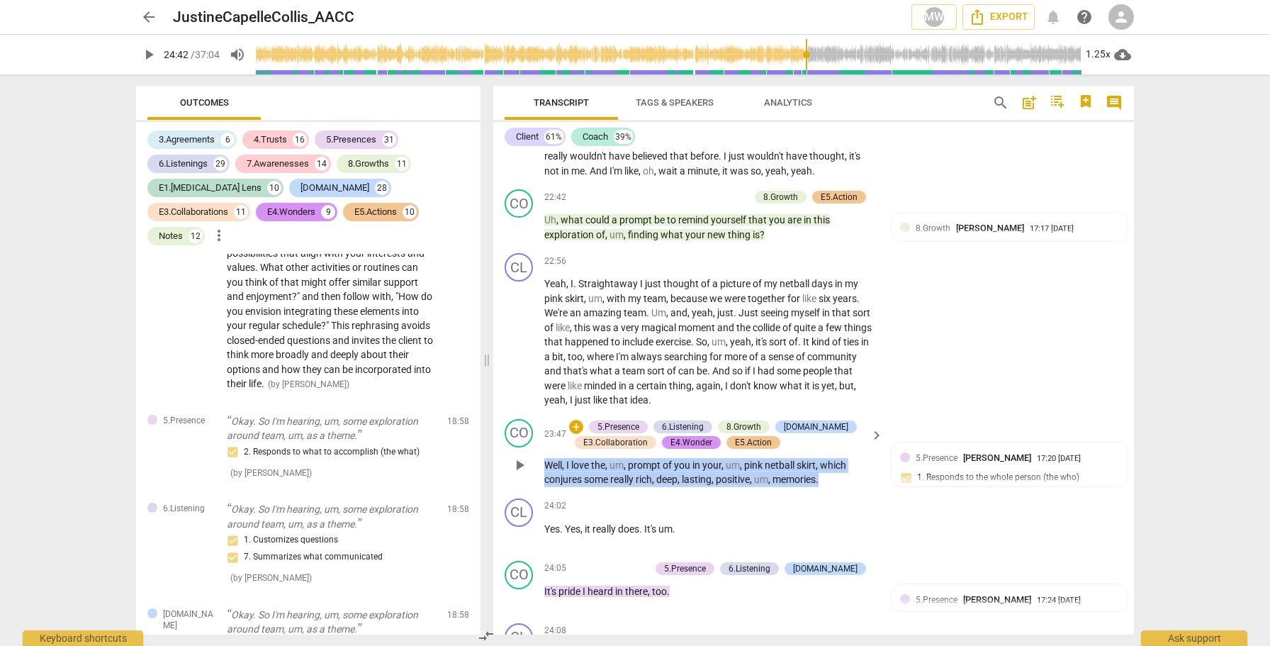
drag, startPoint x: 838, startPoint y: 417, endPoint x: 548, endPoint y: 402, distance: 290.2
click at [548, 458] on p "Well , I love the , um , prompt of you in your , um , pink netball skirt , whic…" at bounding box center [710, 472] width 332 height 29
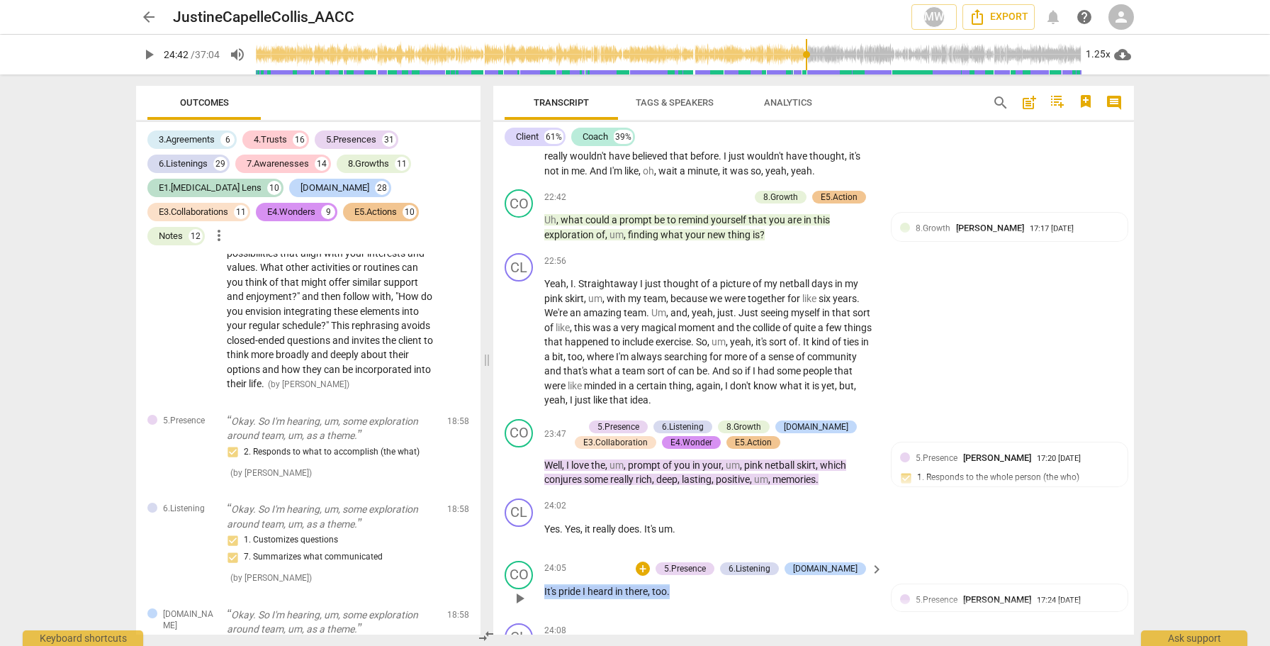
drag, startPoint x: 686, startPoint y: 528, endPoint x: 536, endPoint y: 524, distance: 149.6
click at [536, 555] on div "CO play_arrow pause 24:05 + 5.Presence 6.Listening E2.Safety keyboard_arrow_rig…" at bounding box center [813, 586] width 641 height 62
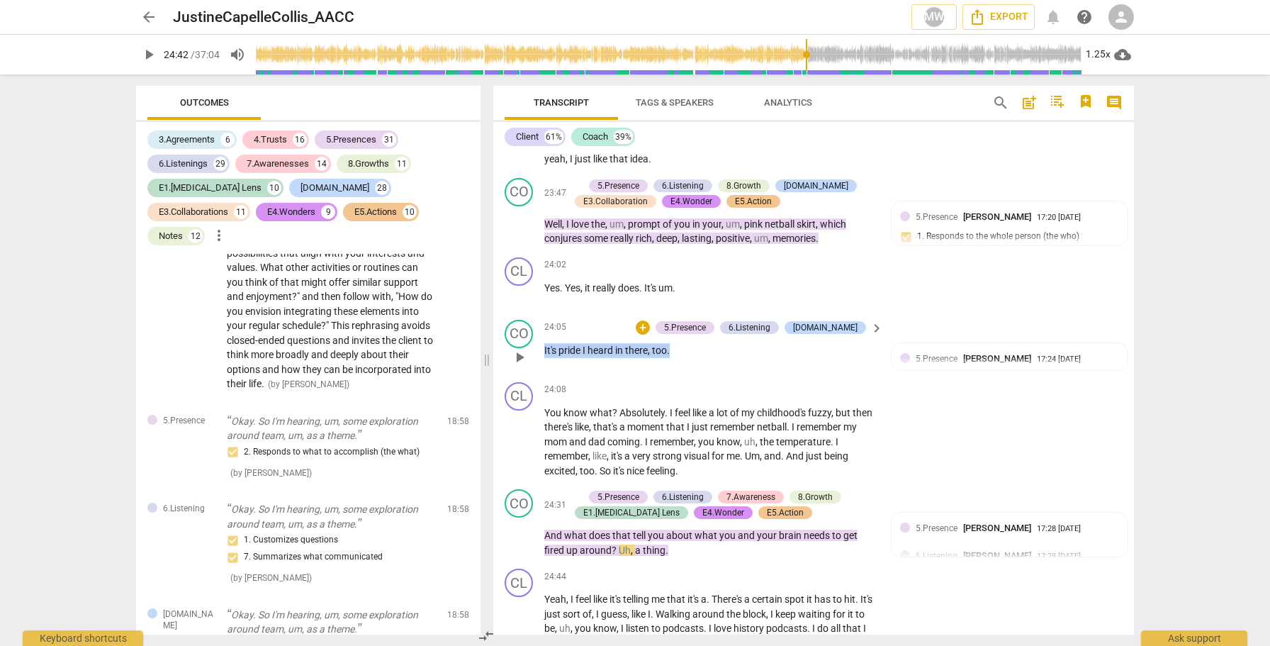
scroll to position [7507, 0]
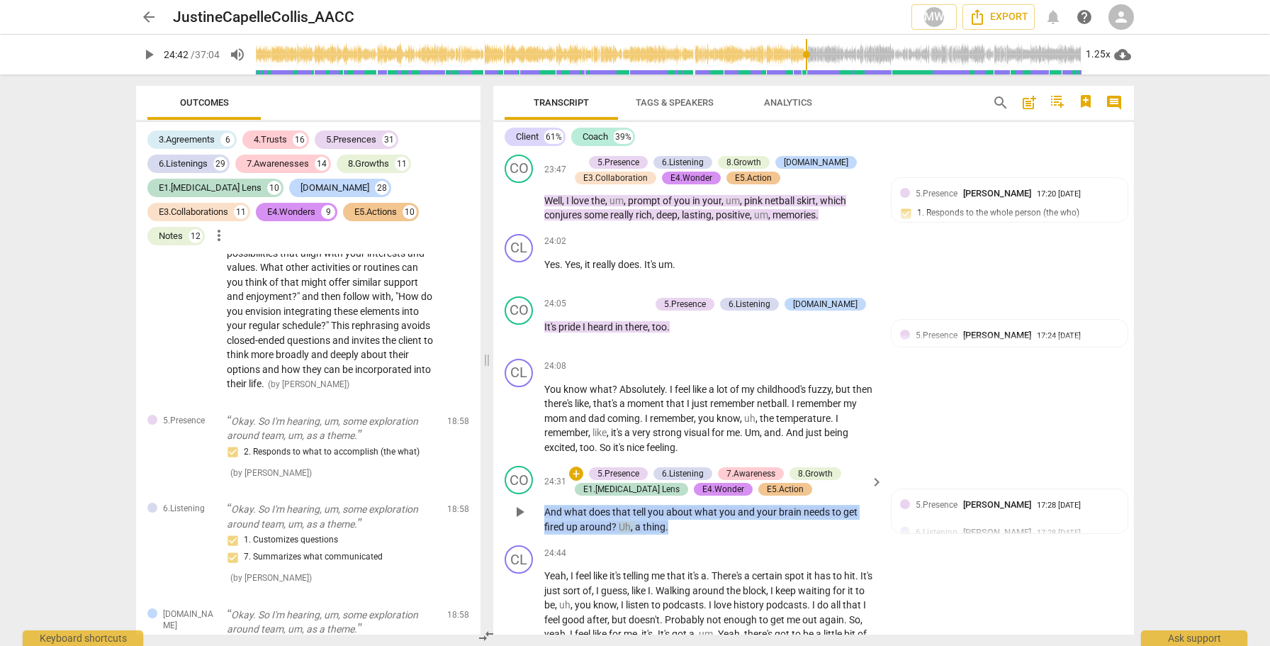
drag, startPoint x: 697, startPoint y: 456, endPoint x: 542, endPoint y: 453, distance: 155.2
click at [542, 460] on div "CO play_arrow pause 24:31 + 5.Presence 6.Listening 7.Awareness 8.Growth E1.ADHD…" at bounding box center [813, 499] width 641 height 79
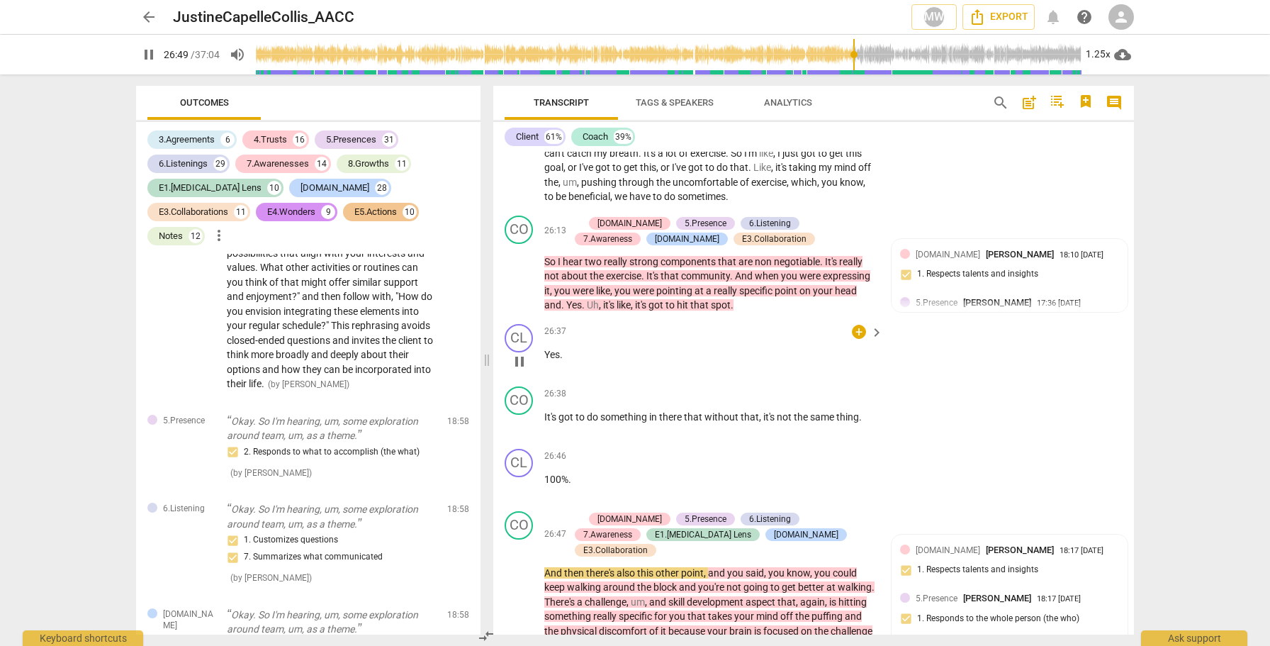
scroll to position [8136, 0]
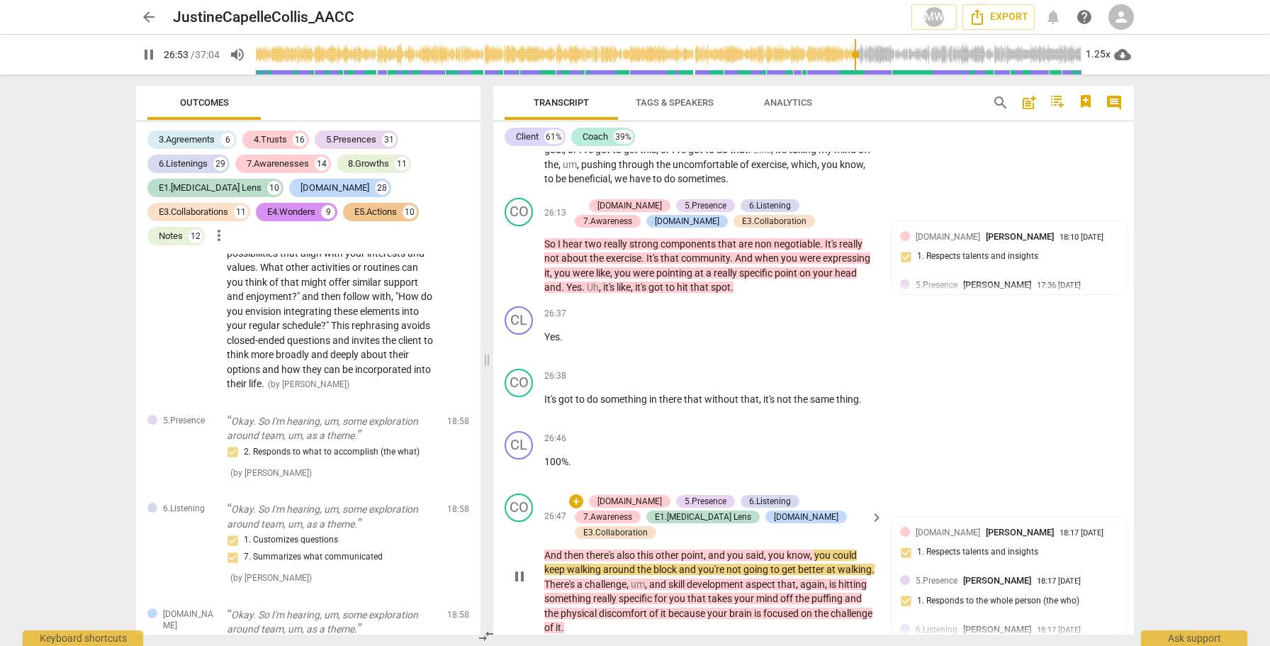
click at [507, 501] on div "CO play_arrow pause" at bounding box center [525, 564] width 40 height 142
click at [524, 568] on span "pause" at bounding box center [519, 576] width 17 height 17
click at [517, 568] on span "play_arrow" at bounding box center [519, 576] width 17 height 17
click at [517, 568] on span "pause" at bounding box center [519, 576] width 17 height 17
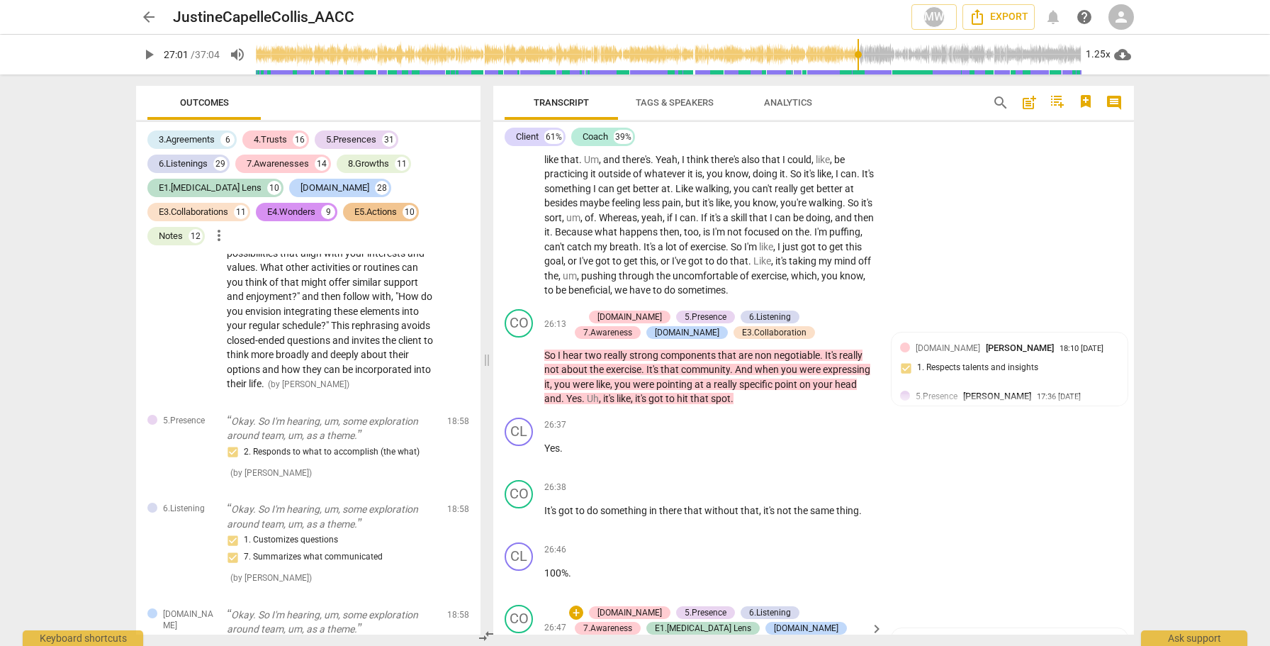
scroll to position [8032, 0]
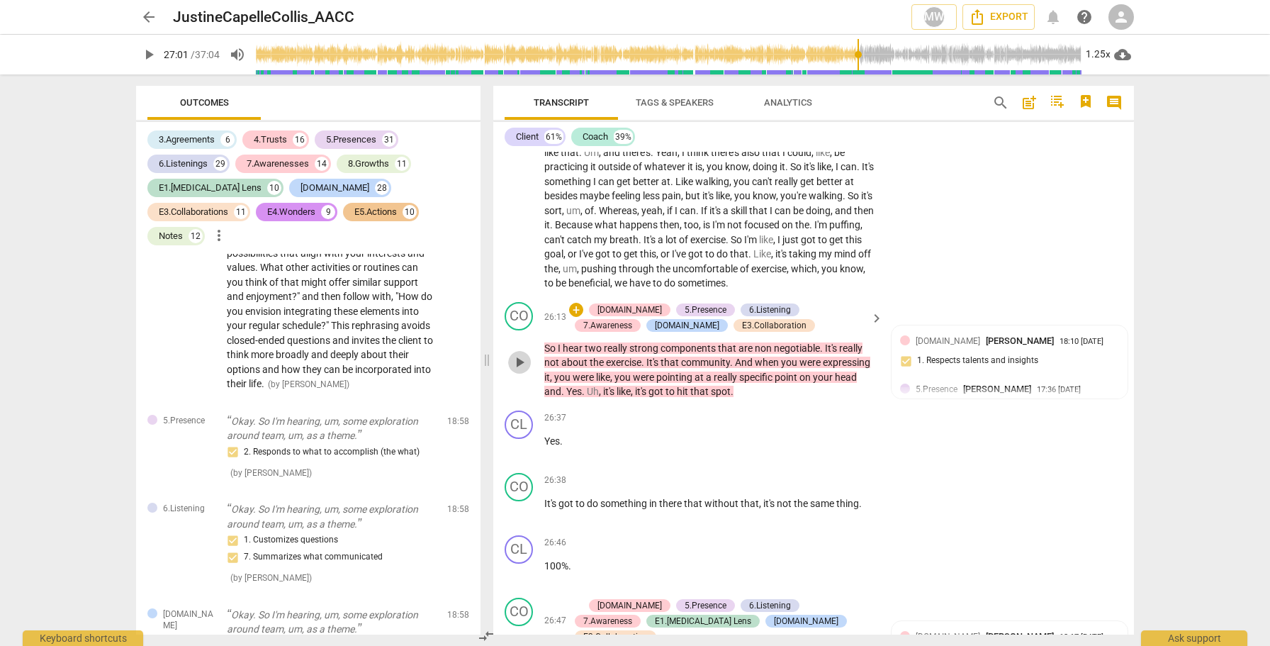
click at [523, 354] on span "play_arrow" at bounding box center [519, 362] width 17 height 17
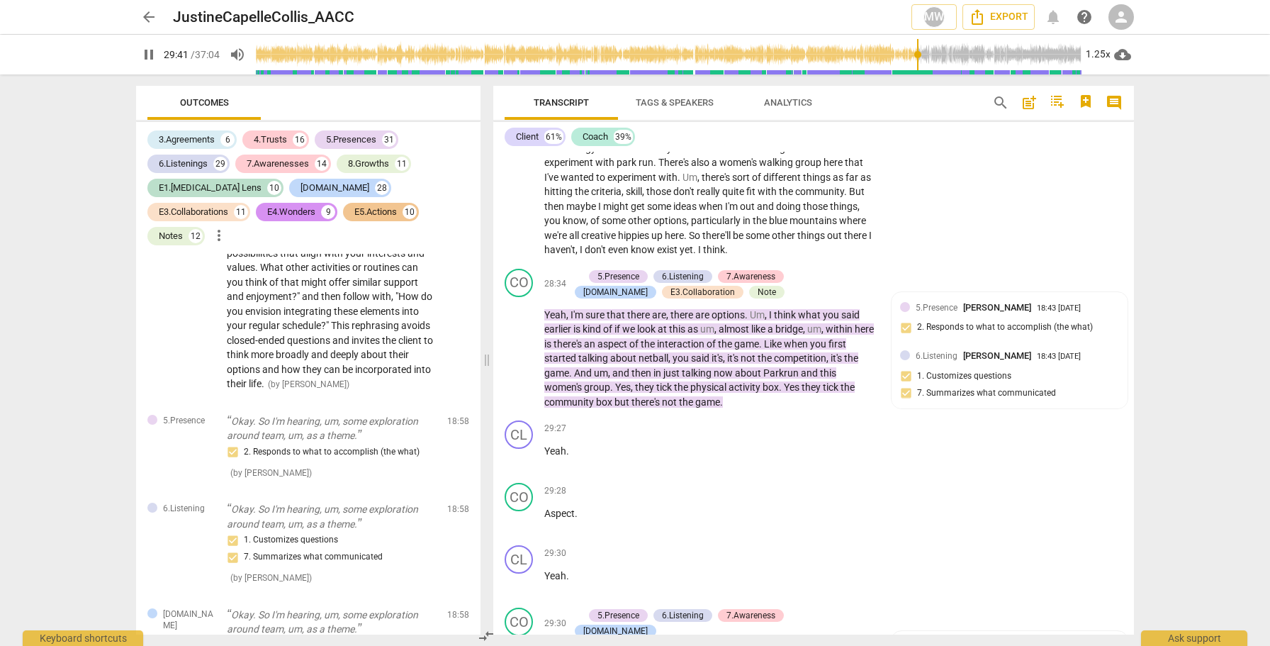
scroll to position [8780, 0]
click at [634, 308] on p "Yeah , I'm sure that there are , there are options . Um , I think what you said…" at bounding box center [710, 359] width 332 height 102
click at [519, 344] on span "pause" at bounding box center [519, 352] width 17 height 17
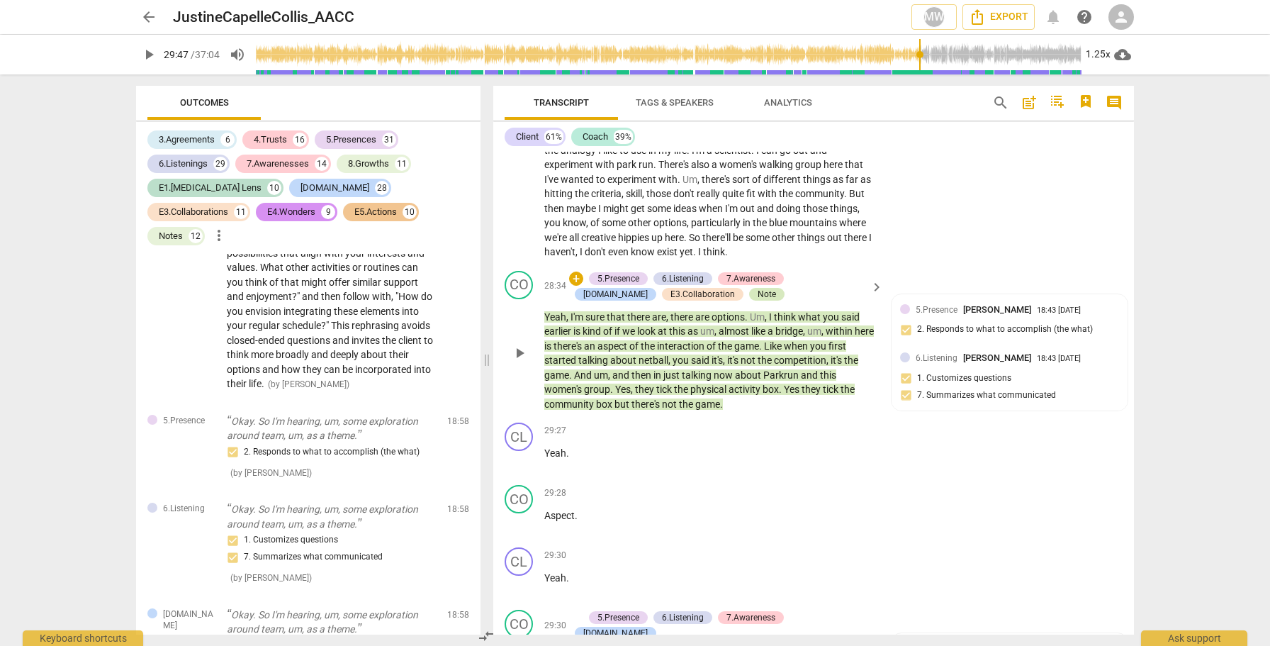
click at [757, 288] on div "Note" at bounding box center [766, 294] width 18 height 13
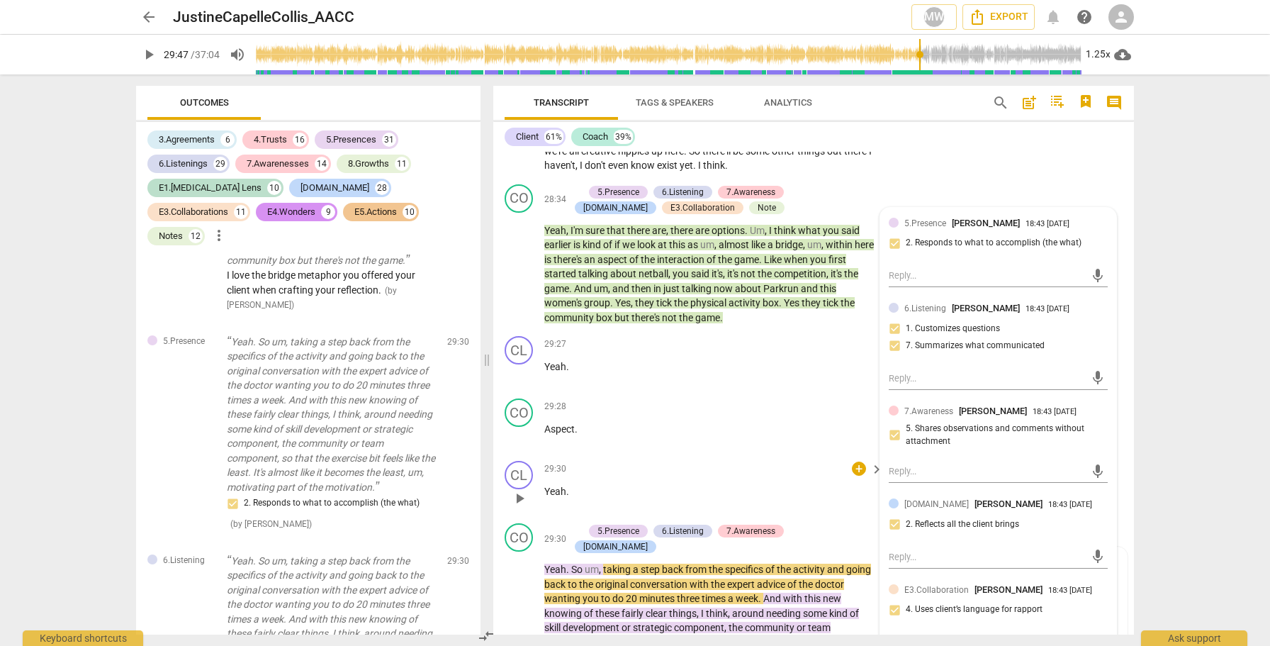
scroll to position [8870, 0]
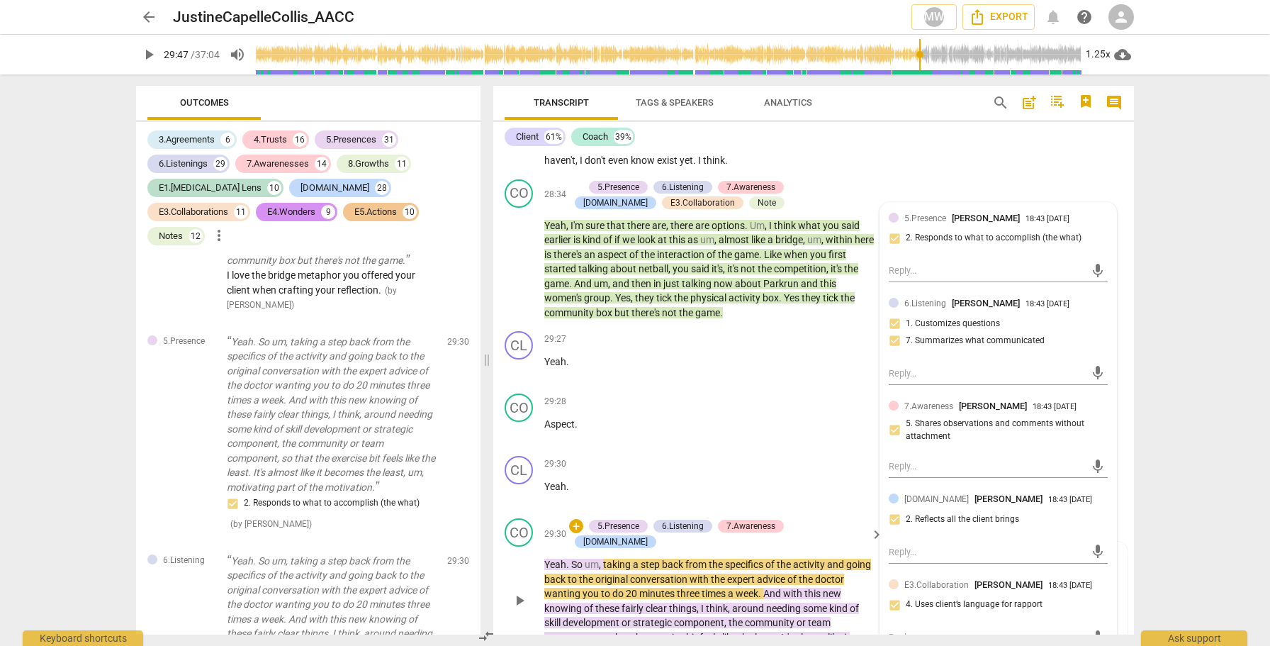
click at [512, 592] on span "play_arrow" at bounding box center [519, 600] width 17 height 17
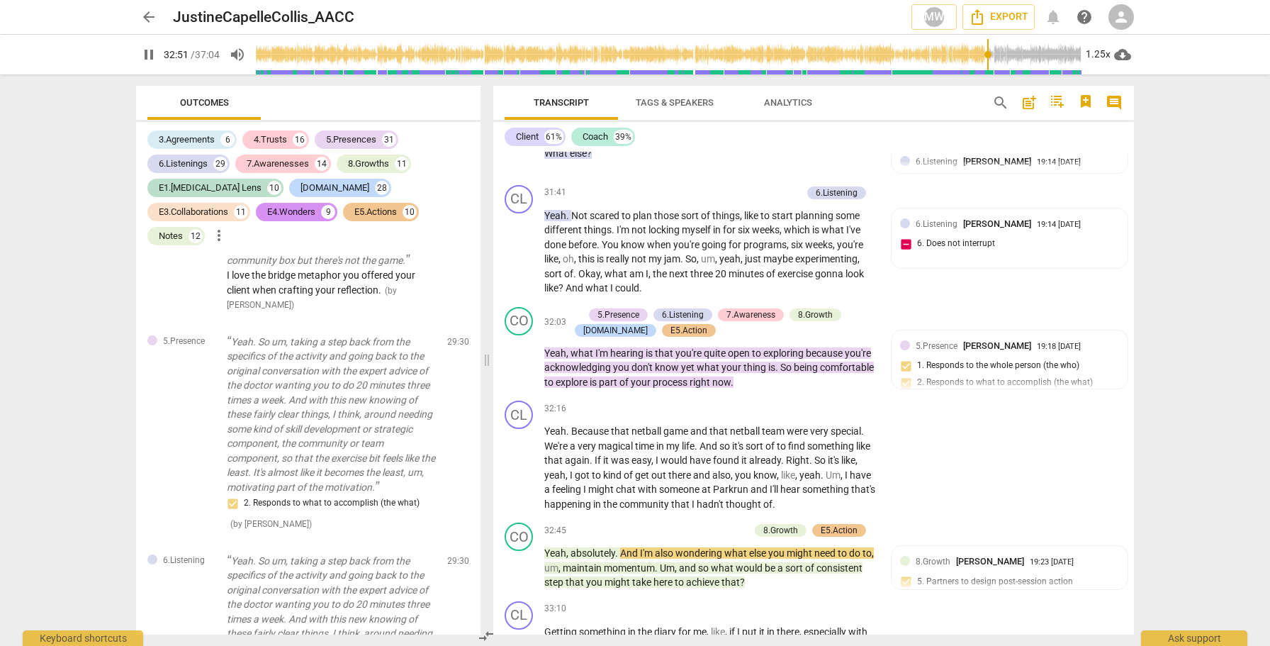
scroll to position [9657, 0]
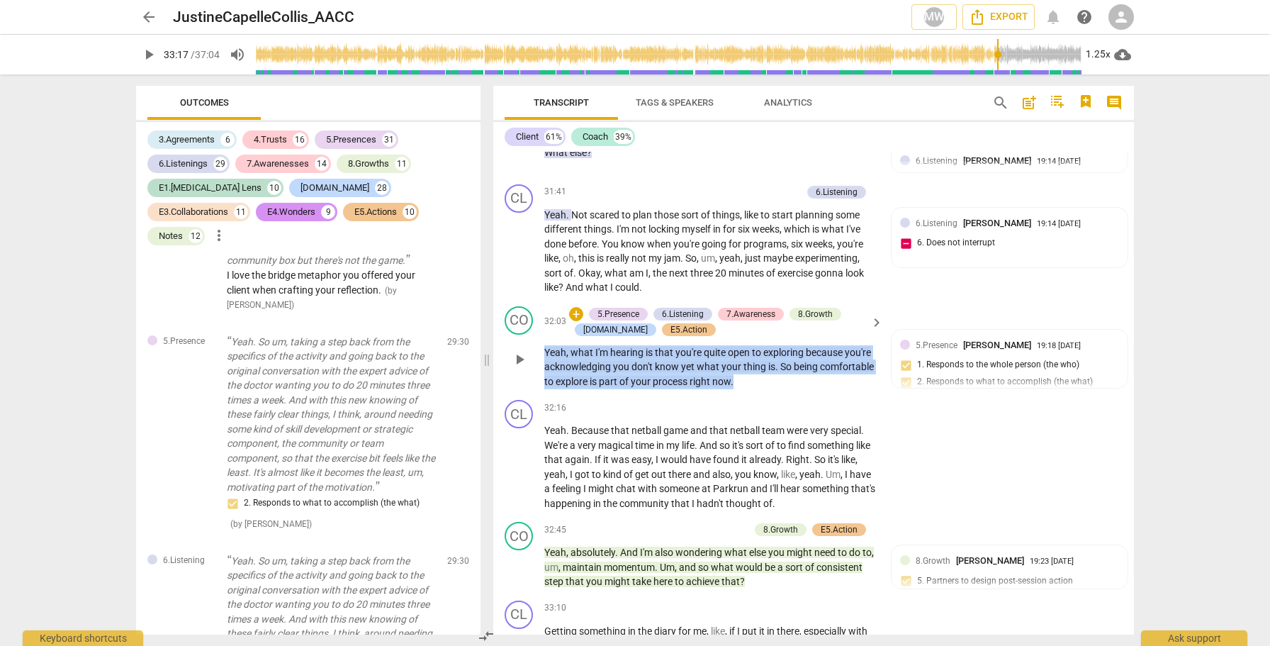
drag, startPoint x: 817, startPoint y: 285, endPoint x: 544, endPoint y: 256, distance: 274.4
click at [544, 345] on p "Yeah , what I'm hearing is that you're quite open to exploring because you're a…" at bounding box center [710, 367] width 332 height 44
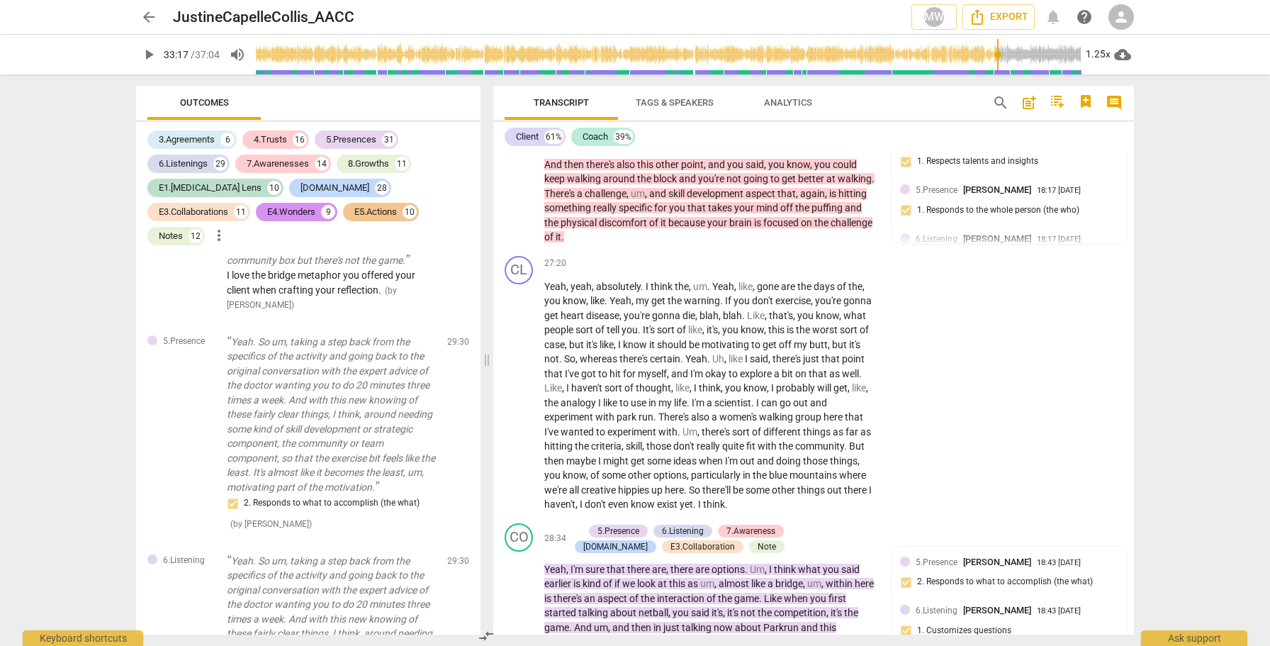
scroll to position [8519, 0]
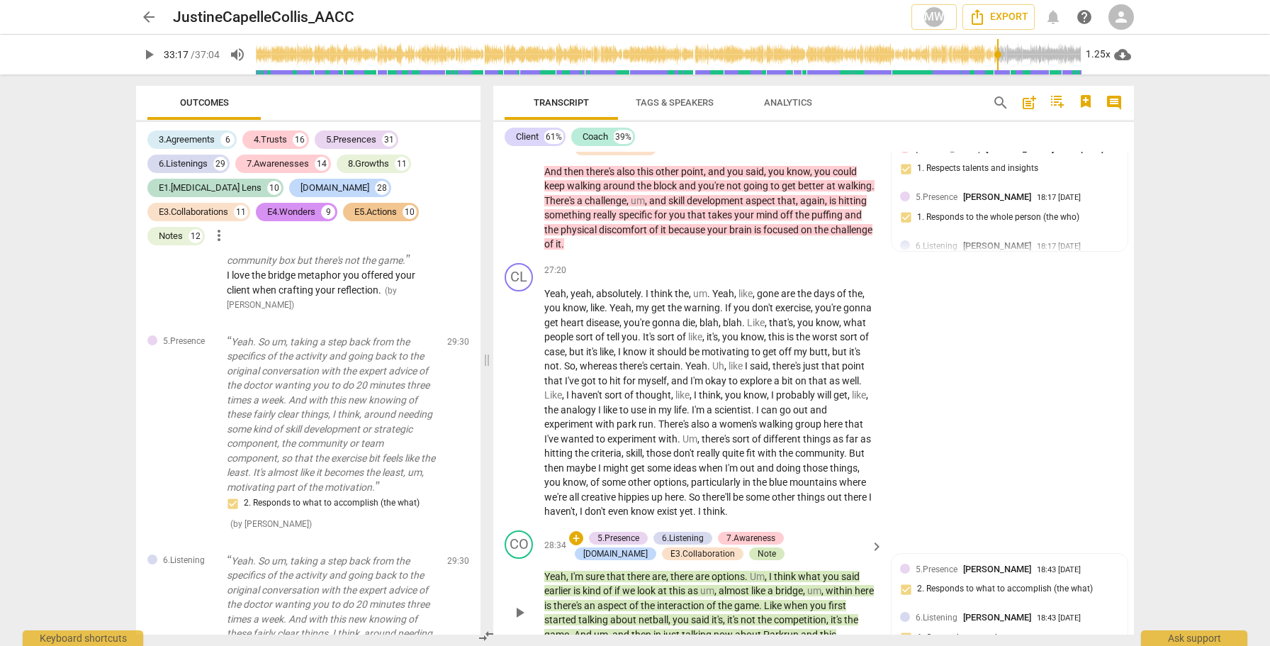
click at [757, 547] on div "Note" at bounding box center [766, 553] width 18 height 13
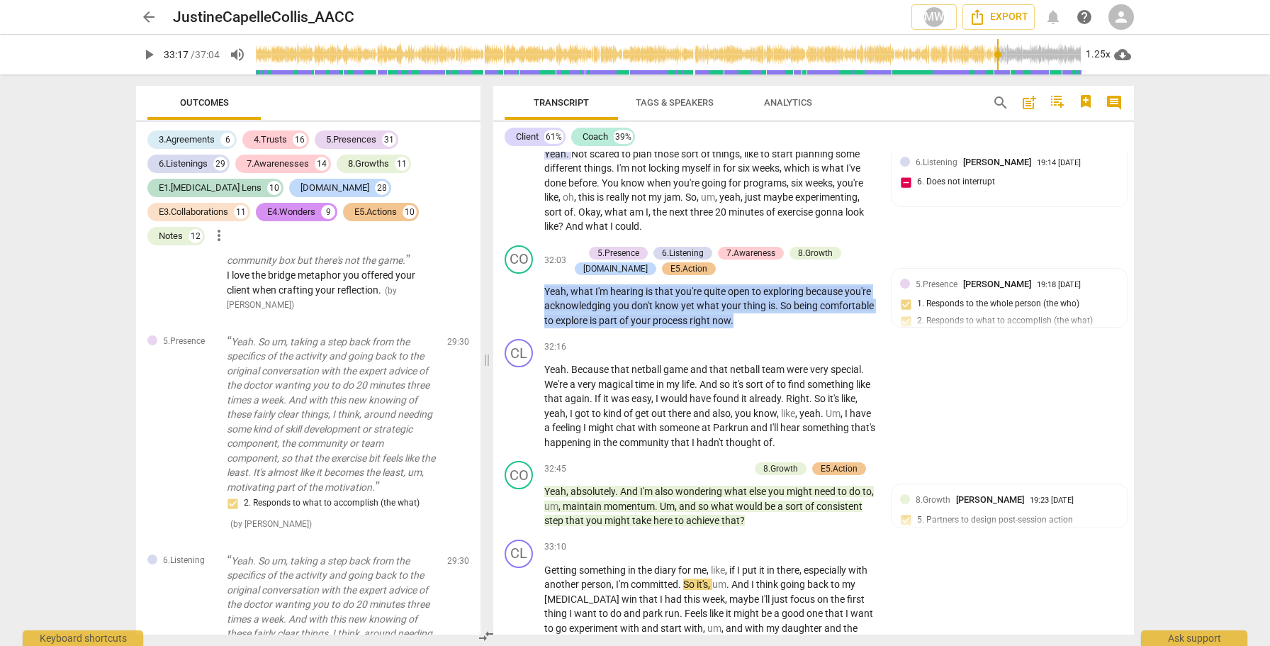
scroll to position [9722, 0]
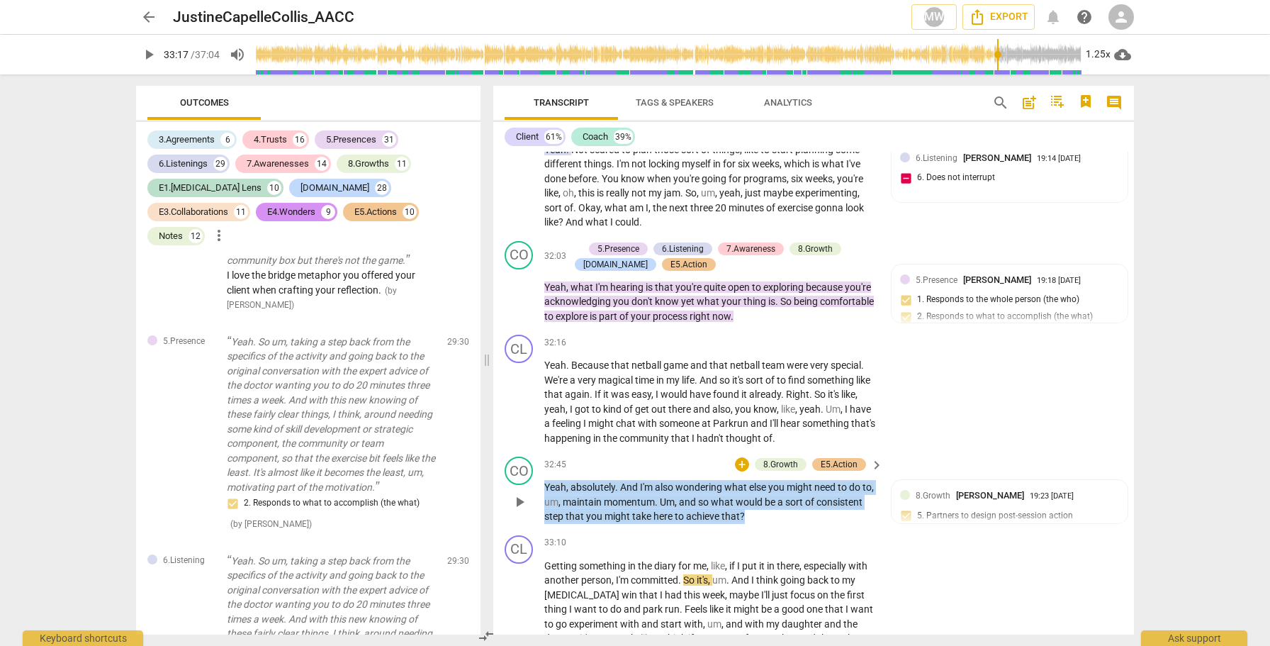
drag, startPoint x: 826, startPoint y: 420, endPoint x: 534, endPoint y: 398, distance: 292.8
click at [534, 451] on div "CO play_arrow pause 32:45 + 8.Growth E5.Action keyboard_arrow_right Yeah , abso…" at bounding box center [813, 490] width 641 height 79
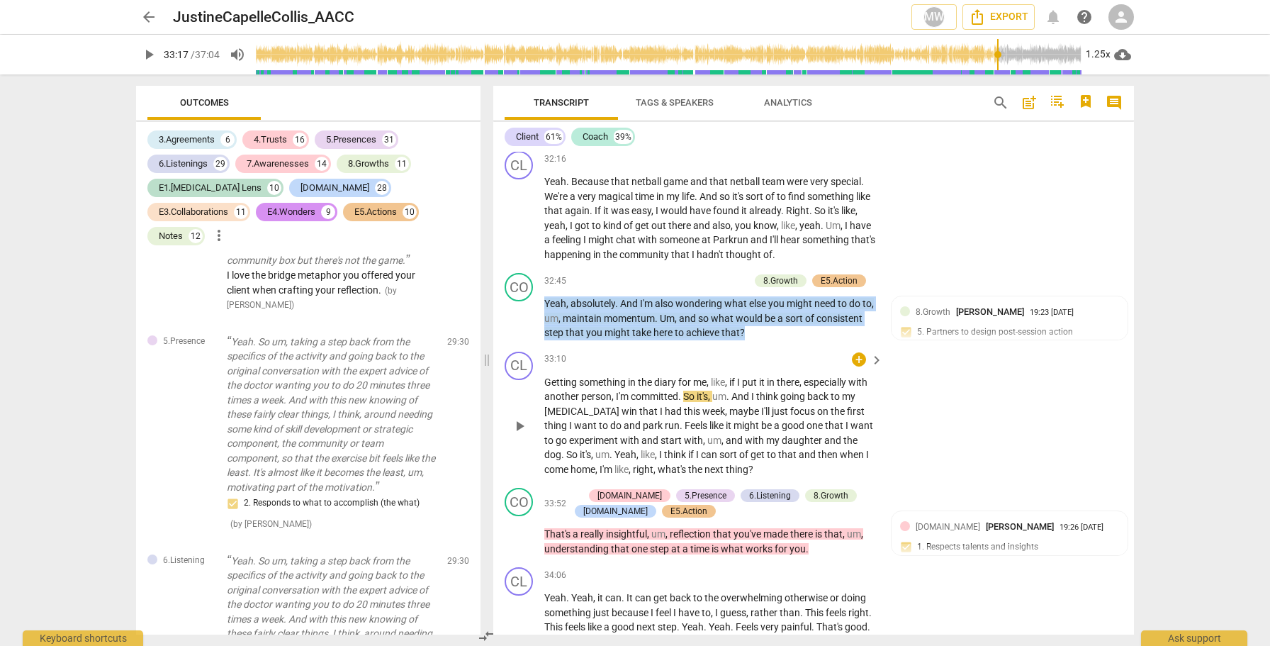
scroll to position [9906, 0]
click at [516, 417] on span "play_arrow" at bounding box center [519, 425] width 17 height 17
type input "2015"
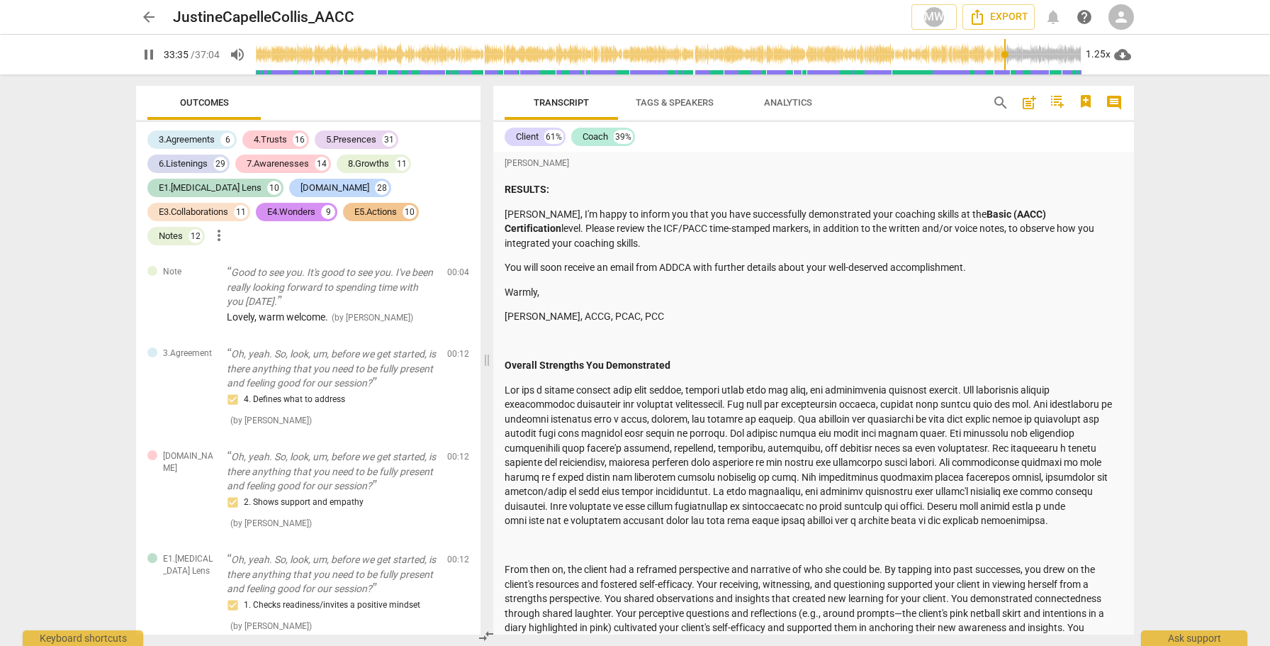
scroll to position [9906, 0]
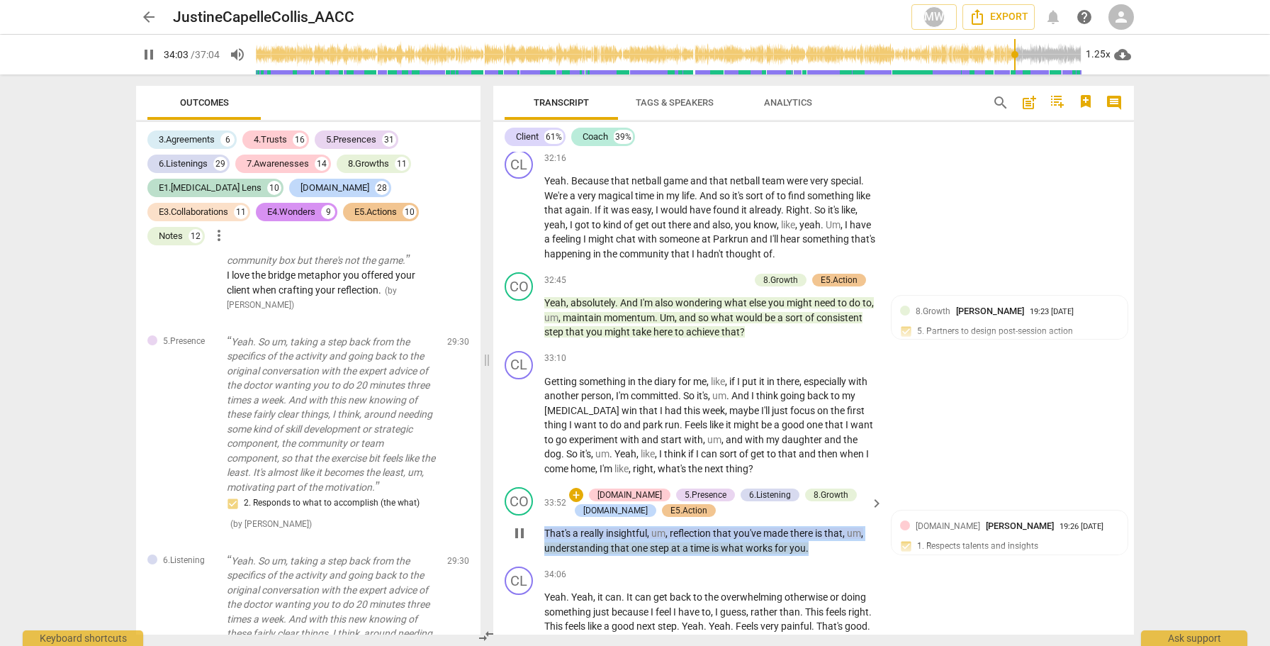
drag, startPoint x: 816, startPoint y: 455, endPoint x: 543, endPoint y: 440, distance: 273.2
click at [543, 481] on div "CO play_arrow pause 33:52 + 4.Trust 5.Presence 6.Listening 8.Growth E2.Safety E…" at bounding box center [813, 520] width 641 height 79
copy p "That's a really insightful , um , reflection that you've made there is that , u…"
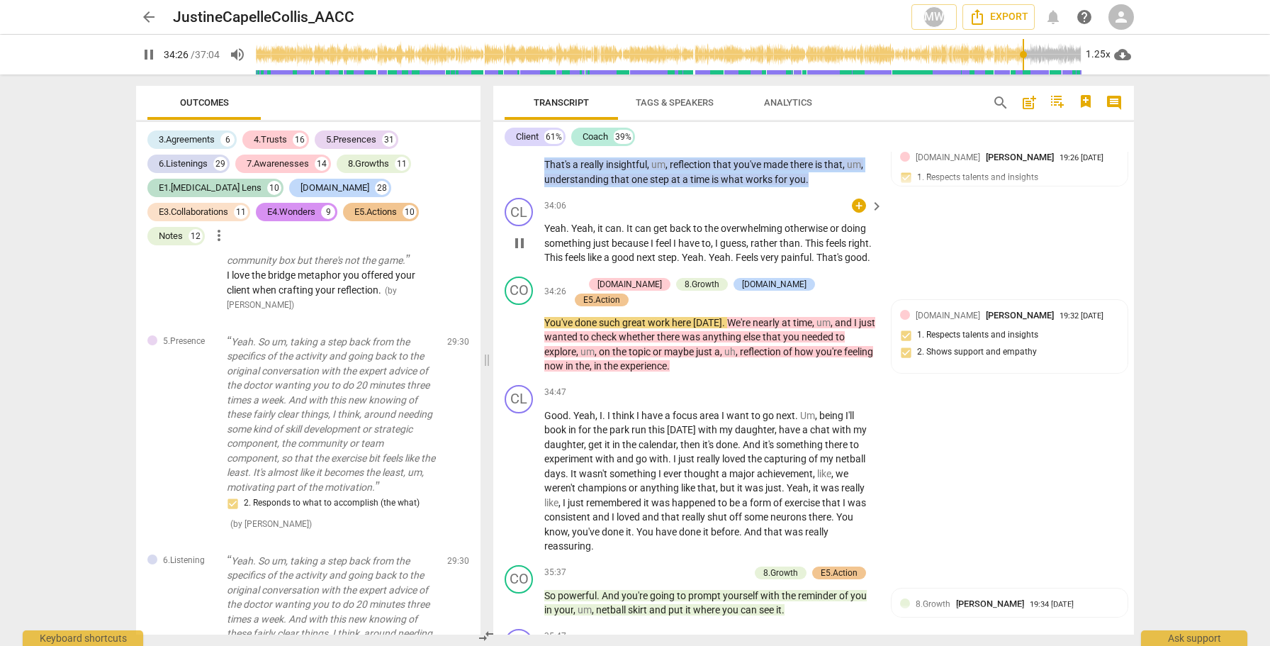
scroll to position [10237, 0]
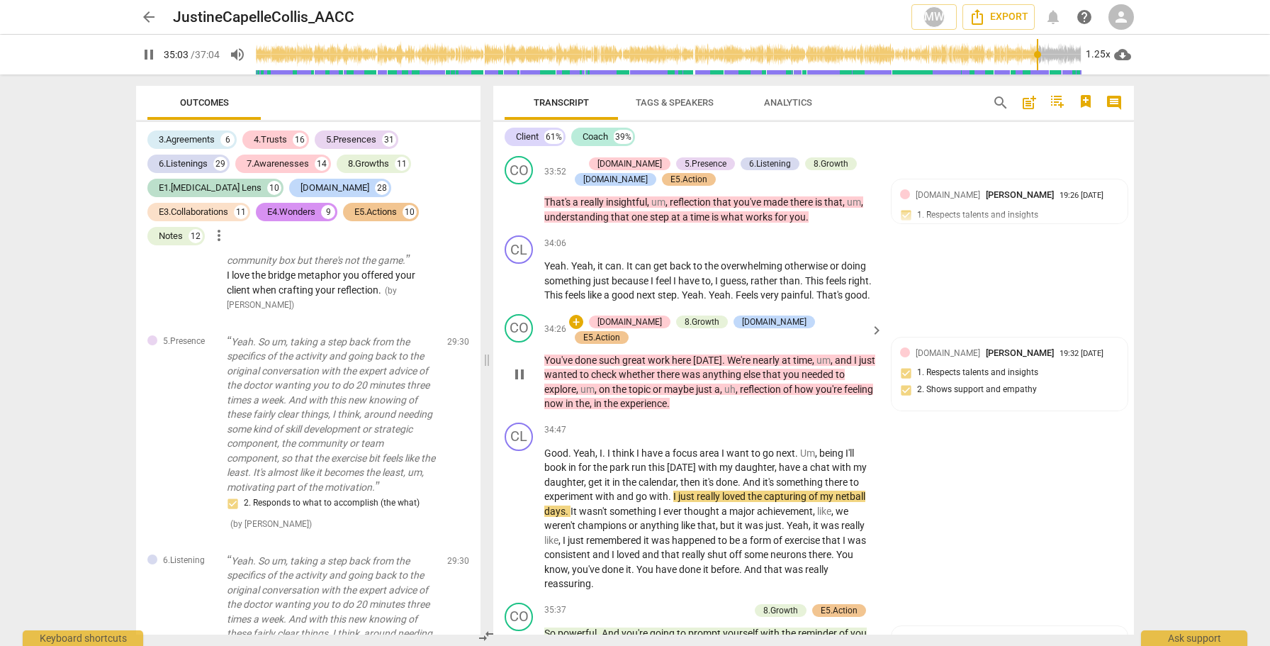
click at [740, 314] on div "CO play_arrow pause 34:26 + 4.Trust 8.Growth E2.Safety E5.Action keyboard_arrow…" at bounding box center [813, 362] width 641 height 108
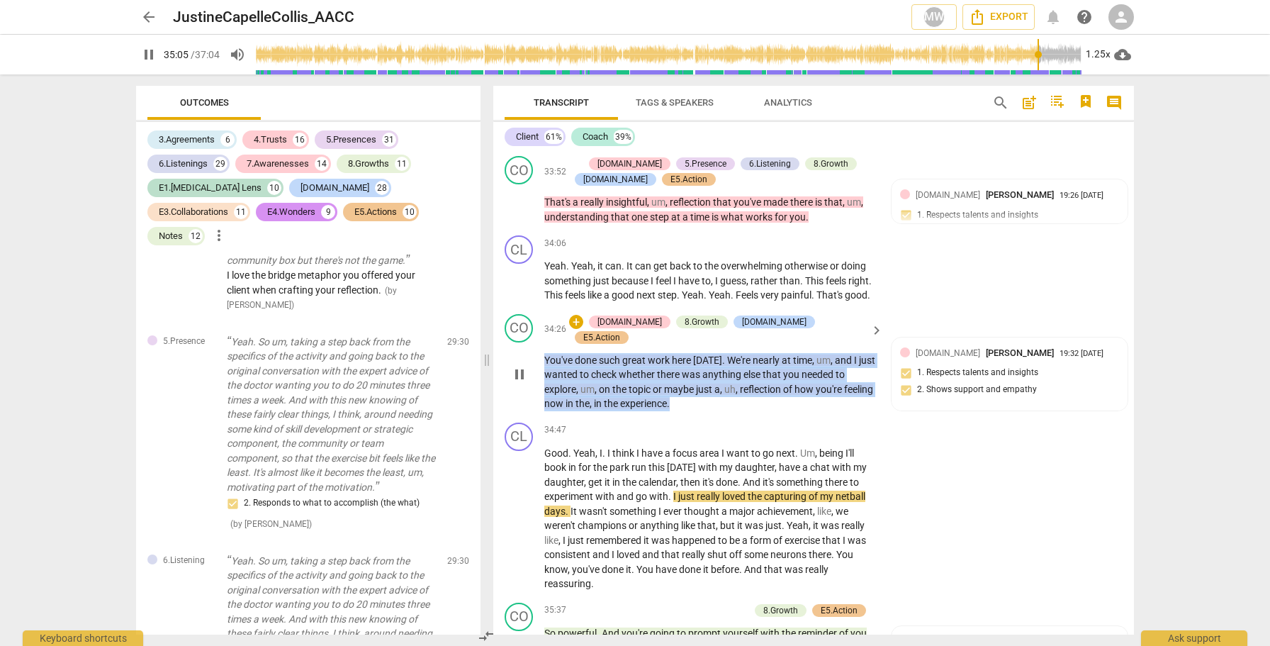
drag, startPoint x: 748, startPoint y: 312, endPoint x: 528, endPoint y: 259, distance: 225.8
click at [528, 308] on div "CO play_arrow pause 34:26 + 4.Trust 8.Growth E2.Safety E5.Action keyboard_arrow…" at bounding box center [813, 362] width 641 height 108
copy p "You've done such great work here today . We're nearly at time , um , and I just…"
click at [526, 366] on span "pause" at bounding box center [519, 374] width 17 height 17
click at [526, 366] on span "play_arrow" at bounding box center [519, 374] width 17 height 17
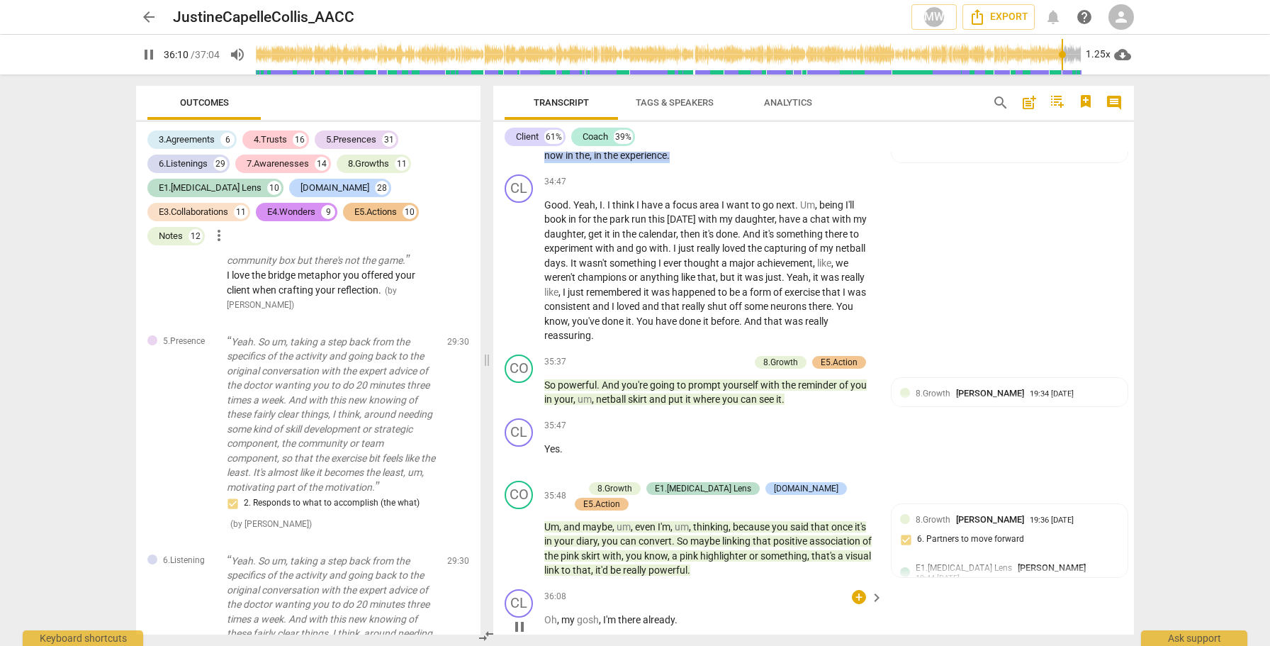
scroll to position [10483, 0]
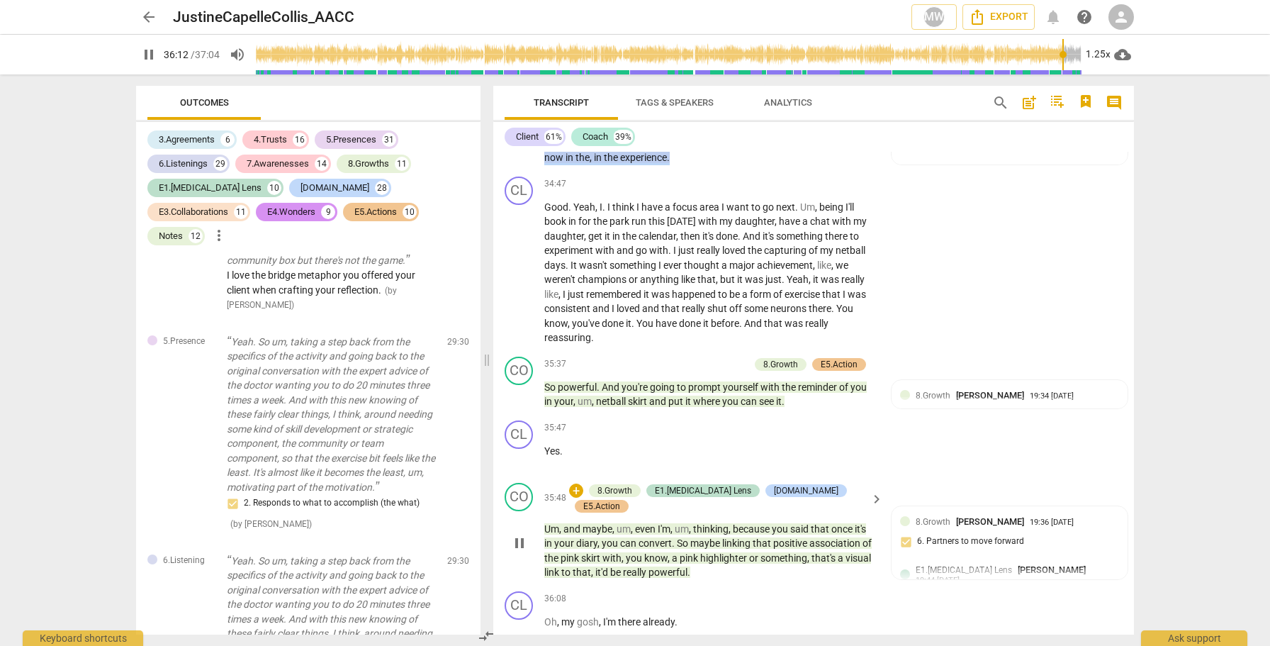
click at [522, 534] on span "pause" at bounding box center [519, 542] width 17 height 17
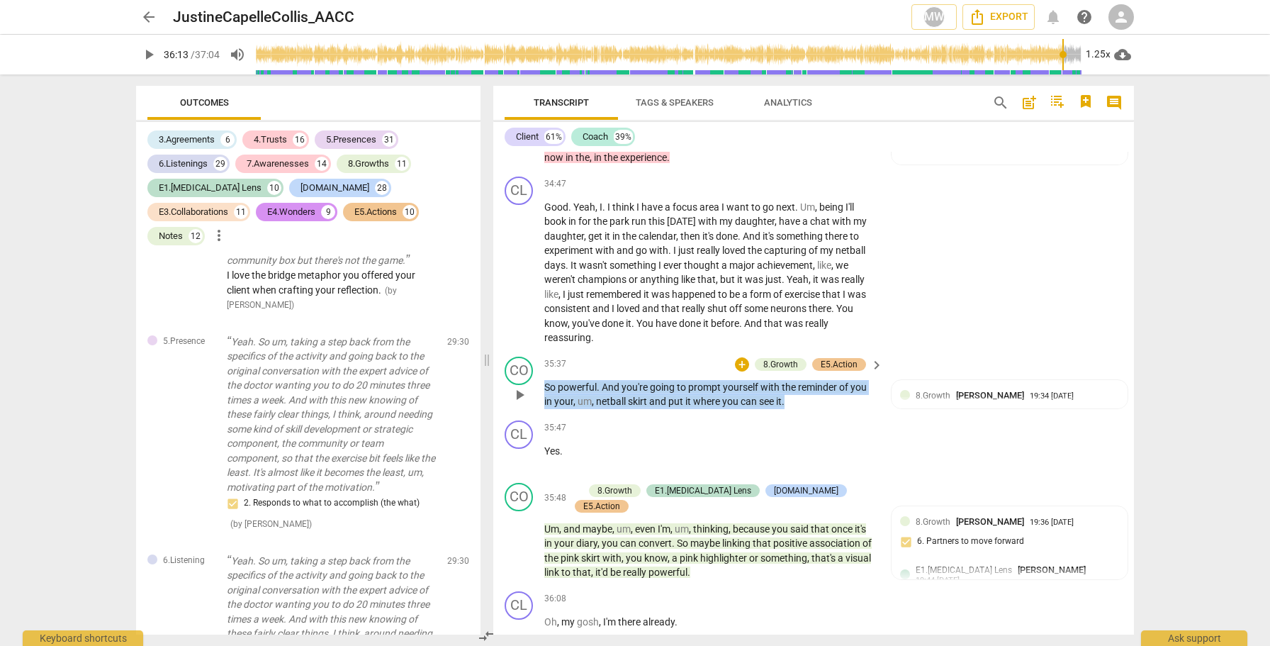
drag, startPoint x: 811, startPoint y: 305, endPoint x: 545, endPoint y: 292, distance: 266.0
click at [545, 380] on p "So powerful . And you're going to prompt yourself with the reminder of you in y…" at bounding box center [710, 394] width 332 height 29
copy p "So powerful . And you're going to prompt yourself with the reminder of you in y…"
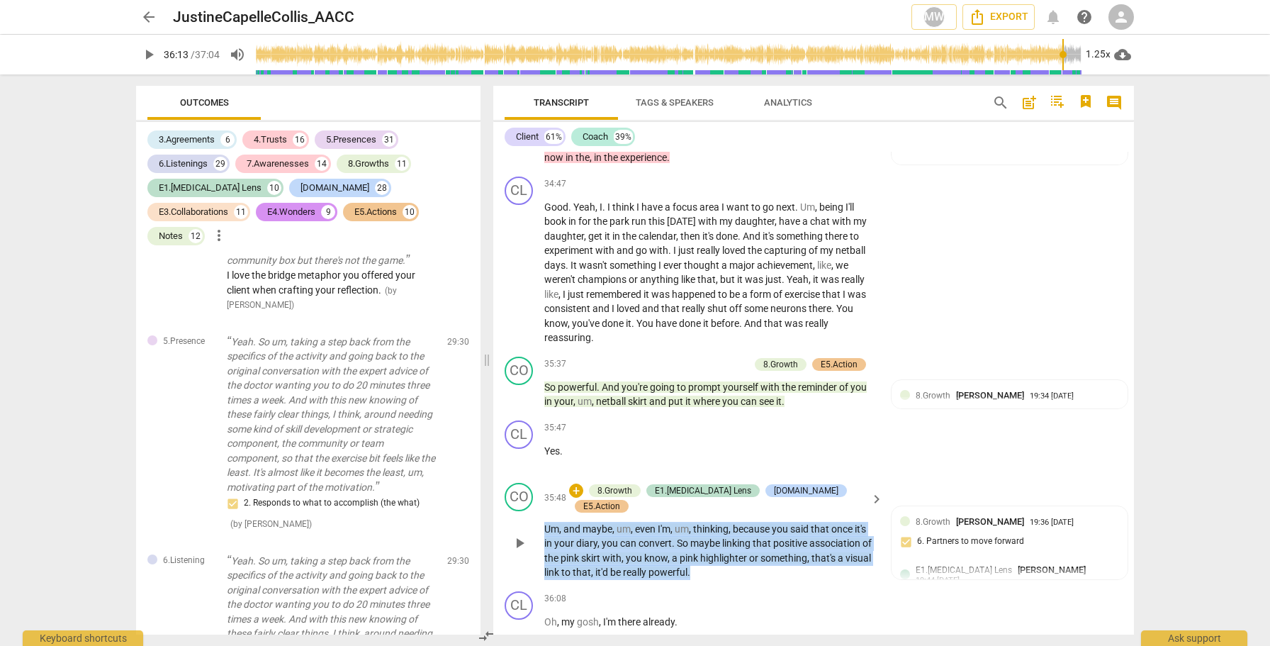
drag, startPoint x: 741, startPoint y: 458, endPoint x: 541, endPoint y: 422, distance: 203.8
click at [541, 477] on div "CO play_arrow pause 35:48 + 8.Growth E1.ADHD Lens E2.Safety E5.Action keyboard_…" at bounding box center [813, 531] width 641 height 108
copy p "Um , and maybe , um , even I'm , um , thinking , because you said that once it'…"
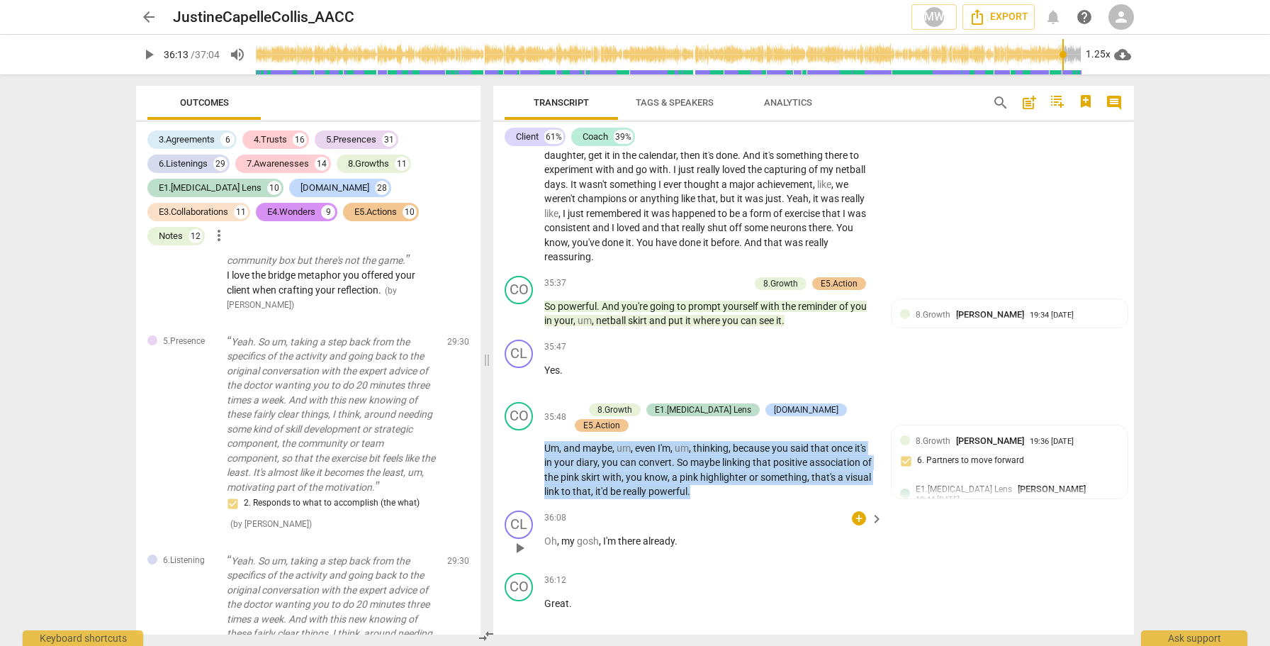
scroll to position [10618, 0]
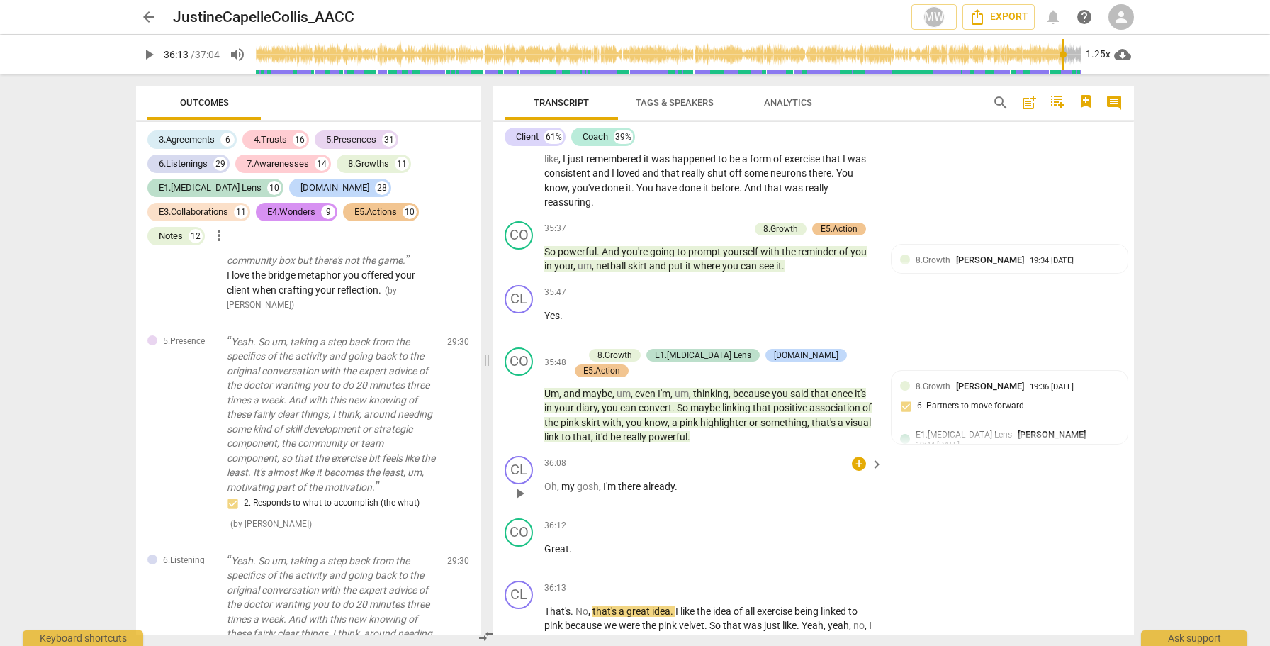
click at [523, 450] on div "CL play_arrow pause 36:08 + keyboard_arrow_right Oh , my gosh , I'm there alrea…" at bounding box center [813, 481] width 641 height 62
click at [519, 485] on span "play_arrow" at bounding box center [519, 493] width 17 height 17
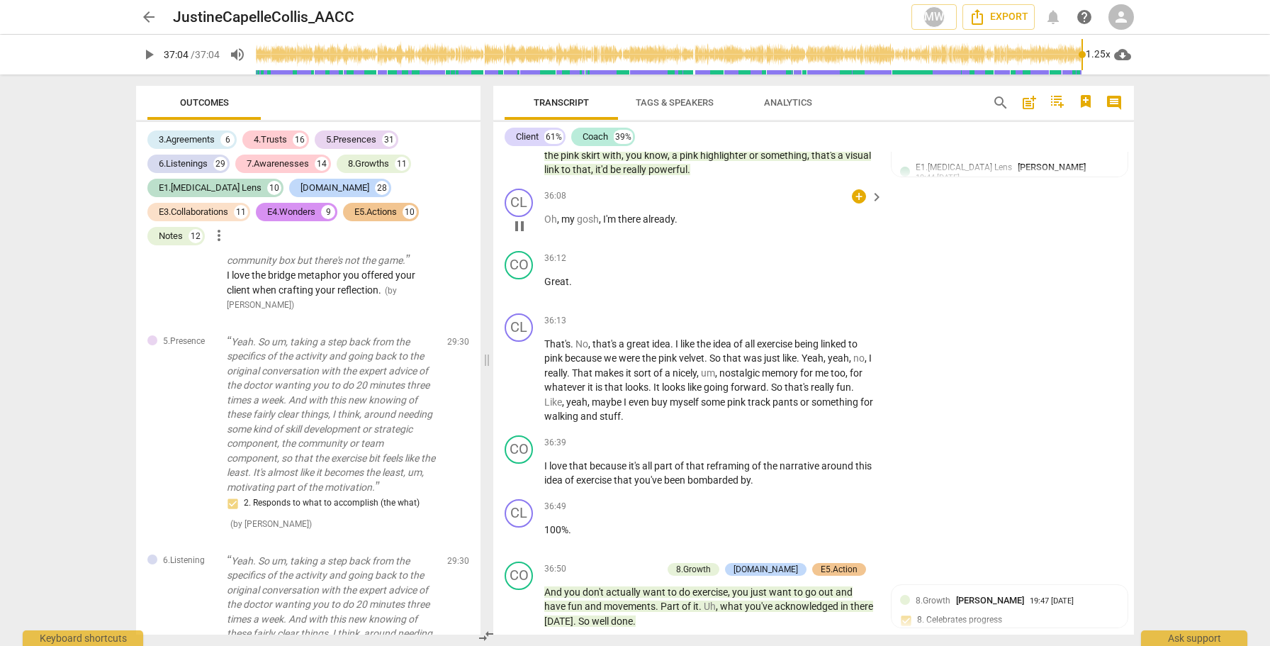
type input "2224"
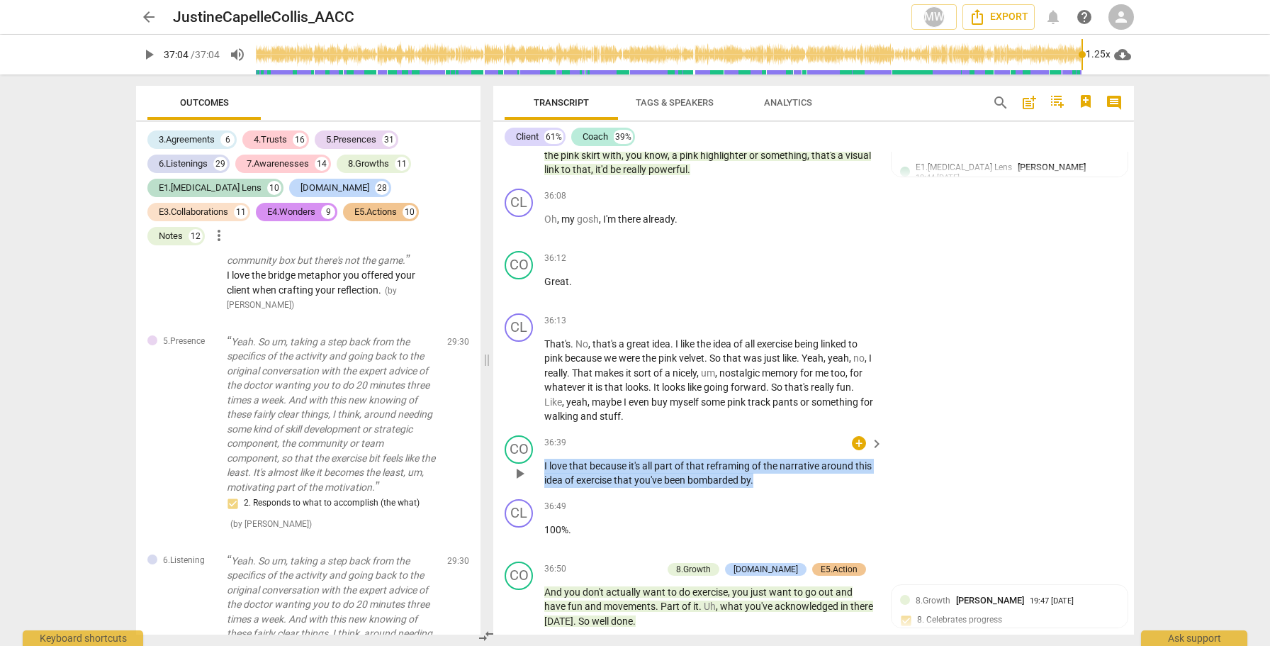
drag, startPoint x: 783, startPoint y: 368, endPoint x: 542, endPoint y: 351, distance: 241.6
click at [542, 429] on div "CO play_arrow pause 36:39 + keyboard_arrow_right I love that because it's all p…" at bounding box center [813, 461] width 641 height 64
copy p "I love that because it's all part of that reframing of the narrative around thi…"
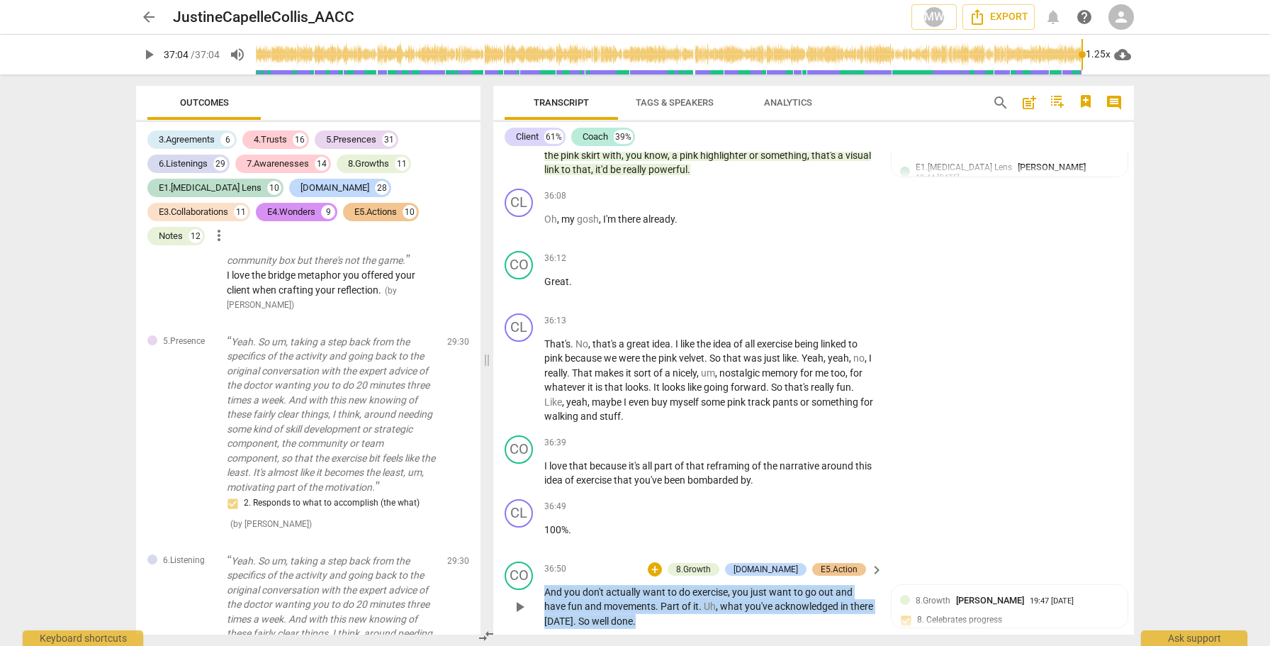
drag, startPoint x: 677, startPoint y: 510, endPoint x: 508, endPoint y: 488, distance: 170.1
click at [508, 556] on div "CO play_arrow pause 36:50 + 8.Growth E2.Safety E5.Action keyboard_arrow_right A…" at bounding box center [813, 595] width 641 height 79
copy p "And you don't actually want to do exercise , you just want to go out and have f…"
